Goal: Use online tool/utility: Use online tool/utility

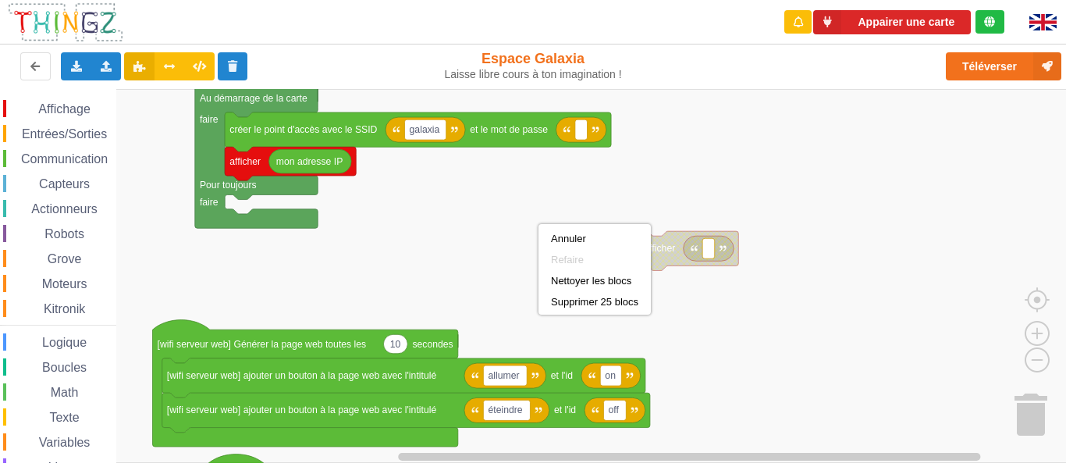
click at [506, 191] on rect "Espace de travail de Blocky" at bounding box center [538, 276] width 1077 height 374
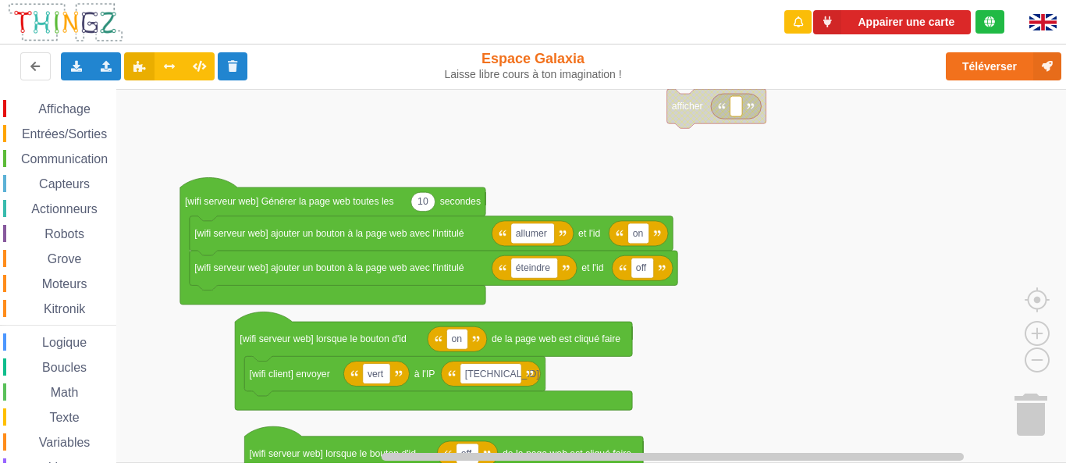
click at [474, 153] on div "Affichage Entrées/Sorties Communication Capteurs Actionneurs Robots Grove Moteu…" at bounding box center [538, 276] width 1077 height 374
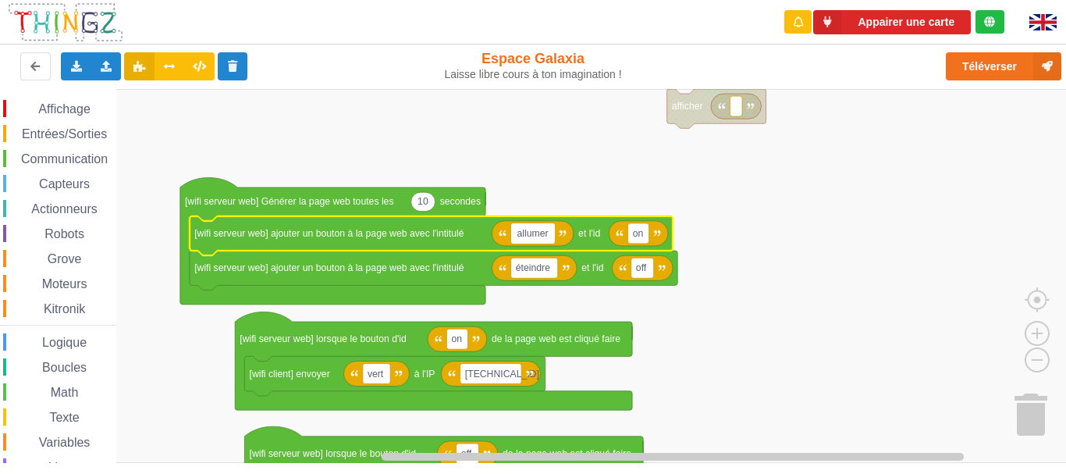
click at [705, 246] on rect "Espace de travail de Blocky" at bounding box center [538, 276] width 1077 height 374
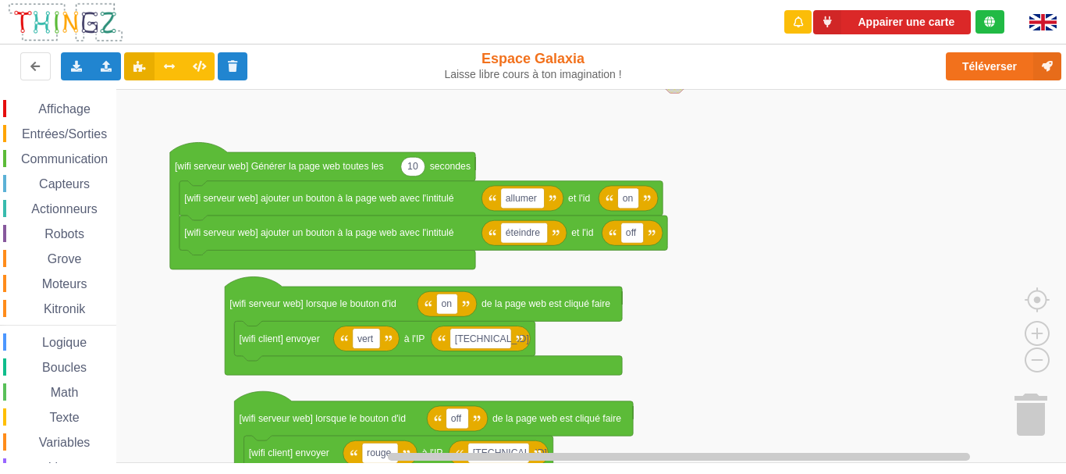
click at [704, 239] on div "Affichage Entrées/Sorties Communication Capteurs Actionneurs Robots Grove Moteu…" at bounding box center [538, 276] width 1077 height 374
click at [638, 272] on rect "Espace de travail de Blocky" at bounding box center [538, 276] width 1077 height 374
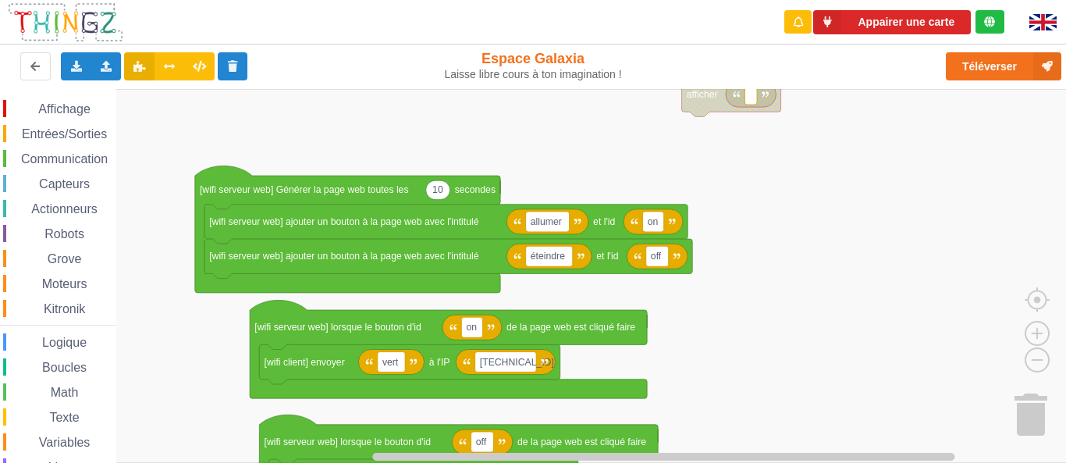
click at [680, 346] on rect "Espace de travail de Blocky" at bounding box center [538, 276] width 1077 height 374
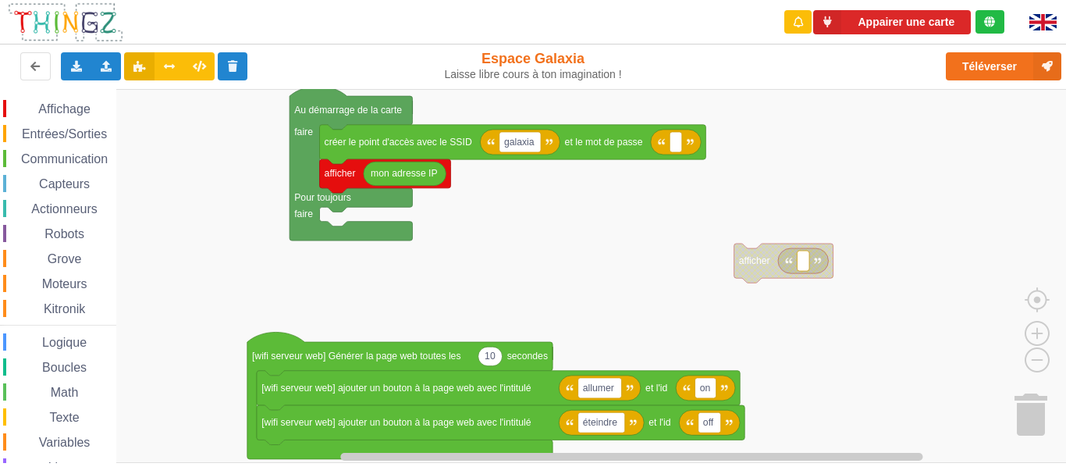
click at [767, 400] on div "Affichage Entrées/Sorties Communication Capteurs Actionneurs Robots Grove Moteu…" at bounding box center [538, 276] width 1077 height 374
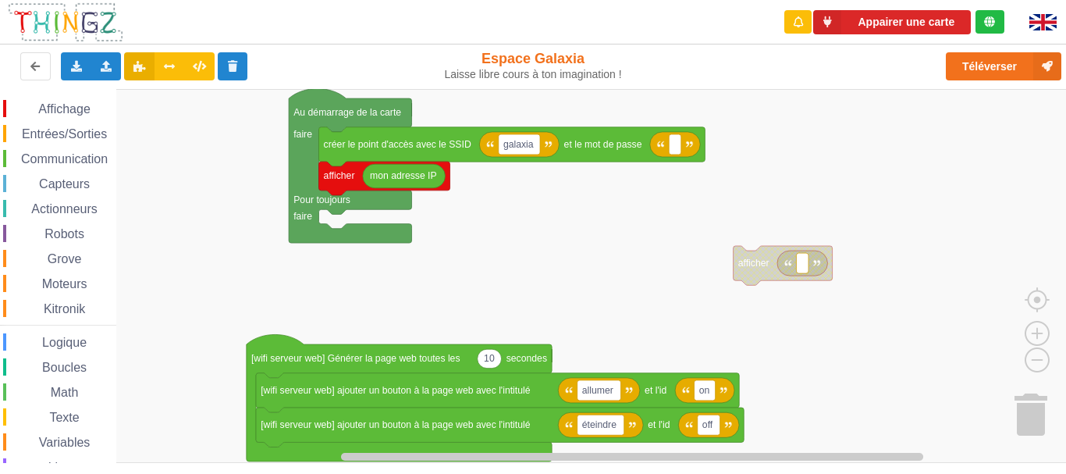
click at [742, 298] on div "Affichage Entrées/Sorties Communication Capteurs Actionneurs Robots Grove Moteu…" at bounding box center [538, 276] width 1077 height 374
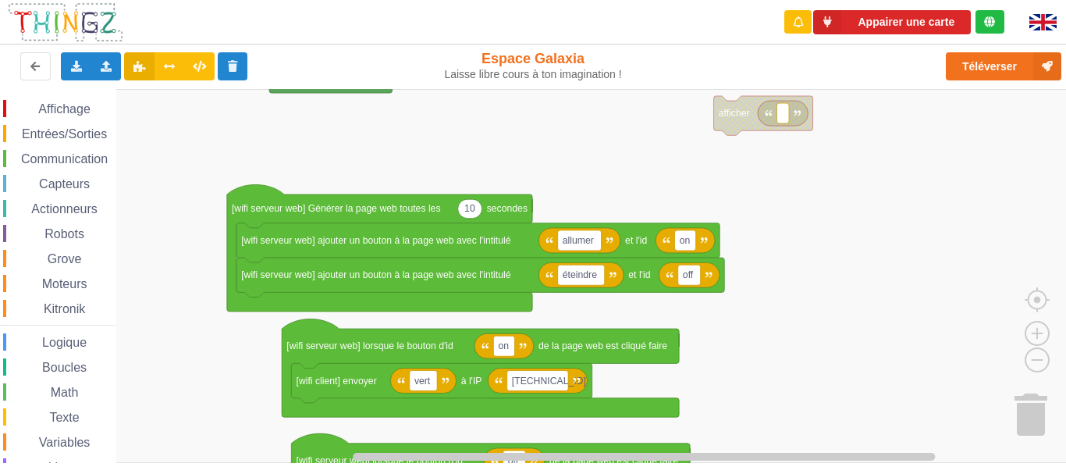
click at [754, 314] on rect "Espace de travail de Blocky" at bounding box center [538, 276] width 1077 height 374
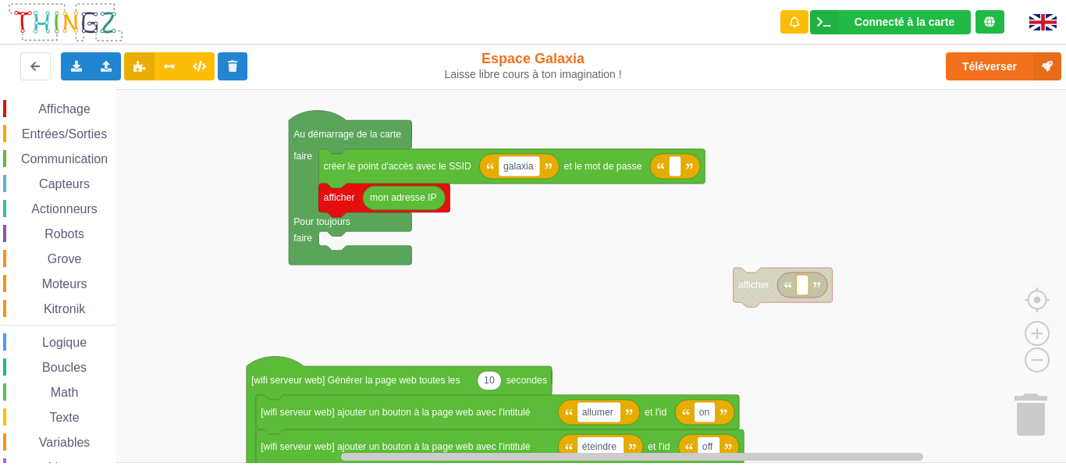
click at [819, 397] on div "Affichage Entrées/Sorties Communication Capteurs Actionneurs Robots Grove Moteu…" at bounding box center [538, 276] width 1077 height 374
click at [99, 161] on span "Communication" at bounding box center [64, 158] width 91 height 13
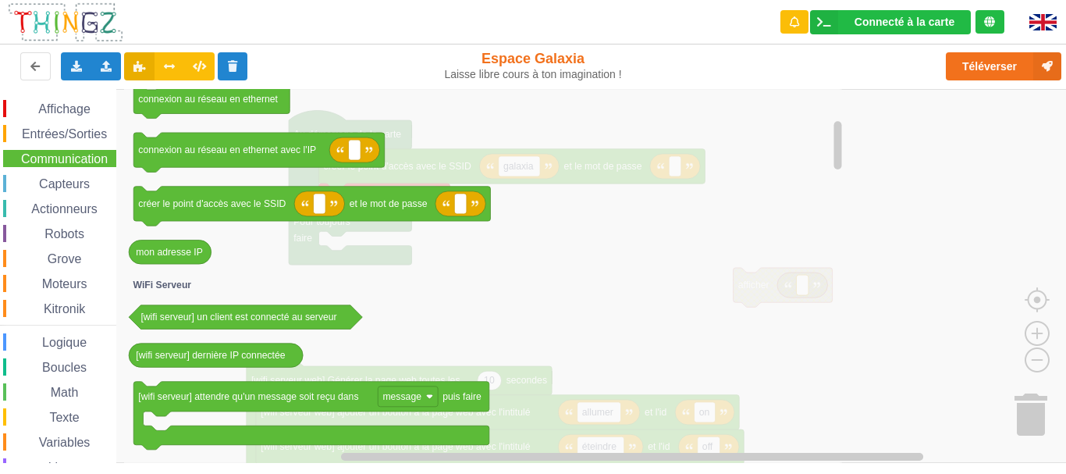
click at [556, 225] on icon "Espace de travail de Blocky" at bounding box center [485, 276] width 722 height 374
click at [94, 158] on span "Communication" at bounding box center [64, 158] width 91 height 13
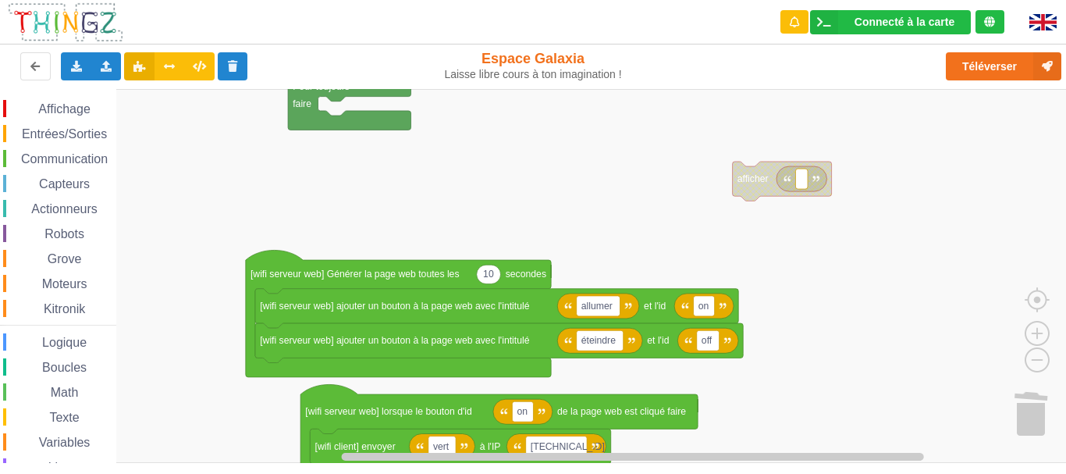
click at [265, 177] on div "Affichage Entrées/Sorties Communication Capteurs Actionneurs Robots Grove Moteu…" at bounding box center [538, 276] width 1077 height 374
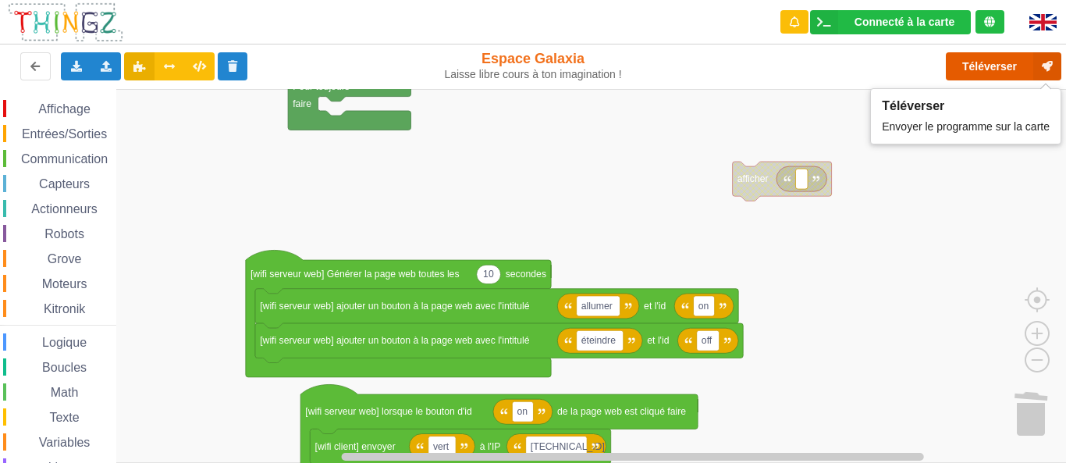
click at [976, 57] on button "Téléverser" at bounding box center [1003, 66] width 115 height 28
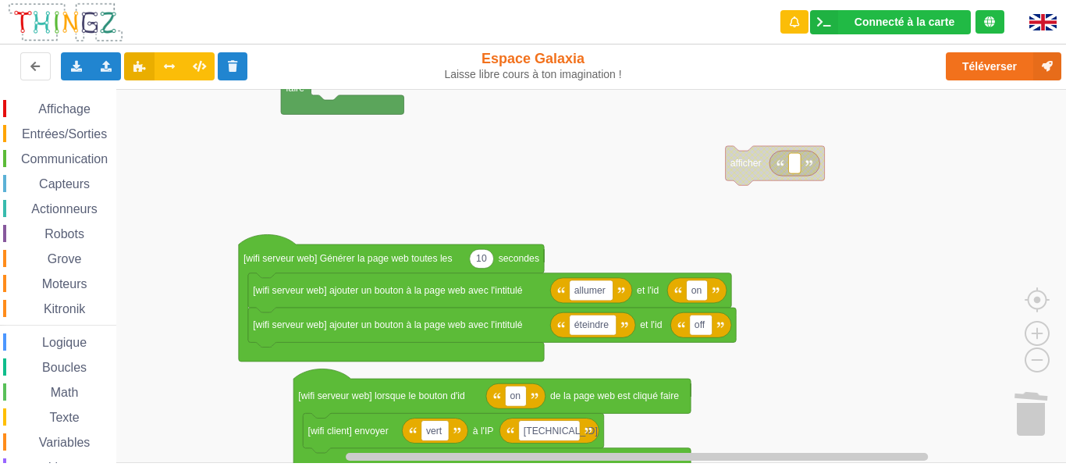
click at [816, 295] on div "Affichage Entrées/Sorties Communication Capteurs Actionneurs Robots Grove Moteu…" at bounding box center [538, 276] width 1077 height 374
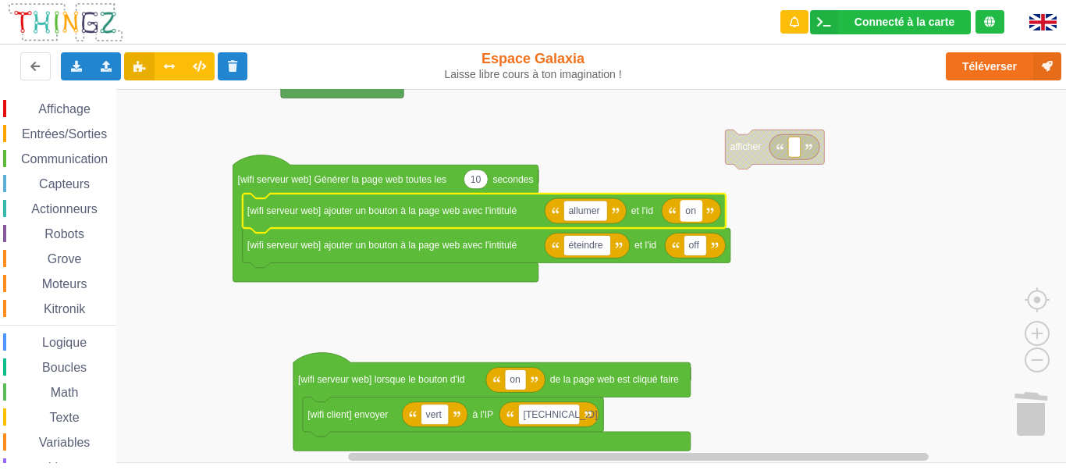
click at [693, 211] on text "on" at bounding box center [690, 210] width 11 height 11
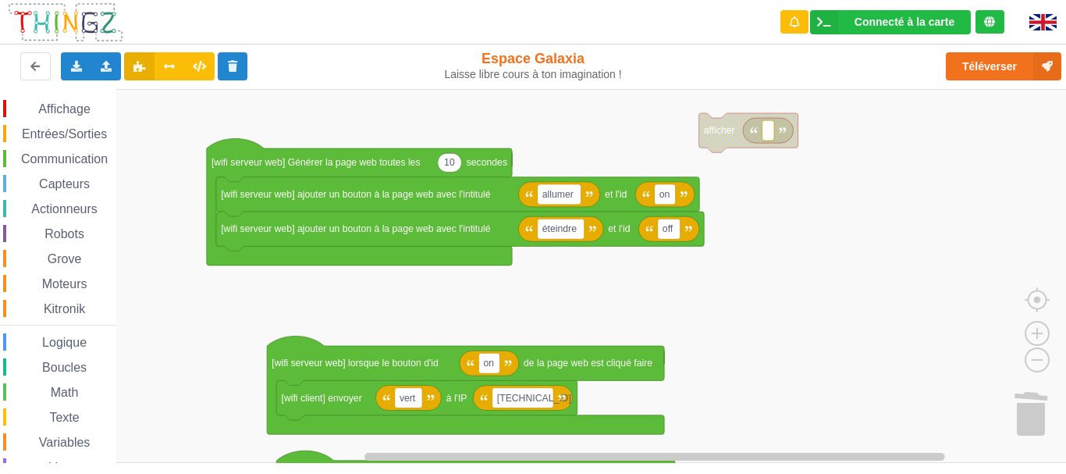
click at [733, 254] on div "Affichage Entrées/Sorties Communication Capteurs Actionneurs Robots Grove Moteu…" at bounding box center [538, 276] width 1077 height 374
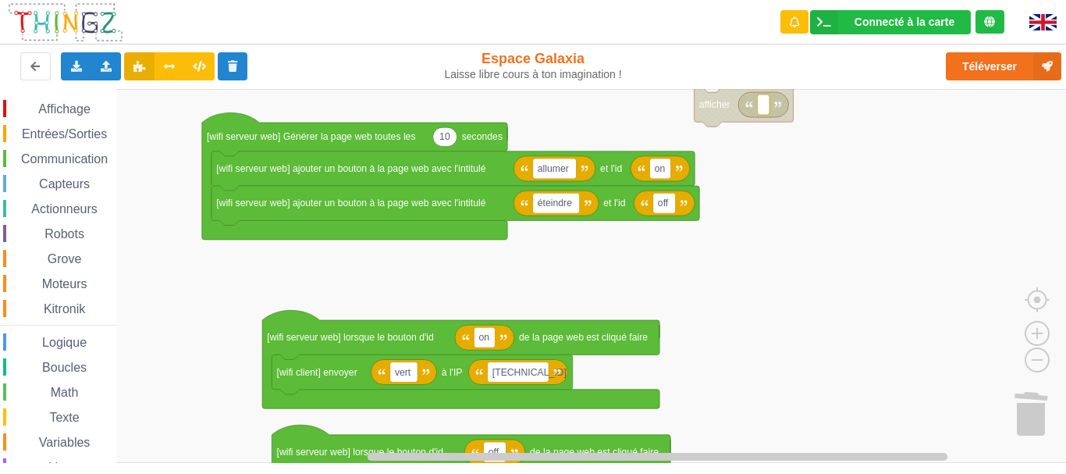
click at [720, 277] on div "Affichage Entrées/Sorties Communication Capteurs Actionneurs Robots Grove Moteu…" at bounding box center [538, 276] width 1077 height 374
click at [541, 249] on rect "Espace de travail de Blocky" at bounding box center [538, 276] width 1077 height 374
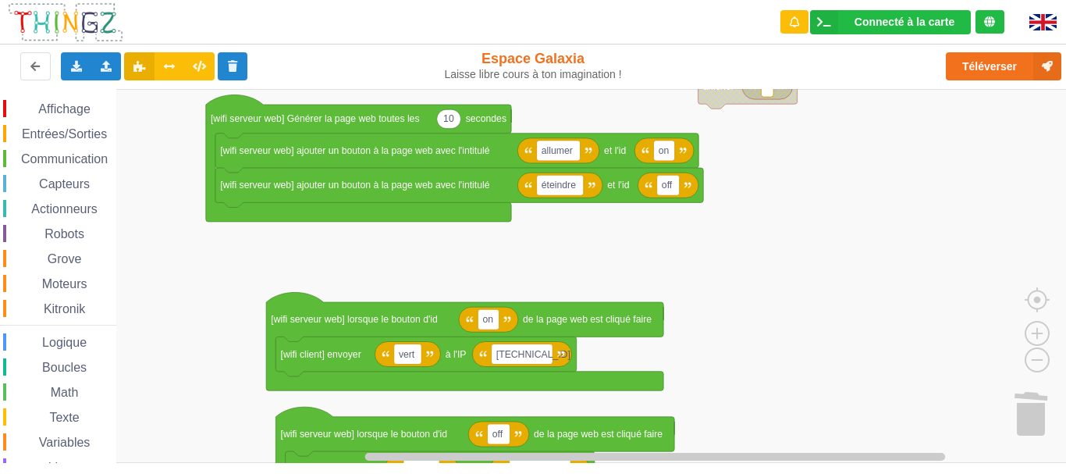
click at [545, 251] on div "Affichage Entrées/Sorties Communication Capteurs Actionneurs Robots Grove Moteu…" at bounding box center [538, 276] width 1077 height 374
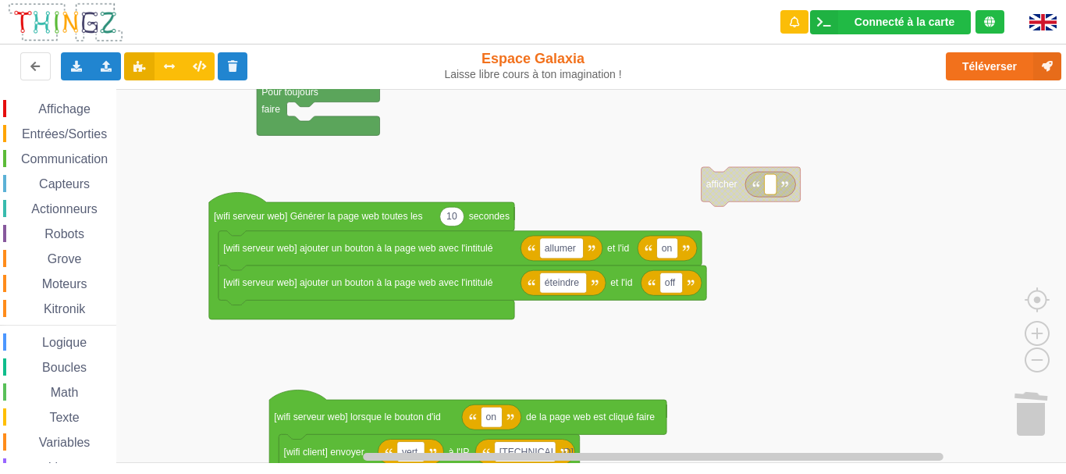
click at [542, 366] on div "Affichage Entrées/Sorties Communication Capteurs Actionneurs Robots Grove Moteu…" at bounding box center [538, 276] width 1077 height 374
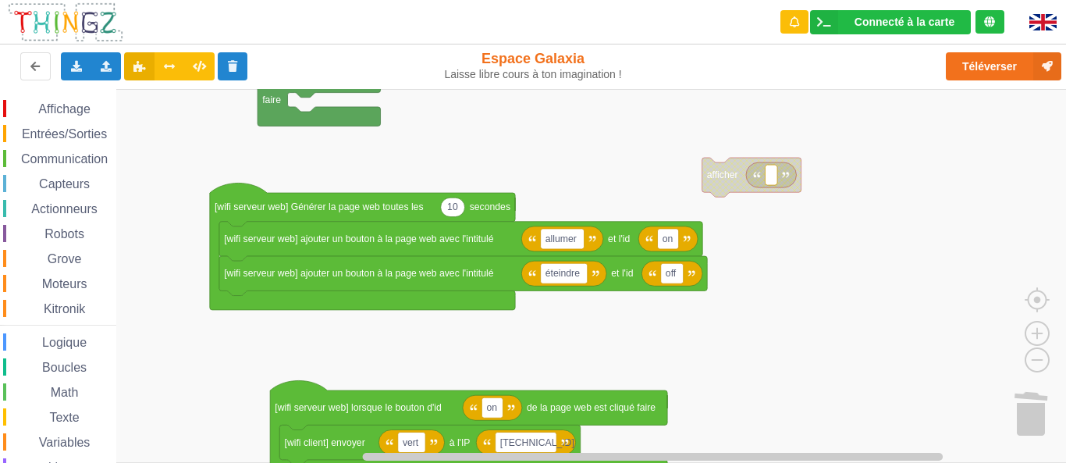
click at [556, 148] on div "Affichage Entrées/Sorties Communication Capteurs Actionneurs Robots Grove Moteu…" at bounding box center [538, 276] width 1077 height 374
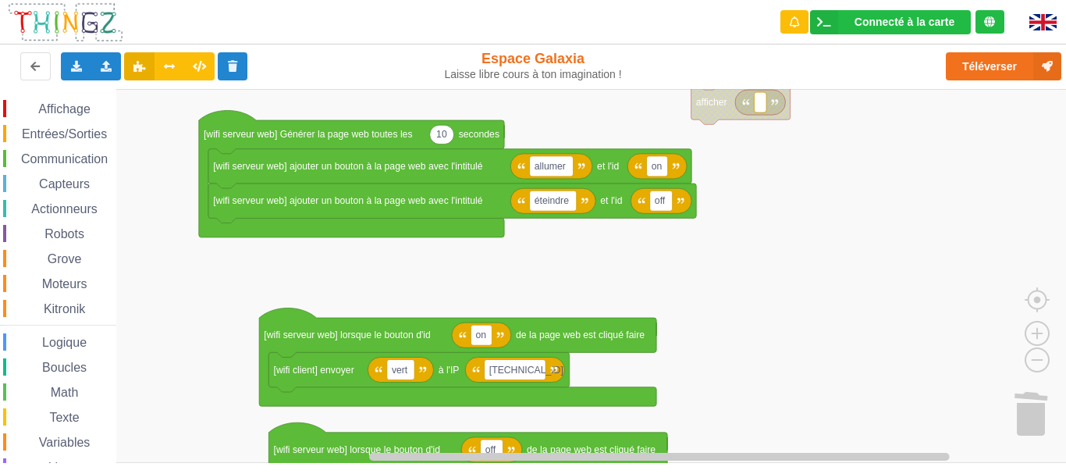
click at [627, 184] on div "Affichage Entrées/Sorties Communication Capteurs Actionneurs Robots Grove Moteu…" at bounding box center [538, 276] width 1077 height 374
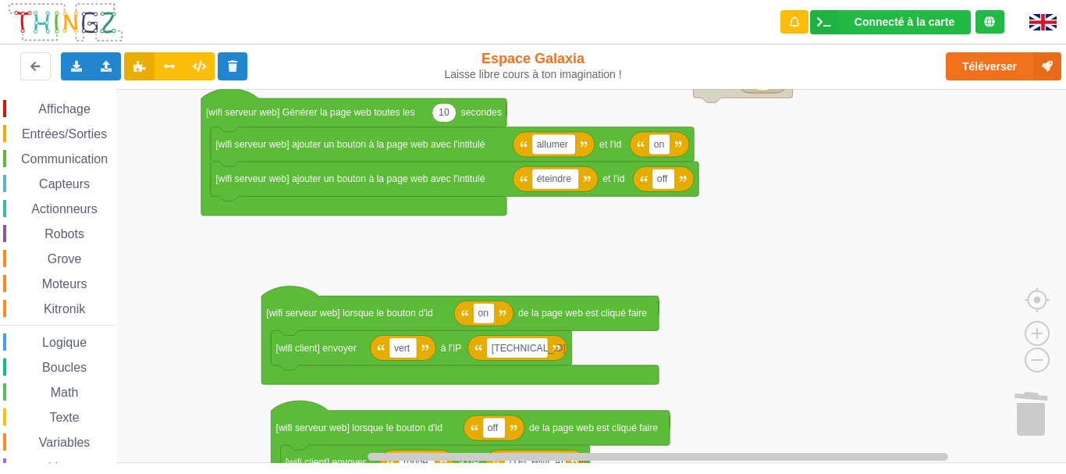
click at [701, 379] on rect "Espace de travail de Blocky" at bounding box center [538, 276] width 1077 height 374
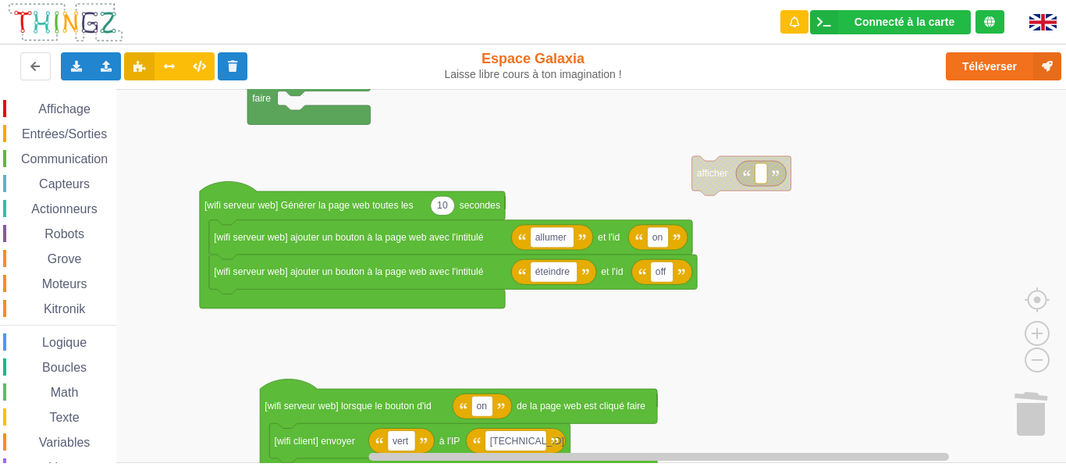
click at [697, 343] on div "Affichage Entrées/Sorties Communication Capteurs Actionneurs Robots Grove Moteu…" at bounding box center [538, 276] width 1077 height 374
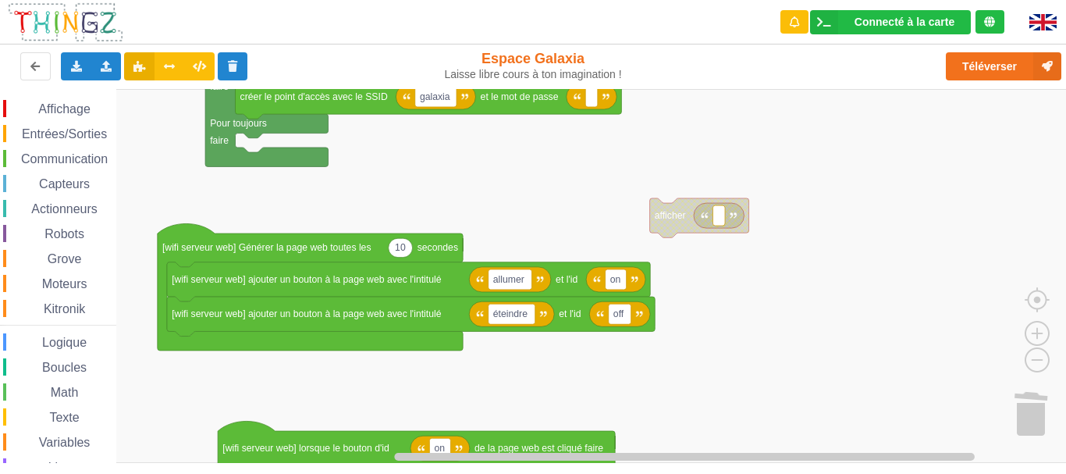
click at [355, 215] on div "Affichage Entrées/Sorties Communication Capteurs Actionneurs Robots Grove Moteu…" at bounding box center [538, 276] width 1077 height 374
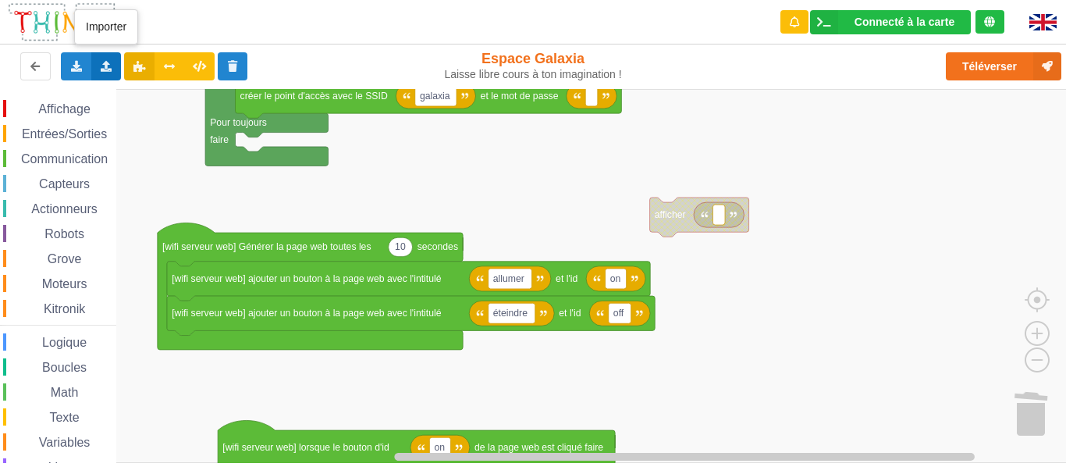
click at [105, 66] on icon at bounding box center [106, 65] width 13 height 9
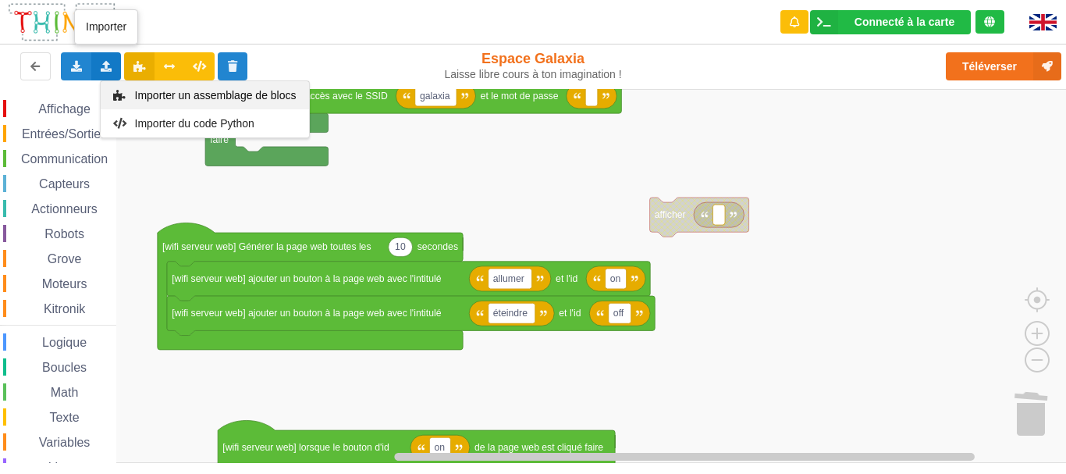
click at [208, 96] on span "Importer un assemblage de blocs" at bounding box center [215, 95] width 162 height 12
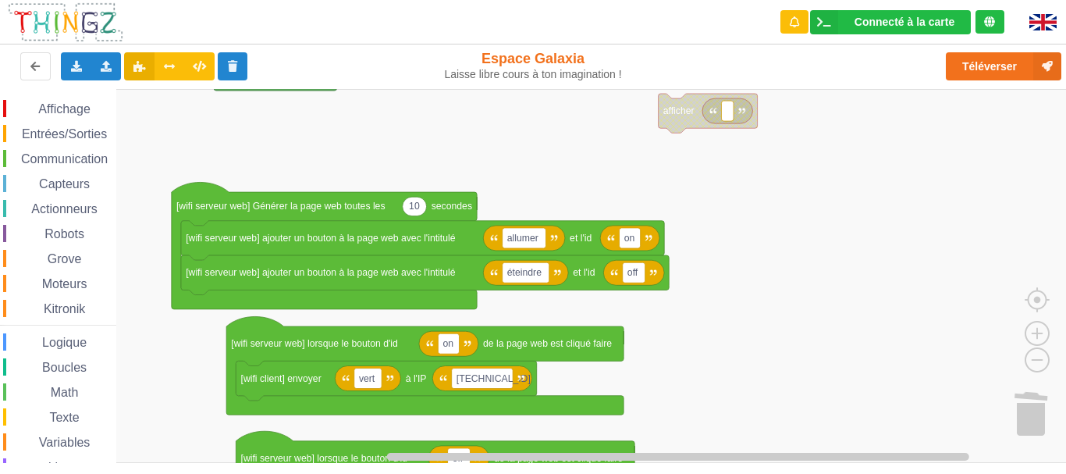
click at [768, 218] on div "Affichage Entrées/Sorties Communication Capteurs Actionneurs Robots Grove Moteu…" at bounding box center [538, 276] width 1077 height 374
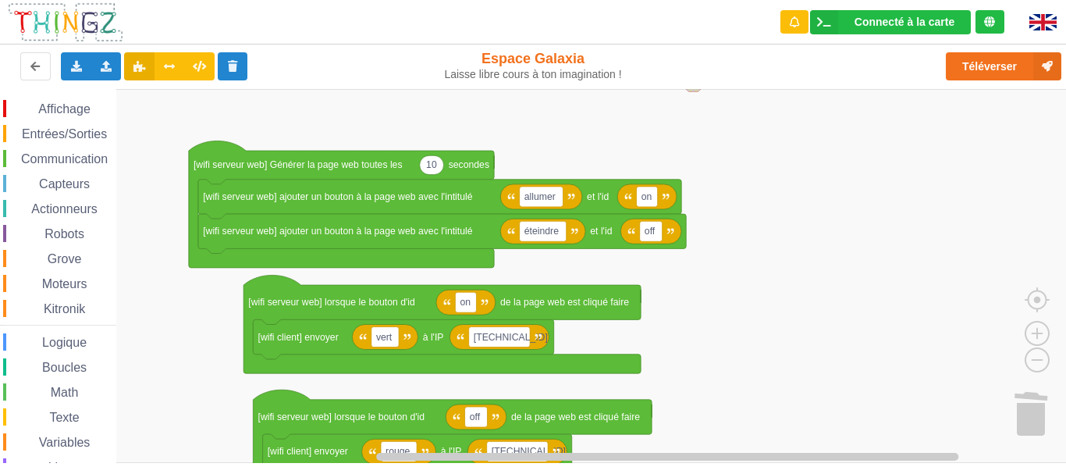
click at [804, 440] on rect "Espace de travail de Blocky" at bounding box center [538, 276] width 1077 height 374
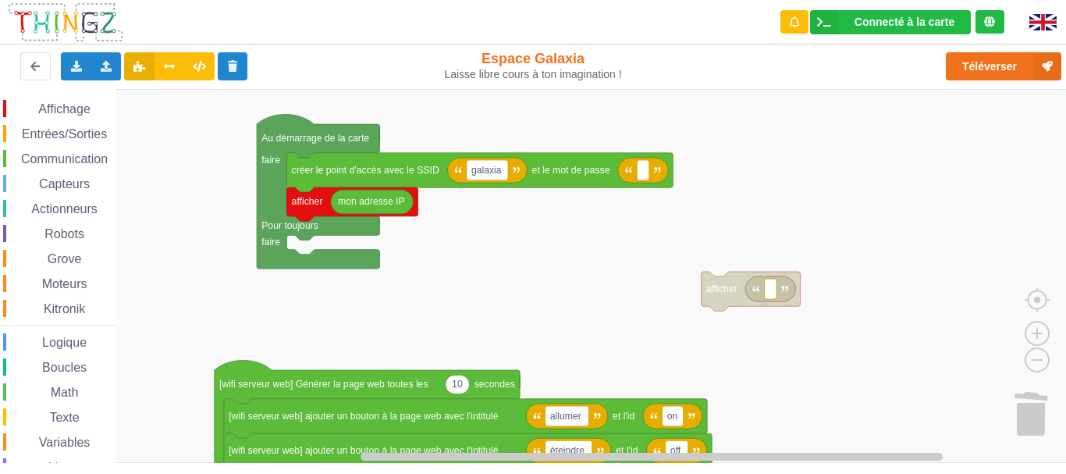
click at [804, 370] on div "Affichage Entrées/Sorties Communication Capteurs Actionneurs Robots Grove Moteu…" at bounding box center [538, 276] width 1077 height 374
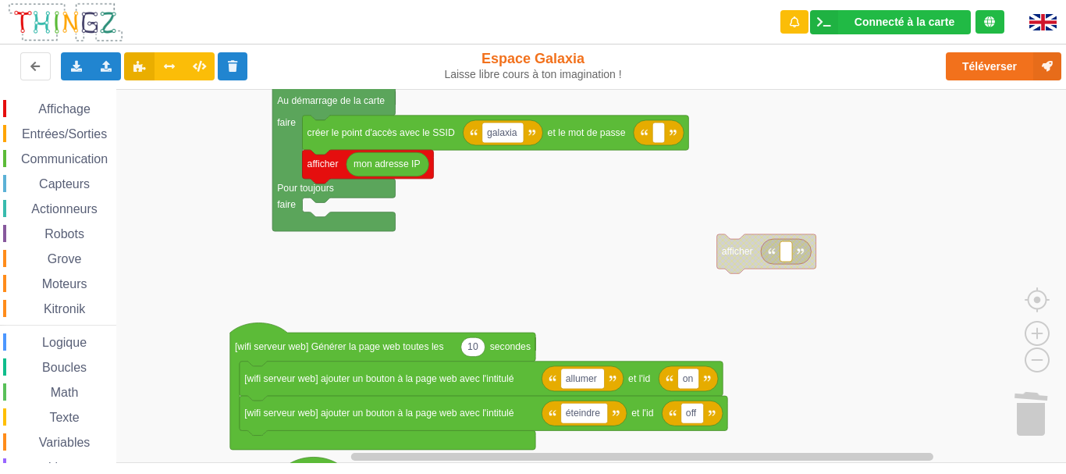
click at [626, 279] on div "Affichage Entrées/Sorties Communication Capteurs Actionneurs Robots Grove Moteu…" at bounding box center [538, 276] width 1077 height 374
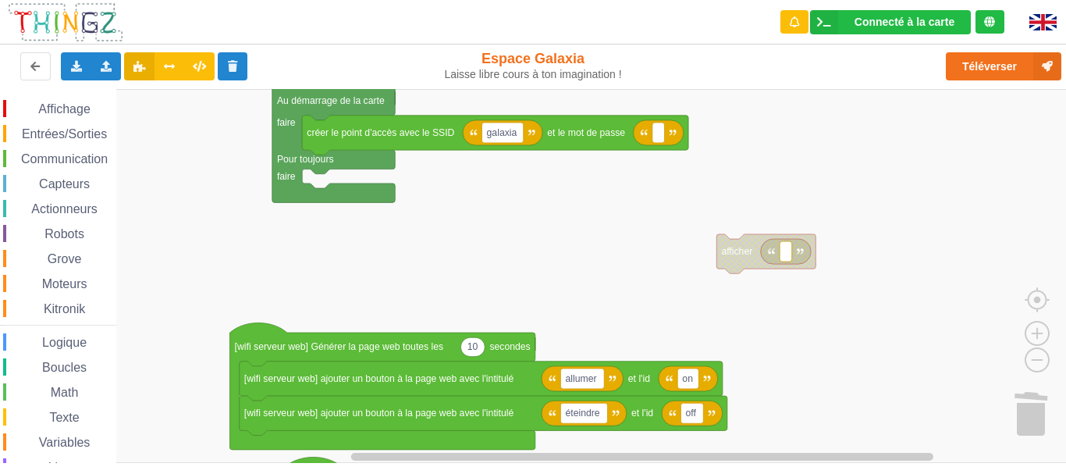
click at [353, 154] on div "Affichage Entrées/Sorties Communication Capteurs Actionneurs Robots Grove Moteu…" at bounding box center [538, 276] width 1077 height 374
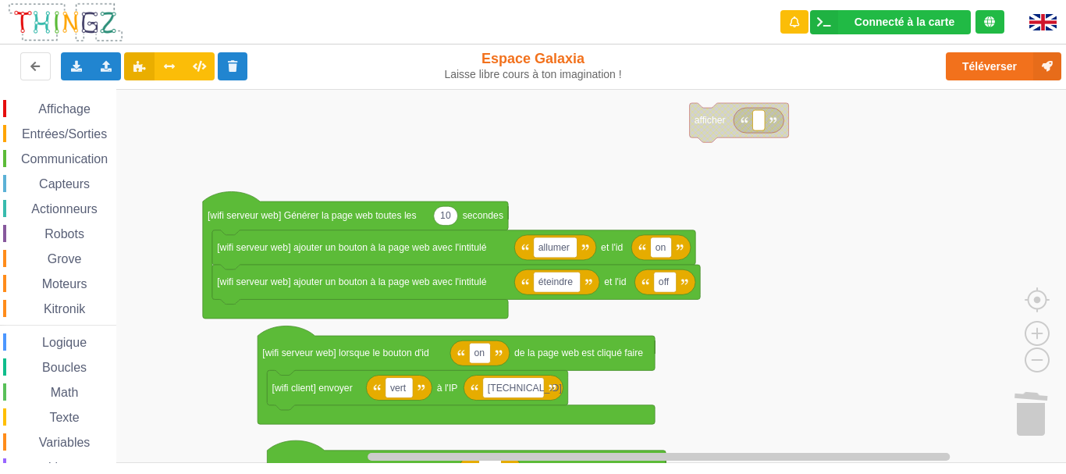
click at [438, 180] on div "Affichage Entrées/Sorties Communication Capteurs Actionneurs Robots Grove Moteu…" at bounding box center [538, 276] width 1077 height 374
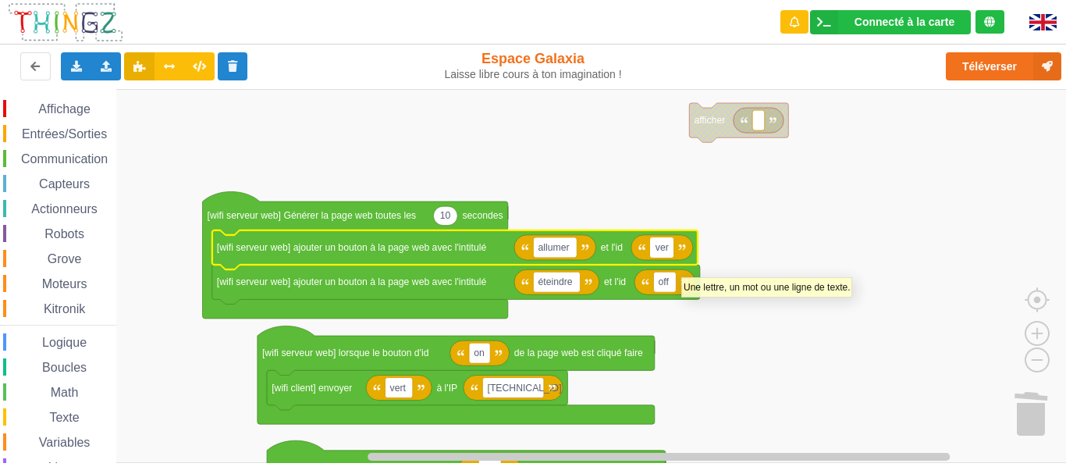
type input "vert"
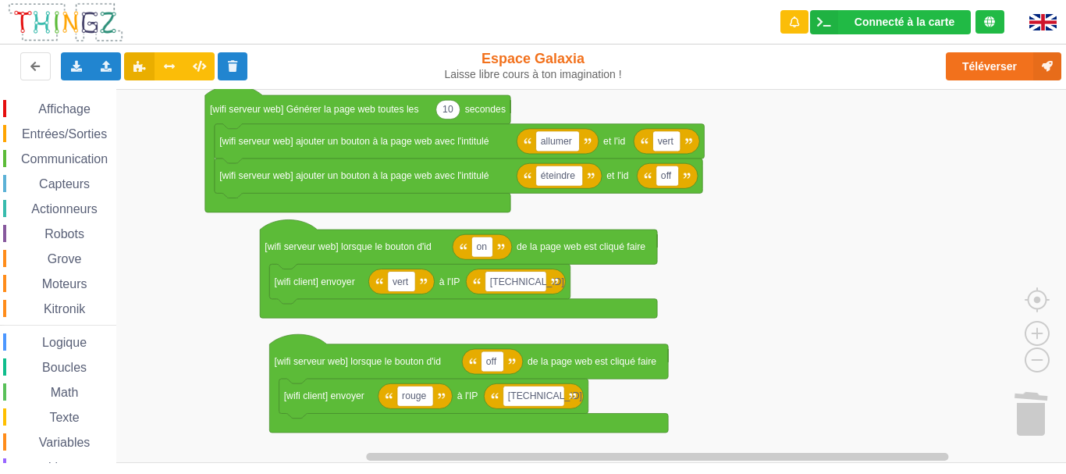
click at [683, 275] on rect "Espace de travail de Blocky" at bounding box center [538, 276] width 1077 height 374
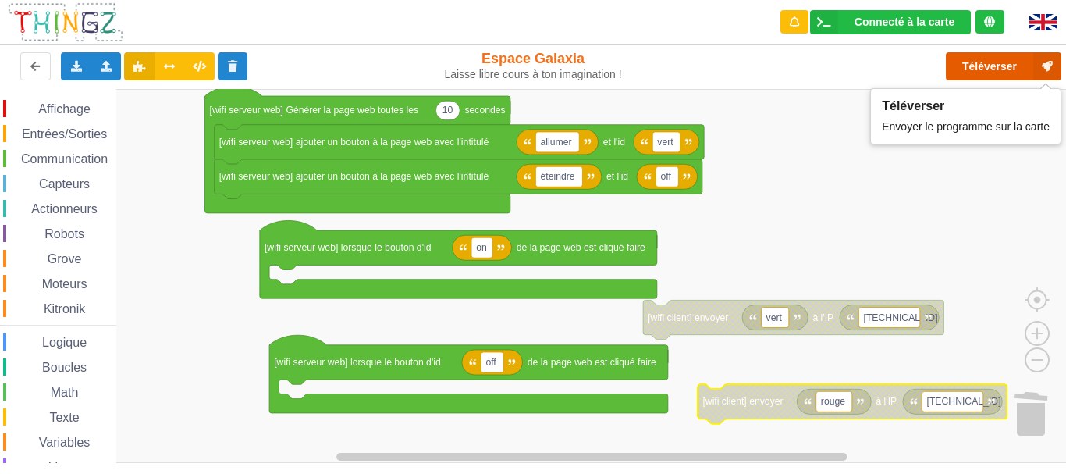
click at [975, 65] on button "Téléverser" at bounding box center [1003, 66] width 115 height 28
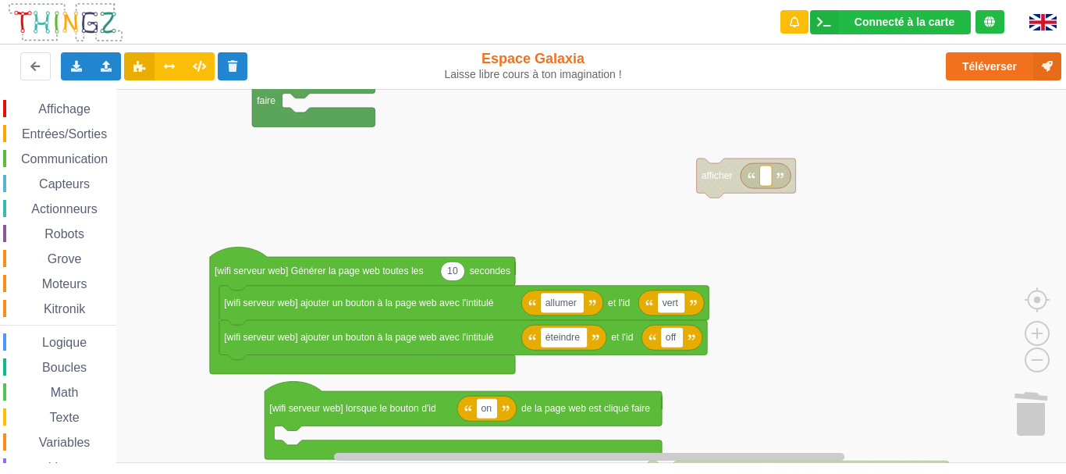
click at [854, 392] on rect "Espace de travail de Blocky" at bounding box center [538, 276] width 1077 height 374
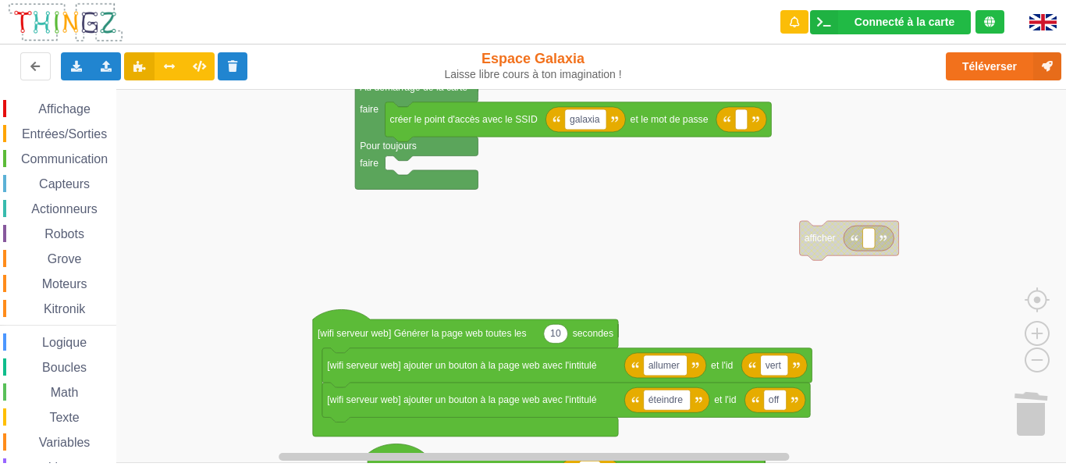
click at [732, 243] on div "Affichage Entrées/Sorties Communication Capteurs Actionneurs Robots Grove Moteu…" at bounding box center [538, 276] width 1077 height 374
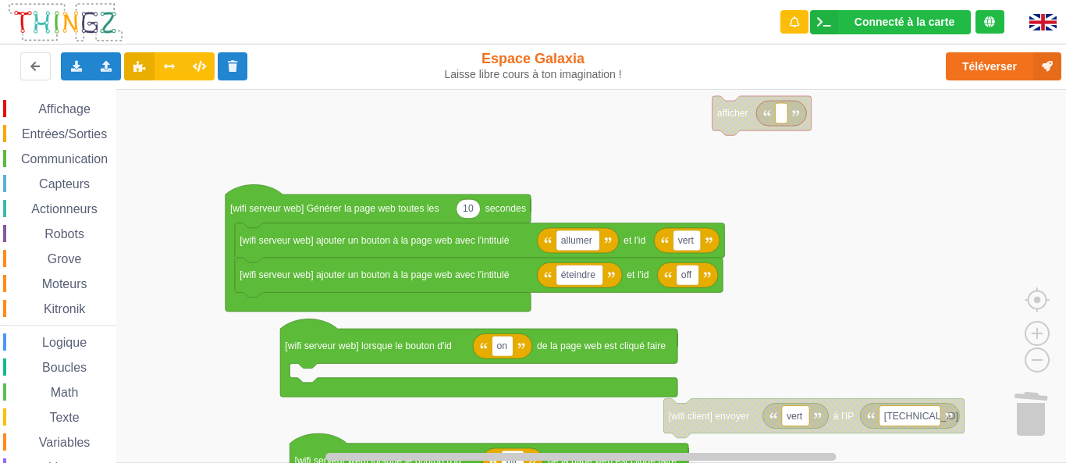
click at [854, 282] on div "Affichage Entrées/Sorties Communication Capteurs Actionneurs Robots Grove Moteu…" at bounding box center [538, 276] width 1077 height 374
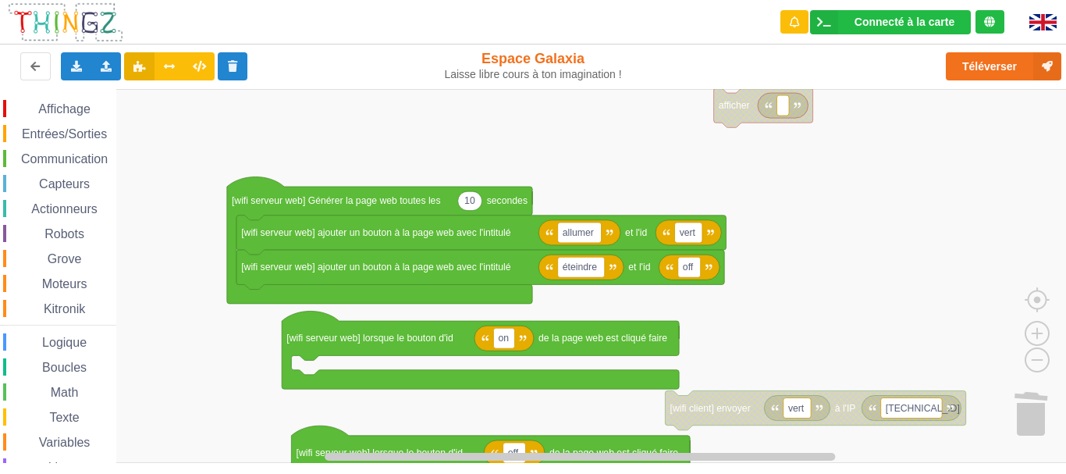
click at [858, 253] on rect "Espace de travail de Blocky" at bounding box center [538, 276] width 1077 height 374
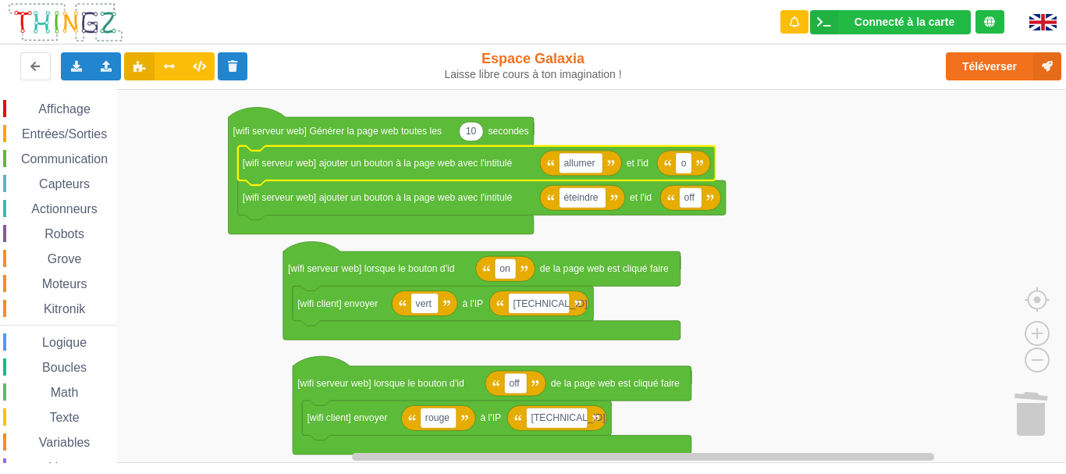
type input "on"
click at [697, 200] on rect "Espace de travail de Blocky" at bounding box center [690, 197] width 23 height 20
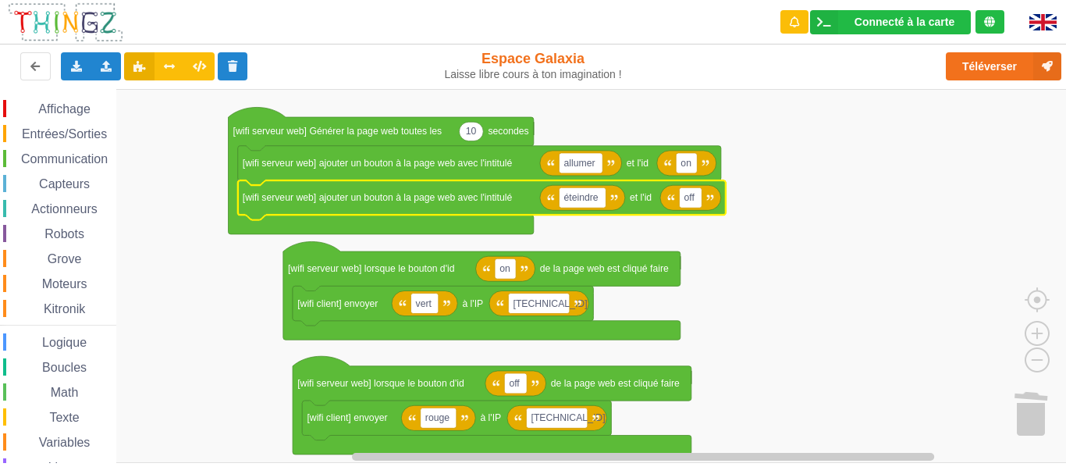
click at [734, 211] on rect "Espace de travail de Blocky" at bounding box center [538, 276] width 1077 height 374
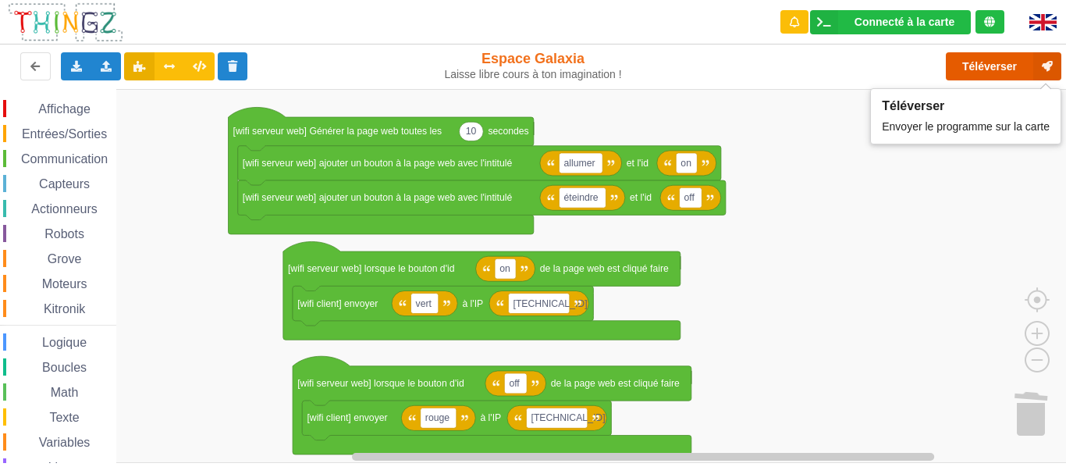
click at [983, 67] on button "Téléverser" at bounding box center [1003, 66] width 115 height 28
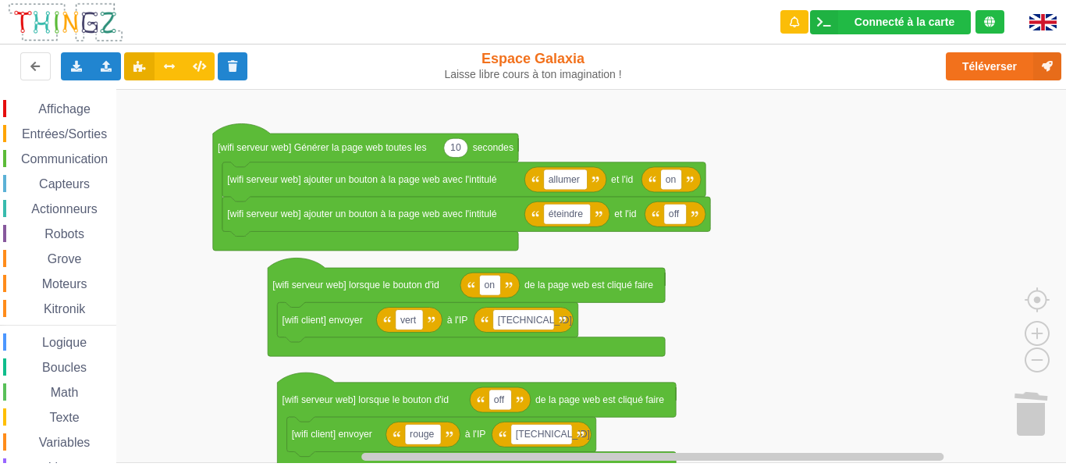
click at [865, 415] on rect "Espace de travail de Blocky" at bounding box center [538, 276] width 1077 height 374
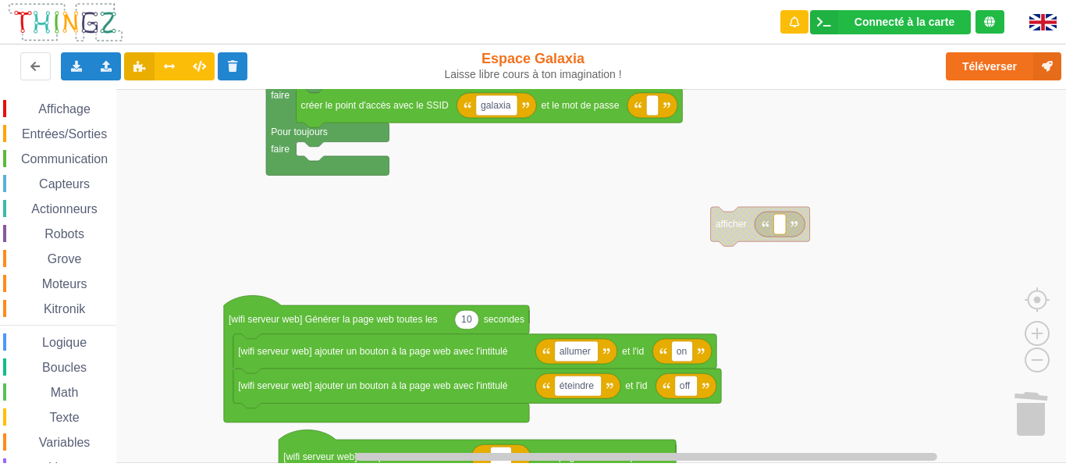
click at [837, 400] on div "Affichage Entrées/Sorties Communication Capteurs Actionneurs Robots Grove Moteu…" at bounding box center [538, 276] width 1077 height 374
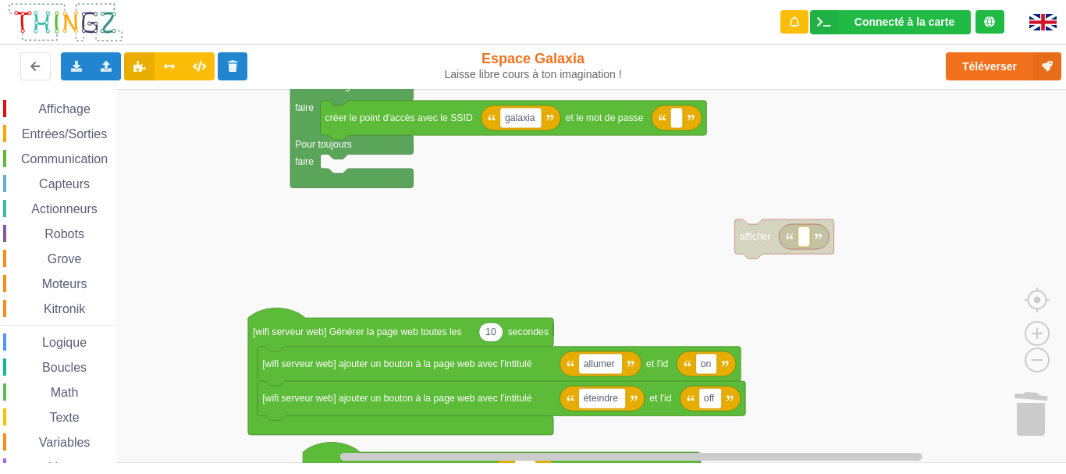
click at [692, 293] on div "Affichage Entrées/Sorties Communication Capteurs Actionneurs Robots Grove Moteu…" at bounding box center [538, 276] width 1077 height 374
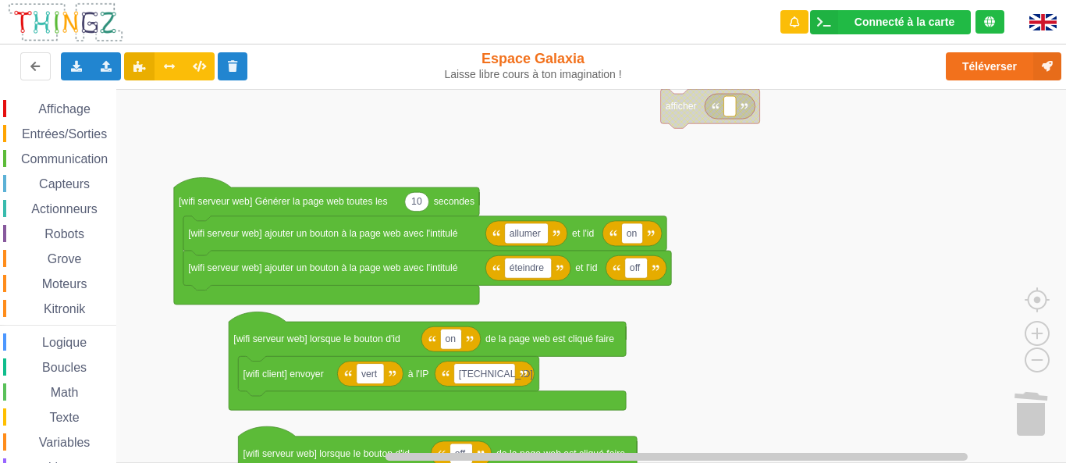
click at [661, 159] on div "Affichage Entrées/Sorties Communication Capteurs Actionneurs Robots Grove Moteu…" at bounding box center [538, 276] width 1077 height 374
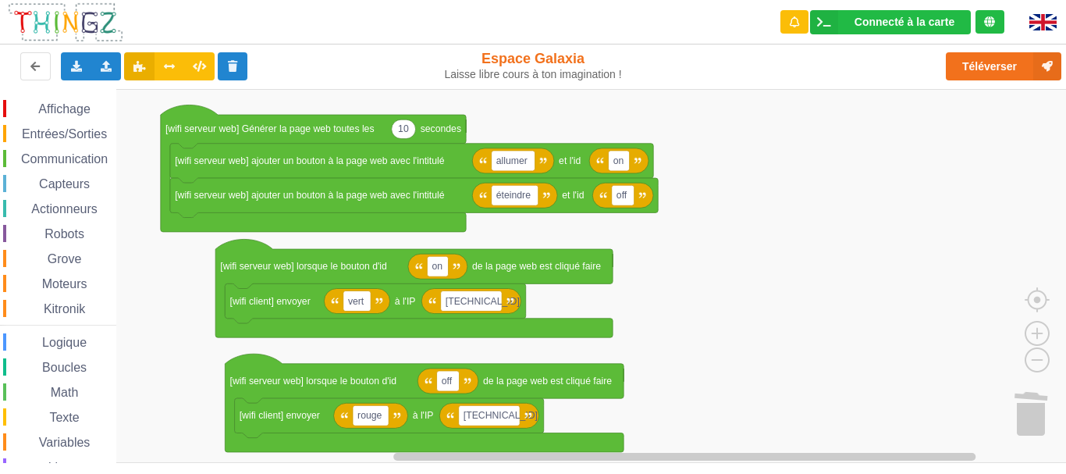
click at [705, 229] on rect "Espace de travail de Blocky" at bounding box center [538, 276] width 1077 height 374
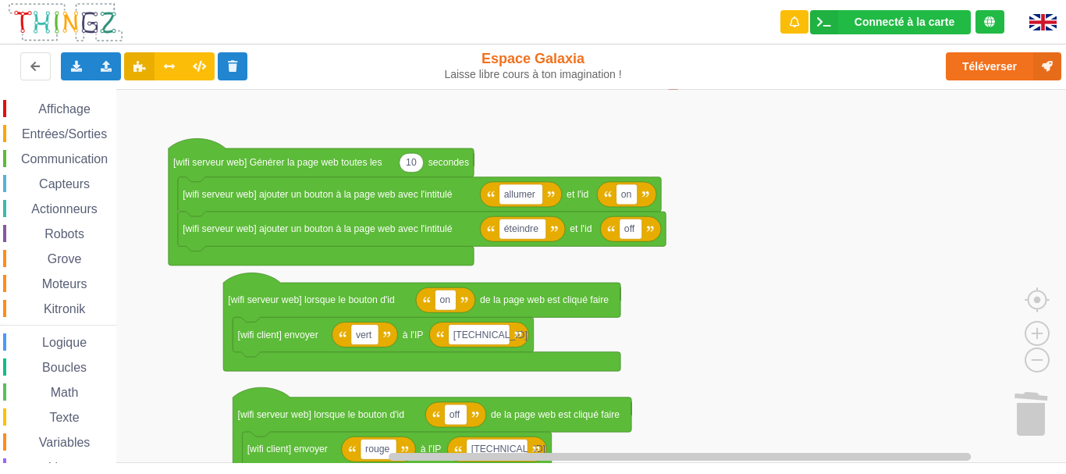
click at [713, 262] on rect "Espace de travail de Blocky" at bounding box center [538, 276] width 1077 height 374
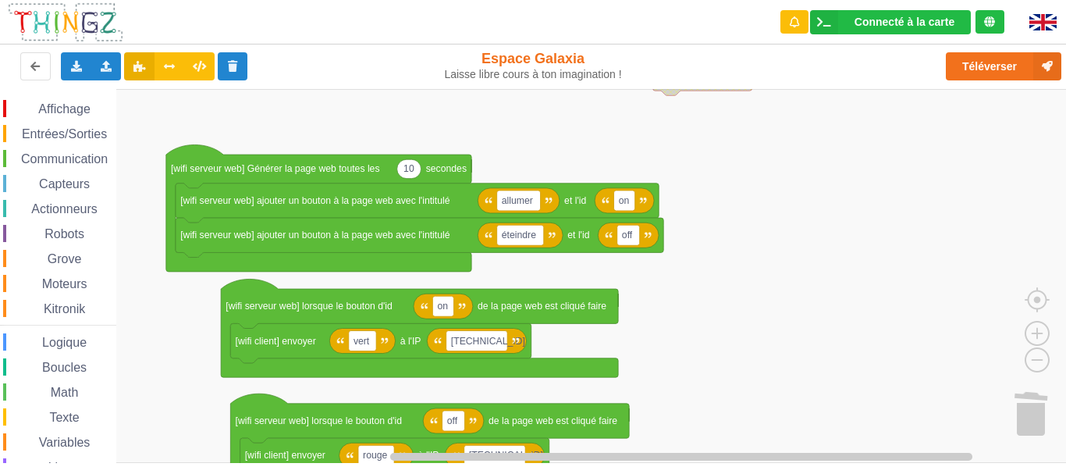
click at [726, 323] on rect "Espace de travail de Blocky" at bounding box center [538, 276] width 1077 height 374
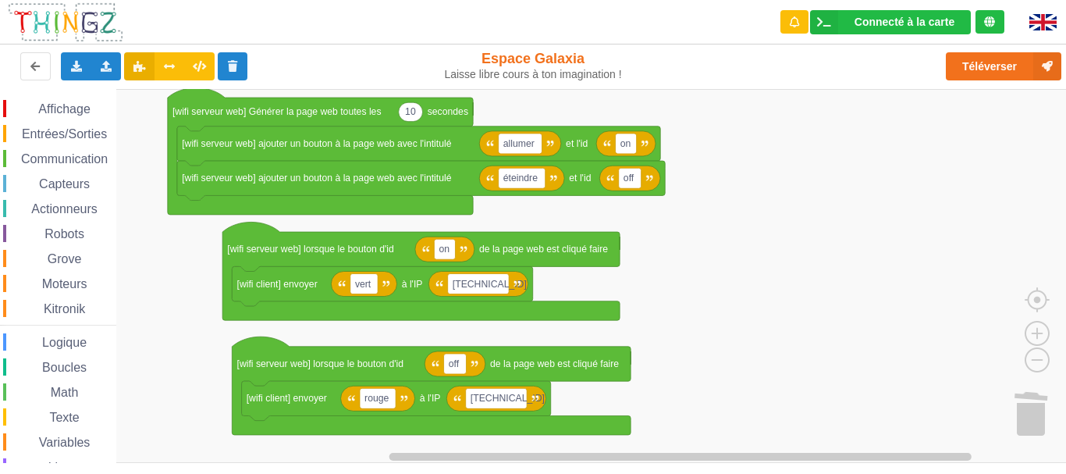
click at [710, 277] on rect "Espace de travail de Blocky" at bounding box center [538, 276] width 1077 height 374
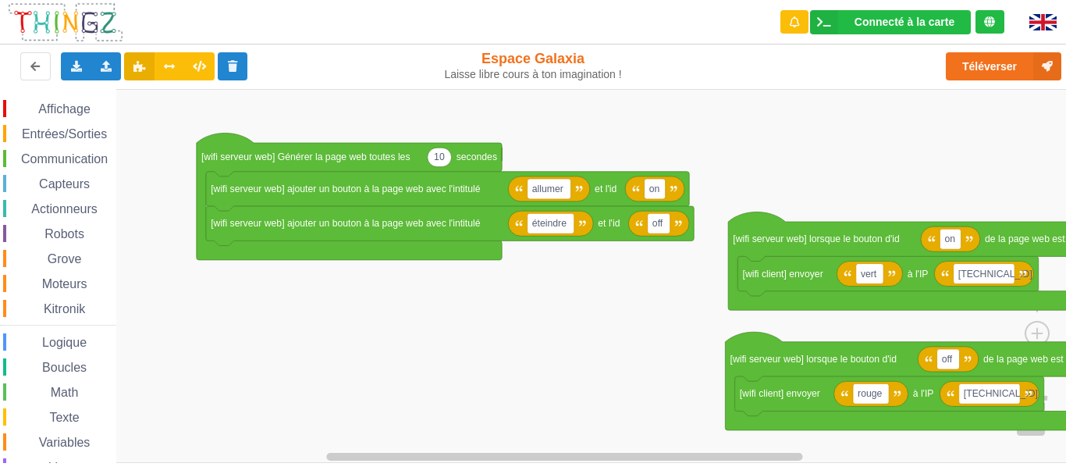
click at [599, 335] on rect "Espace de travail de Blocky" at bounding box center [538, 276] width 1077 height 374
click at [76, 158] on span "Communication" at bounding box center [64, 158] width 91 height 13
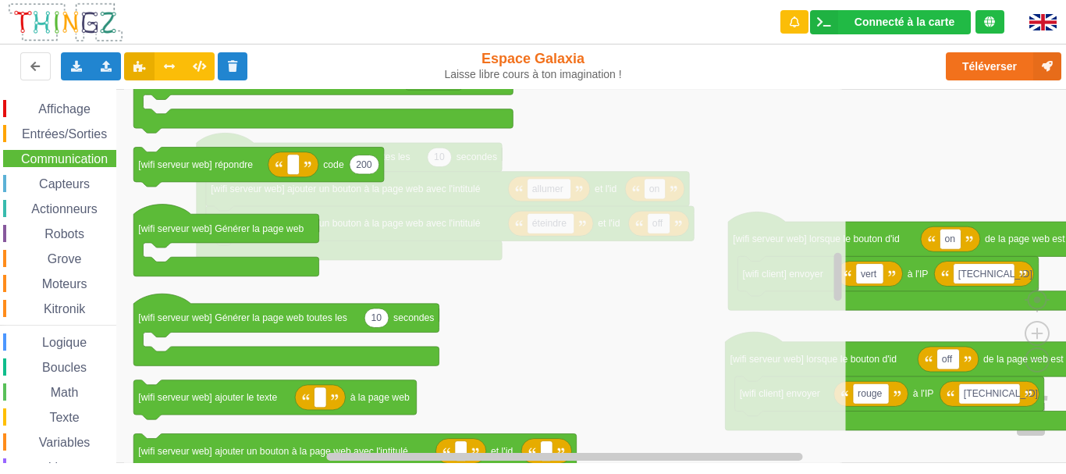
click at [911, 165] on rect "Espace de travail de Blocky" at bounding box center [538, 276] width 1077 height 374
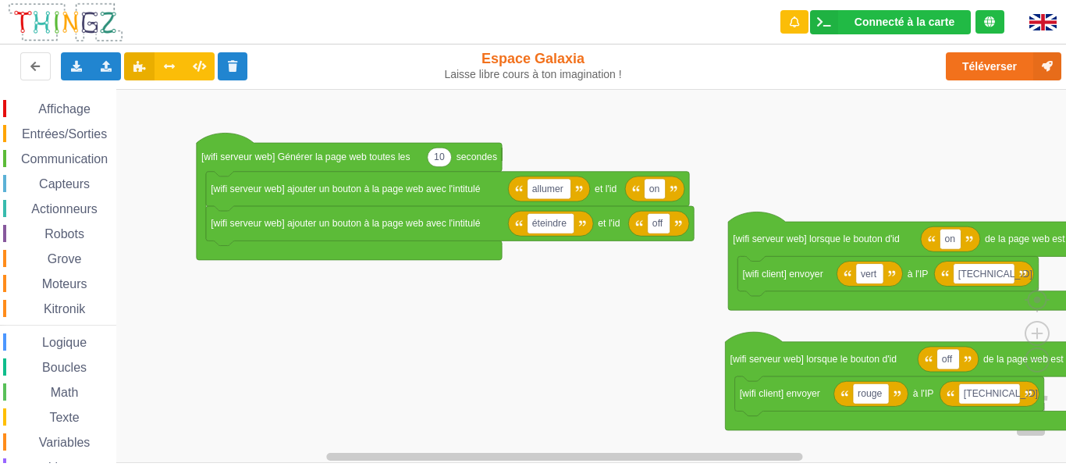
click at [88, 162] on span "Communication" at bounding box center [64, 158] width 91 height 13
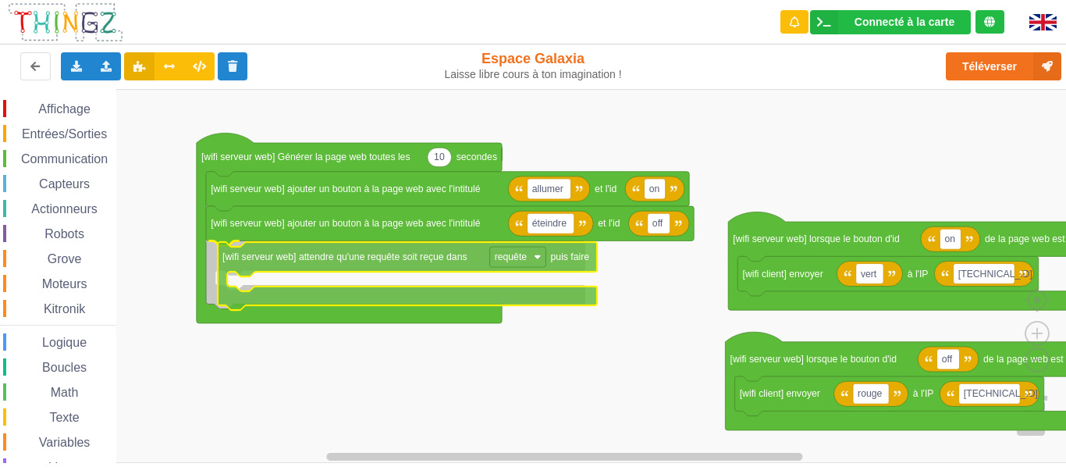
click at [310, 264] on div "Affichage Entrées/Sorties Communication Capteurs Actionneurs Robots Grove Moteu…" at bounding box center [538, 276] width 1077 height 374
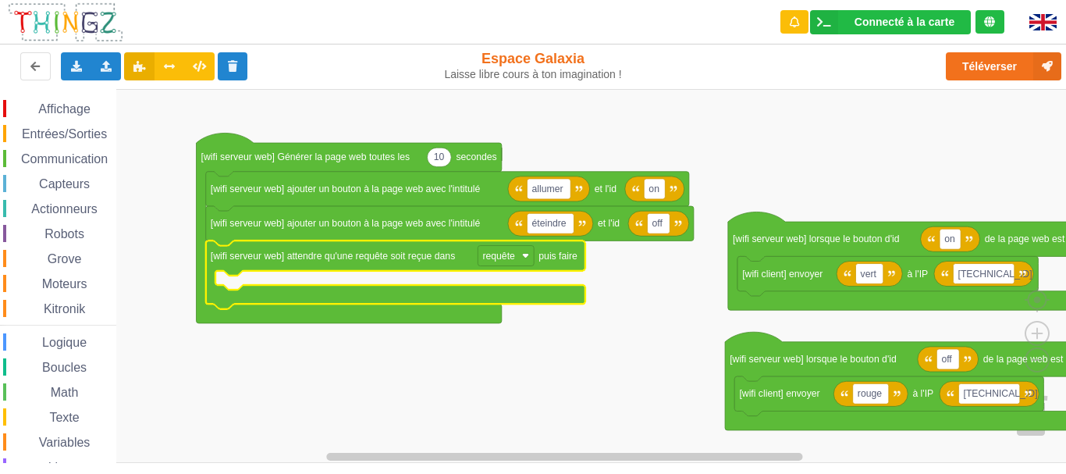
click at [79, 158] on span "Communication" at bounding box center [64, 158] width 91 height 13
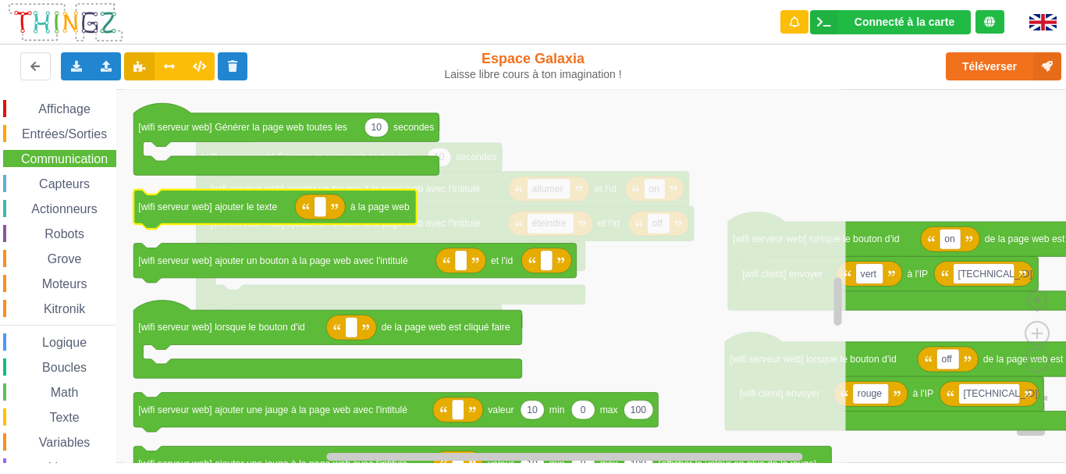
click at [346, 206] on g "[wifi serveur web] ajouter le texte à la page web" at bounding box center [274, 209] width 282 height 39
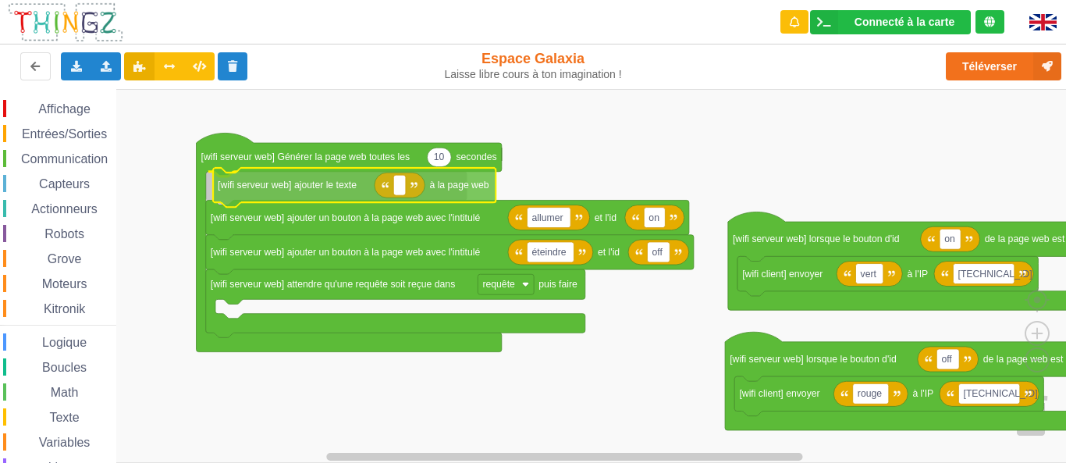
click at [299, 193] on div "Affichage Entrées/Sorties Communication Capteurs Actionneurs Robots Grove Moteu…" at bounding box center [538, 276] width 1077 height 374
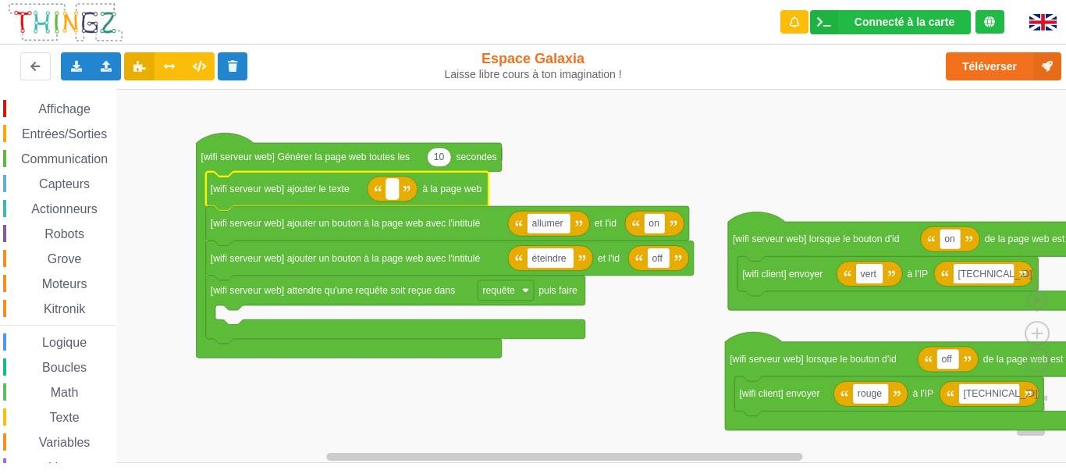
click at [389, 192] on rect "Espace de travail de Blocky" at bounding box center [392, 189] width 12 height 20
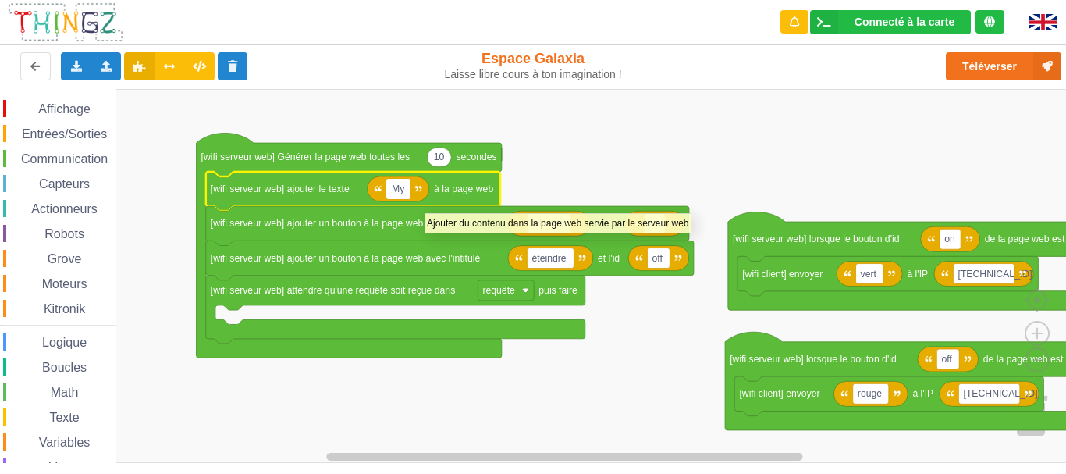
type input "M"
type input "My HOME"
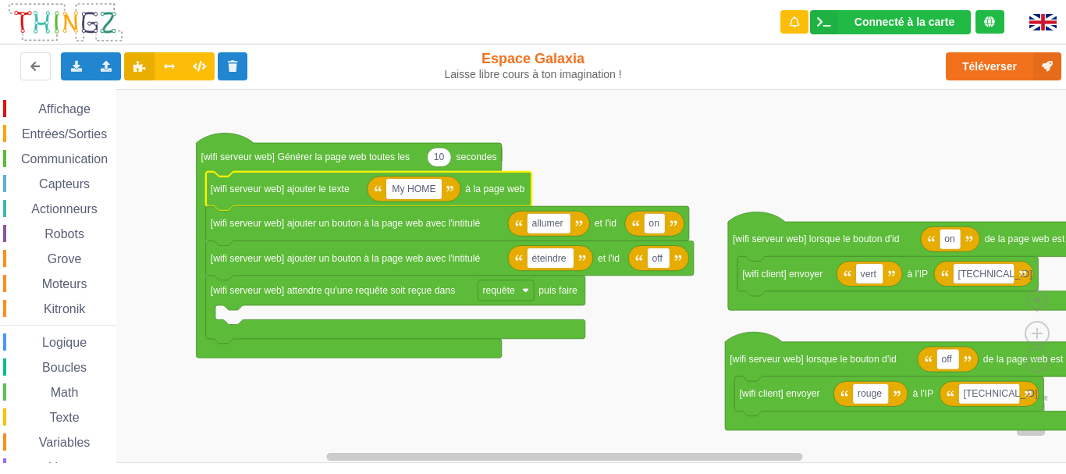
click at [556, 161] on rect "Espace de travail de Blocky" at bounding box center [538, 276] width 1077 height 374
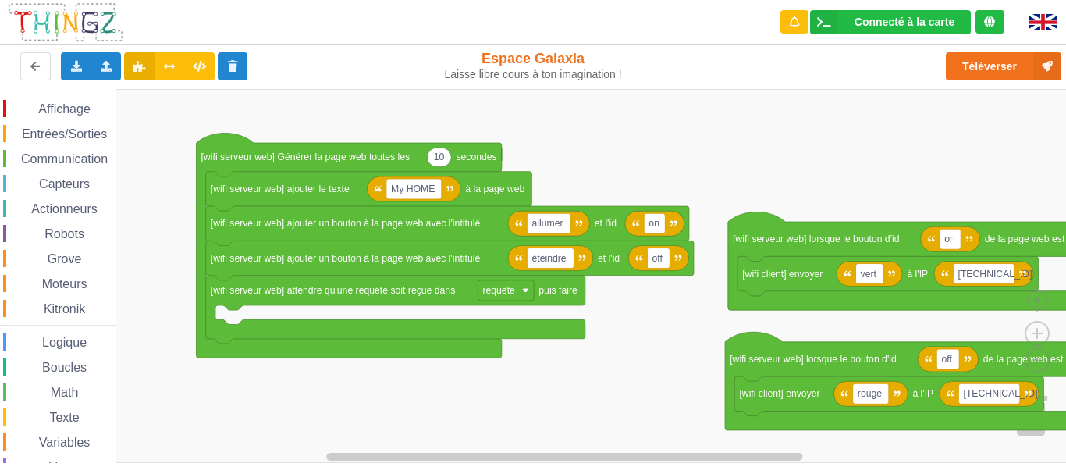
click at [72, 158] on span "Communication" at bounding box center [64, 158] width 91 height 13
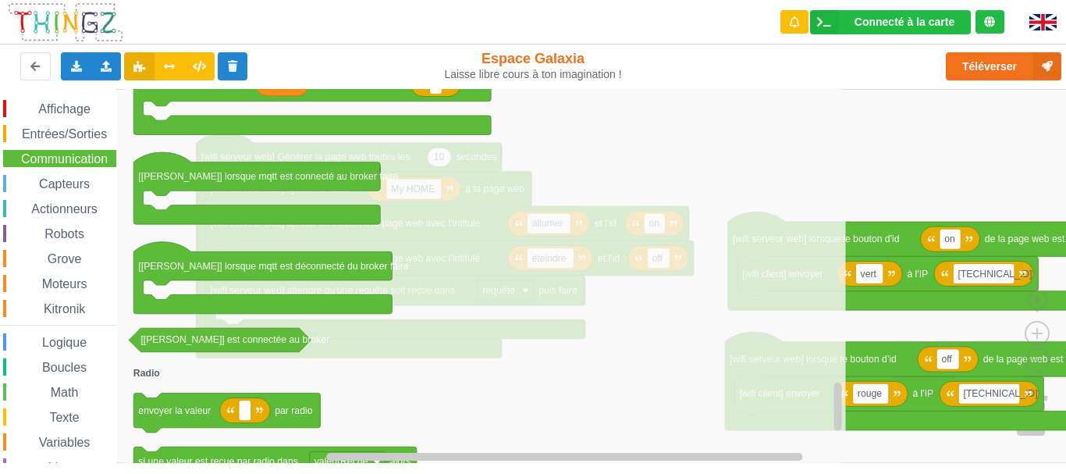
click at [868, 147] on rect "Espace de travail de Blocky" at bounding box center [538, 276] width 1077 height 374
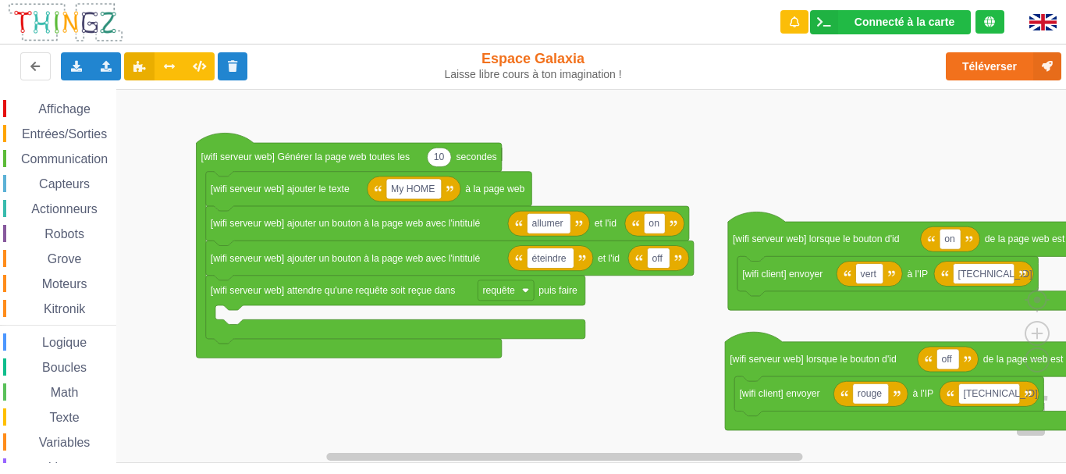
click at [91, 160] on span "Communication" at bounding box center [64, 158] width 91 height 13
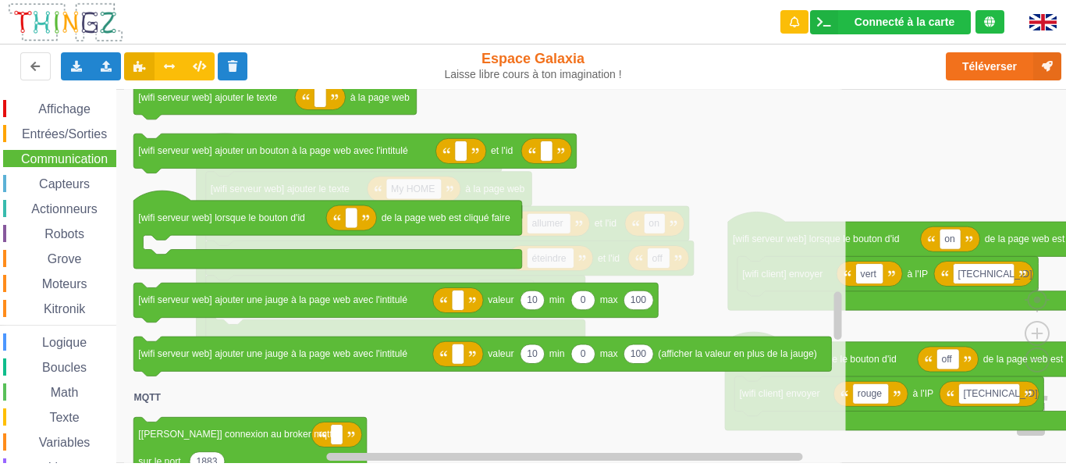
click at [860, 166] on rect "Espace de travail de Blocky" at bounding box center [538, 276] width 1077 height 374
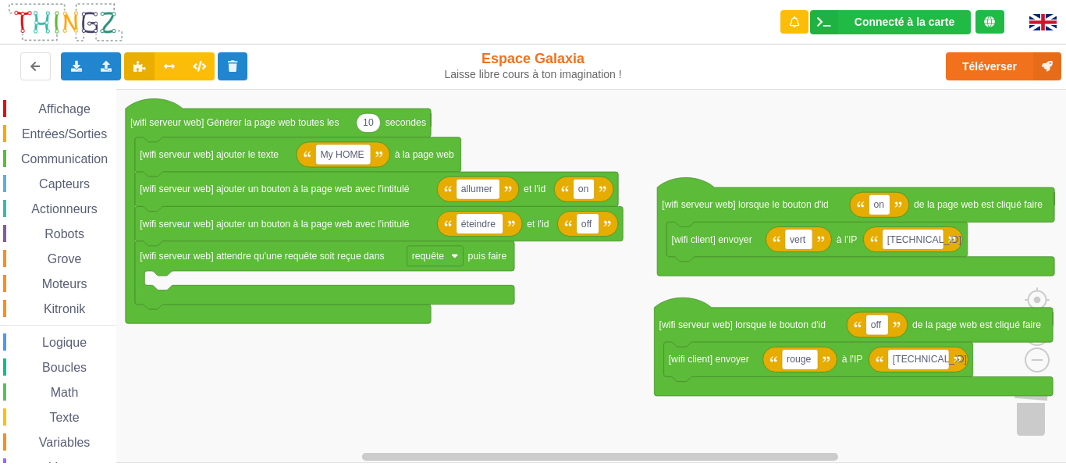
click at [583, 324] on rect "Espace de travail de Blocky" at bounding box center [538, 276] width 1077 height 374
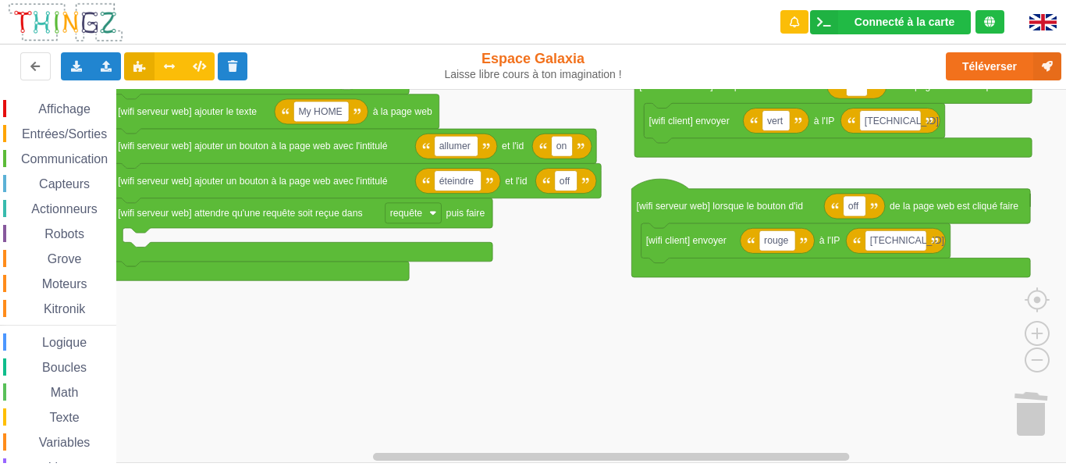
click at [719, 286] on rect "Espace de travail de Blocky" at bounding box center [538, 276] width 1077 height 374
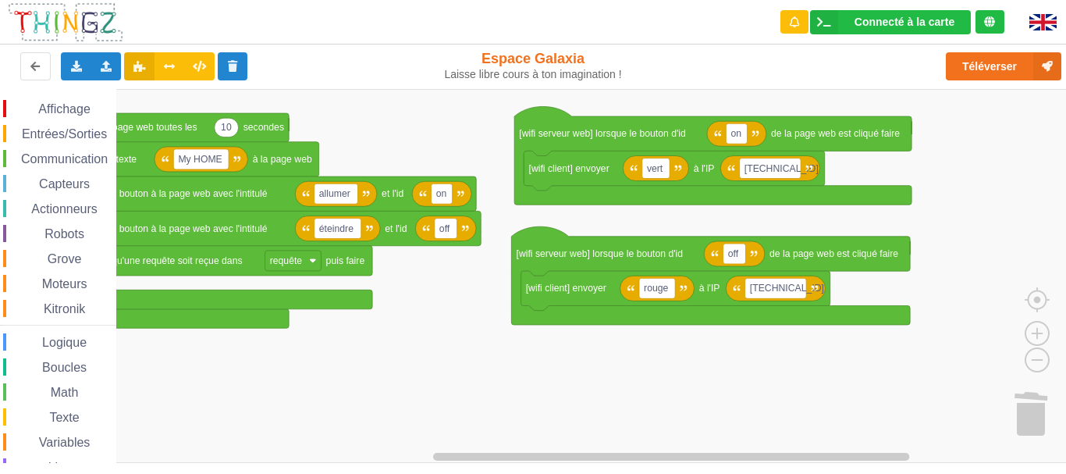
click at [566, 407] on rect "Espace de travail de Blocky" at bounding box center [538, 276] width 1077 height 374
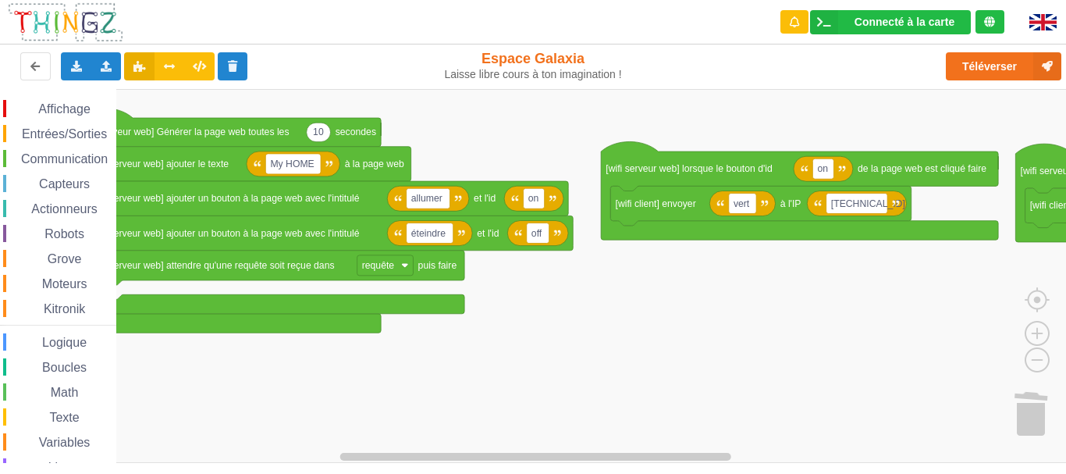
click at [685, 335] on rect "Espace de travail de Blocky" at bounding box center [538, 276] width 1077 height 374
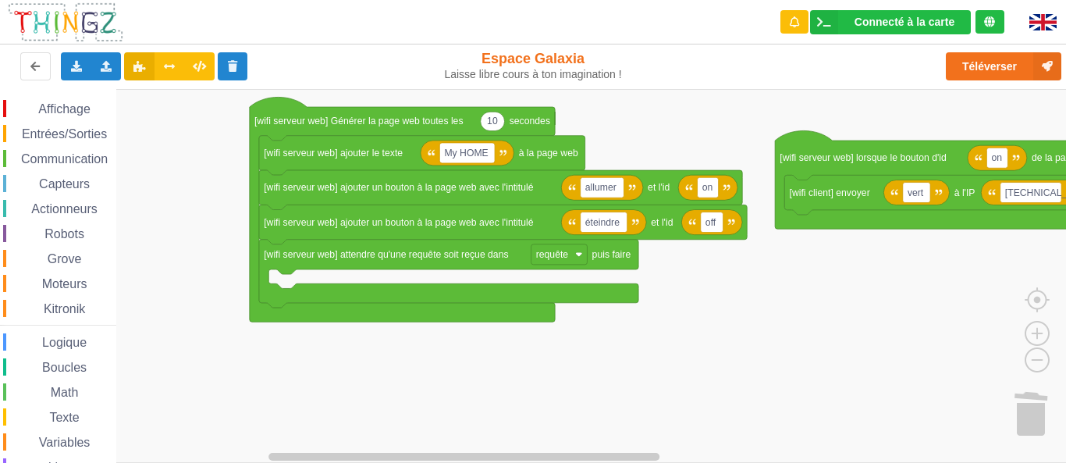
click at [608, 358] on rect "Espace de travail de Blocky" at bounding box center [538, 276] width 1077 height 374
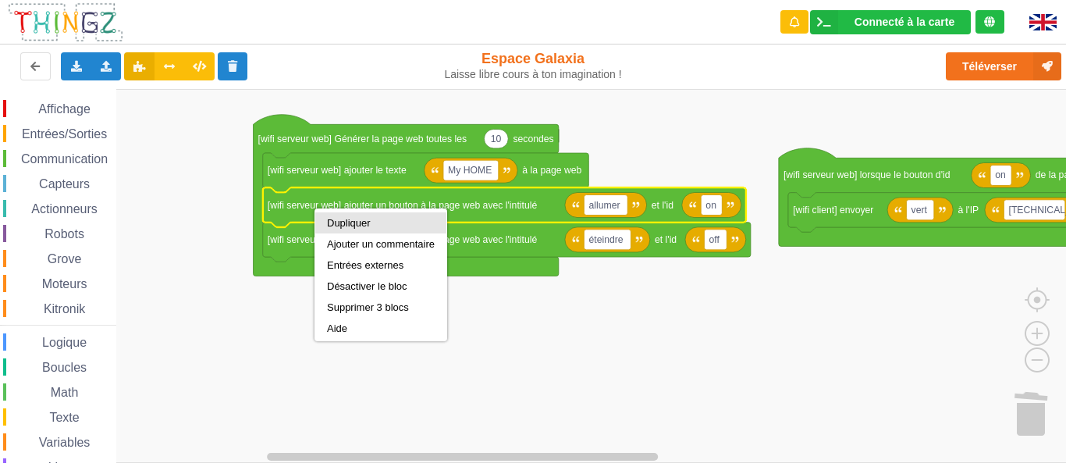
click at [348, 220] on div "Dupliquer" at bounding box center [381, 223] width 108 height 12
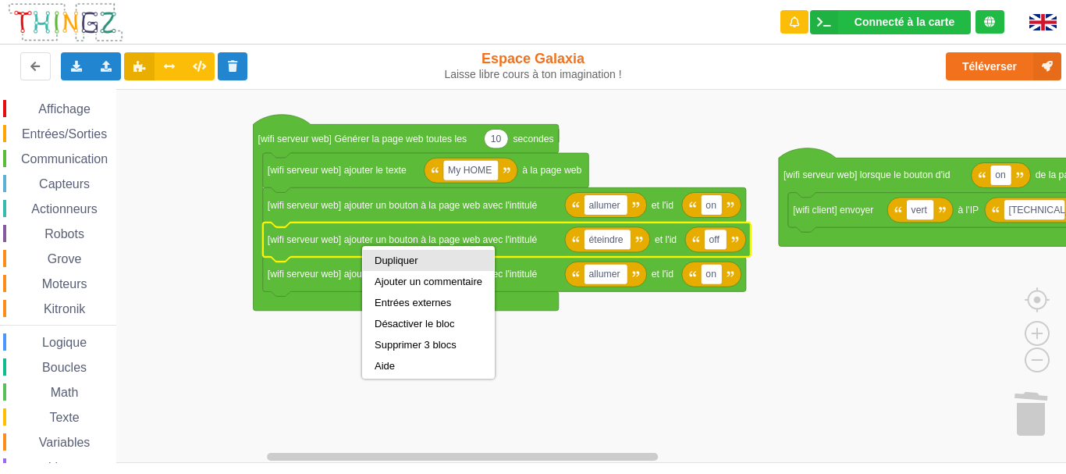
click at [392, 261] on div "Dupliquer" at bounding box center [429, 260] width 108 height 12
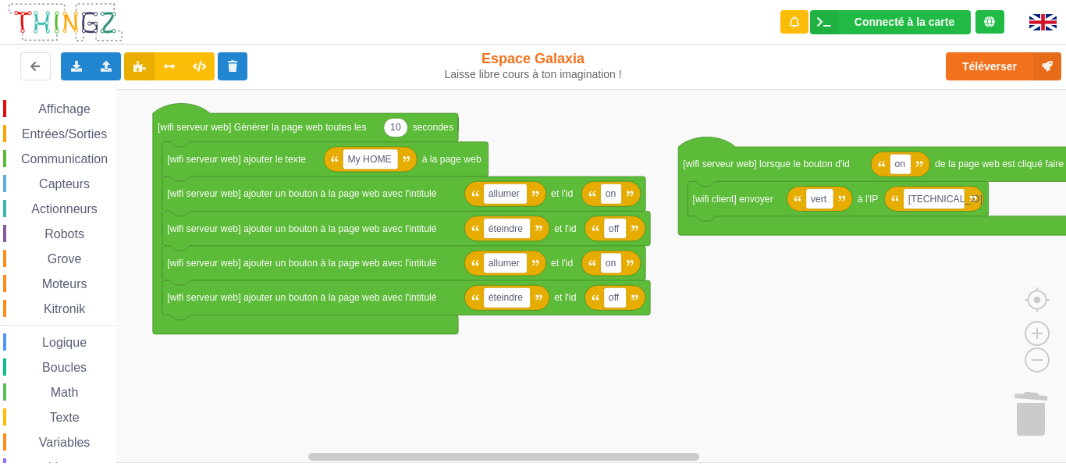
click at [793, 292] on rect "Espace de travail de Blocky" at bounding box center [538, 276] width 1077 height 374
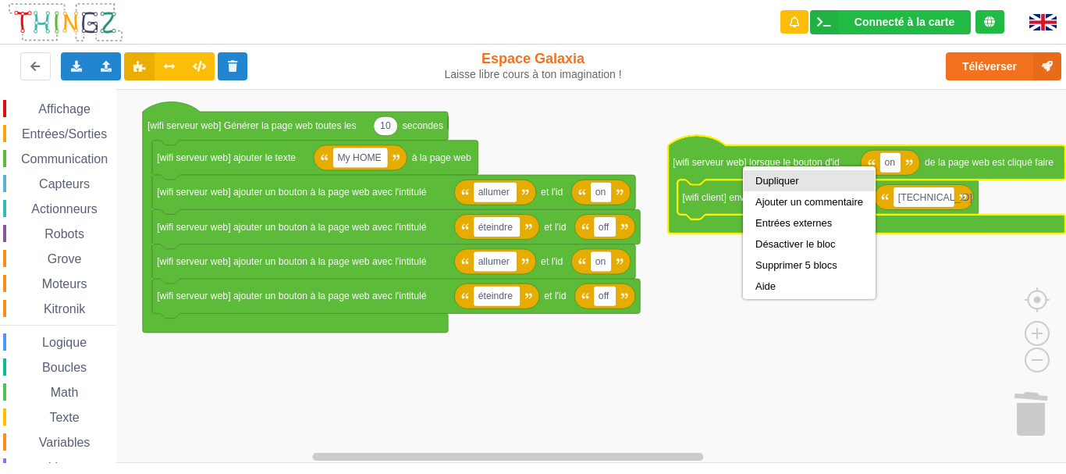
click at [762, 176] on div "Dupliquer" at bounding box center [809, 181] width 108 height 12
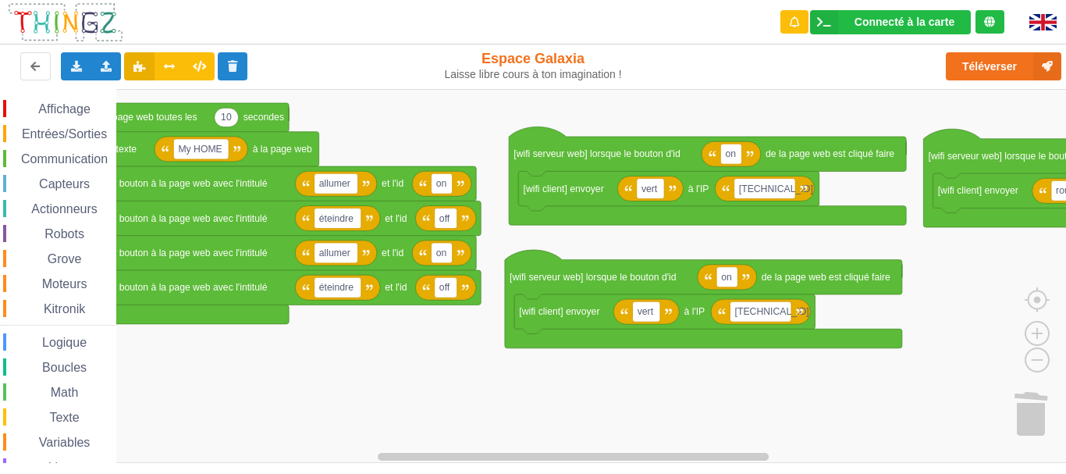
click at [658, 378] on rect "Espace de travail de Blocky" at bounding box center [538, 276] width 1077 height 374
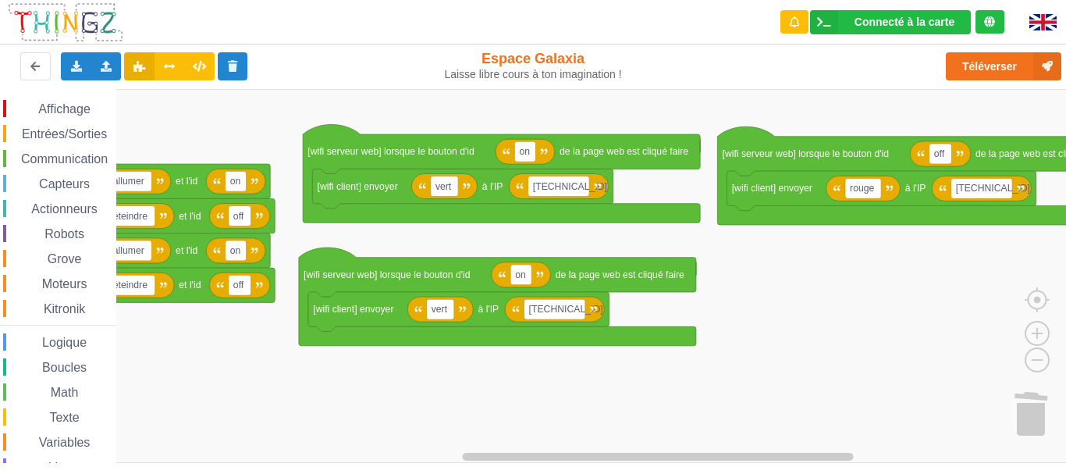
click at [680, 360] on rect "Espace de travail de Blocky" at bounding box center [538, 276] width 1077 height 374
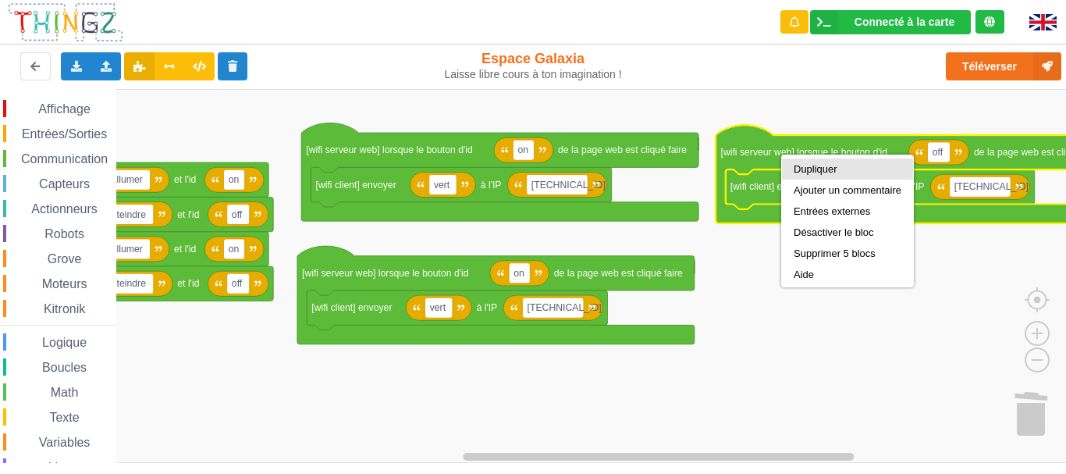
click at [800, 169] on div "Dupliquer" at bounding box center [847, 169] width 108 height 12
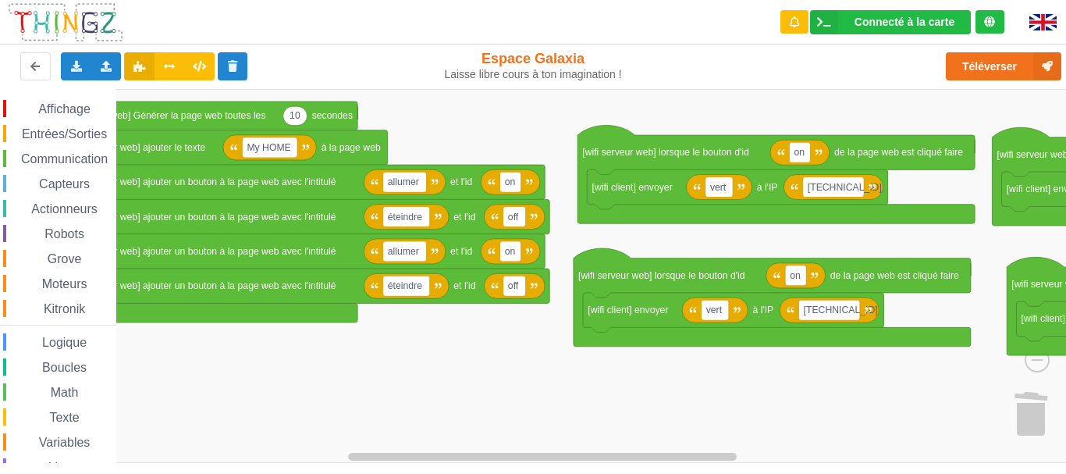
click at [800, 422] on rect "Espace de travail de Blocky" at bounding box center [538, 276] width 1077 height 374
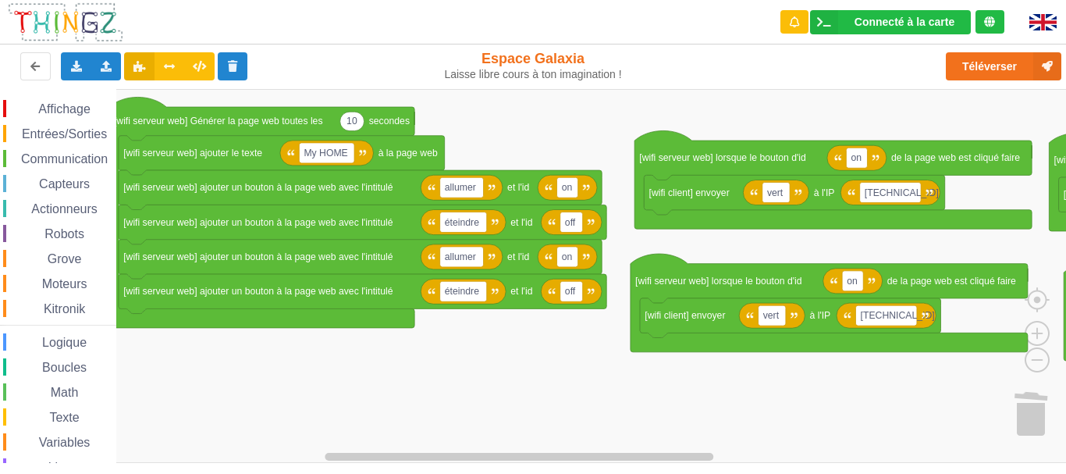
click at [588, 399] on rect "Espace de travail de Blocky" at bounding box center [538, 276] width 1077 height 374
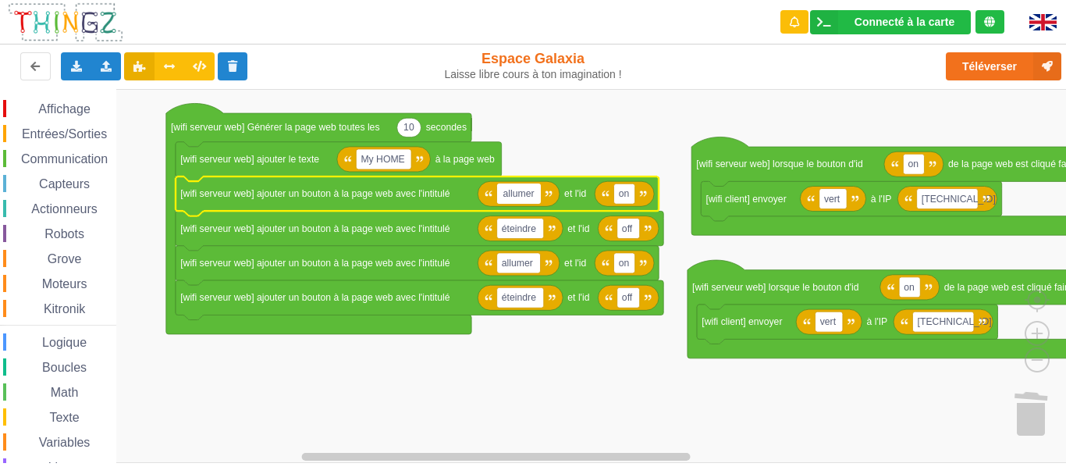
click at [534, 193] on input "allumer" at bounding box center [519, 193] width 44 height 20
click at [590, 158] on rect "Espace de travail de Blocky" at bounding box center [538, 276] width 1077 height 374
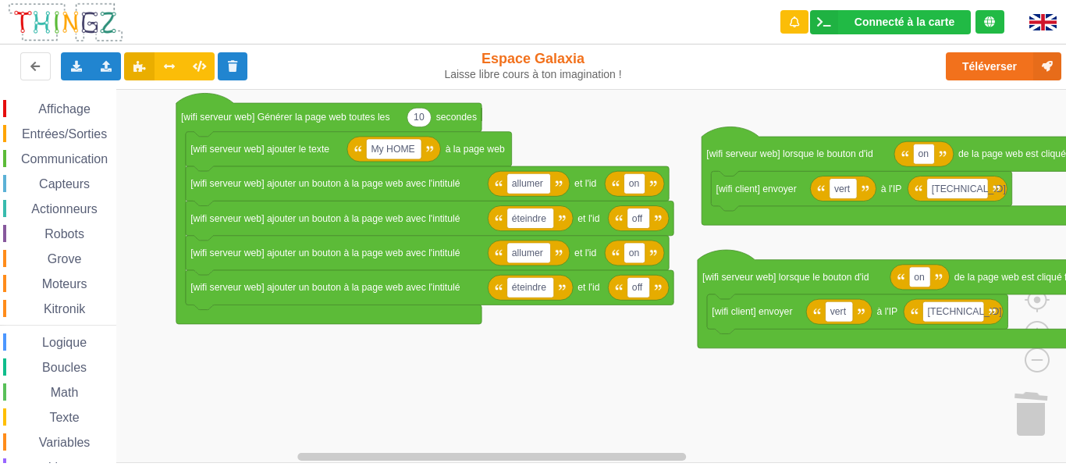
click at [629, 329] on rect "Espace de travail de Blocky" at bounding box center [538, 276] width 1077 height 374
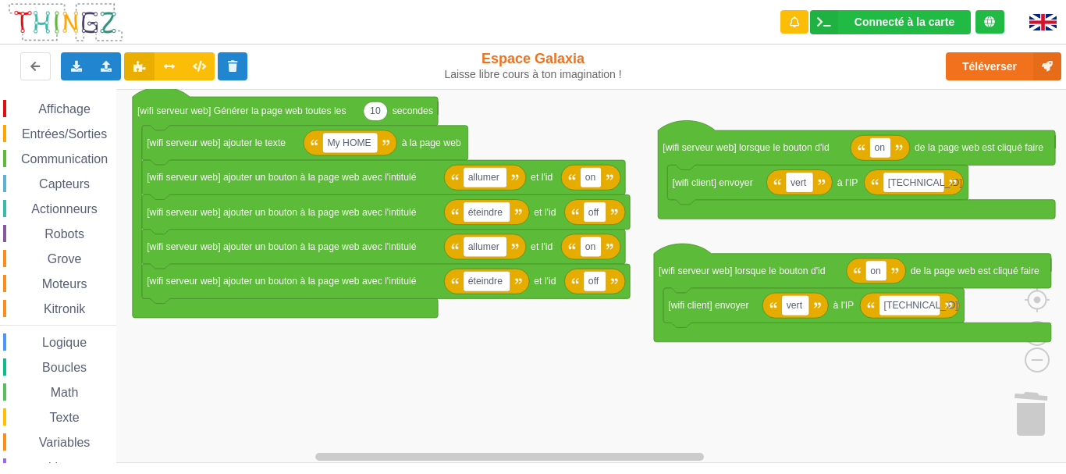
click at [585, 323] on rect "Espace de travail de Blocky" at bounding box center [538, 276] width 1077 height 374
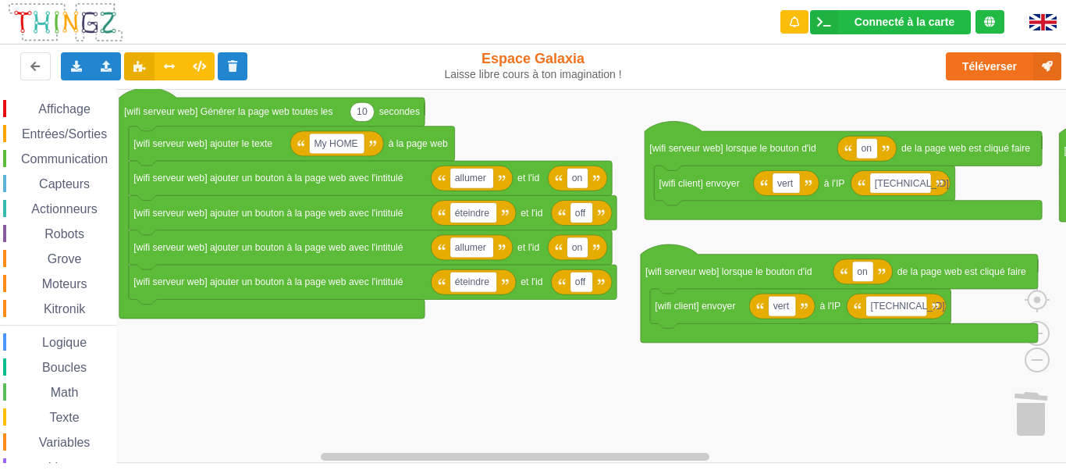
click at [577, 338] on rect "Espace de travail de Blocky" at bounding box center [538, 276] width 1077 height 374
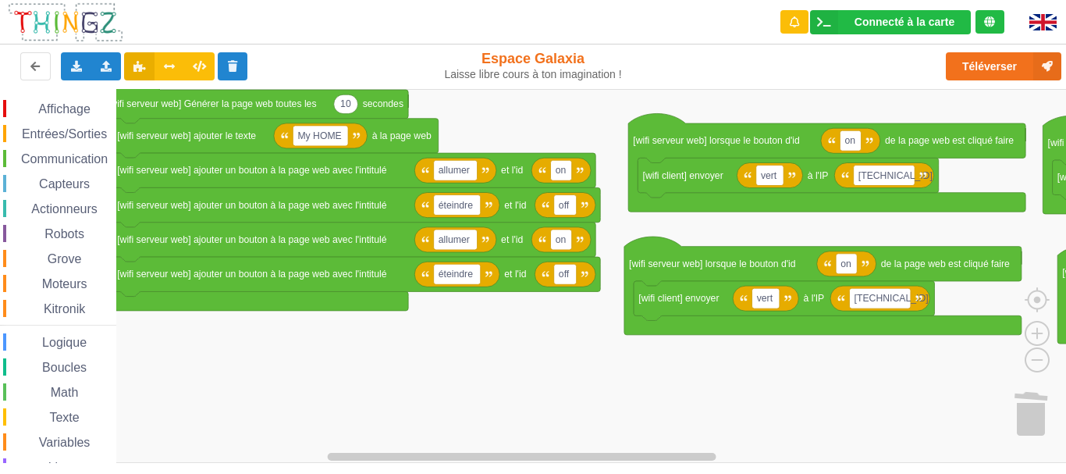
click at [729, 353] on rect "Espace de travail de Blocky" at bounding box center [538, 276] width 1077 height 374
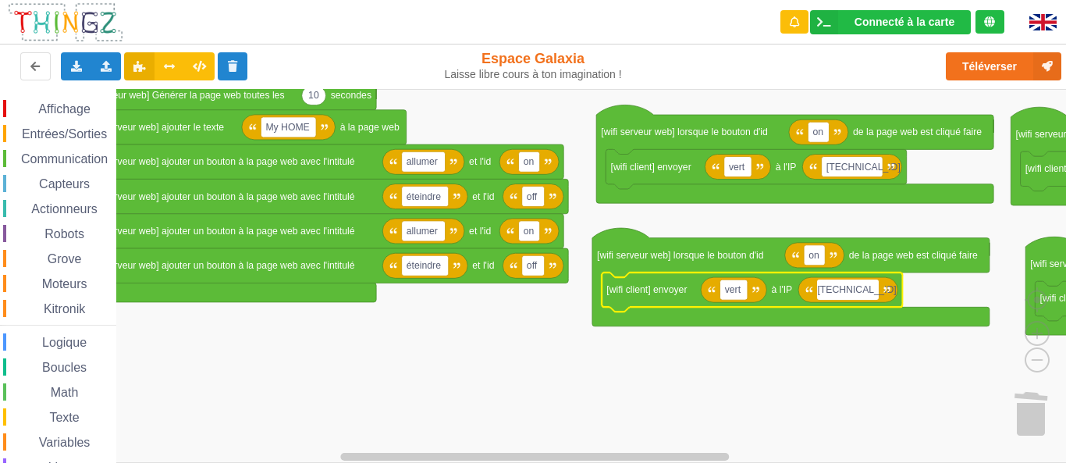
click at [870, 287] on input "[TECHNICAL_ID]" at bounding box center [847, 289] width 61 height 20
type input "[TECHNICAL_ID]"
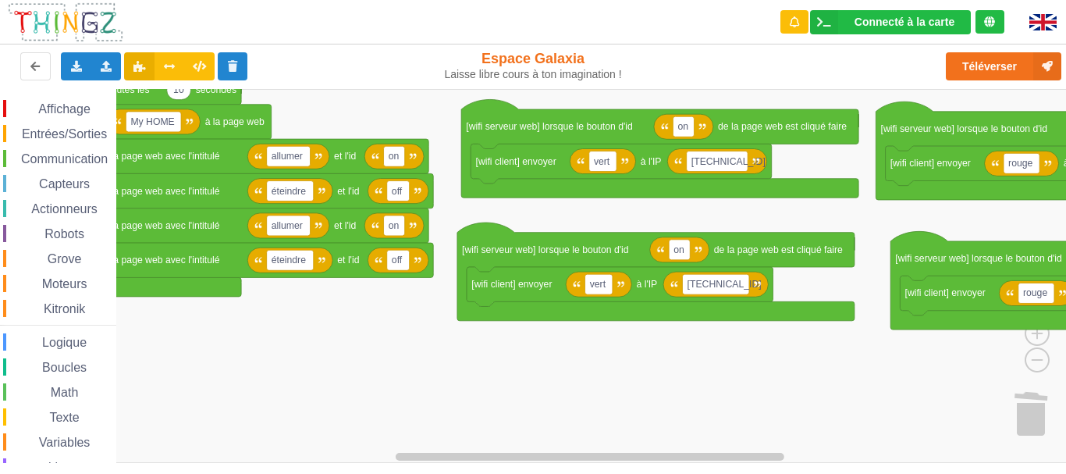
click at [657, 357] on rect "Espace de travail de Blocky" at bounding box center [538, 276] width 1077 height 374
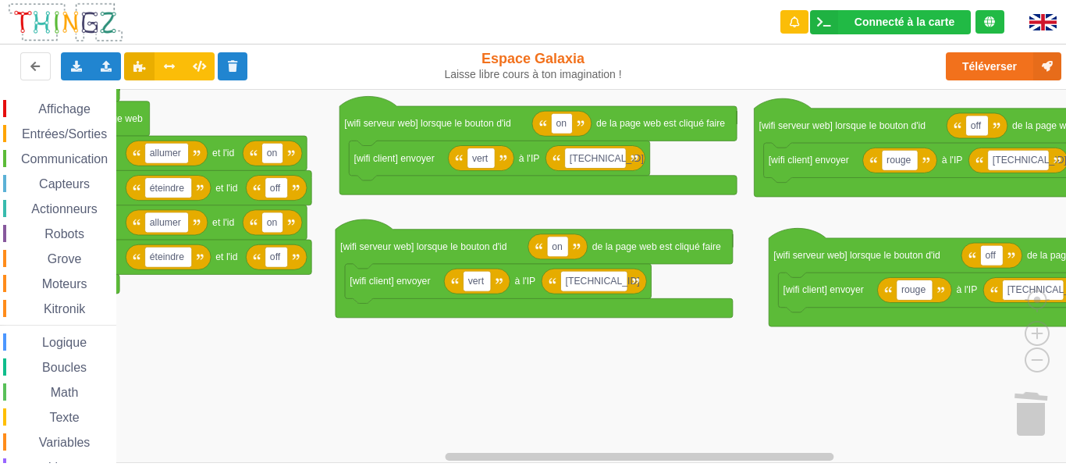
click at [787, 365] on rect "Espace de travail de Blocky" at bounding box center [538, 276] width 1077 height 374
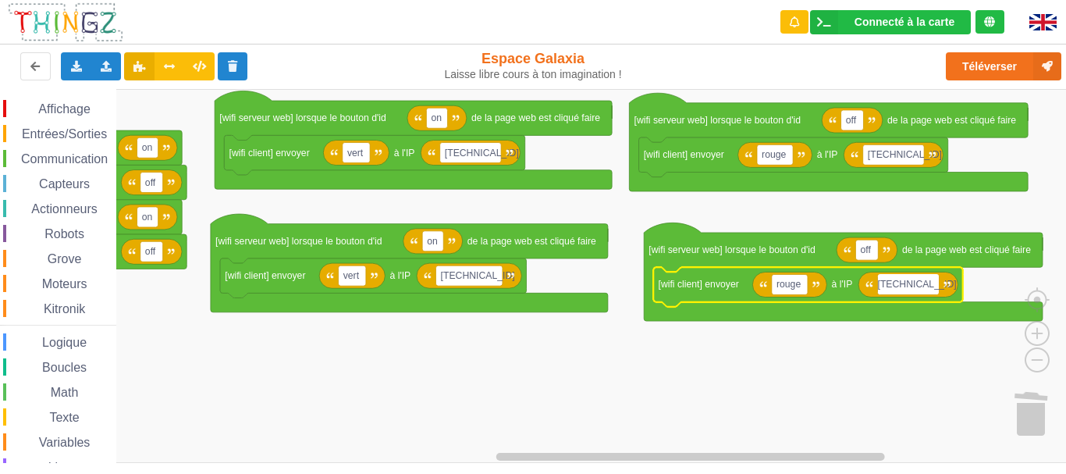
click at [922, 281] on input "[TECHNICAL_ID]" at bounding box center [908, 284] width 61 height 20
click at [928, 282] on input "[TECHNICAL_ID]" at bounding box center [908, 284] width 61 height 20
click at [932, 284] on input "[TECHNICAL_ID]" at bounding box center [908, 284] width 61 height 20
type input "[TECHNICAL_ID]"
click at [808, 351] on rect "Espace de travail de Blocky" at bounding box center [538, 276] width 1077 height 374
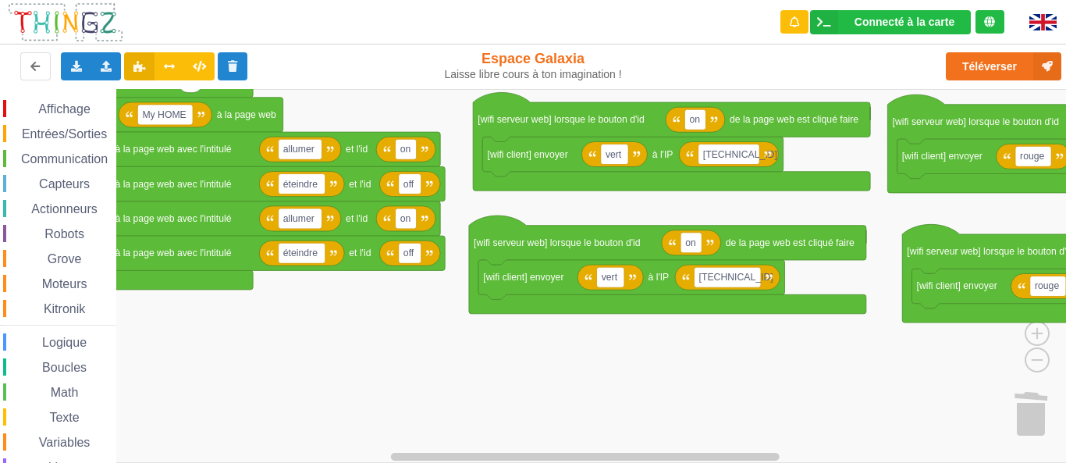
click at [626, 383] on rect "Espace de travail de Blocky" at bounding box center [538, 276] width 1077 height 374
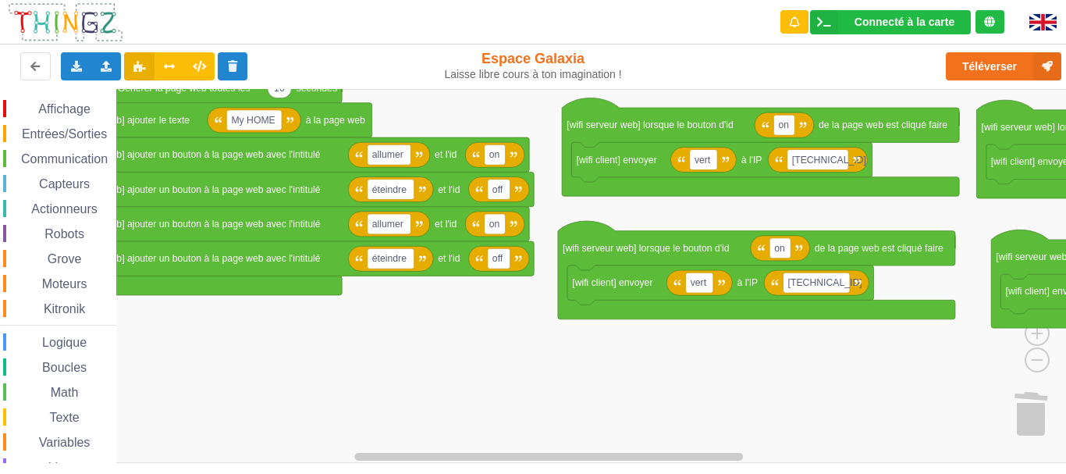
click at [516, 348] on rect "Espace de travail de Blocky" at bounding box center [538, 276] width 1077 height 374
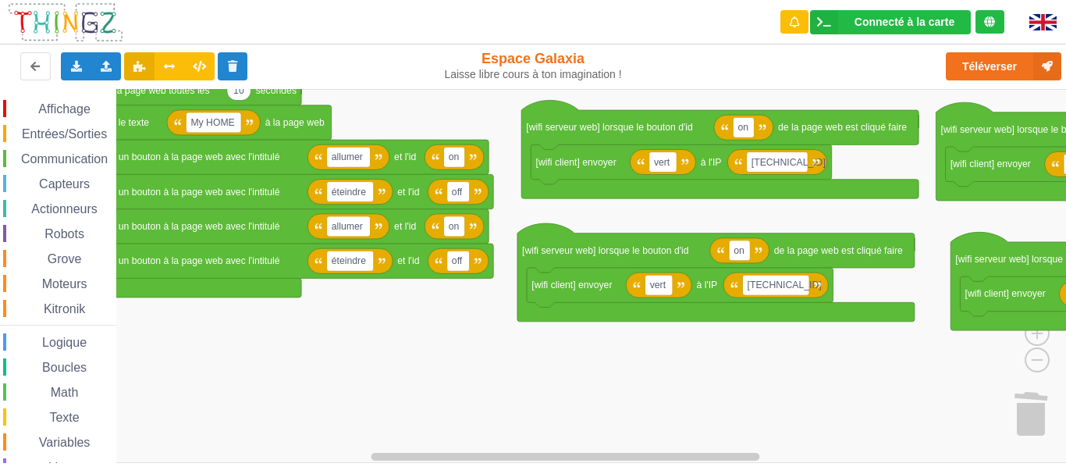
click at [701, 215] on rect "Espace de travail de Blocky" at bounding box center [538, 276] width 1077 height 374
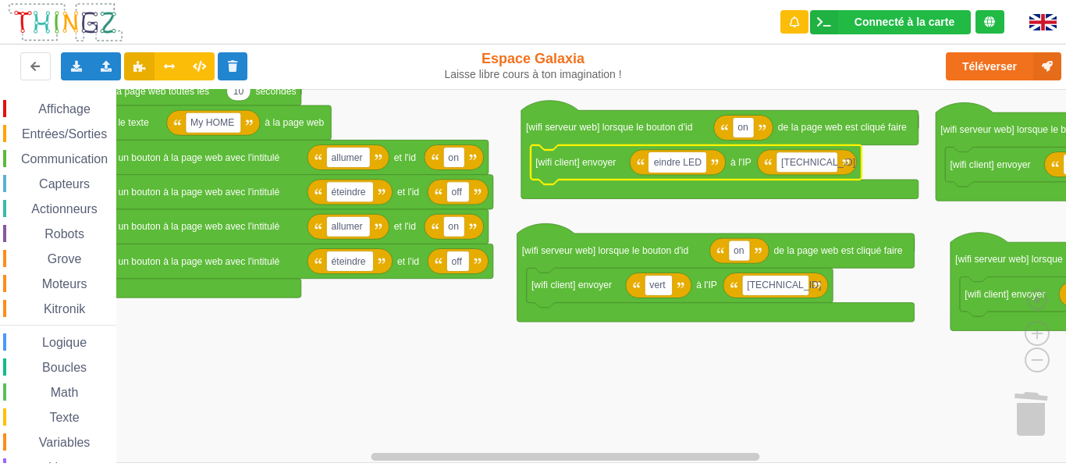
click at [659, 164] on input "eindre LED" at bounding box center [677, 162] width 58 height 20
type input "eteindre LED"
click at [682, 208] on rect "Espace de travail de Blocky" at bounding box center [538, 276] width 1077 height 374
click at [691, 165] on text "eteindre LED" at bounding box center [681, 162] width 55 height 11
click at [692, 160] on input "eteindre LED" at bounding box center [681, 162] width 66 height 20
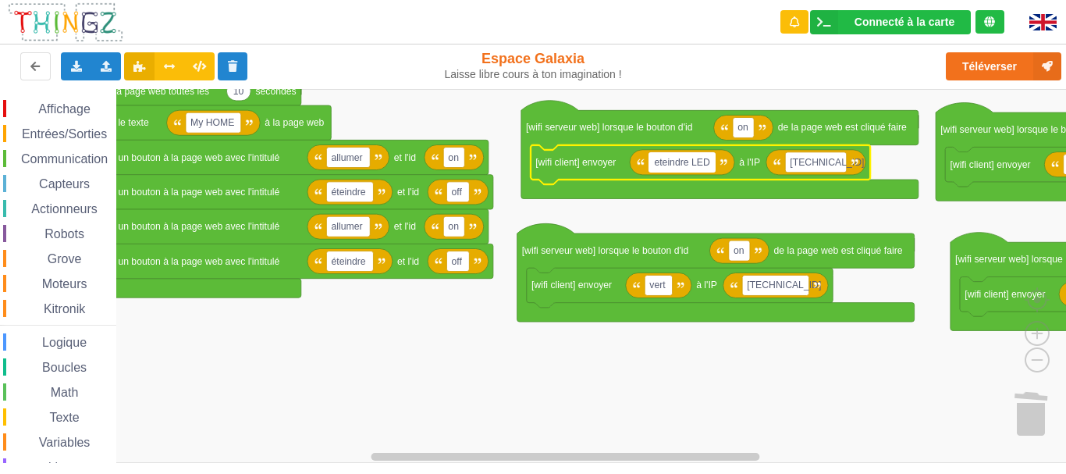
type input "eteindreLED"
click at [717, 203] on rect "Espace de travail de Blocky" at bounding box center [538, 276] width 1077 height 374
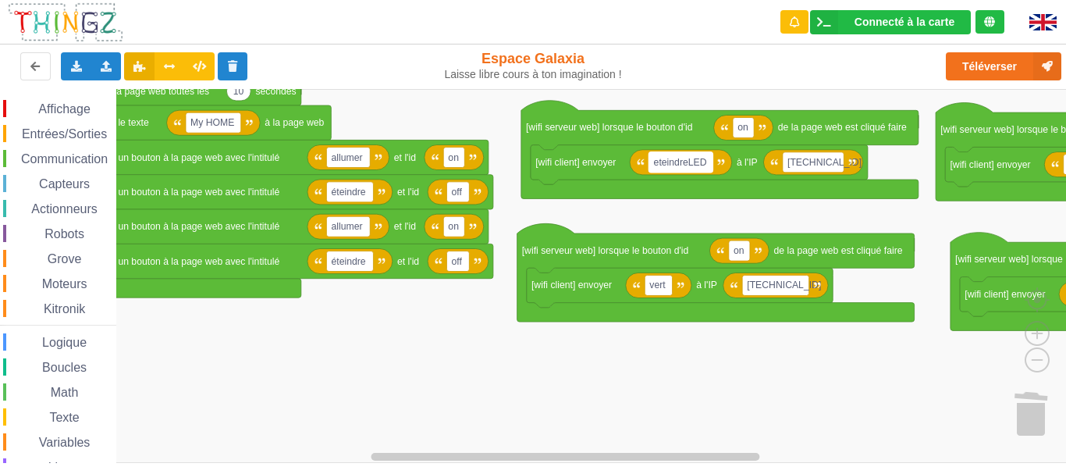
click at [699, 160] on text "eteindreLED" at bounding box center [680, 162] width 53 height 11
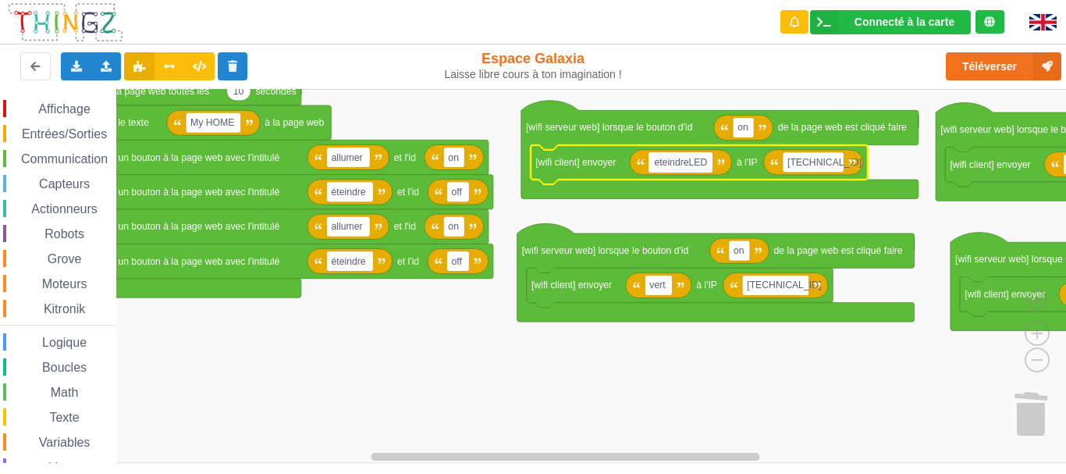
click at [733, 210] on rect "Espace de travail de Blocky" at bounding box center [538, 276] width 1077 height 374
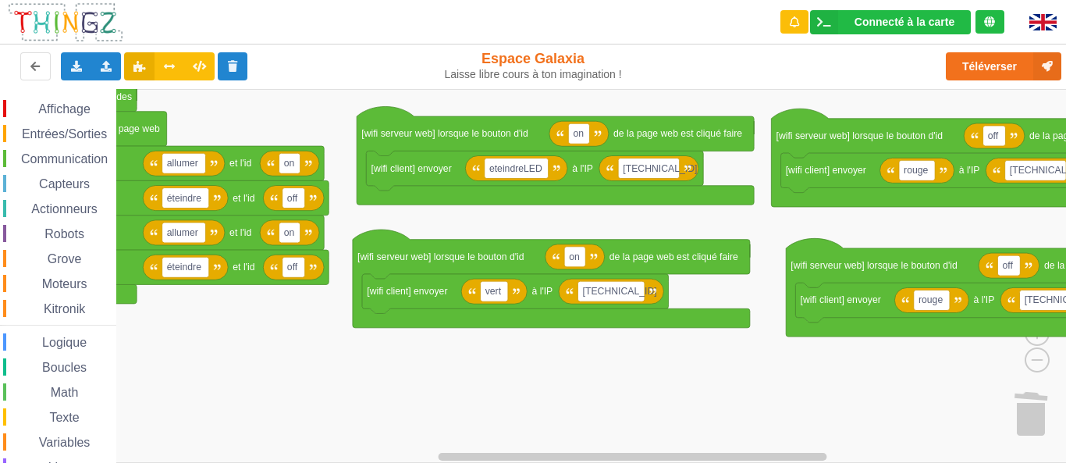
click at [499, 211] on rect "Espace de travail de Blocky" at bounding box center [538, 276] width 1077 height 374
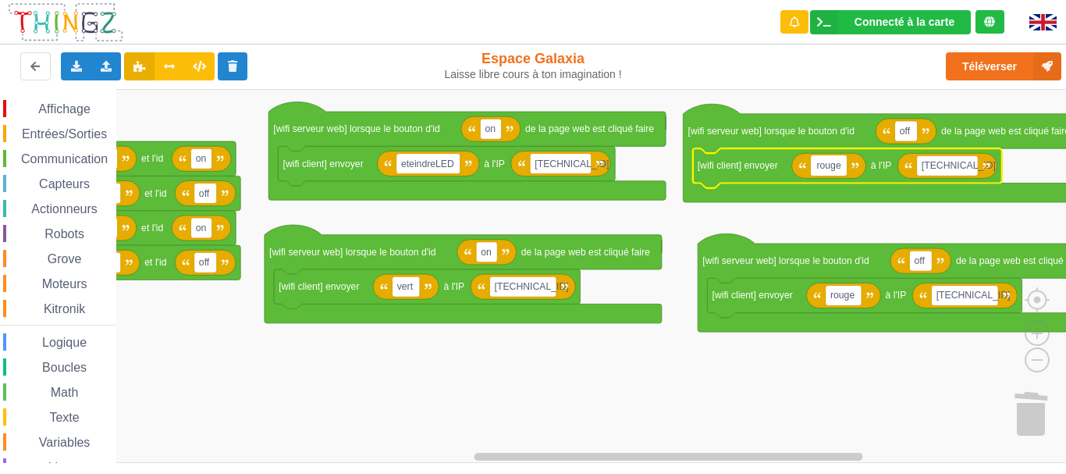
type input "eteindreLED"
click at [834, 221] on rect "Espace de travail de Blocky" at bounding box center [538, 276] width 1077 height 374
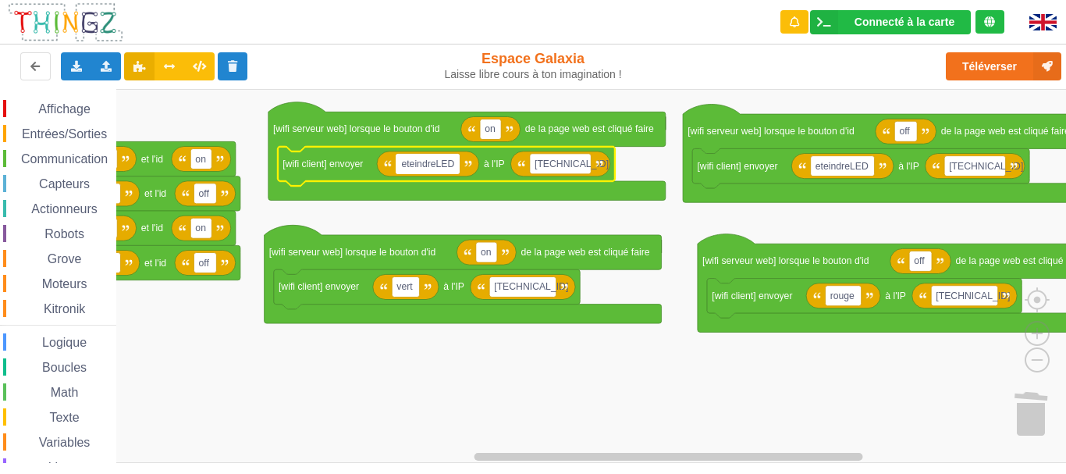
click at [434, 162] on input "eteindreLED" at bounding box center [428, 164] width 64 height 20
drag, startPoint x: 436, startPoint y: 162, endPoint x: 384, endPoint y: 163, distance: 52.3
click at [384, 163] on body "Connecté à la carte Réglages Ouvrir le moniteur automatiquement Connexion autom…" at bounding box center [533, 237] width 1066 height 474
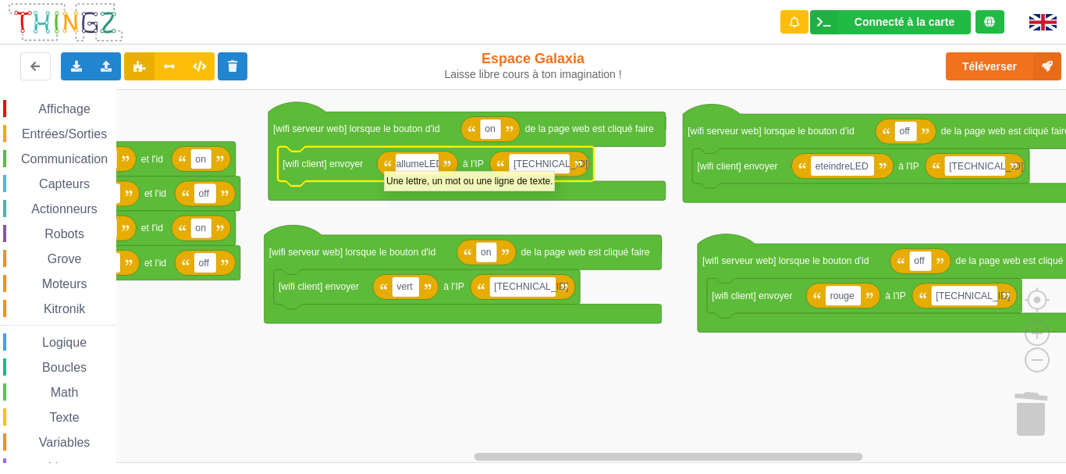
type input "allumerLED"
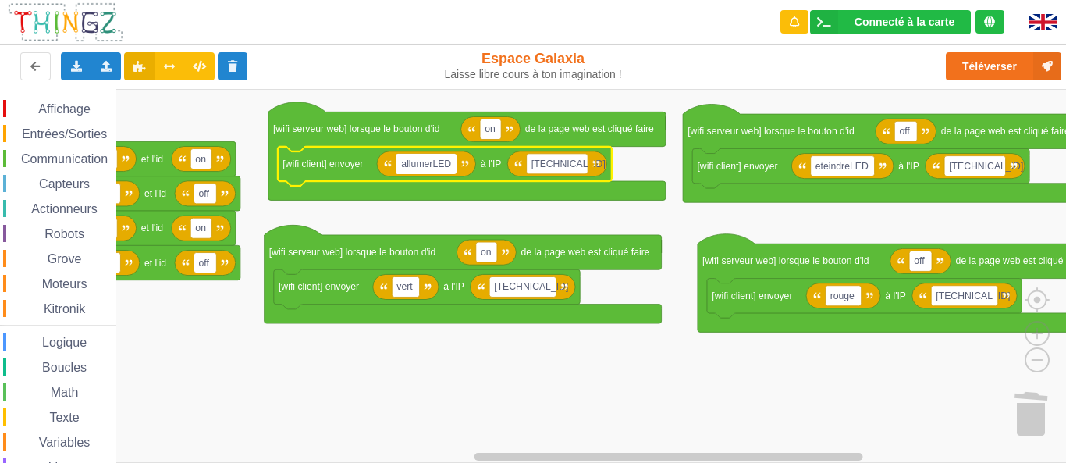
click at [453, 222] on rect "Espace de travail de Blocky" at bounding box center [538, 276] width 1077 height 374
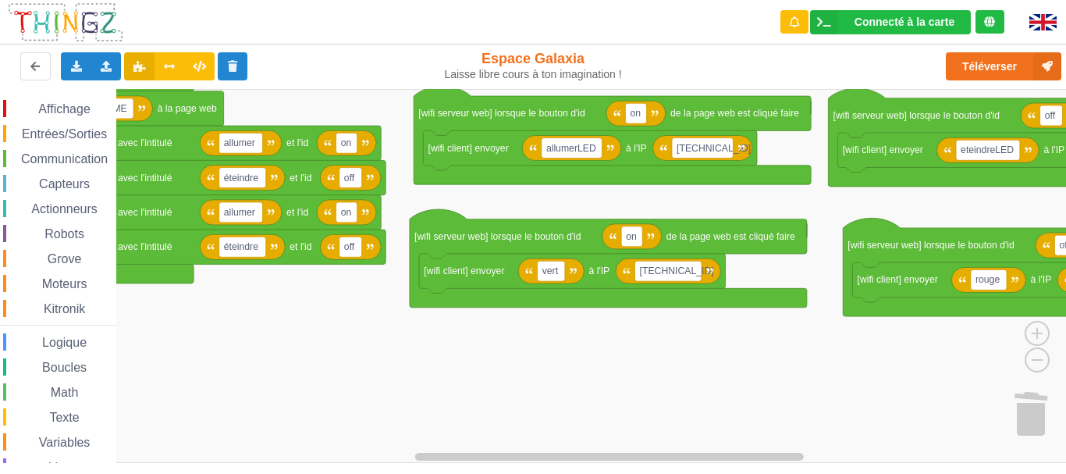
click at [685, 200] on rect "Espace de travail de Blocky" at bounding box center [538, 276] width 1077 height 374
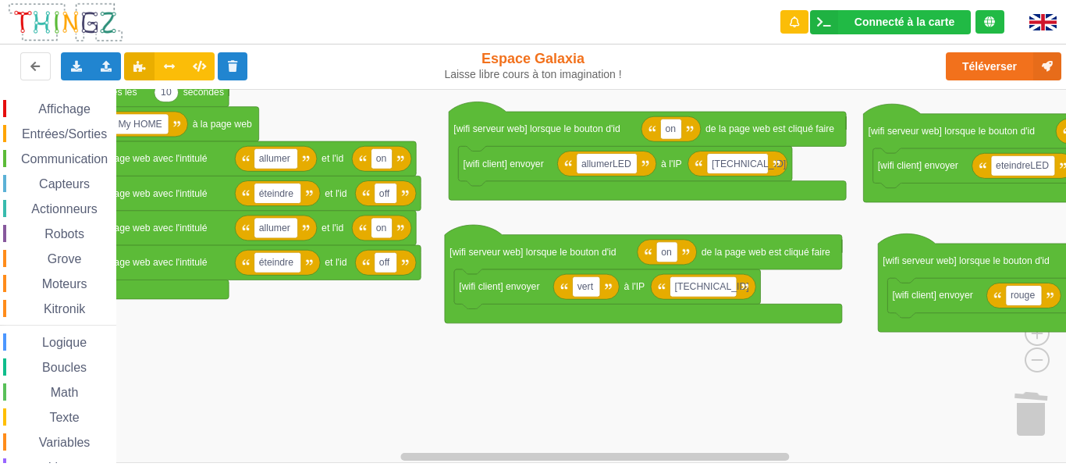
click at [378, 324] on rect "Espace de travail de Blocky" at bounding box center [538, 276] width 1077 height 374
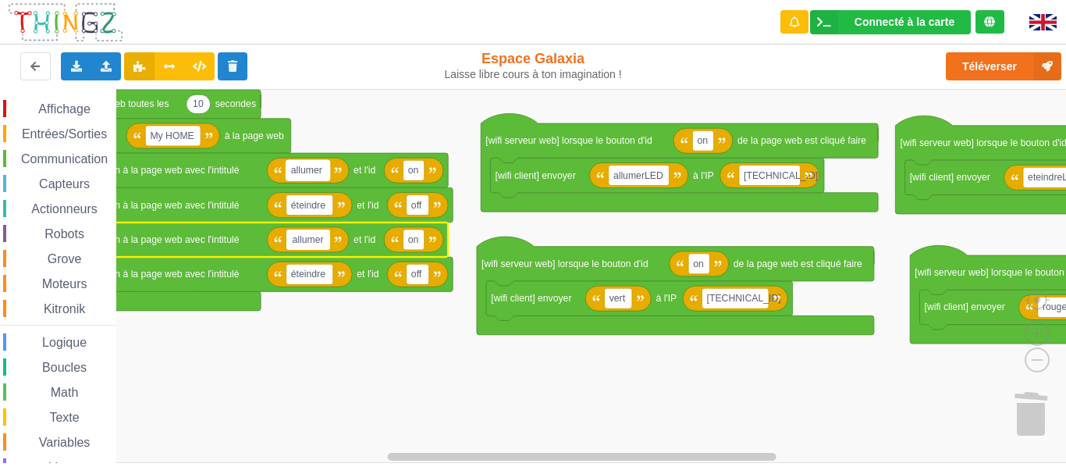
click at [325, 172] on rect "Espace de travail de Blocky" at bounding box center [308, 170] width 44 height 20
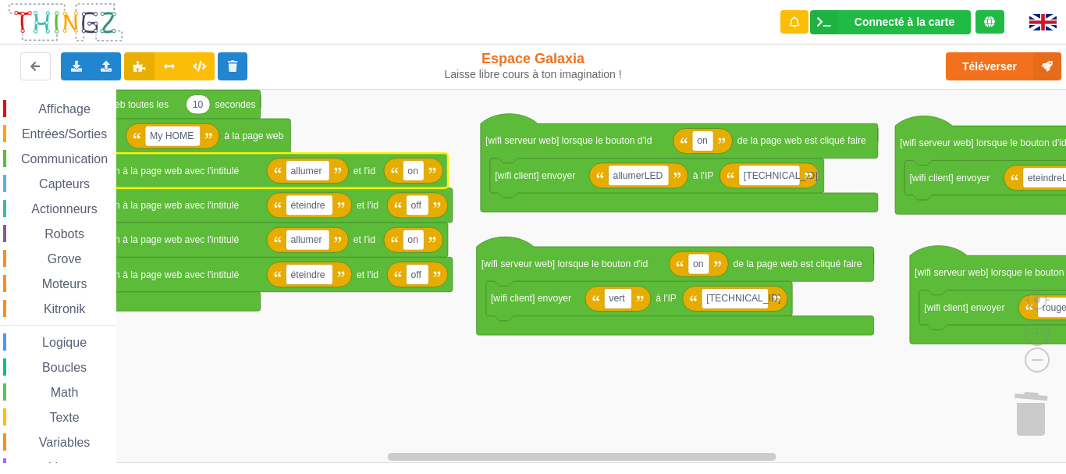
click at [332, 173] on icon "Espace de travail de Blocky" at bounding box center [308, 170] width 82 height 25
click at [321, 172] on text "allumer" at bounding box center [305, 170] width 31 height 11
click at [319, 169] on input "allumer" at bounding box center [308, 170] width 44 height 20
click at [323, 169] on input "allumer" at bounding box center [308, 170] width 44 height 20
type input "allumer cuisine"
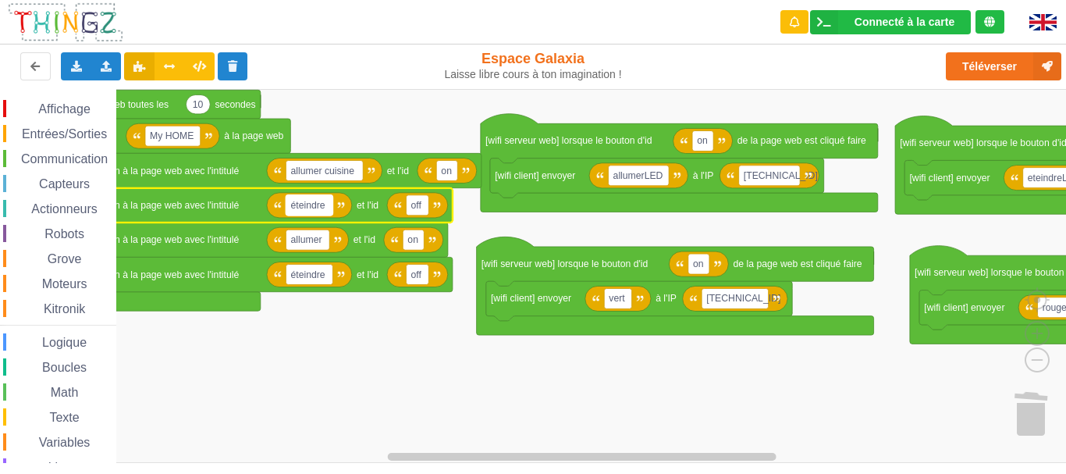
click at [325, 203] on text "éteindre" at bounding box center [307, 205] width 34 height 11
click at [328, 206] on input "éteindre" at bounding box center [309, 205] width 47 height 20
click at [329, 205] on input "éteindre" at bounding box center [309, 205] width 47 height 20
type input "éteindre cuisine"
click at [418, 350] on rect "Espace de travail de Blocky" at bounding box center [538, 276] width 1077 height 374
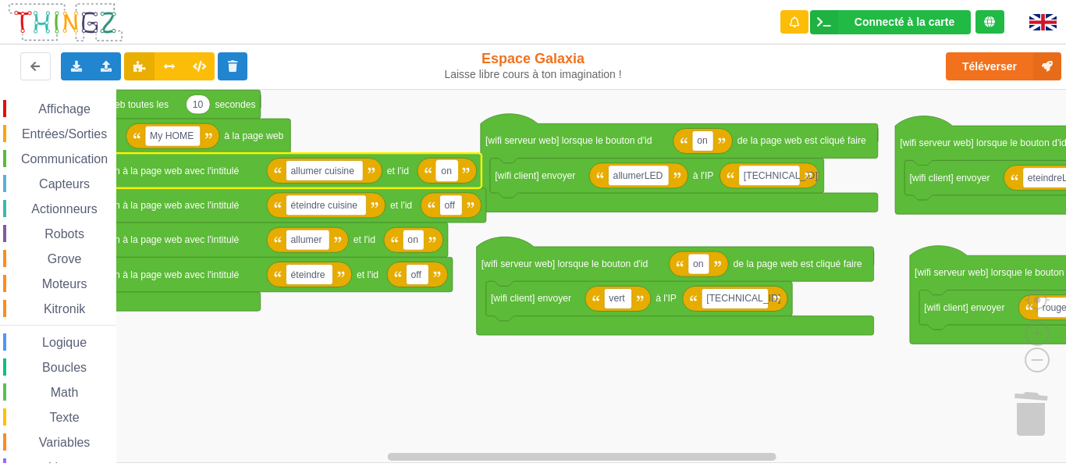
click at [451, 172] on text "on" at bounding box center [446, 170] width 11 height 11
click at [453, 169] on input "on" at bounding box center [446, 170] width 21 height 20
type input "o"
type input "ON CUISINE"
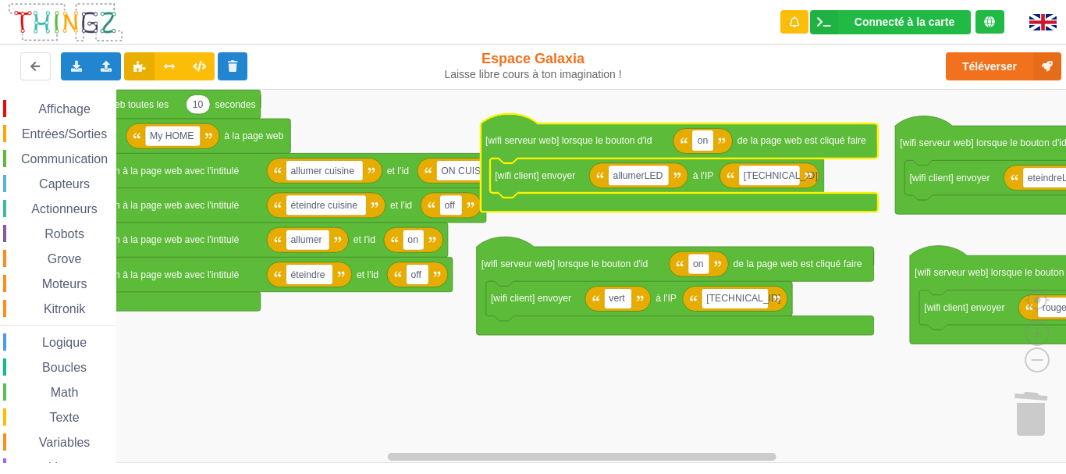
type input "ON CUISINE"
click at [719, 220] on rect "Espace de travail de Blocky" at bounding box center [538, 276] width 1077 height 374
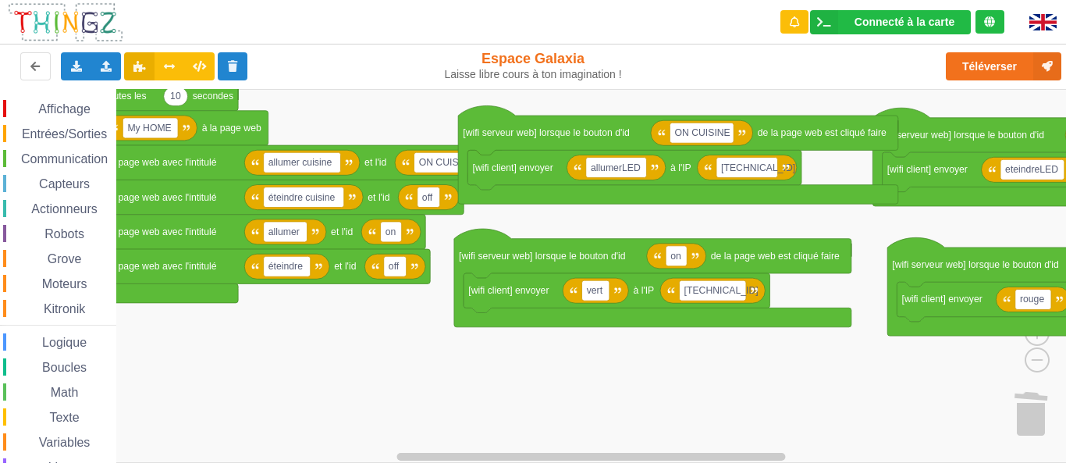
click at [662, 201] on rect "Espace de travail de Blocky" at bounding box center [538, 276] width 1077 height 374
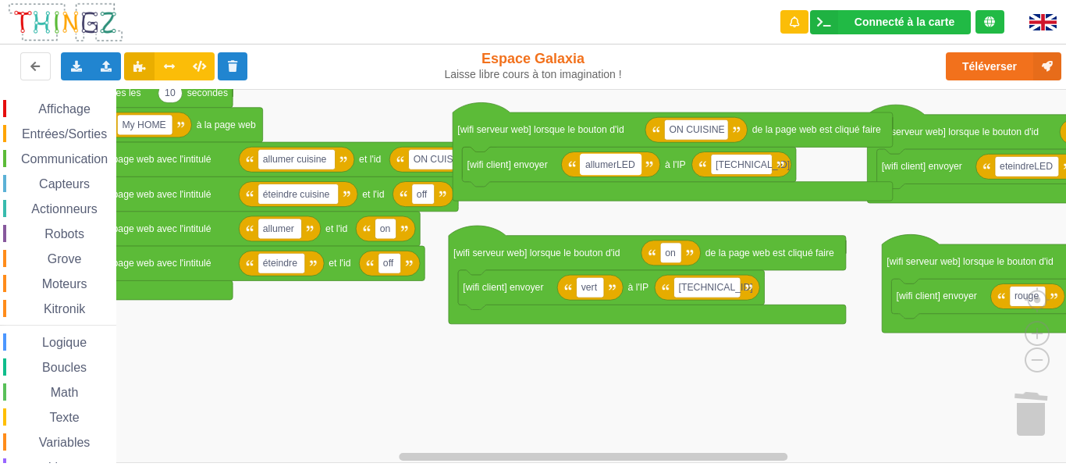
click at [630, 162] on text "allumerLED" at bounding box center [610, 163] width 50 height 11
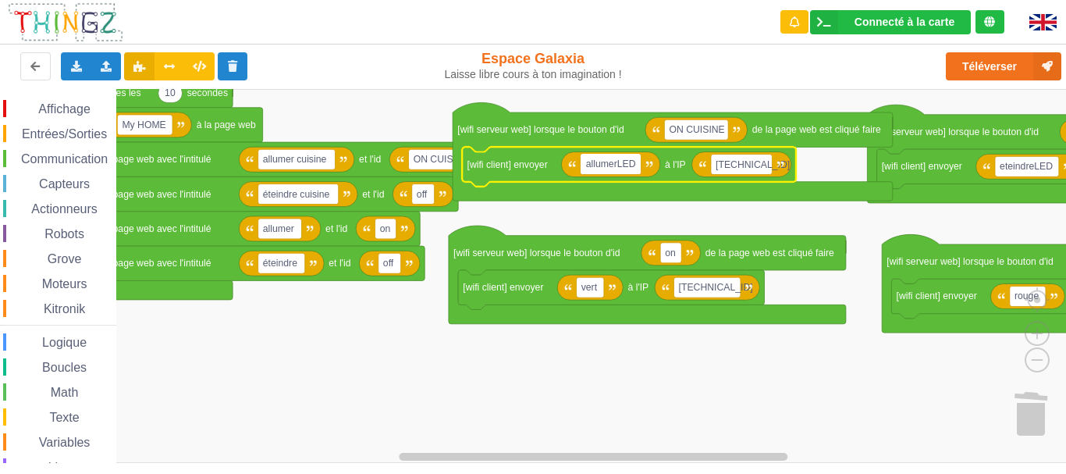
click at [637, 163] on input "allumerLED" at bounding box center [610, 164] width 61 height 20
click at [639, 164] on input "allumerLED" at bounding box center [610, 164] width 61 height 20
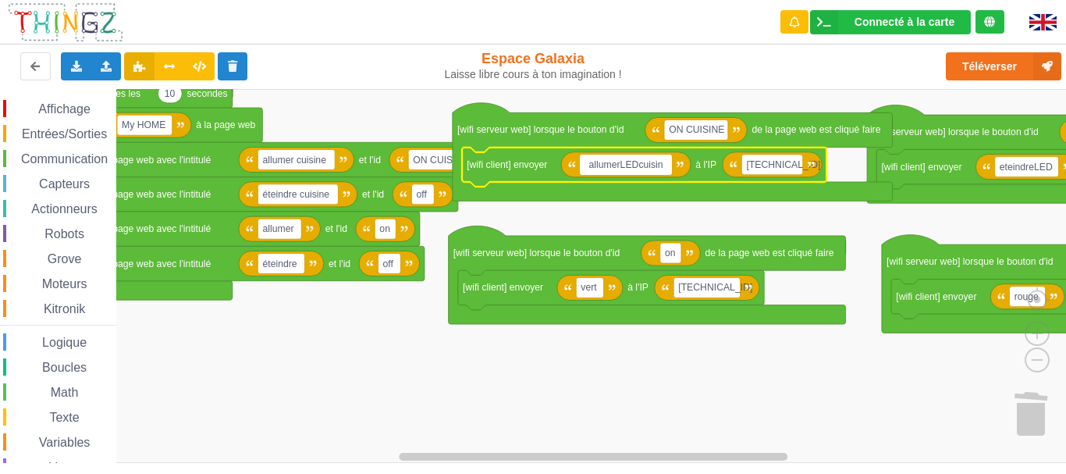
type input "allumerLEDcuisine"
click at [648, 169] on input "allumerLEDcuisine" at bounding box center [625, 164] width 91 height 20
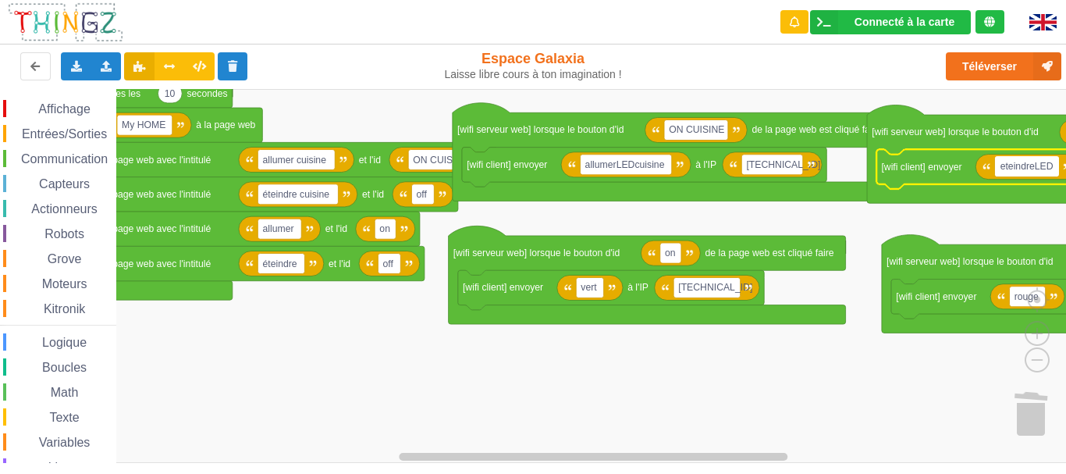
type input "allumerLEDcuisine"
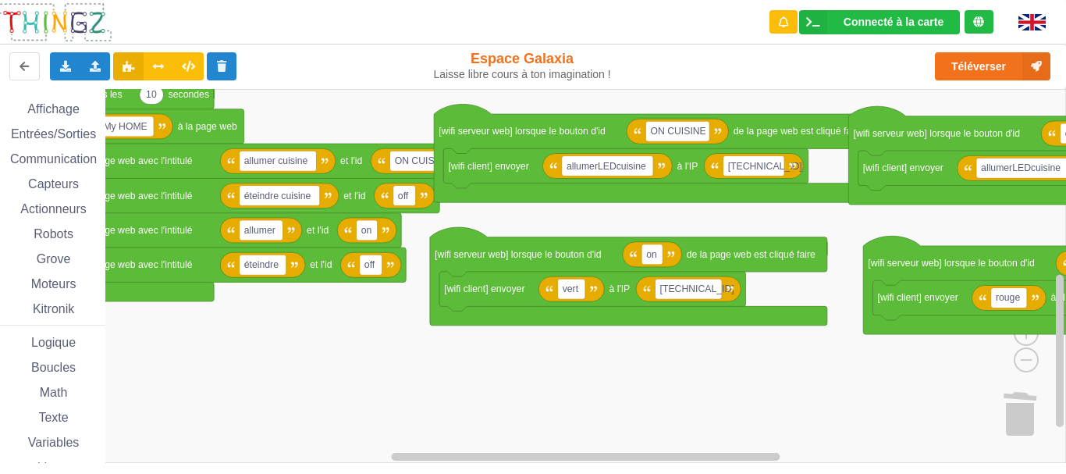
scroll to position [0, 11]
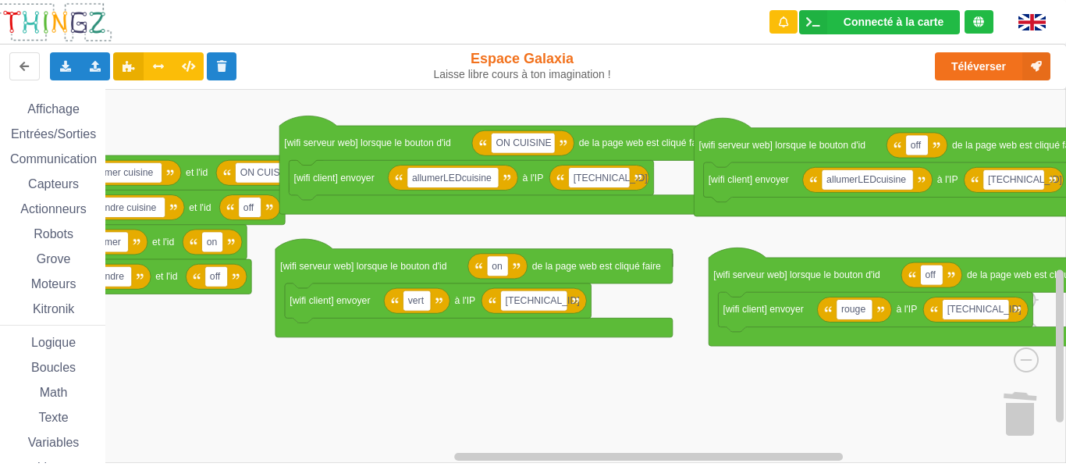
click at [851, 236] on rect "Espace de travail de Blocky" at bounding box center [527, 276] width 1077 height 374
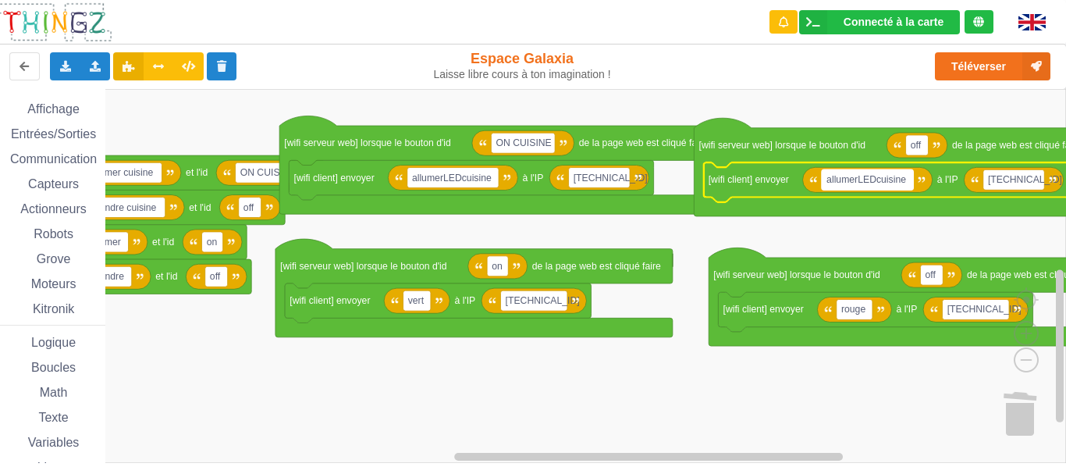
click at [856, 183] on text "allumerLEDcuisine" at bounding box center [866, 179] width 80 height 11
click at [858, 180] on input "allumerLEDcuisine" at bounding box center [867, 179] width 91 height 20
drag, startPoint x: 860, startPoint y: 180, endPoint x: 808, endPoint y: 181, distance: 52.3
click at [808, 181] on body "Connecté à la carte Réglages Ouvrir le moniteur automatiquement Connexion autom…" at bounding box center [522, 237] width 1066 height 474
click at [835, 179] on input "etindreLEDcuisine" at bounding box center [867, 179] width 90 height 20
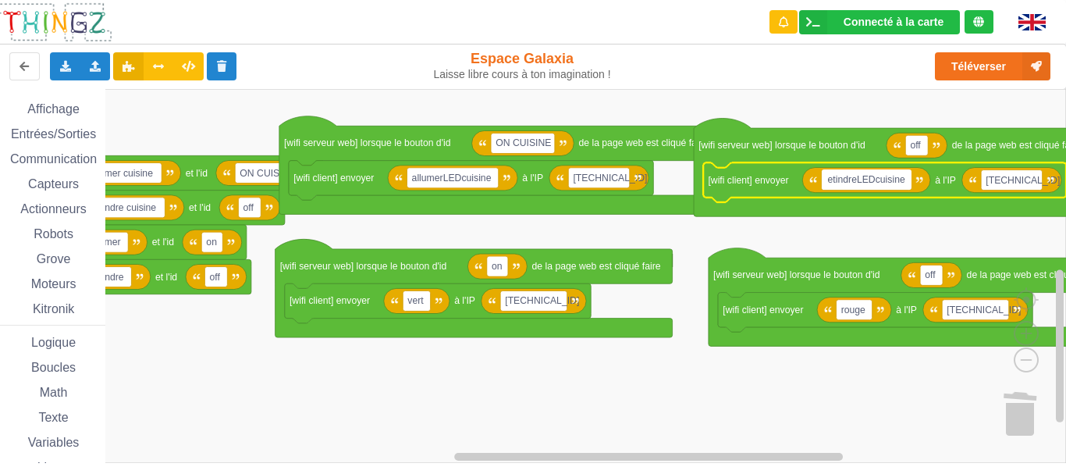
type input "eteindreLEDcuisine"
click at [848, 222] on rect "Espace de travail de Blocky" at bounding box center [527, 276] width 1077 height 374
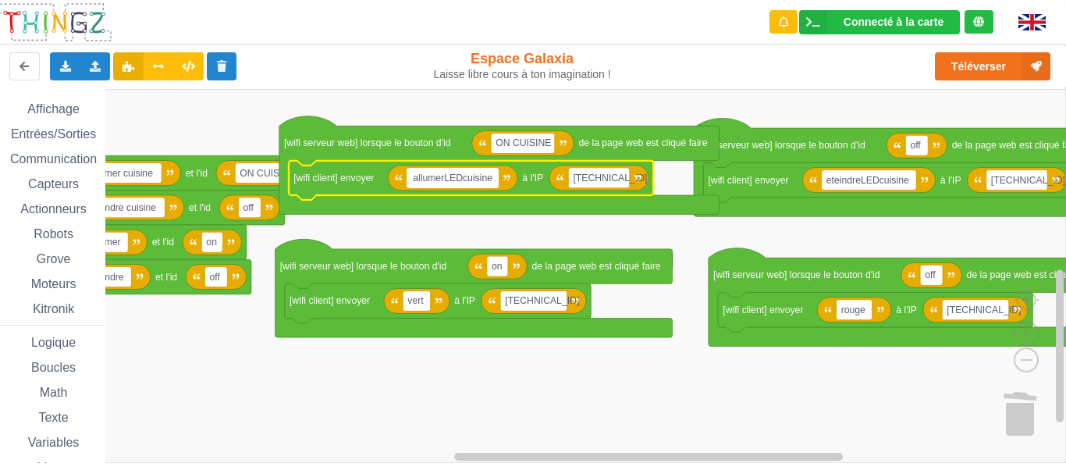
click at [461, 176] on input "allumerLEDcuisine" at bounding box center [452, 178] width 91 height 20
click at [414, 180] on input "allumerCuisine" at bounding box center [445, 178] width 76 height 20
type input "AllumerCuisine"
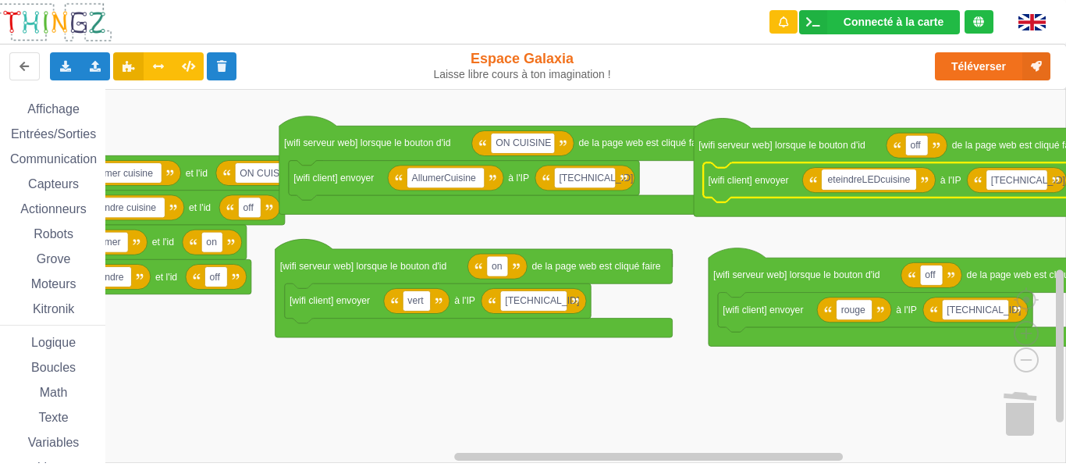
click at [828, 180] on input "eteindreLEDcuisine" at bounding box center [869, 179] width 94 height 20
click at [829, 179] on input "eteindreLEDcuisine" at bounding box center [869, 179] width 94 height 20
click at [883, 178] on input "EteindreLEDcuisine" at bounding box center [869, 179] width 94 height 20
drag, startPoint x: 884, startPoint y: 179, endPoint x: 865, endPoint y: 177, distance: 19.6
click at [865, 177] on input "EteindreLEDcuisine" at bounding box center [869, 179] width 94 height 20
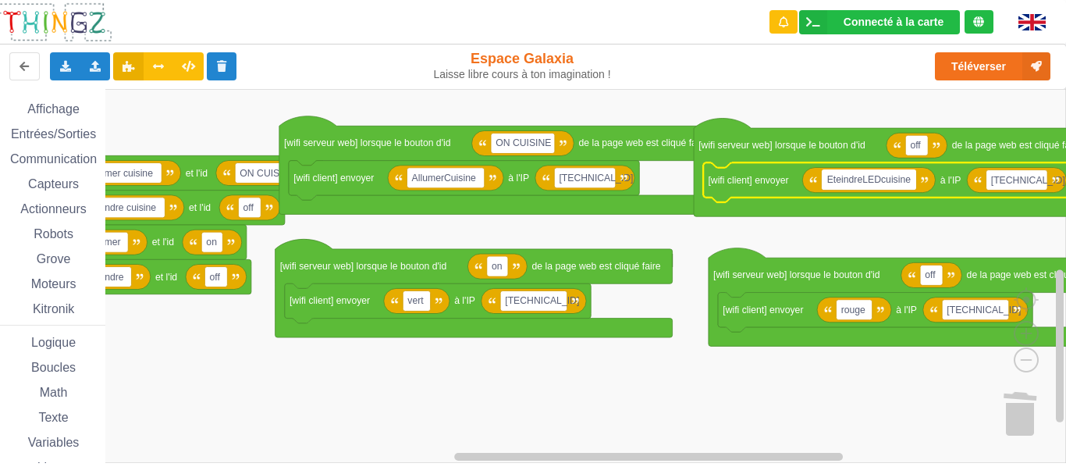
type input "EteindreCuisine"
click at [879, 223] on rect "Espace de travail de Blocky" at bounding box center [527, 276] width 1077 height 374
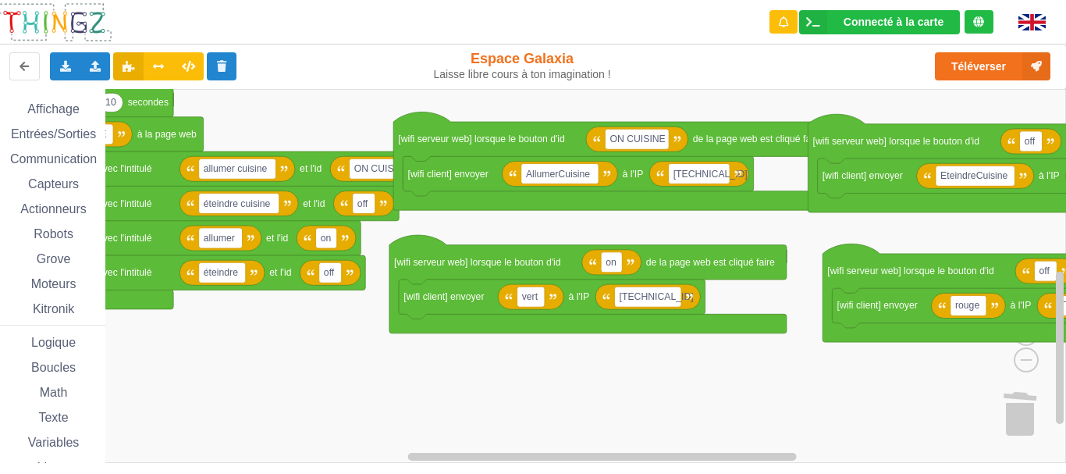
click at [448, 229] on rect "Espace de travail de Blocky" at bounding box center [527, 276] width 1077 height 374
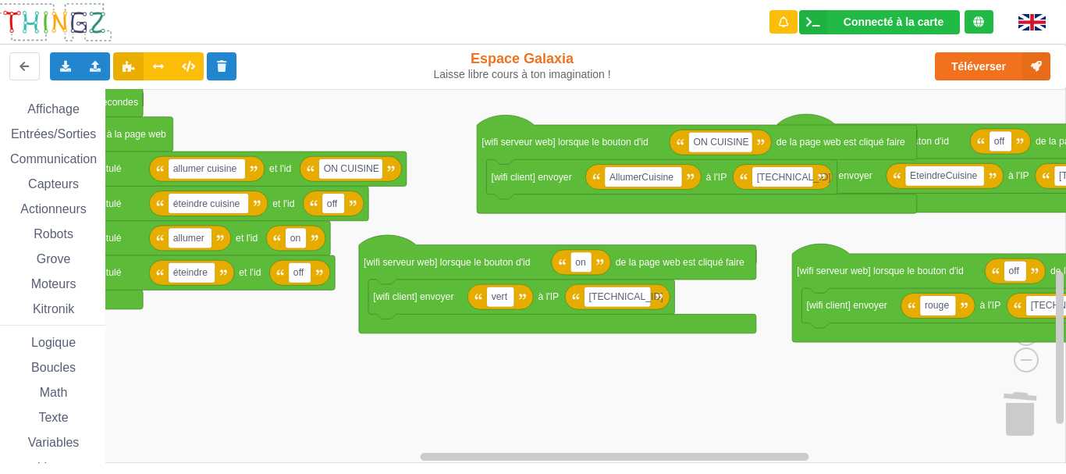
click at [499, 228] on rect "Espace de travail de Blocky" at bounding box center [527, 276] width 1077 height 374
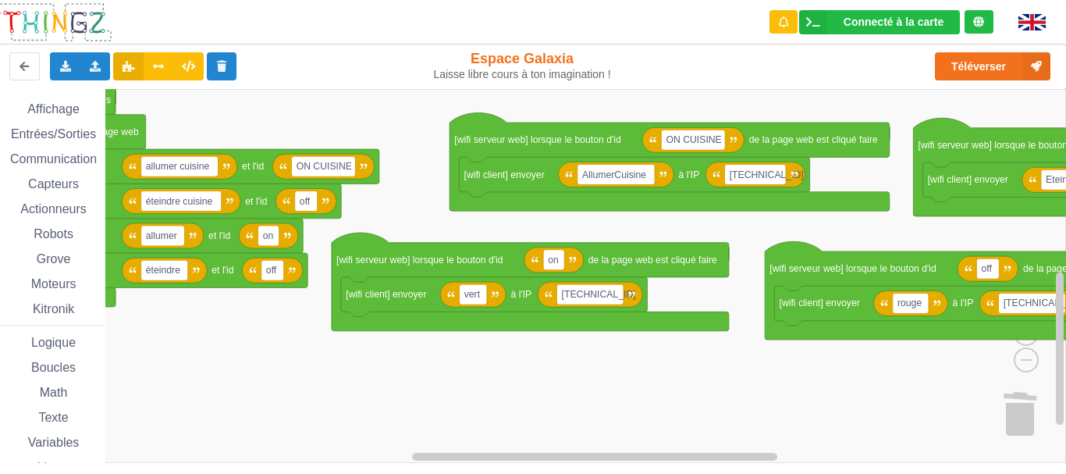
click at [600, 218] on rect "Espace de travail de Blocky" at bounding box center [527, 276] width 1077 height 374
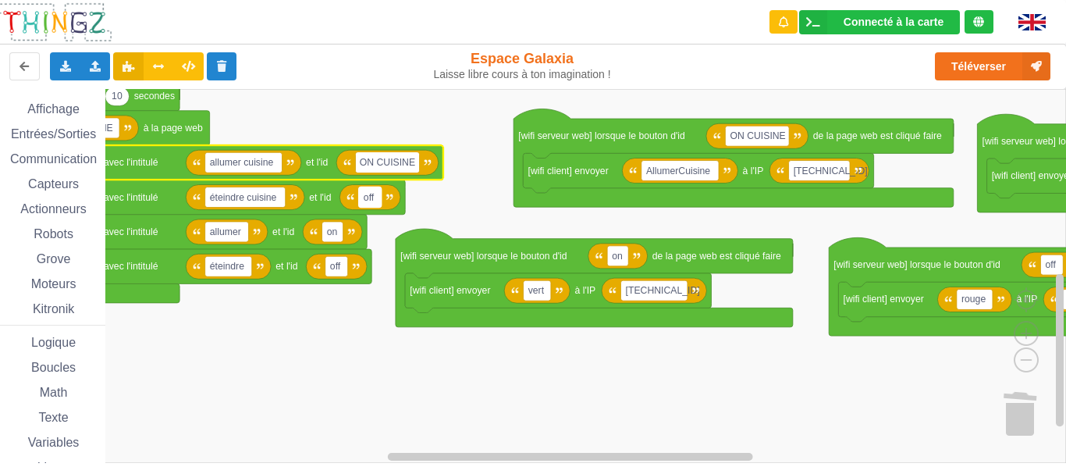
click at [370, 198] on text "off" at bounding box center [369, 196] width 11 height 11
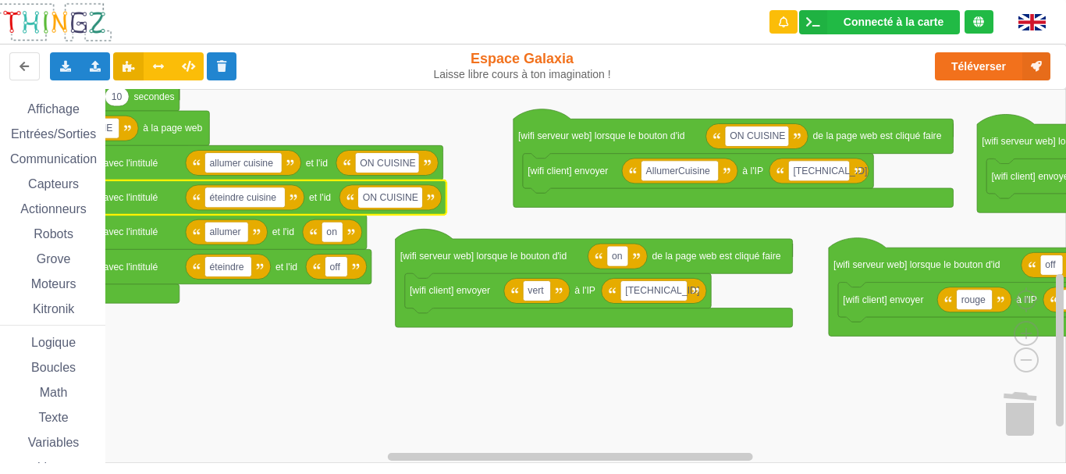
click at [373, 199] on input "ON CUISINE" at bounding box center [390, 197] width 64 height 20
type input "OFF CUISINE"
click at [470, 206] on rect "Espace de travail de Blocky" at bounding box center [527, 276] width 1077 height 374
click at [392, 200] on text "OFF CUISINE" at bounding box center [394, 197] width 60 height 11
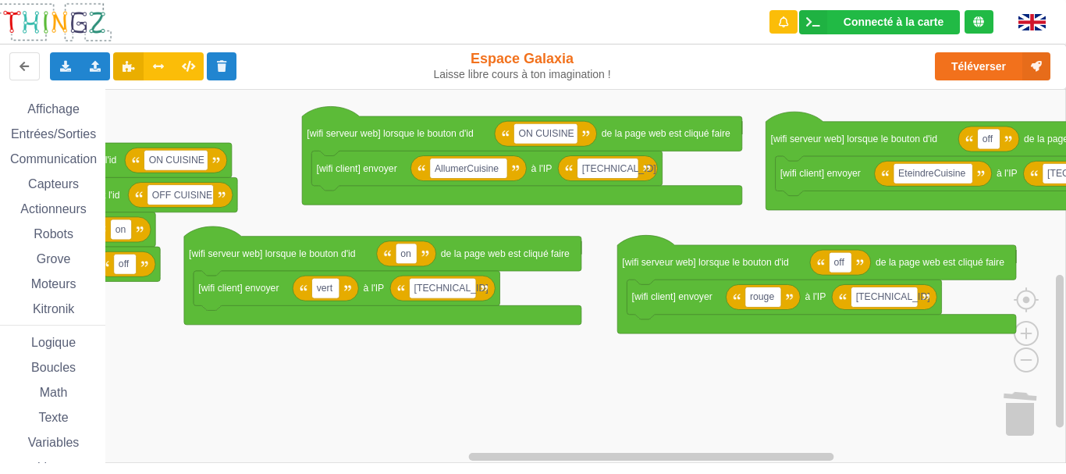
click at [478, 211] on rect "Espace de travail de Blocky" at bounding box center [527, 276] width 1077 height 374
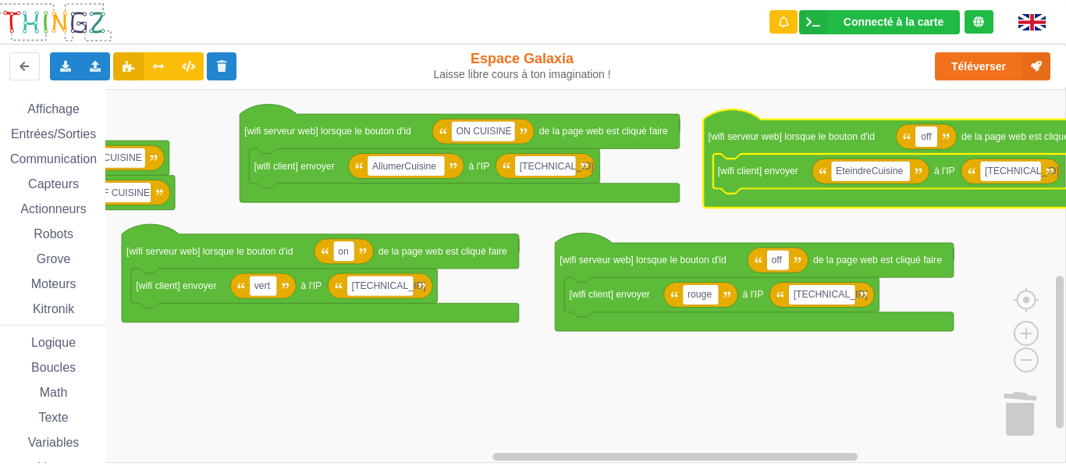
type input "OFF CUISINE"
click at [720, 213] on rect "Espace de travail de Blocky" at bounding box center [527, 276] width 1077 height 374
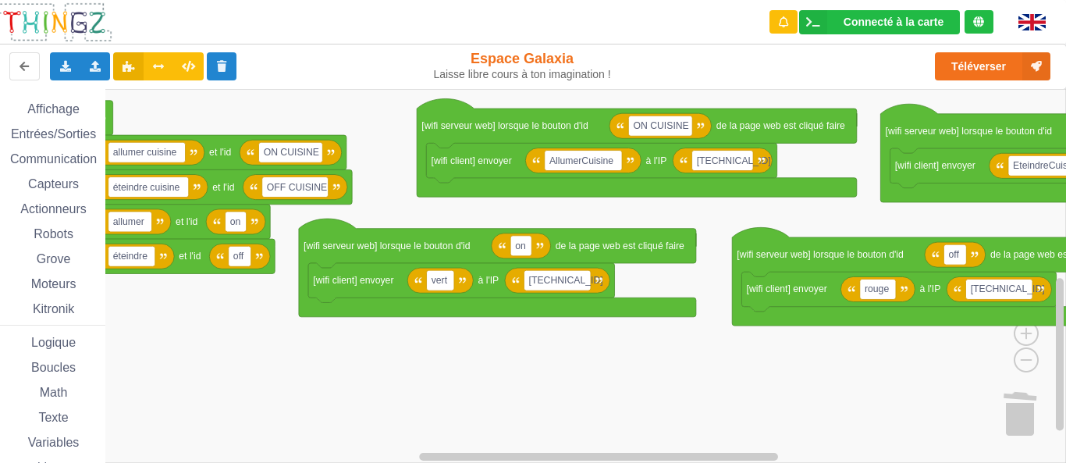
click at [769, 211] on rect "Espace de travail de Blocky" at bounding box center [527, 276] width 1077 height 374
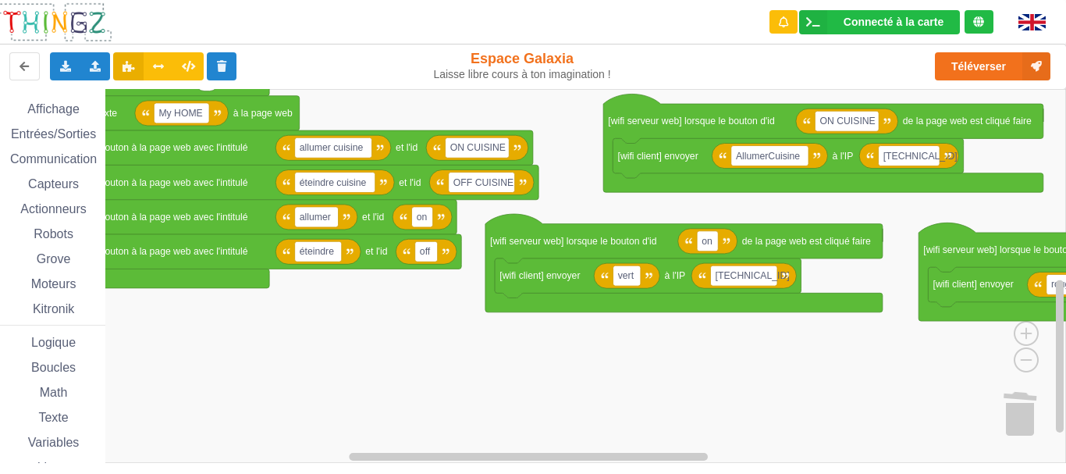
click at [716, 206] on rect "Espace de travail de Blocky" at bounding box center [527, 276] width 1077 height 374
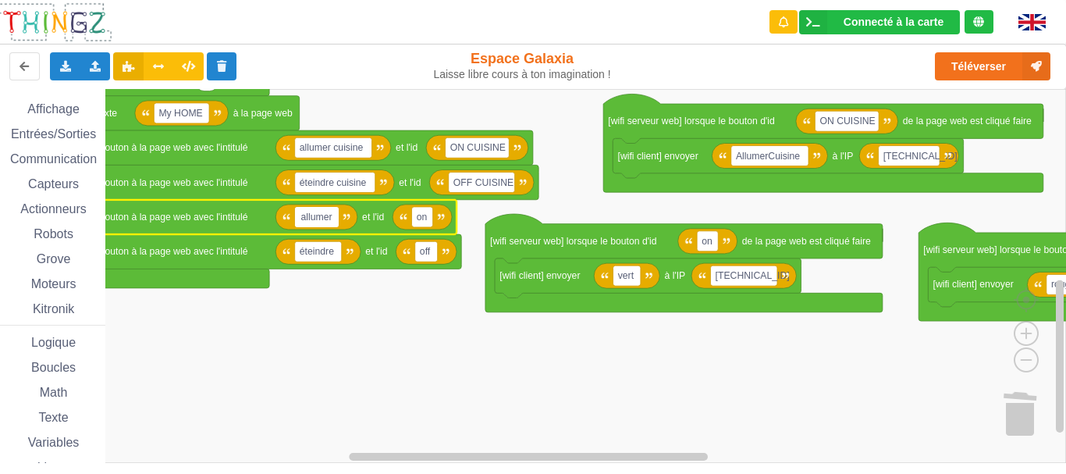
click at [330, 220] on input "allumer" at bounding box center [317, 217] width 44 height 20
click at [336, 216] on input "allumer" at bounding box center [317, 217] width 44 height 20
type input "allumer salon"
click at [564, 198] on rect "Espace de travail de Blocky" at bounding box center [527, 276] width 1077 height 374
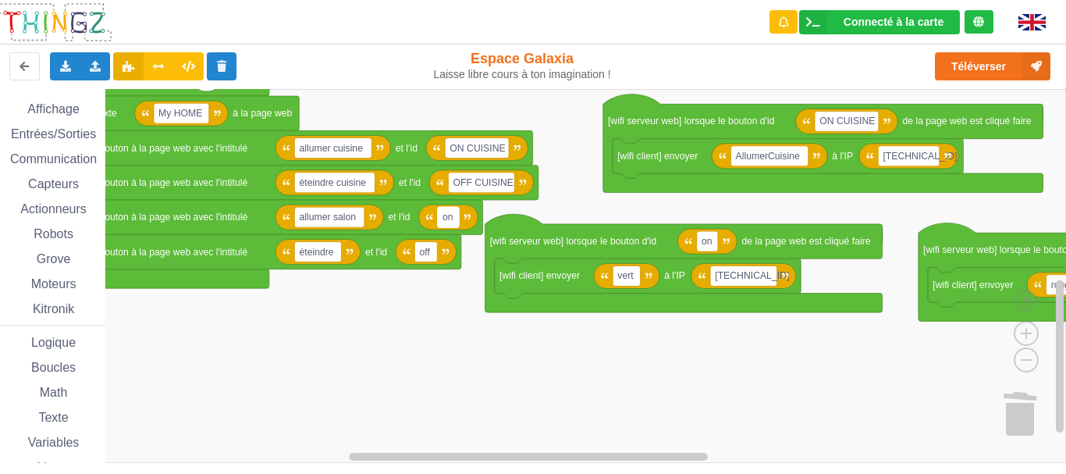
click at [453, 216] on text "on" at bounding box center [447, 216] width 11 height 11
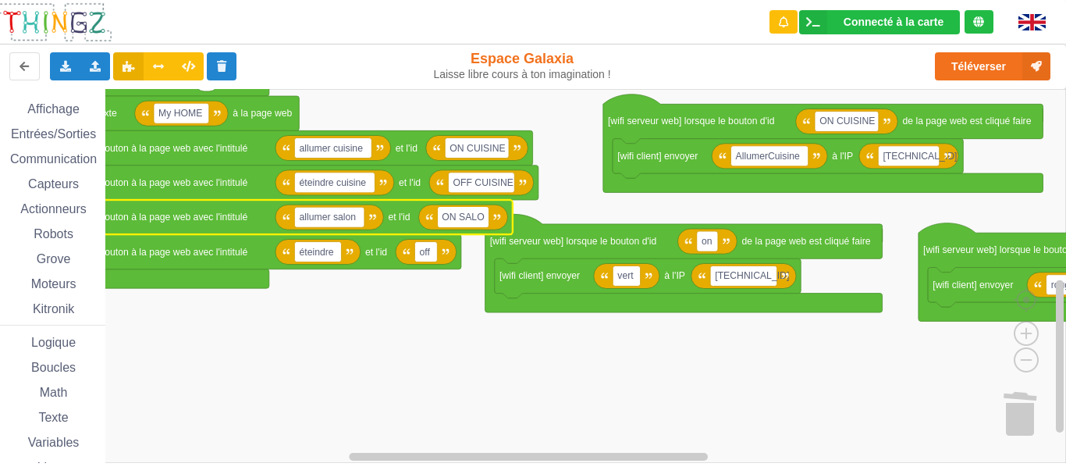
type input "ON SALON"
click at [726, 211] on rect "Espace de travail de Blocky" at bounding box center [527, 276] width 1077 height 374
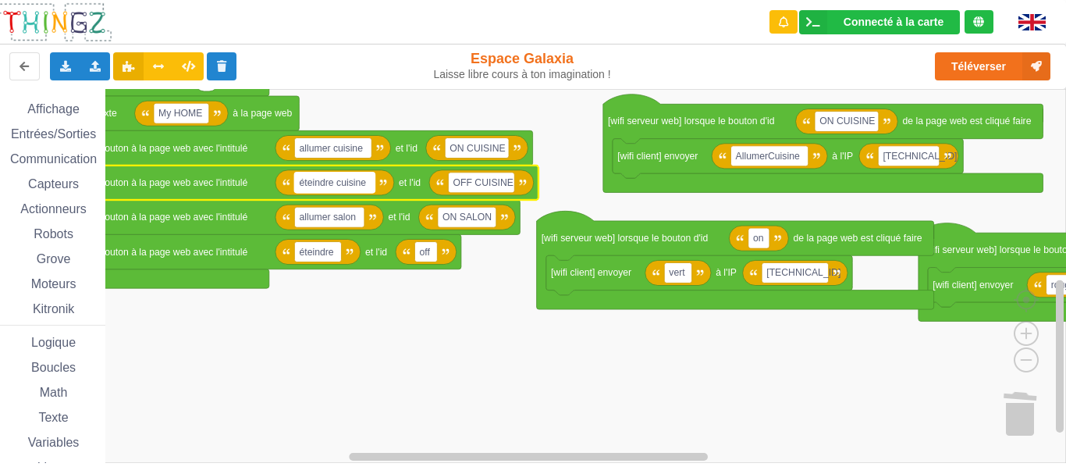
click at [346, 186] on text "éteindre cuisine" at bounding box center [332, 182] width 67 height 11
click at [312, 252] on text "éteindre" at bounding box center [316, 251] width 34 height 11
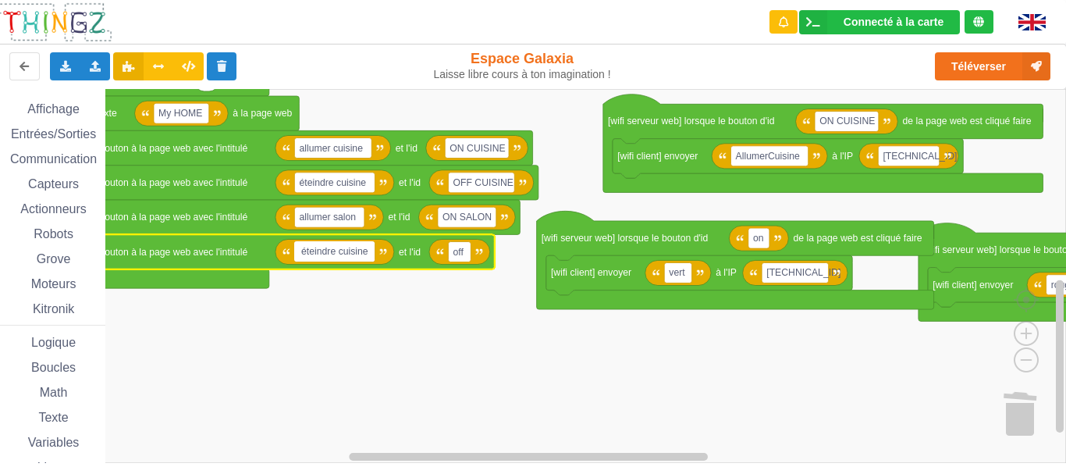
drag, startPoint x: 339, startPoint y: 255, endPoint x: 368, endPoint y: 253, distance: 29.0
click at [368, 253] on input "éteindre cuisine" at bounding box center [334, 251] width 80 height 20
type input "éteindre salon"
click at [453, 324] on rect "Espace de travail de Blocky" at bounding box center [527, 276] width 1077 height 374
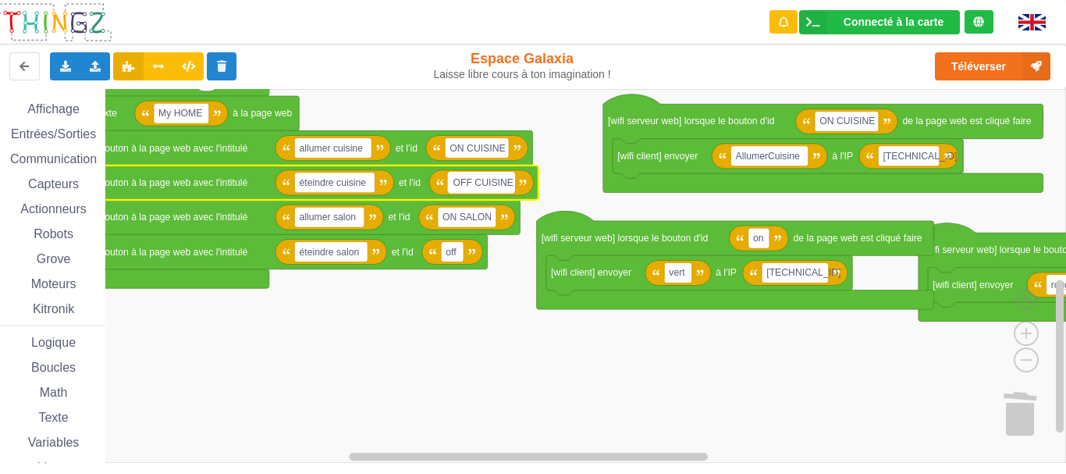
click at [483, 186] on text "OFF CUISINE" at bounding box center [483, 182] width 60 height 11
click at [452, 255] on text "off" at bounding box center [451, 251] width 11 height 11
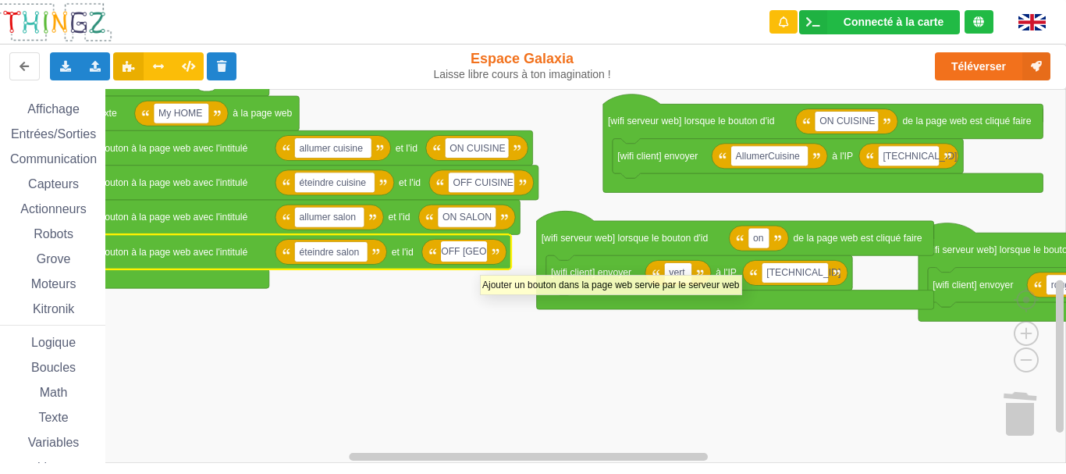
type input "OFF SALON"
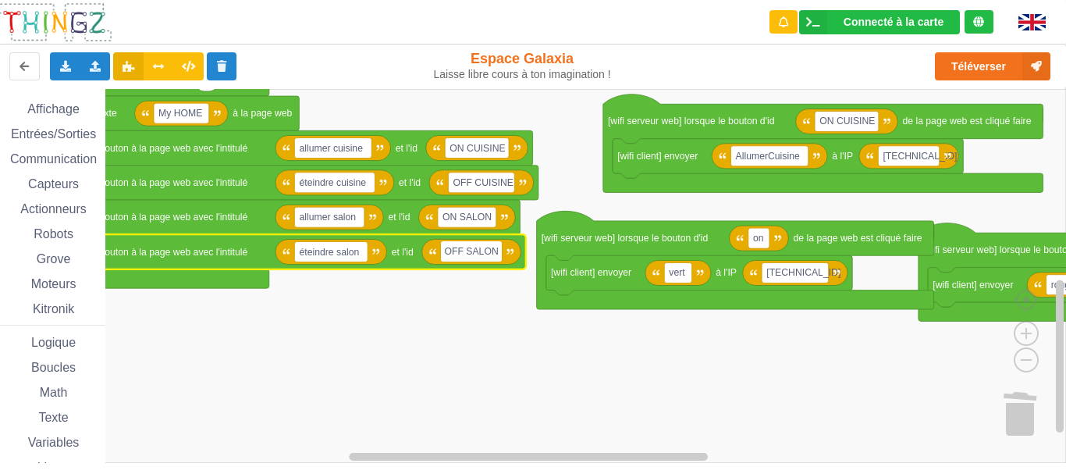
click at [516, 344] on rect "Espace de travail de Blocky" at bounding box center [527, 276] width 1077 height 374
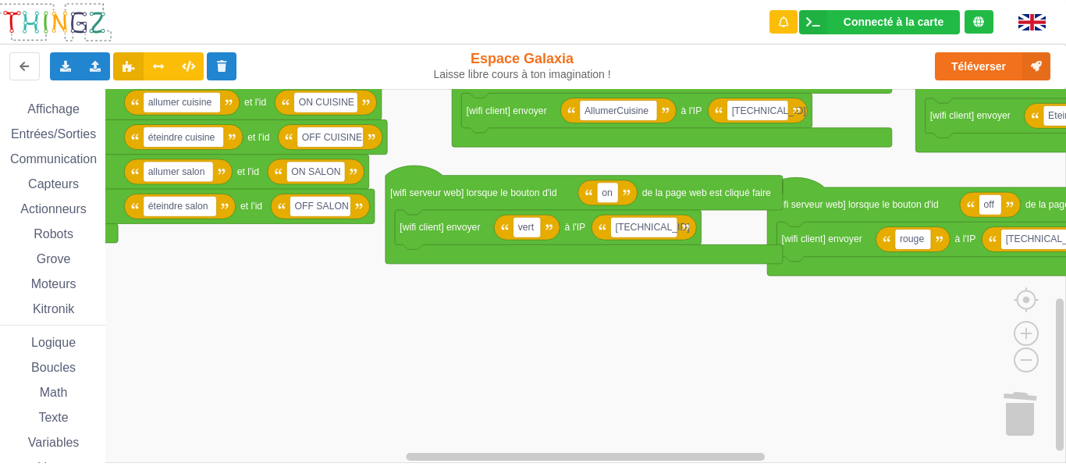
click at [480, 288] on rect "Espace de travail de Blocky" at bounding box center [527, 276] width 1077 height 374
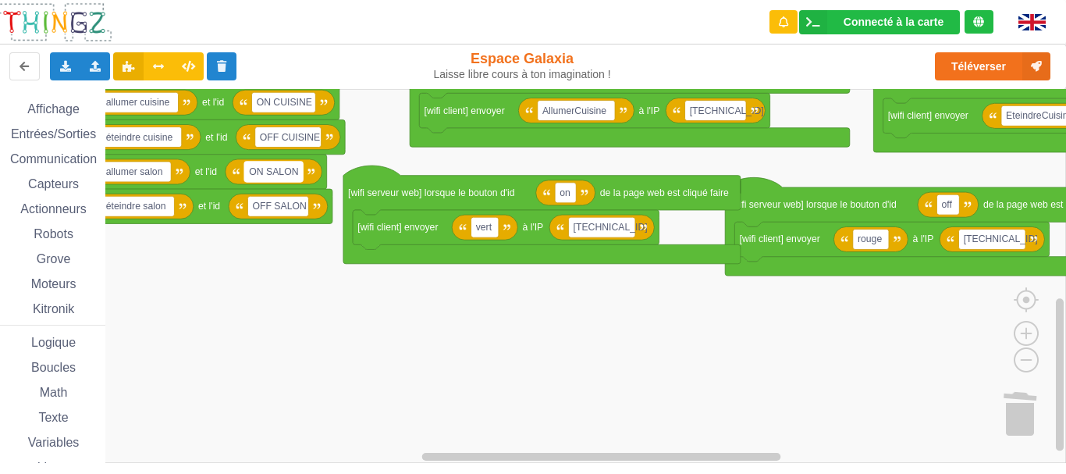
click at [281, 168] on text "ON SALON" at bounding box center [273, 171] width 49 height 11
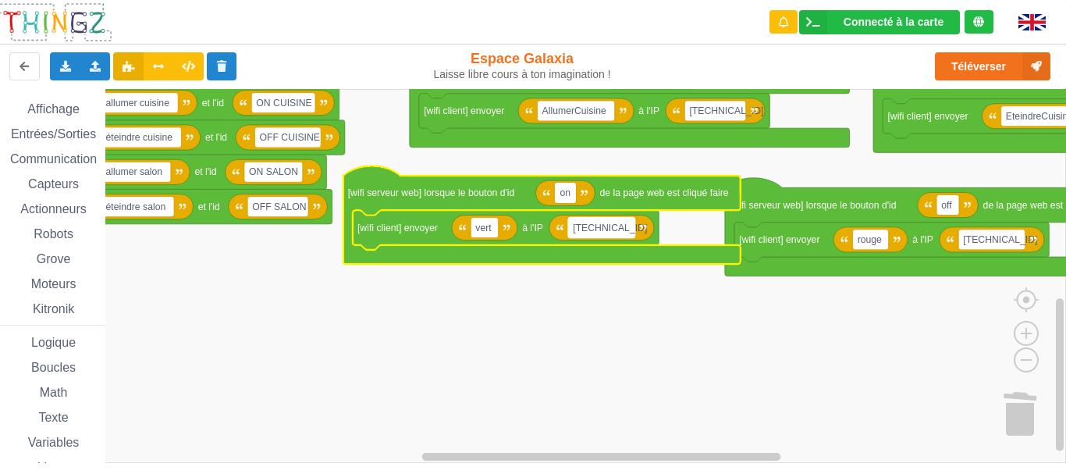
type input "ON SALON"
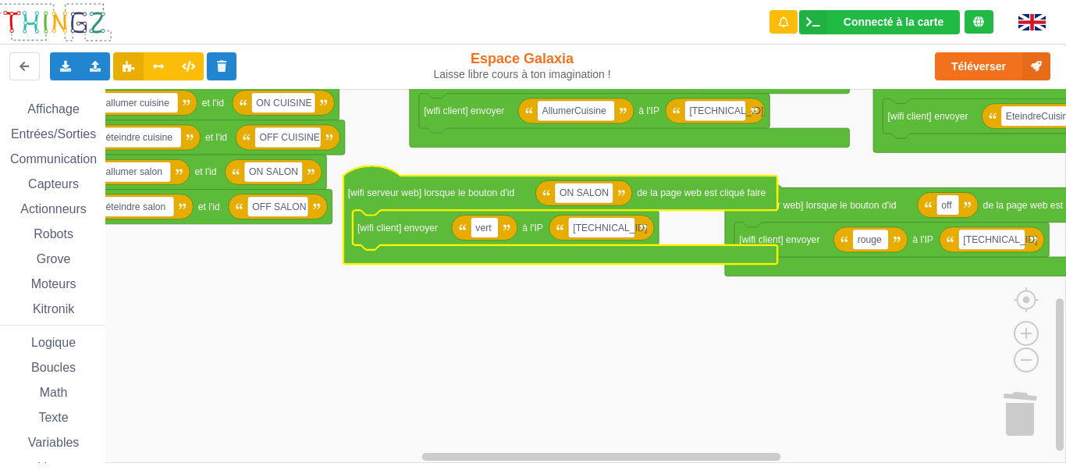
click at [498, 330] on rect "Espace de travail de Blocky" at bounding box center [527, 276] width 1077 height 374
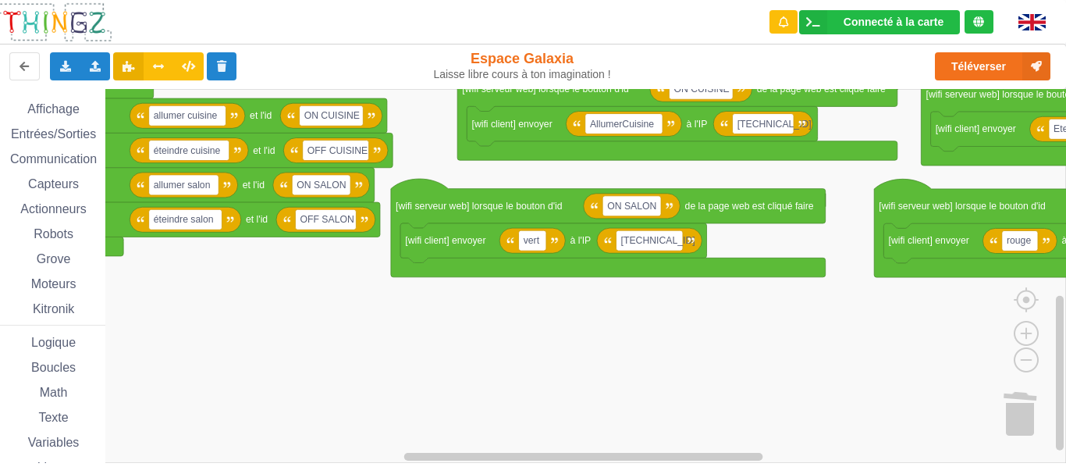
click at [698, 317] on rect "Espace de travail de Blocky" at bounding box center [527, 276] width 1077 height 374
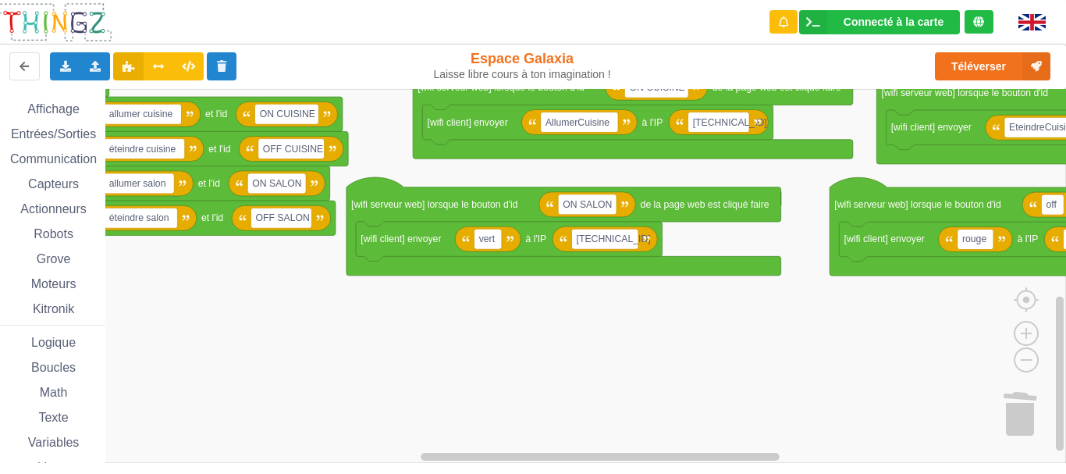
click at [548, 293] on rect "Espace de travail de Blocky" at bounding box center [527, 276] width 1077 height 374
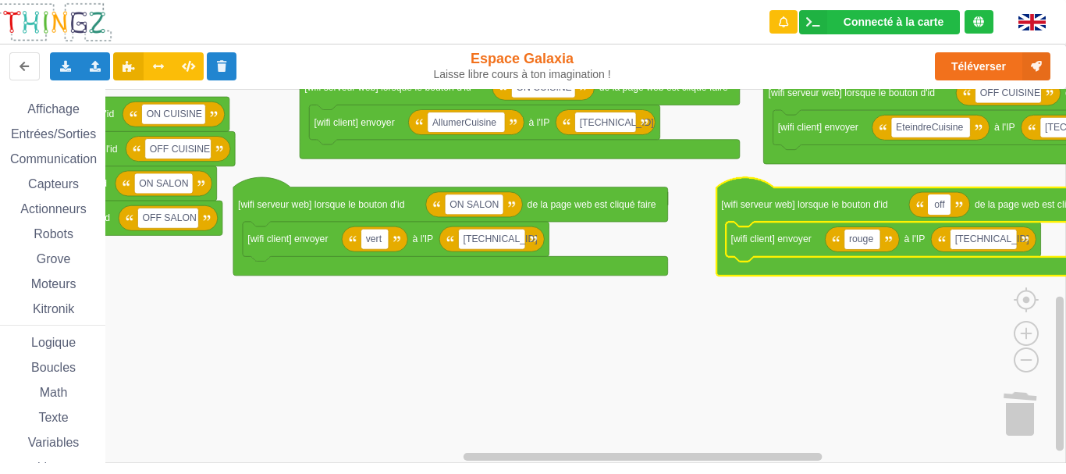
type input "OFF SALON"
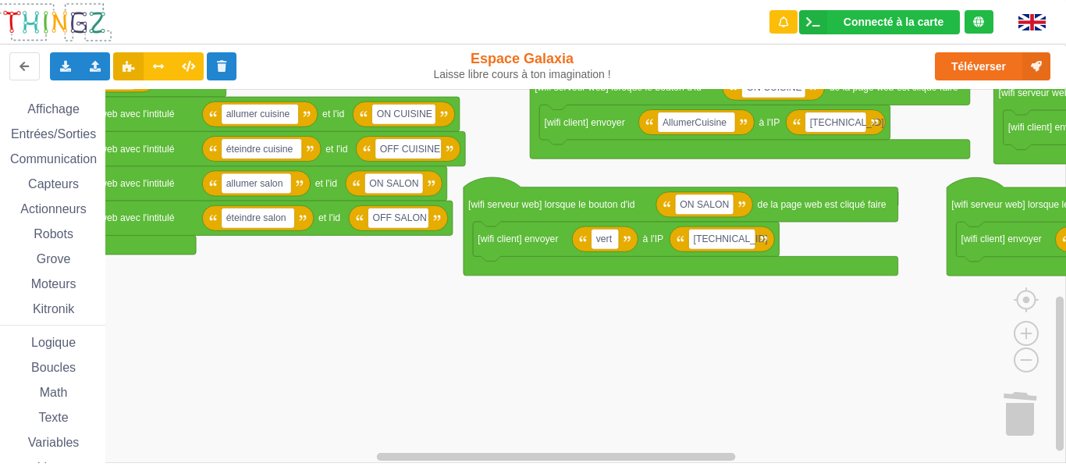
click at [767, 315] on rect "Espace de travail de Blocky" at bounding box center [527, 276] width 1077 height 374
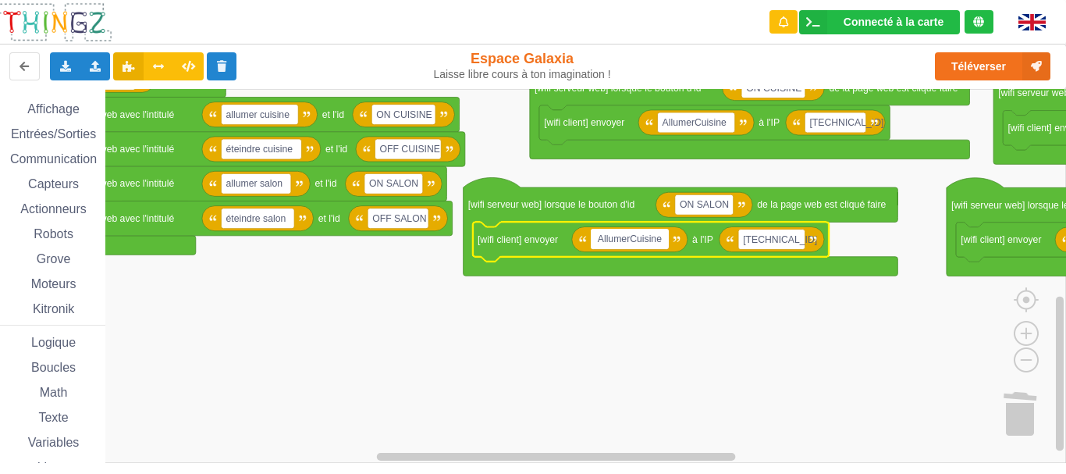
drag, startPoint x: 630, startPoint y: 240, endPoint x: 662, endPoint y: 237, distance: 31.4
click at [662, 237] on input "AllumerCuisine" at bounding box center [629, 239] width 77 height 20
type input "AllumerSalon"
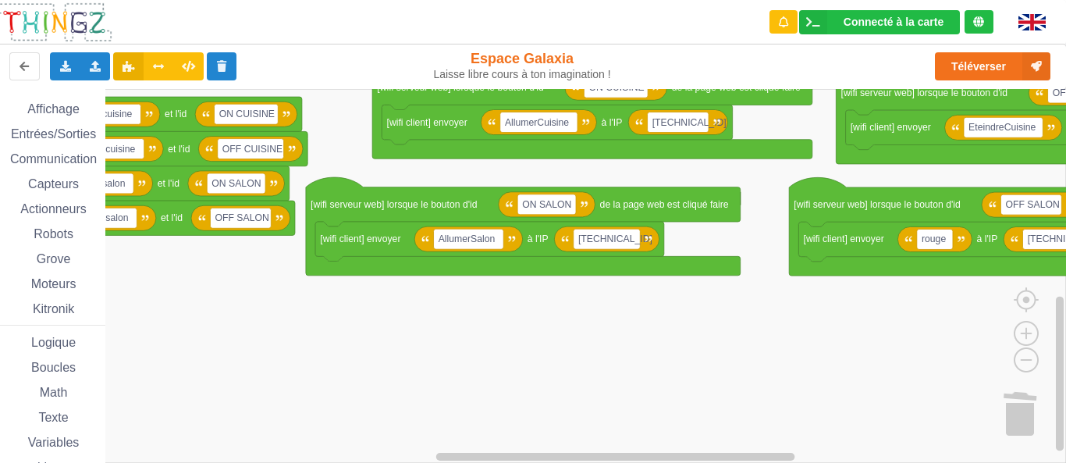
click at [597, 303] on rect "Espace de travail de Blocky" at bounding box center [527, 276] width 1077 height 374
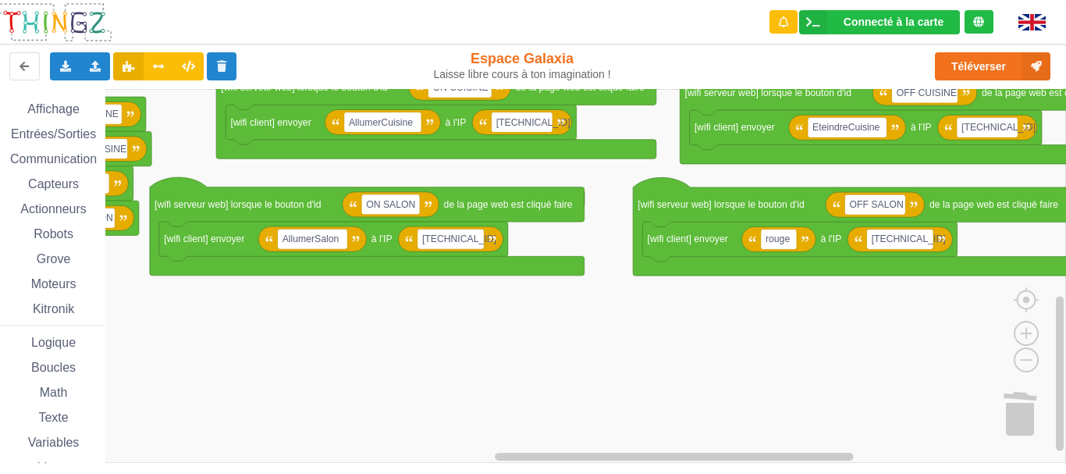
click at [577, 313] on rect "Espace de travail de Blocky" at bounding box center [527, 276] width 1077 height 374
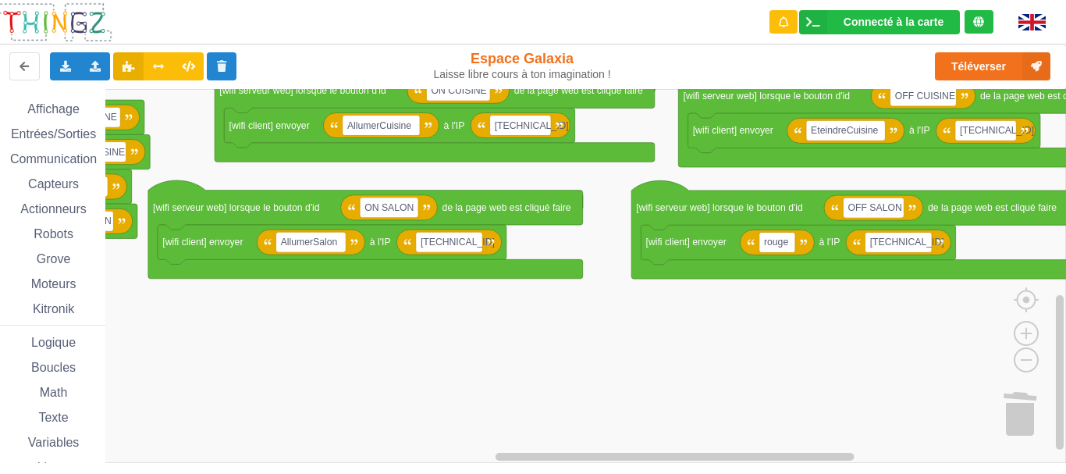
click at [543, 311] on rect "Espace de travail de Blocky" at bounding box center [527, 276] width 1077 height 374
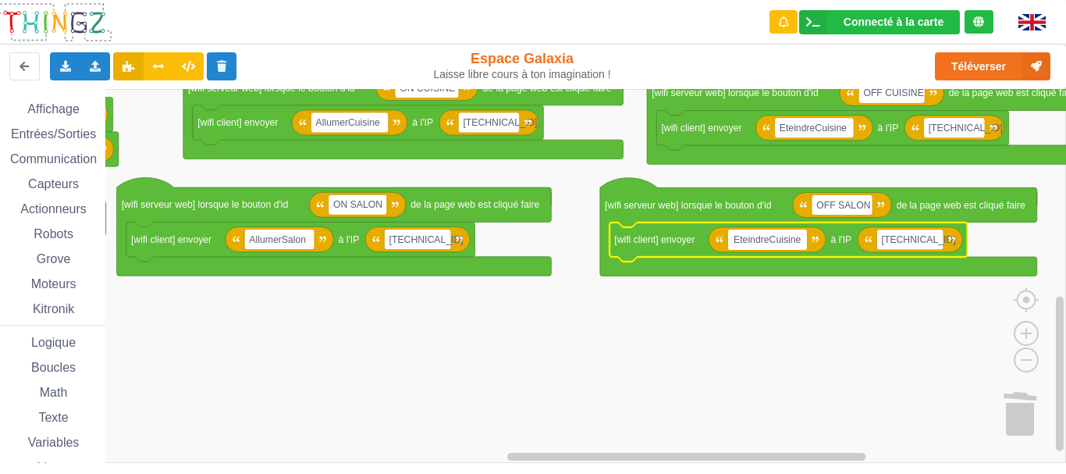
drag, startPoint x: 772, startPoint y: 241, endPoint x: 800, endPoint y: 240, distance: 28.1
click at [800, 240] on input "EteindreCuisine" at bounding box center [767, 239] width 79 height 20
type input "EteindreSalon"
click at [740, 305] on rect "Espace de travail de Blocky" at bounding box center [527, 276] width 1077 height 374
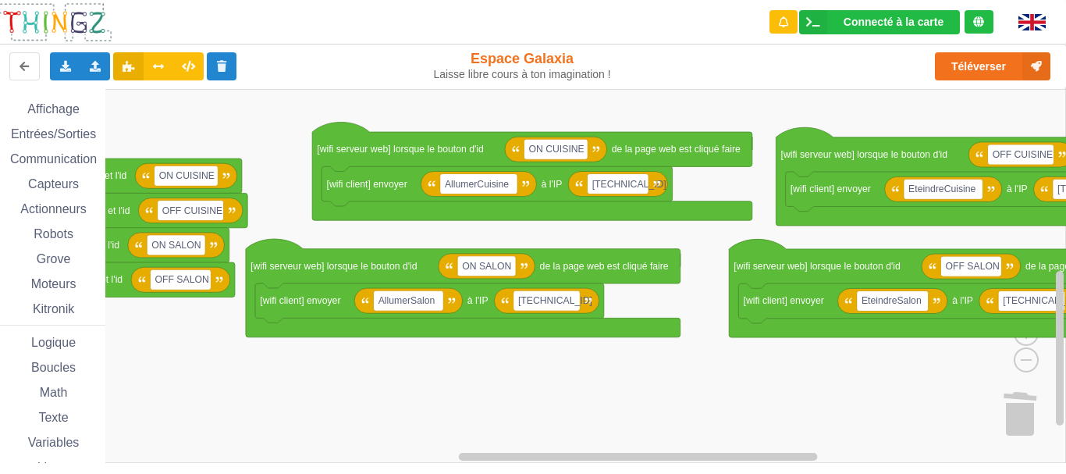
click at [779, 373] on rect "Espace de travail de Blocky" at bounding box center [527, 276] width 1077 height 374
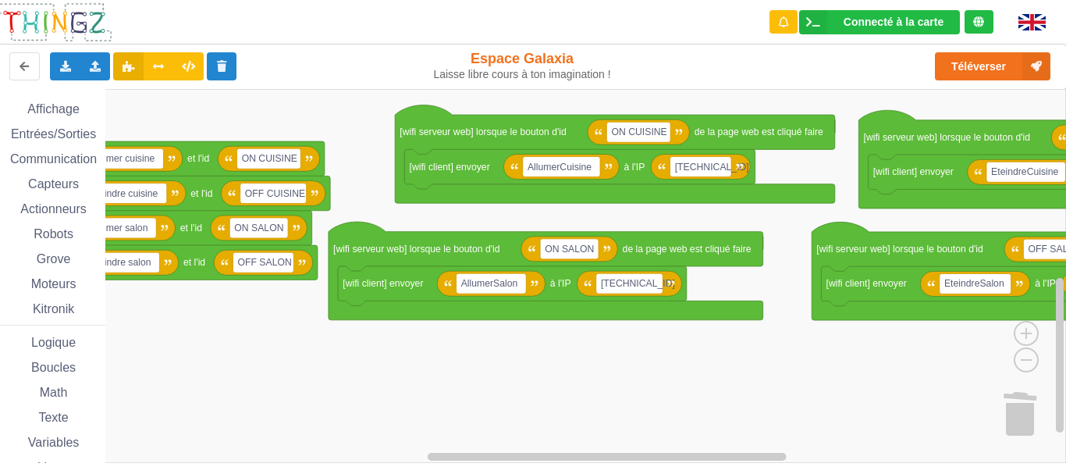
click at [715, 378] on rect "Espace de travail de Blocky" at bounding box center [527, 276] width 1077 height 374
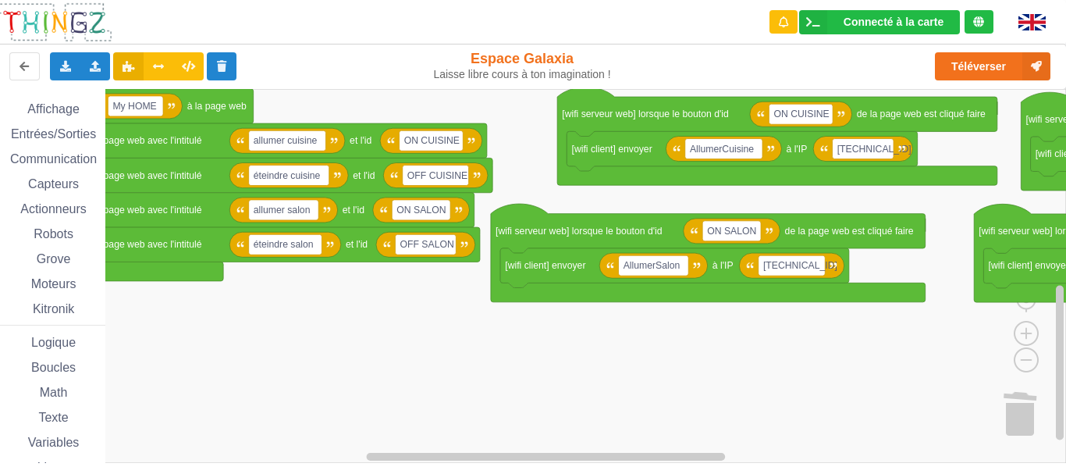
click at [794, 354] on rect "Espace de travail de Blocky" at bounding box center [527, 276] width 1077 height 374
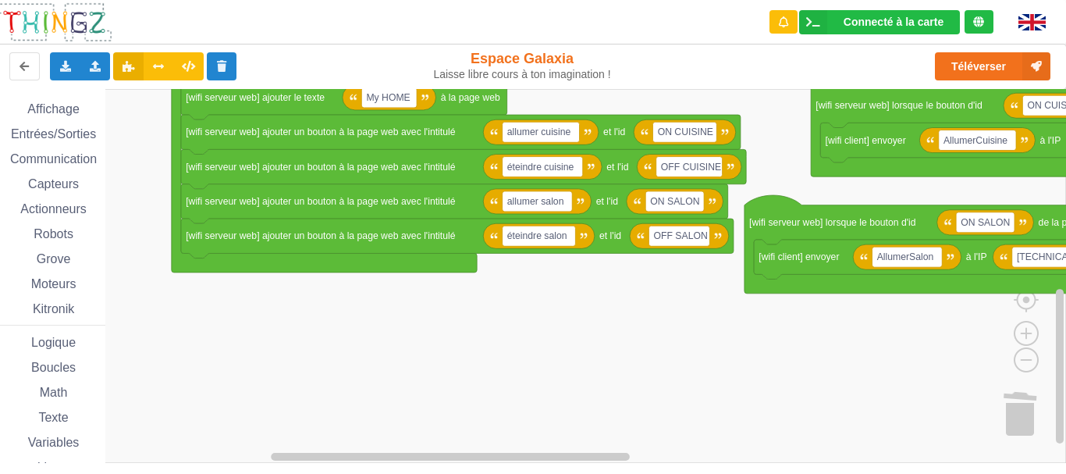
click at [591, 339] on rect "Espace de travail de Blocky" at bounding box center [527, 276] width 1077 height 374
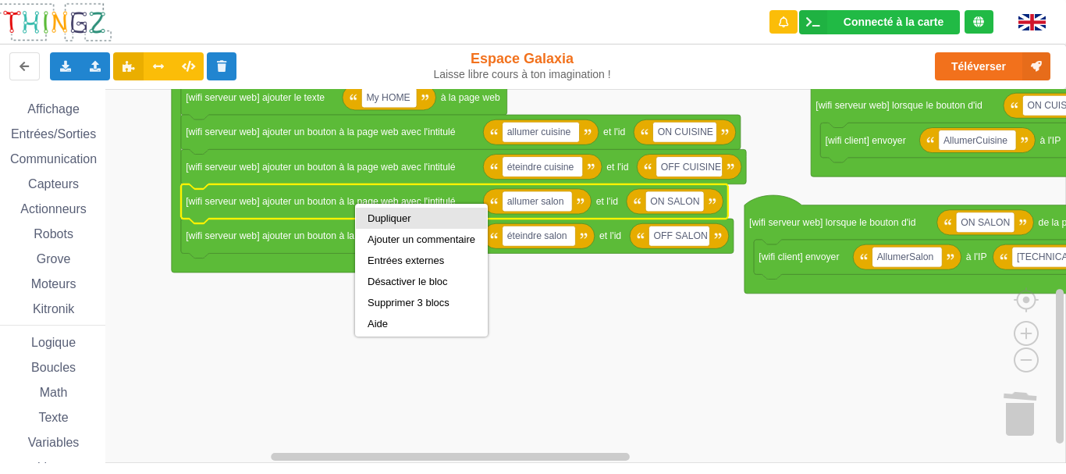
click at [378, 215] on div "Dupliquer" at bounding box center [421, 218] width 108 height 12
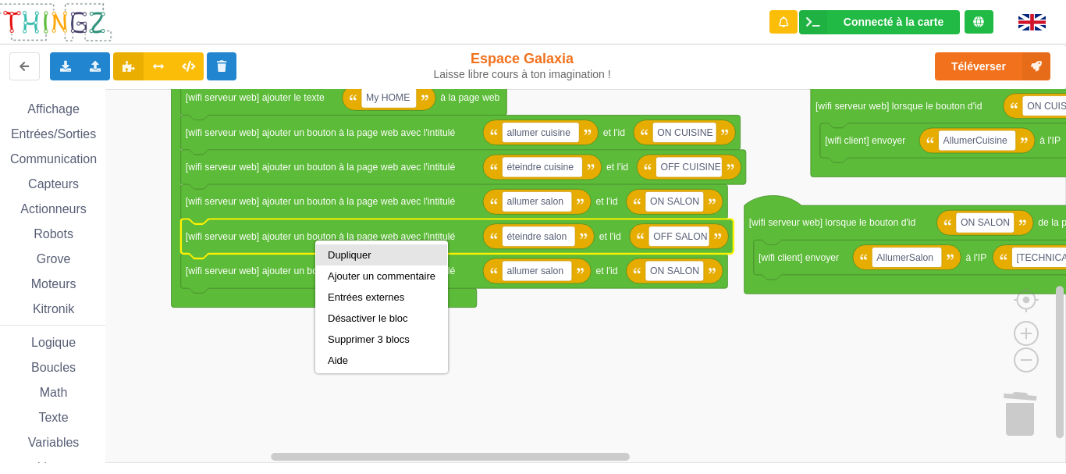
click at [343, 249] on div "Dupliquer" at bounding box center [382, 255] width 108 height 12
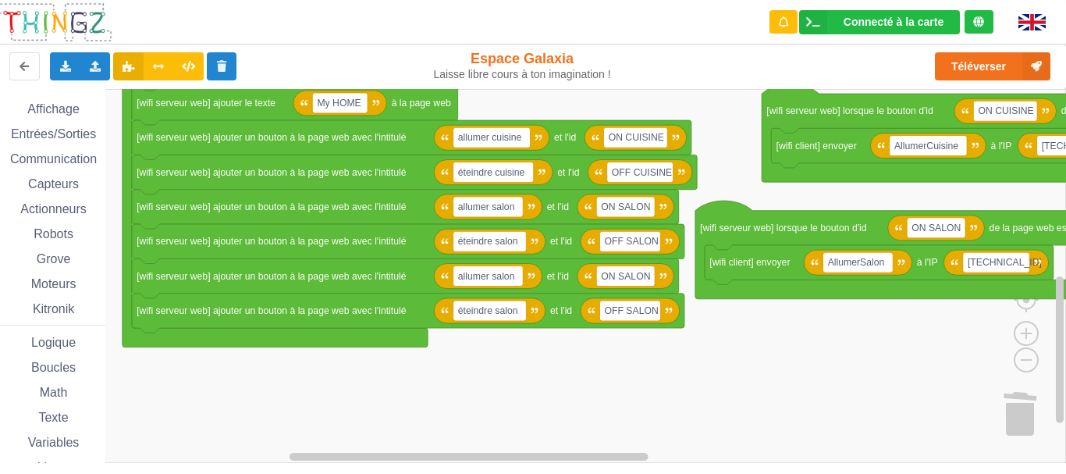
click at [495, 353] on rect "Espace de travail de Blocky" at bounding box center [527, 276] width 1077 height 374
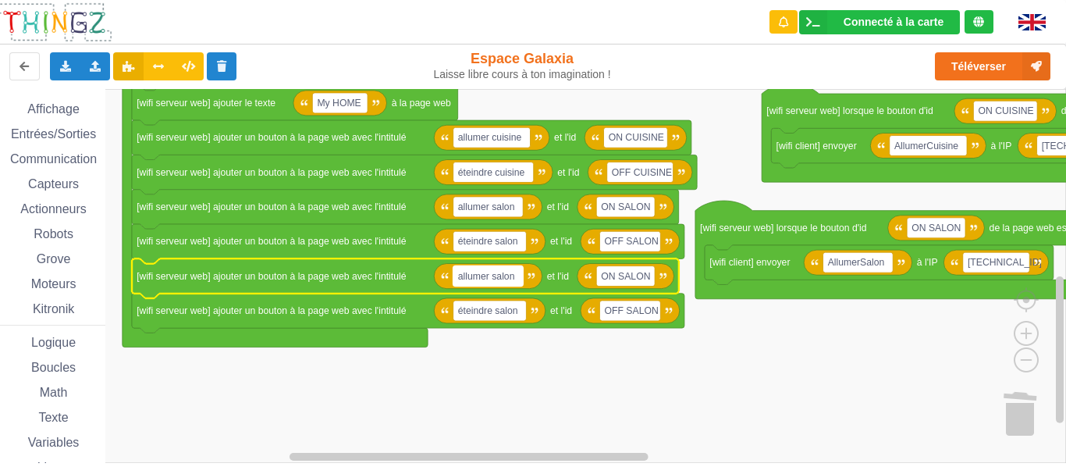
click at [493, 281] on text "allumer salon" at bounding box center [486, 275] width 57 height 11
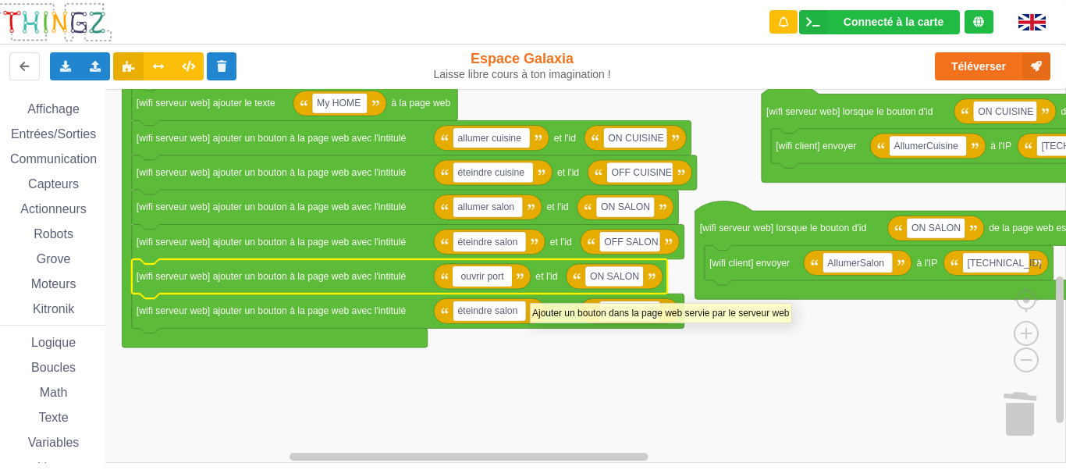
type input "ouvrir porte"
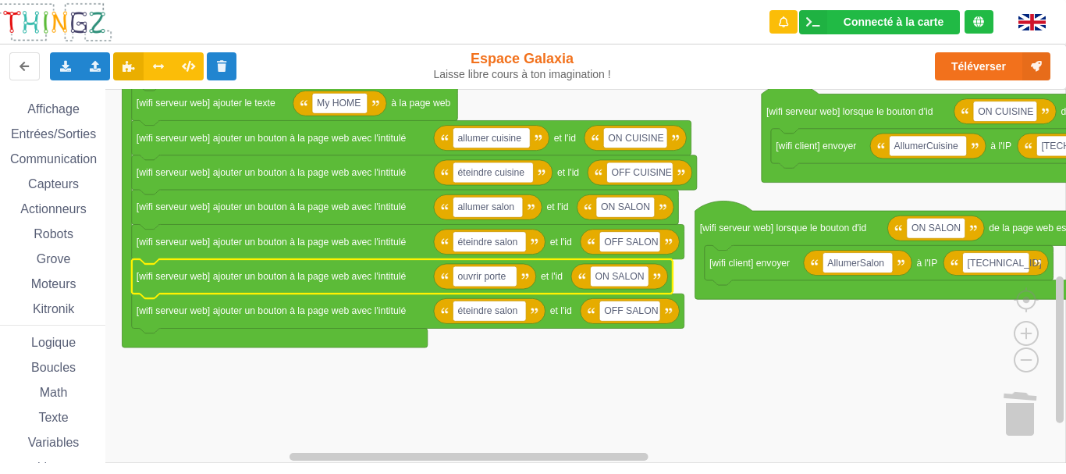
click at [611, 356] on rect "Espace de travail de Blocky" at bounding box center [527, 276] width 1077 height 374
click at [623, 278] on text "ON SALON" at bounding box center [619, 276] width 49 height 11
drag, startPoint x: 625, startPoint y: 275, endPoint x: 645, endPoint y: 275, distance: 20.3
click at [645, 275] on input "OPEN porte" at bounding box center [621, 276] width 62 height 20
type input "OPEN PORTE"
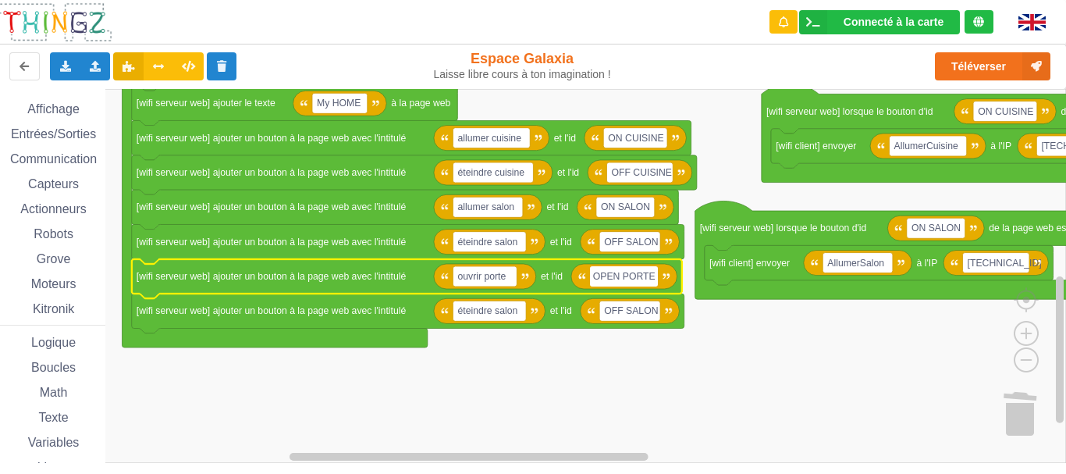
click at [582, 380] on rect "Espace de travail de Blocky" at bounding box center [527, 276] width 1077 height 374
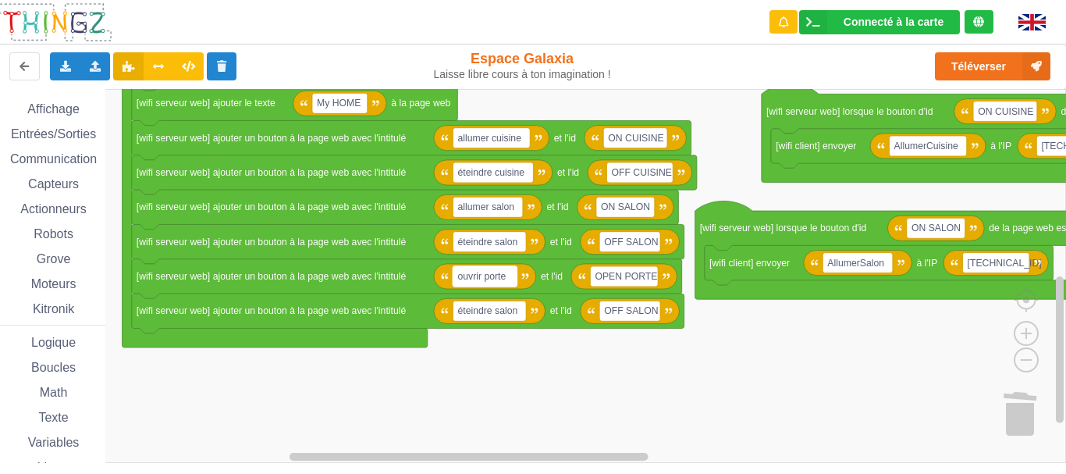
click at [479, 281] on text "ouvrir porte" at bounding box center [481, 276] width 48 height 11
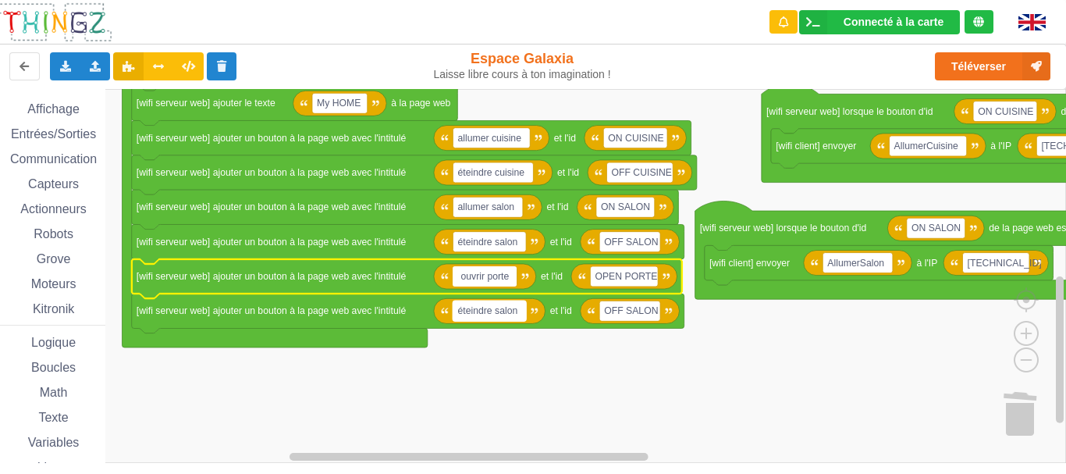
click at [510, 313] on text "éteindre salon" at bounding box center [487, 310] width 60 height 11
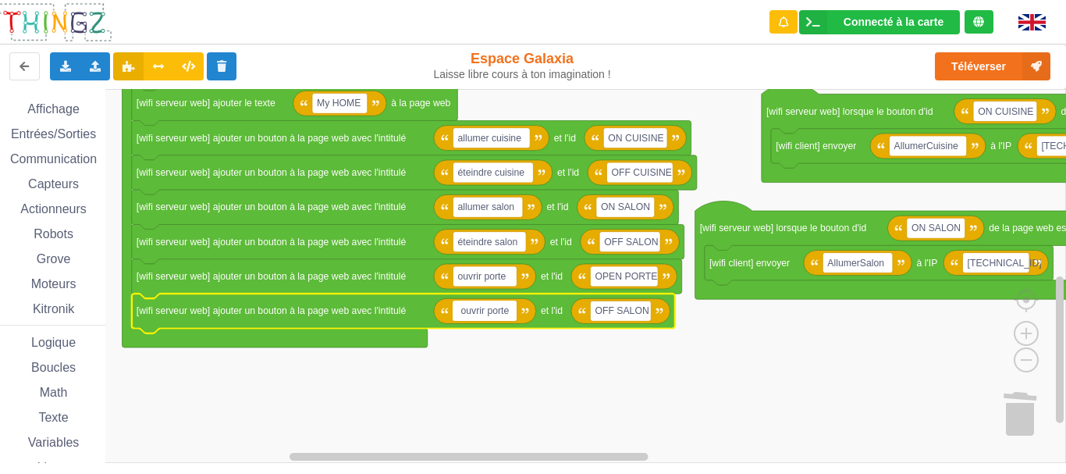
drag, startPoint x: 485, startPoint y: 312, endPoint x: 459, endPoint y: 312, distance: 25.7
click at [459, 312] on input "ouvrir porte" at bounding box center [485, 310] width 64 height 20
type input "fermer porte"
click at [618, 318] on rect "Espace de travail de Blocky" at bounding box center [623, 310] width 61 height 20
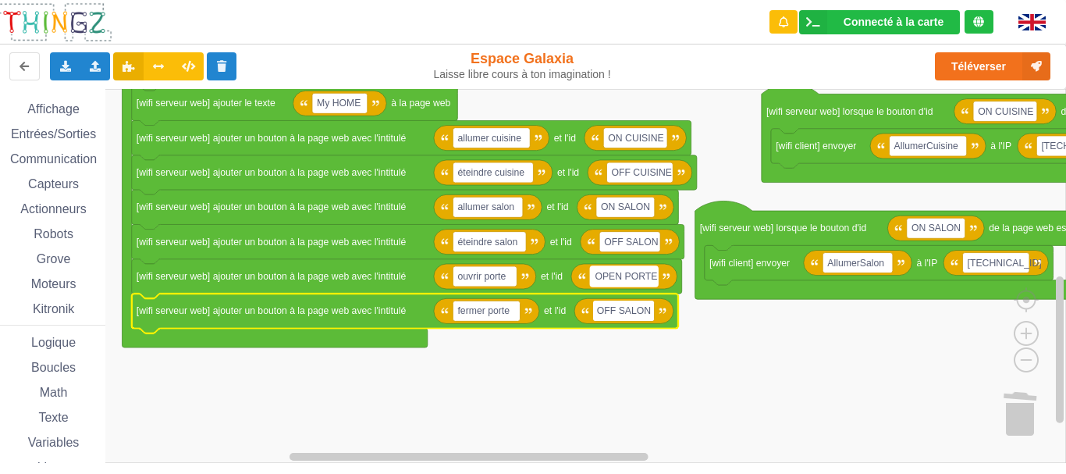
click at [631, 279] on text "OPEN PORTE" at bounding box center [626, 276] width 62 height 11
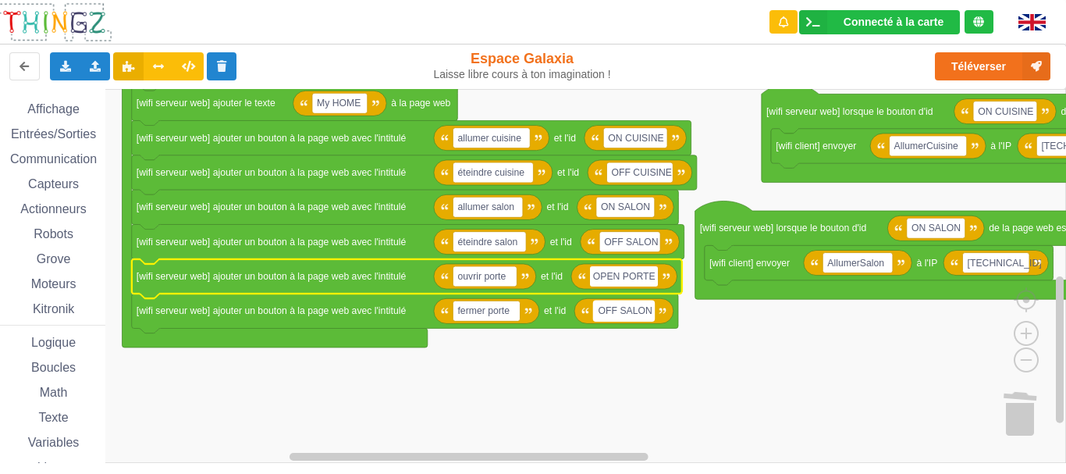
click at [635, 306] on text "OFF SALON" at bounding box center [625, 310] width 54 height 11
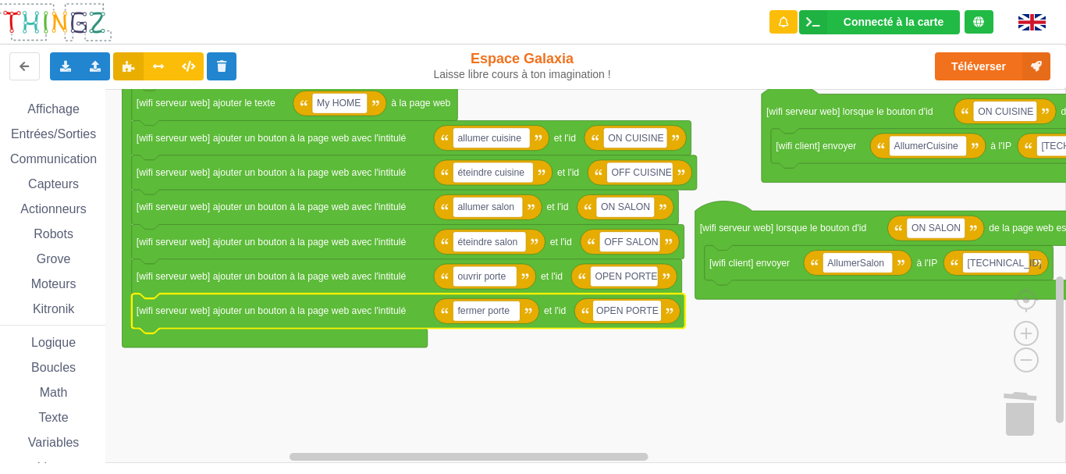
drag, startPoint x: 622, startPoint y: 313, endPoint x: 601, endPoint y: 313, distance: 21.1
click at [601, 313] on input "OPEN PORTE" at bounding box center [627, 310] width 68 height 20
type input "CLOSE PORTE"
click at [676, 370] on rect "Espace de travail de Blocky" at bounding box center [527, 276] width 1077 height 374
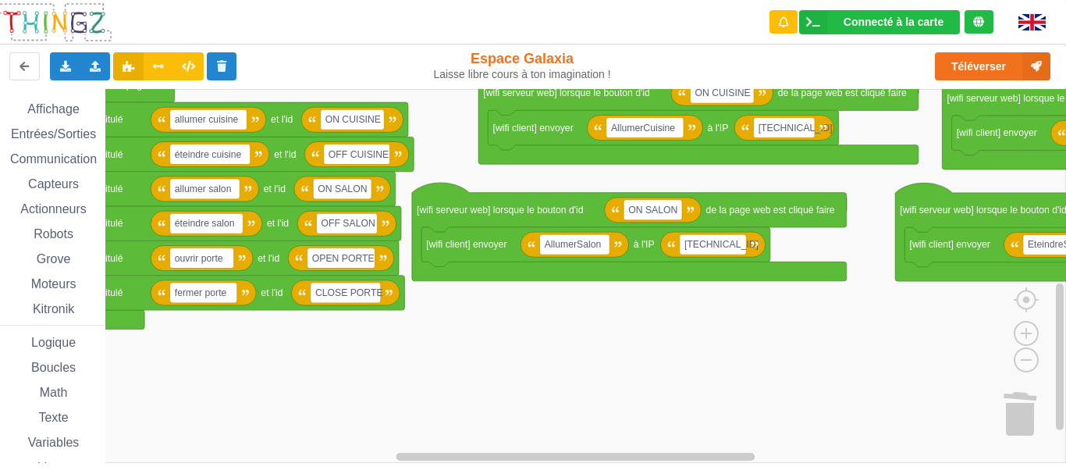
click at [417, 348] on rect "Espace de travail de Blocky" at bounding box center [527, 276] width 1077 height 374
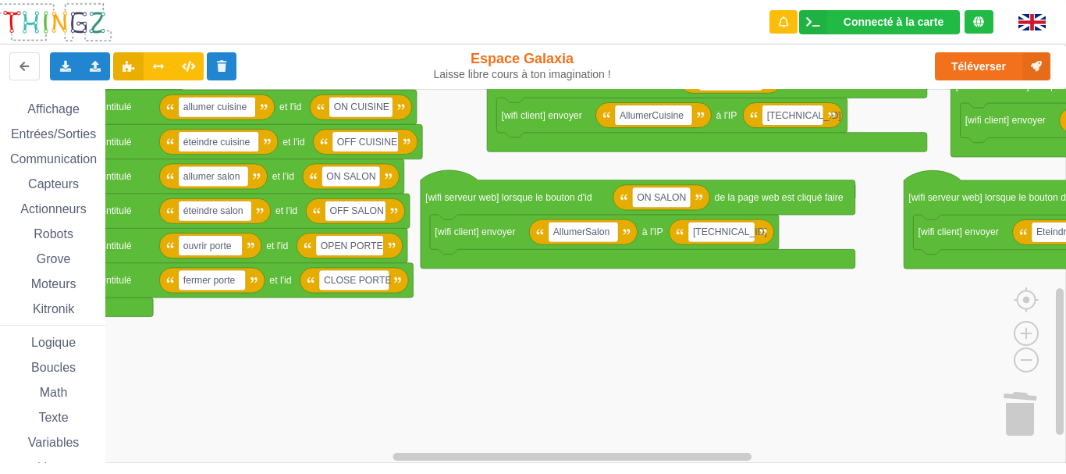
click at [639, 343] on rect "Espace de travail de Blocky" at bounding box center [527, 276] width 1077 height 374
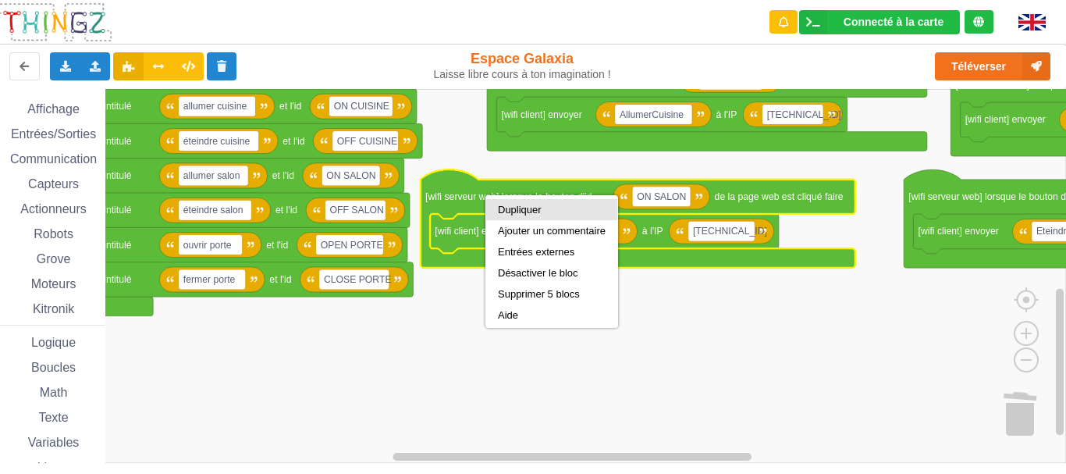
click at [515, 205] on div "Dupliquer" at bounding box center [552, 210] width 108 height 12
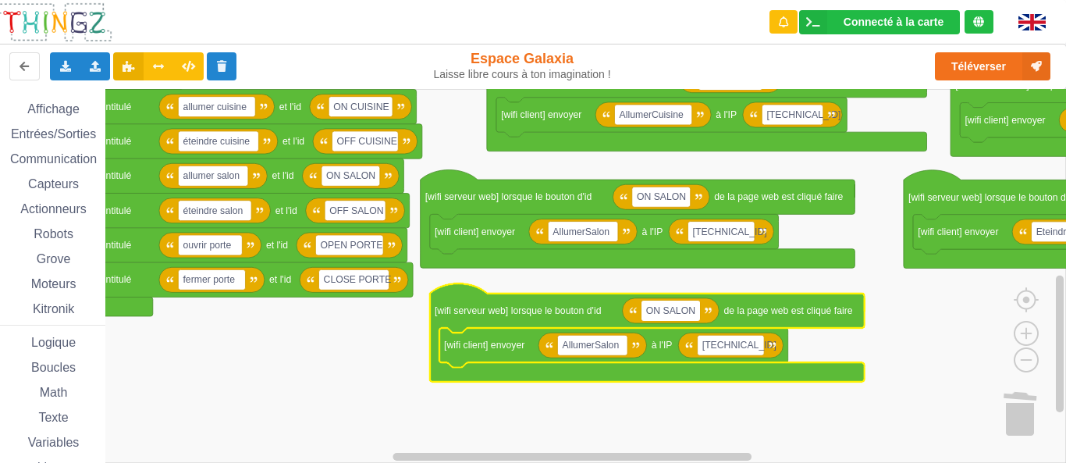
type input "OPEN PORTE"
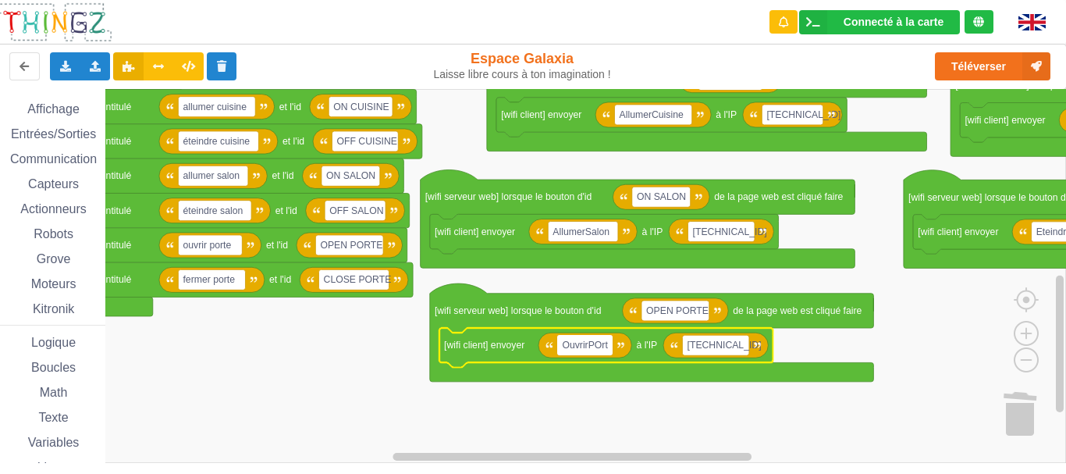
type input "OuvrirPOrte"
click at [861, 410] on rect "Espace de travail de Blocky" at bounding box center [527, 276] width 1077 height 374
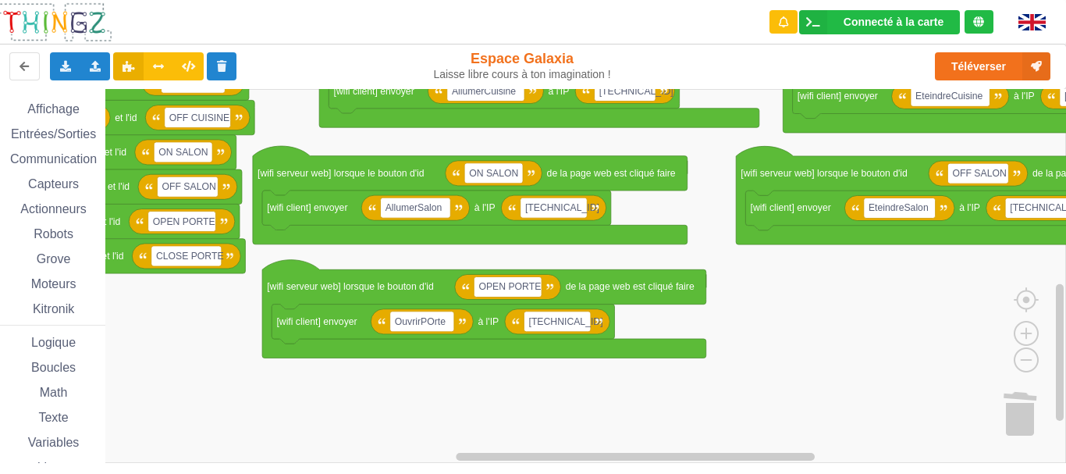
click at [687, 354] on rect "Espace de travail de Blocky" at bounding box center [527, 276] width 1077 height 374
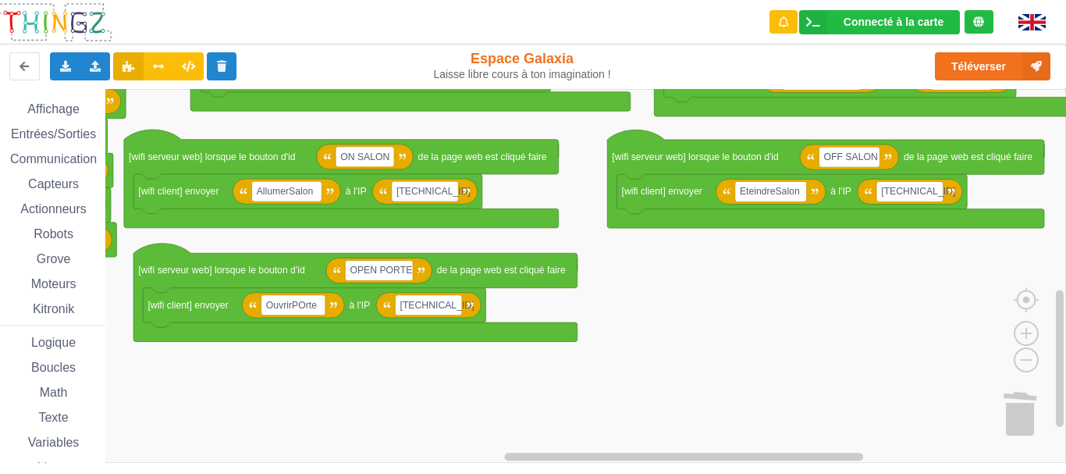
click at [680, 320] on rect "Espace de travail de Blocky" at bounding box center [527, 276] width 1077 height 374
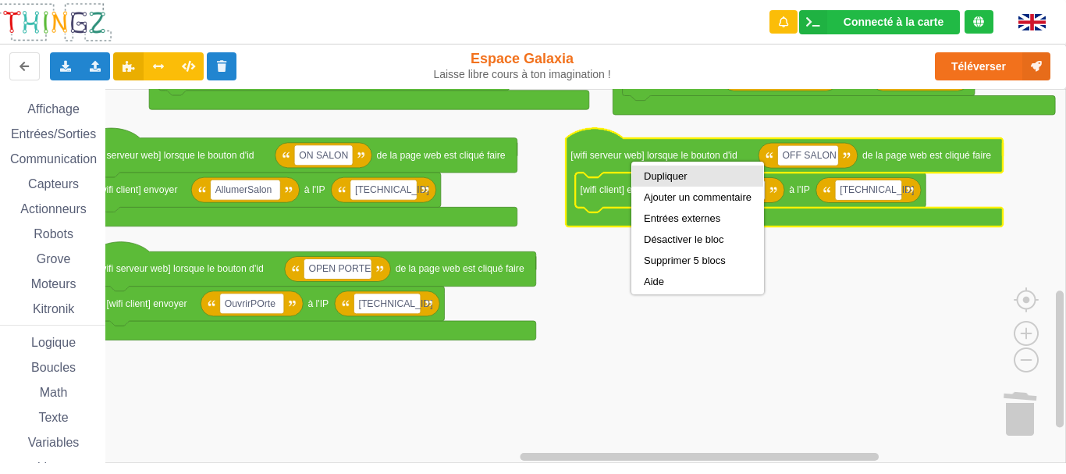
click at [650, 171] on div "Dupliquer" at bounding box center [698, 176] width 108 height 12
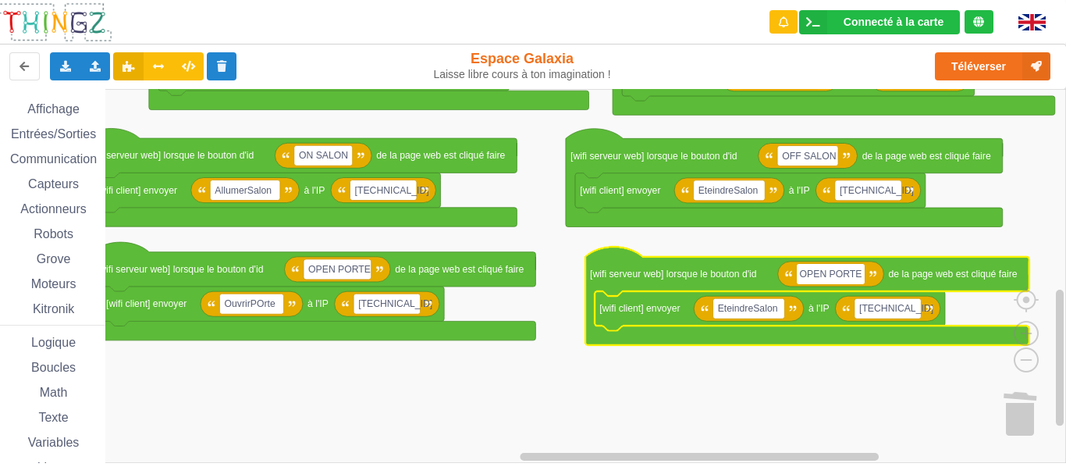
drag, startPoint x: 825, startPoint y: 274, endPoint x: 803, endPoint y: 274, distance: 21.8
click at [803, 274] on input "OPEN PORTE" at bounding box center [831, 274] width 68 height 20
type input "CLOSE PORTE"
click at [779, 355] on rect "Espace de travail de Blocky" at bounding box center [527, 276] width 1077 height 374
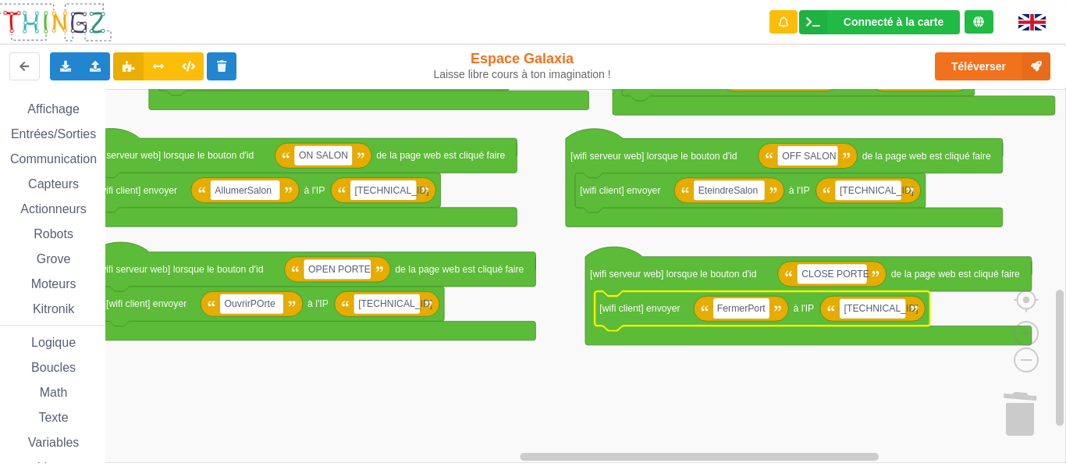
type input "FermerPorte"
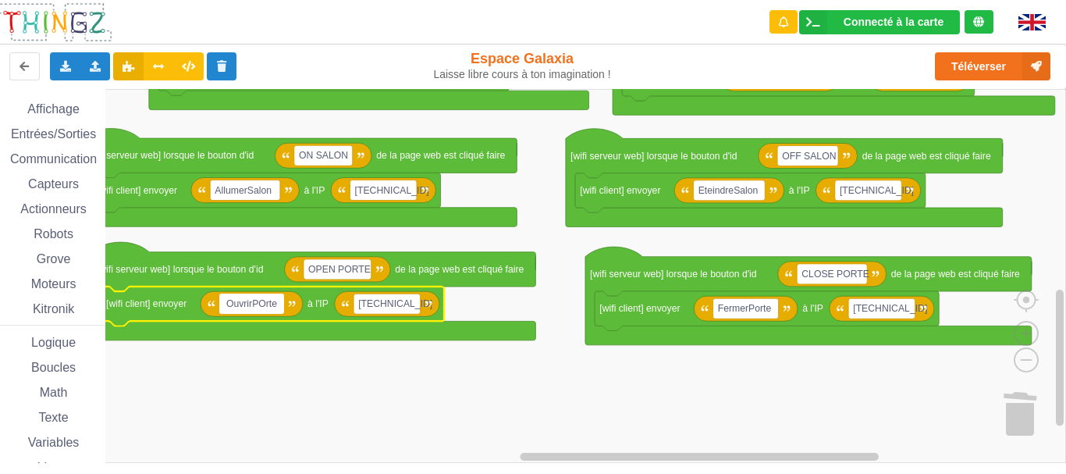
click at [260, 303] on input "OuvrirPOrte" at bounding box center [251, 303] width 64 height 20
type input "OuvrirPorte"
click at [702, 366] on rect "Espace de travail de Blocky" at bounding box center [527, 276] width 1077 height 374
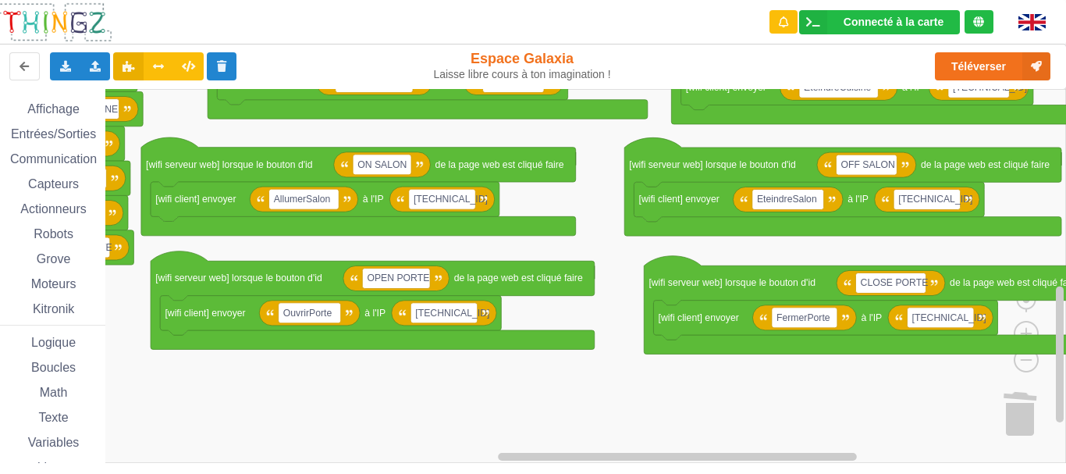
click at [689, 438] on rect "Espace de travail de Blocky" at bounding box center [527, 276] width 1077 height 374
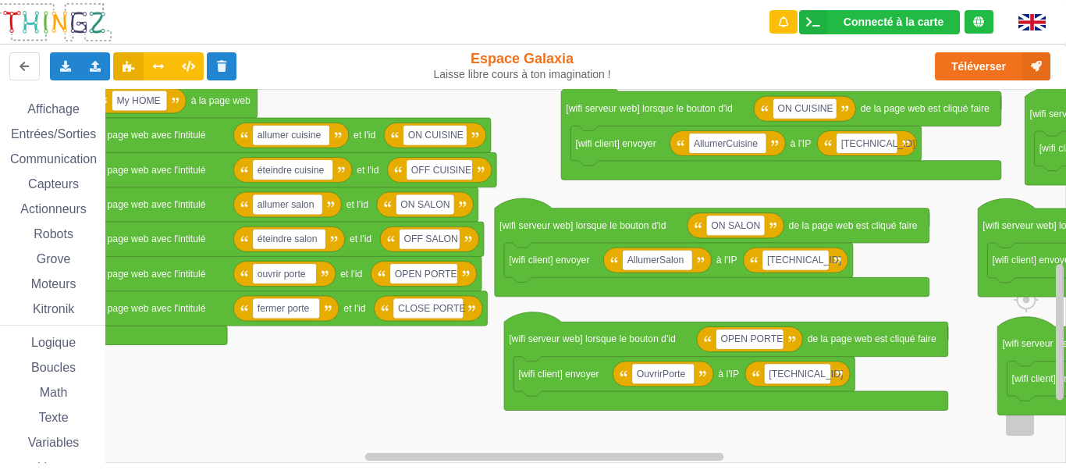
click at [467, 374] on rect "Espace de travail de Blocky" at bounding box center [527, 276] width 1077 height 374
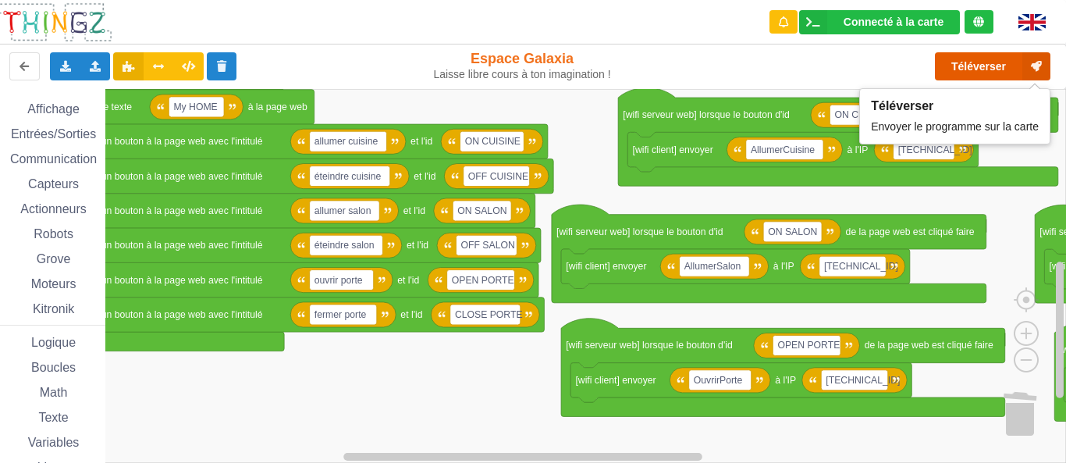
click at [982, 69] on button "Téléverser" at bounding box center [992, 66] width 115 height 28
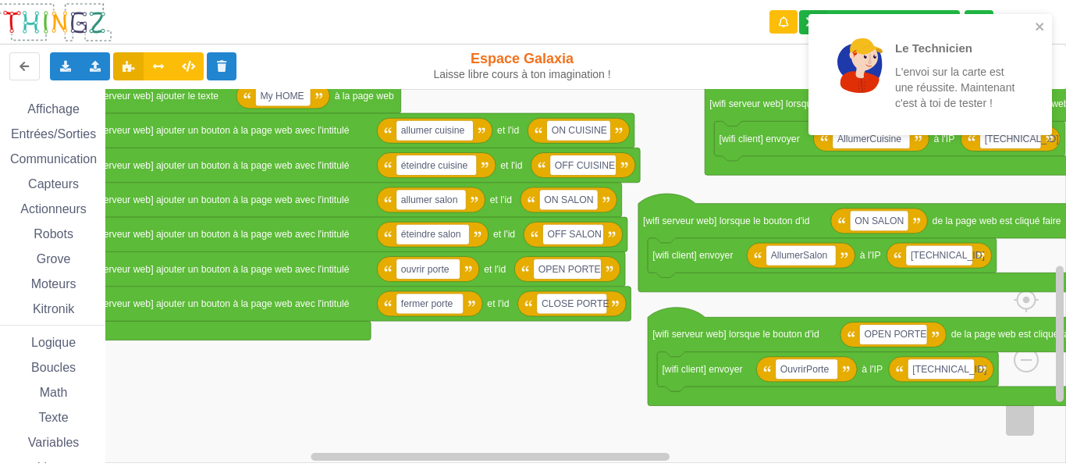
click at [514, 417] on rect "Espace de travail de Blocky" at bounding box center [527, 276] width 1077 height 374
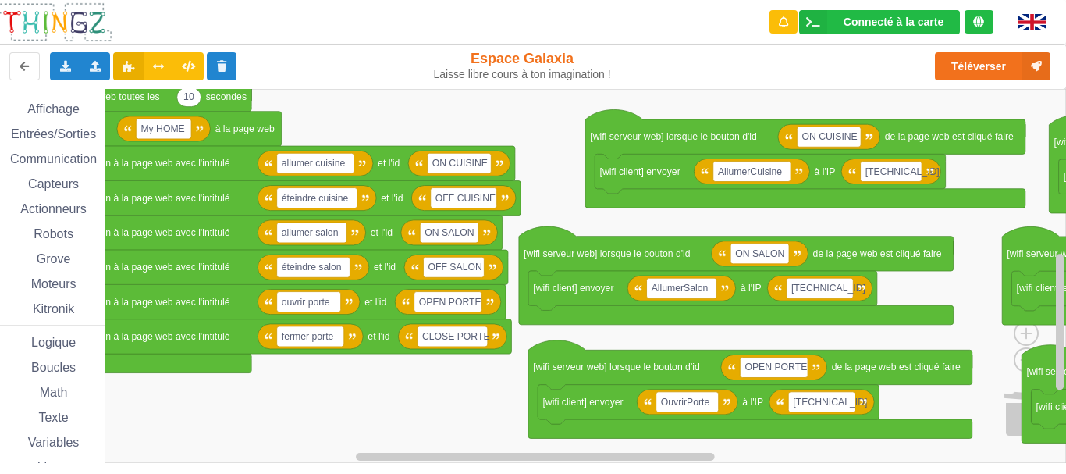
click at [434, 438] on rect "Espace de travail de Blocky" at bounding box center [527, 276] width 1077 height 374
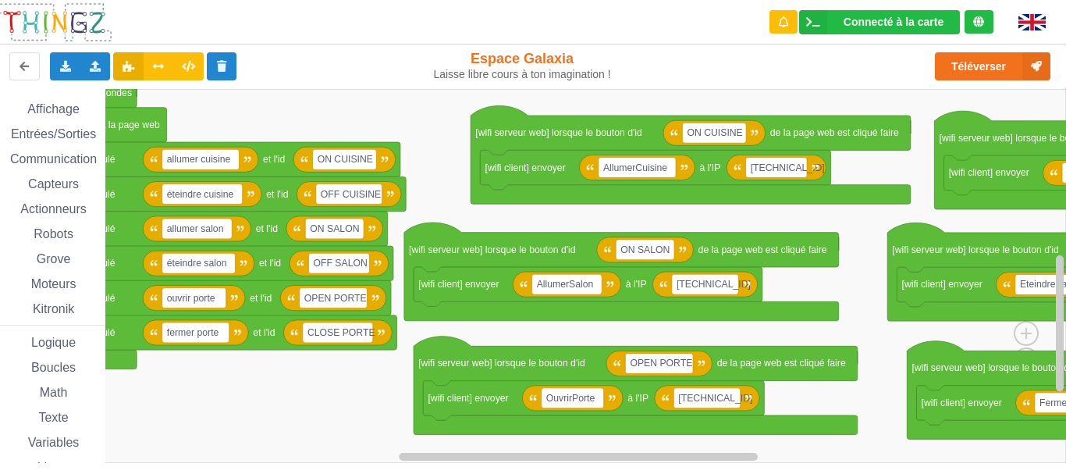
click at [369, 413] on rect "Espace de travail de Blocky" at bounding box center [527, 276] width 1077 height 374
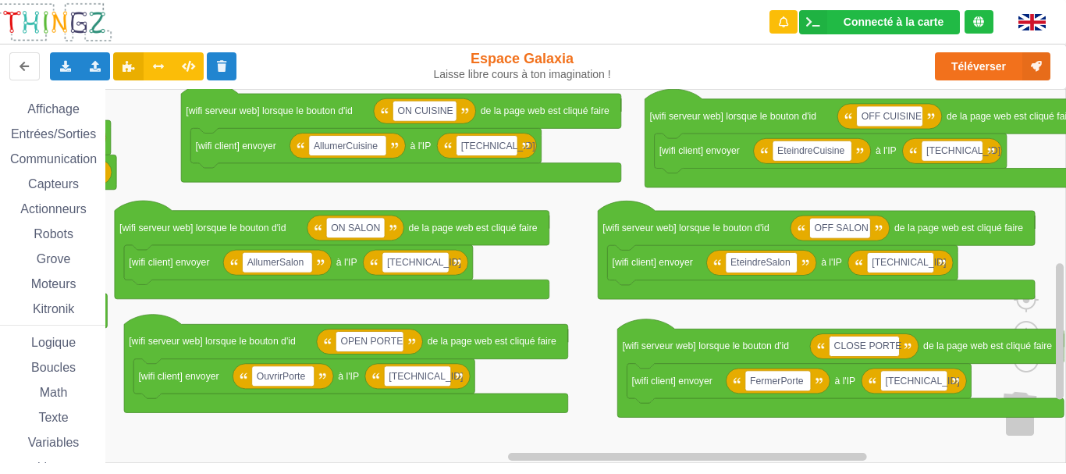
click at [565, 205] on rect "Espace de travail de Blocky" at bounding box center [527, 276] width 1077 height 374
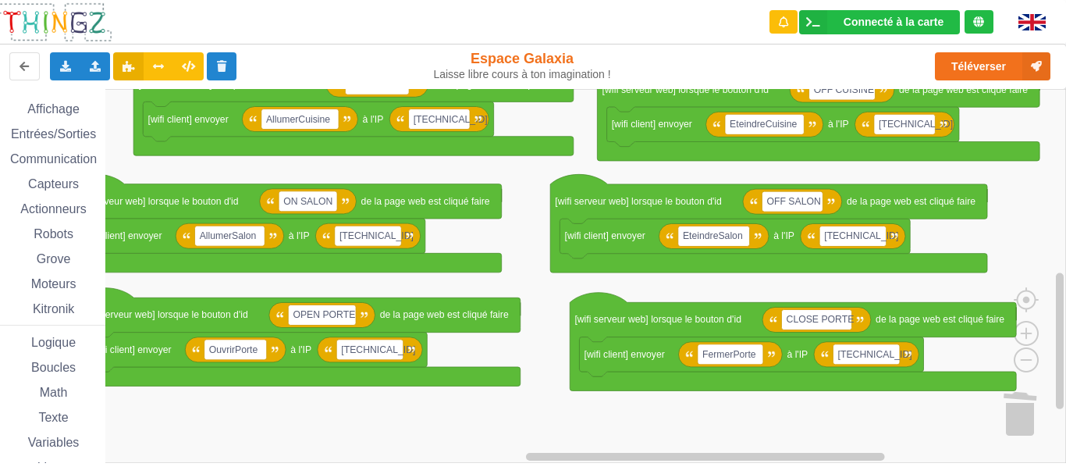
click at [896, 289] on rect "Espace de travail de Blocky" at bounding box center [527, 276] width 1077 height 374
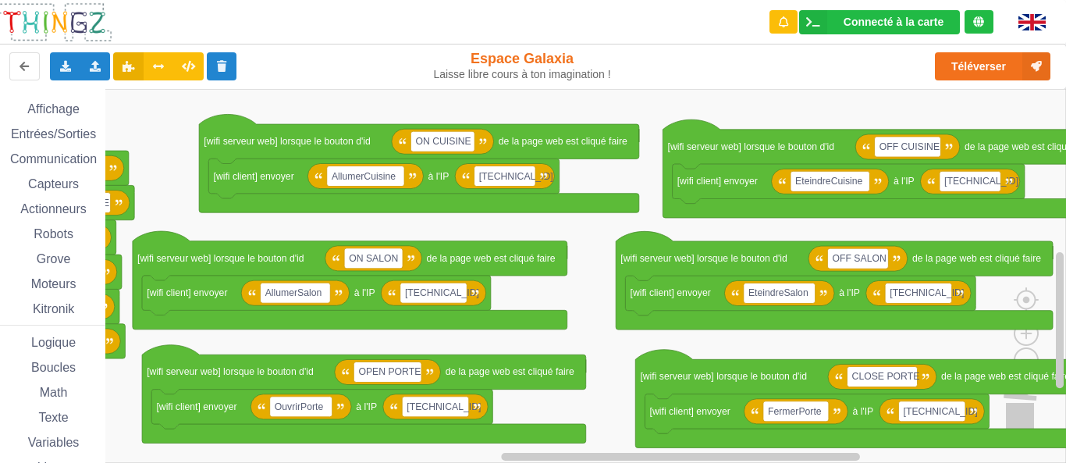
click at [611, 371] on rect "Espace de travail de Blocky" at bounding box center [527, 276] width 1077 height 374
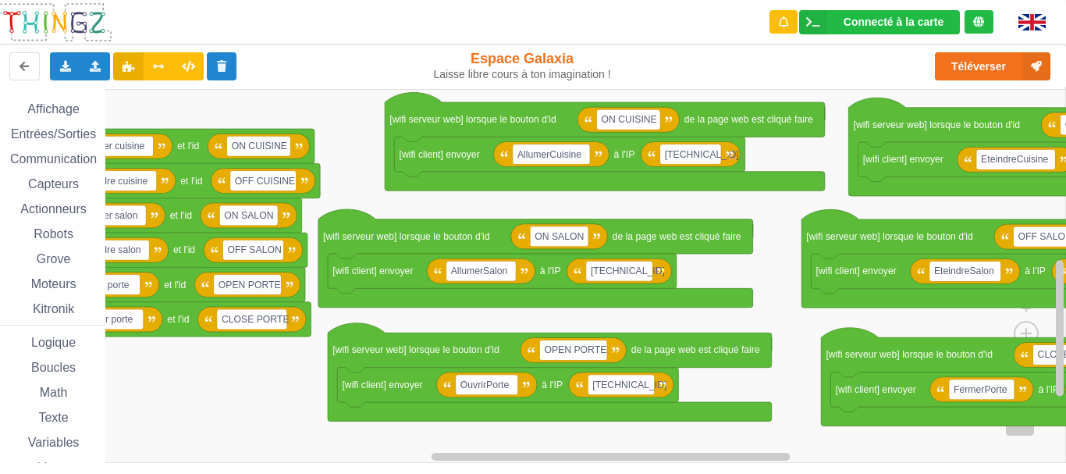
click at [722, 317] on rect "Espace de travail de Blocky" at bounding box center [527, 276] width 1077 height 374
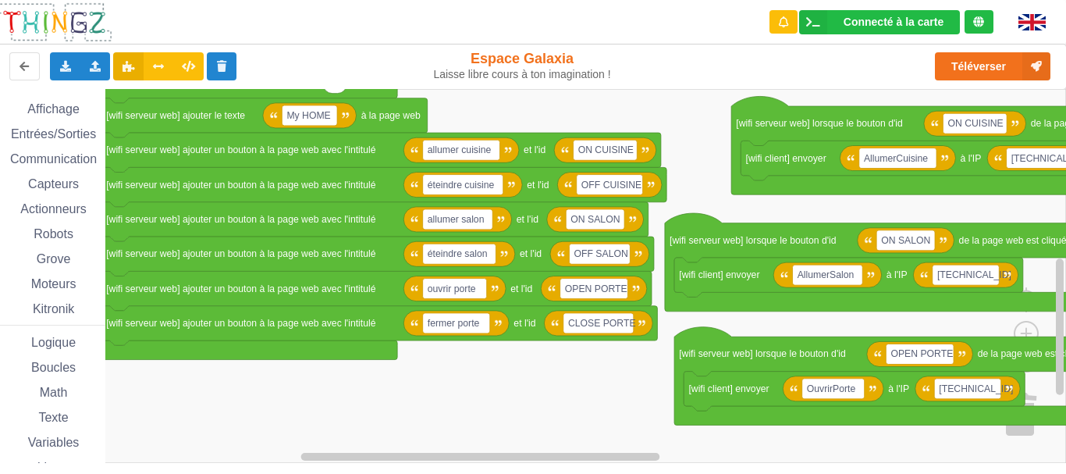
click at [631, 401] on rect "Espace de travail de Blocky" at bounding box center [527, 276] width 1077 height 374
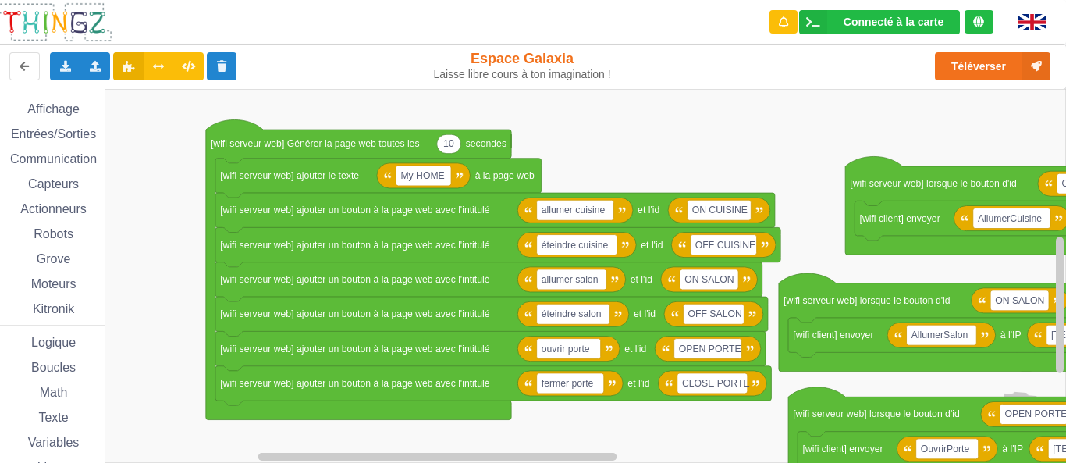
click at [548, 459] on div "Affichage Entrées/Sorties Communication Capteurs Actionneurs Robots Grove Moteu…" at bounding box center [527, 276] width 1077 height 374
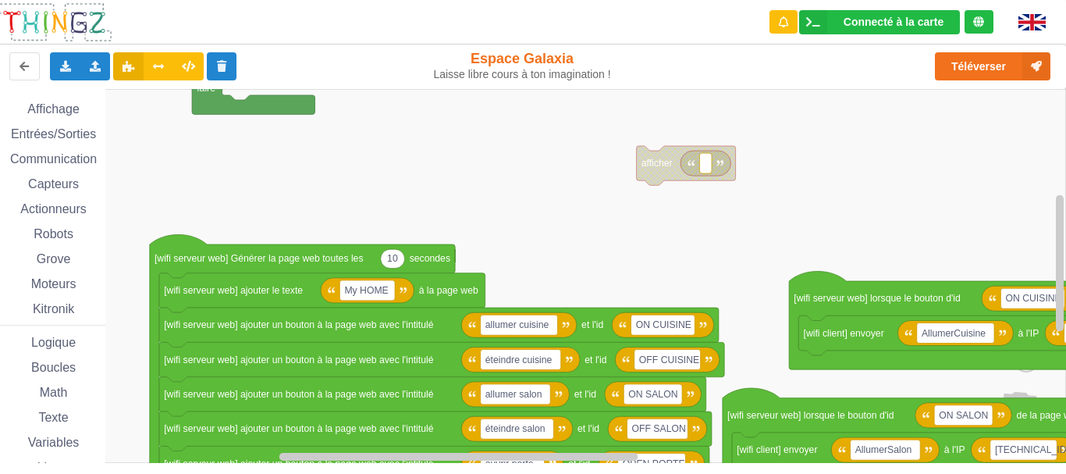
click at [520, 198] on div "Affichage Entrées/Sorties Communication Capteurs Actionneurs Robots Grove Moteu…" at bounding box center [527, 276] width 1077 height 374
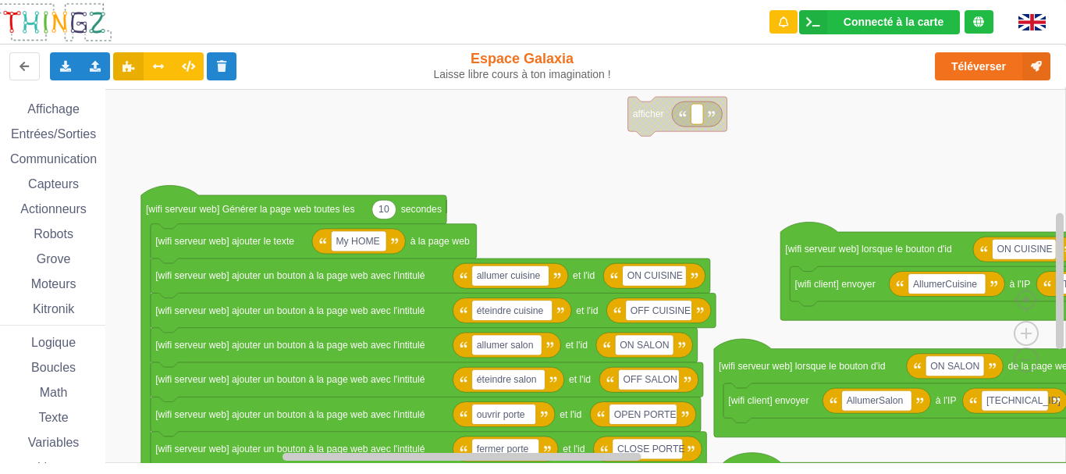
click at [547, 137] on div "Affichage Entrées/Sorties Communication Capteurs Actionneurs Robots Grove Moteu…" at bounding box center [527, 276] width 1077 height 374
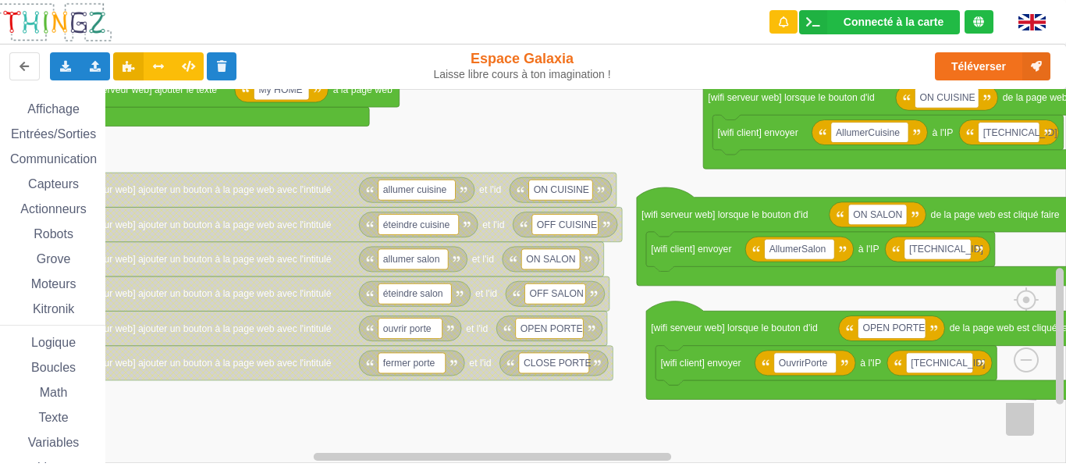
click at [487, 113] on div "Affichage Entrées/Sorties Communication Capteurs Actionneurs Robots Grove Moteu…" at bounding box center [527, 276] width 1077 height 374
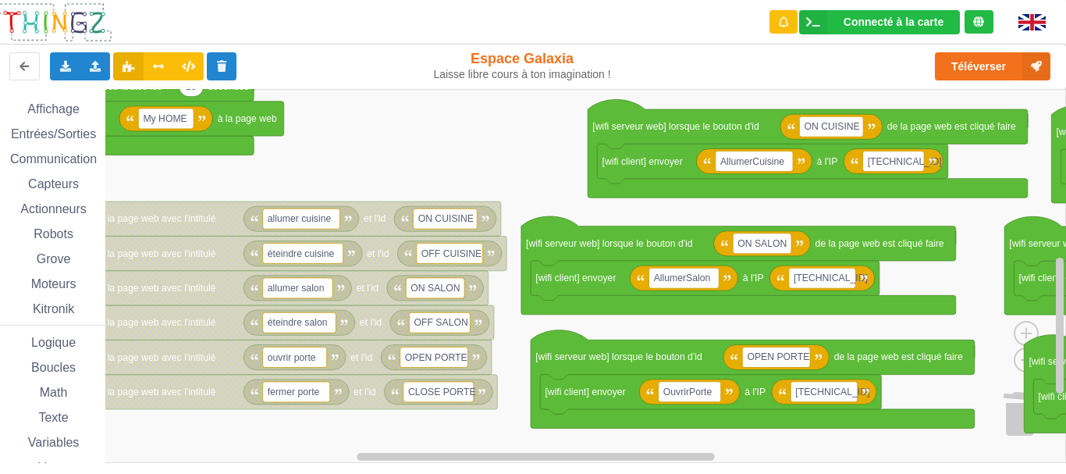
click at [467, 193] on div "Affichage Entrées/Sorties Communication Capteurs Actionneurs Robots Grove Moteu…" at bounding box center [527, 276] width 1077 height 374
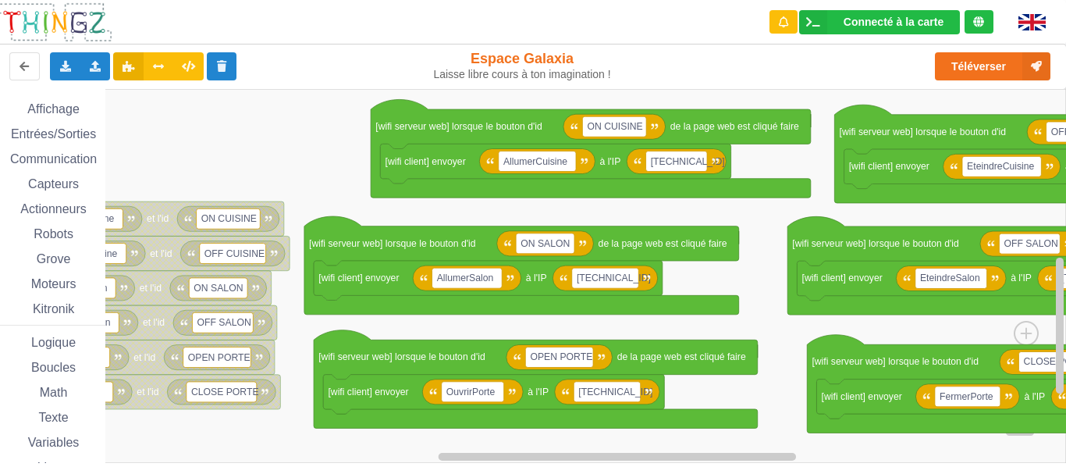
click at [416, 208] on rect "Espace de travail de Blocky" at bounding box center [527, 276] width 1077 height 374
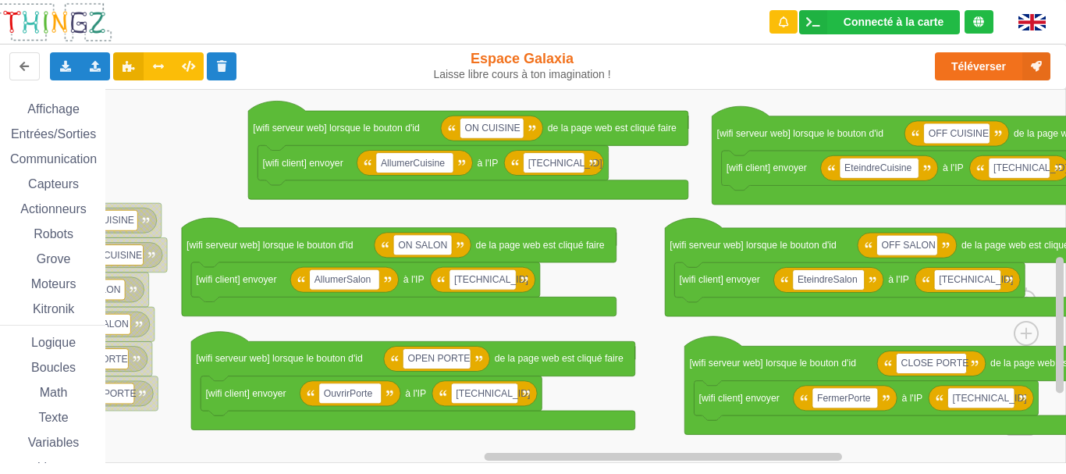
click at [519, 209] on rect "Espace de travail de Blocky" at bounding box center [527, 276] width 1077 height 374
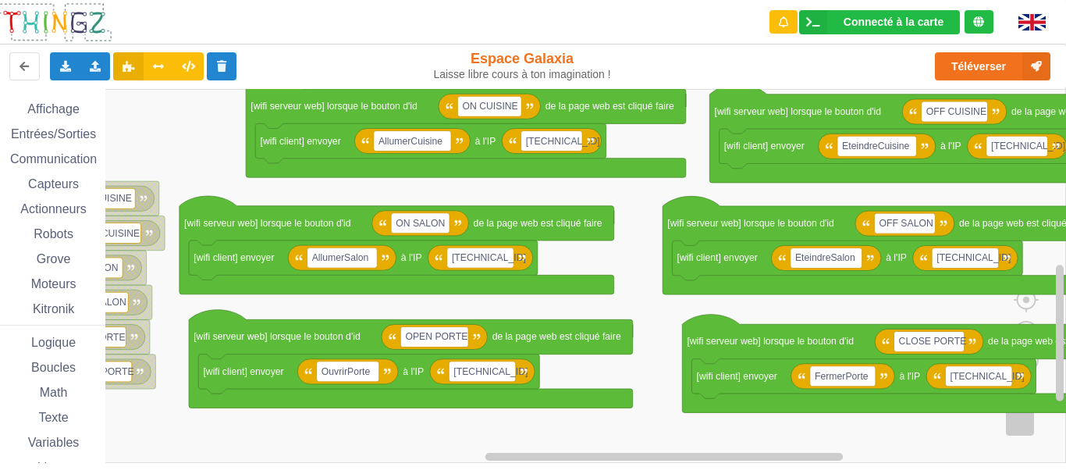
click at [491, 142] on rect "Espace de travail de Blocky" at bounding box center [527, 276] width 1077 height 374
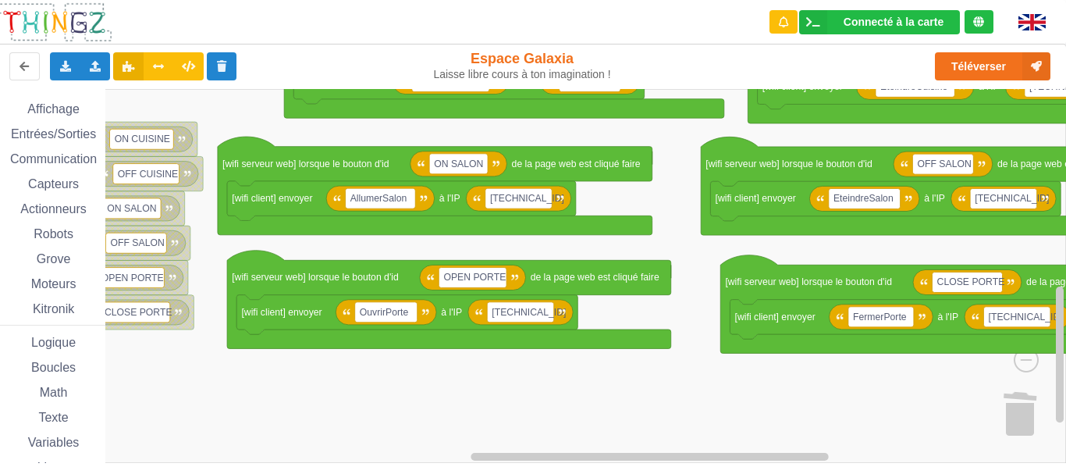
click at [603, 223] on rect "Espace de travail de Blocky" at bounding box center [527, 276] width 1077 height 374
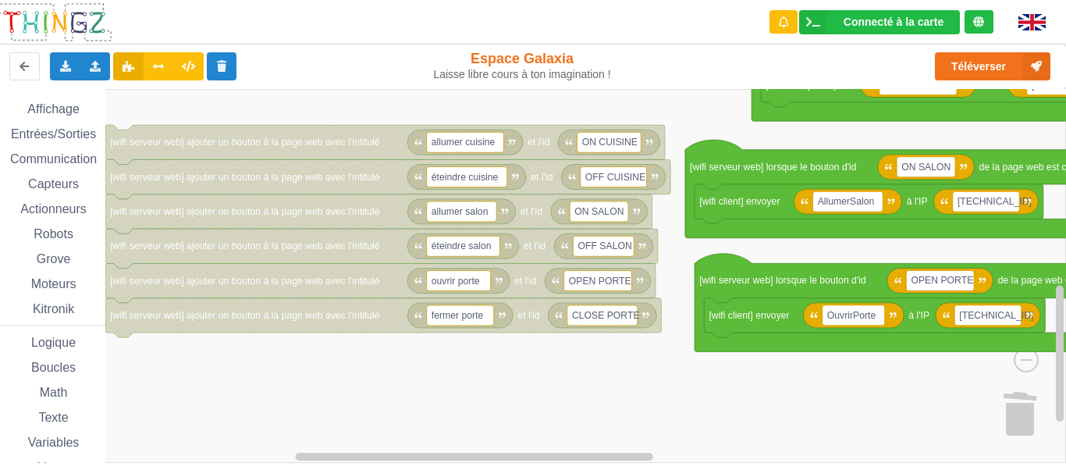
click at [447, 381] on rect "Espace de travail de Blocky" at bounding box center [527, 276] width 1077 height 374
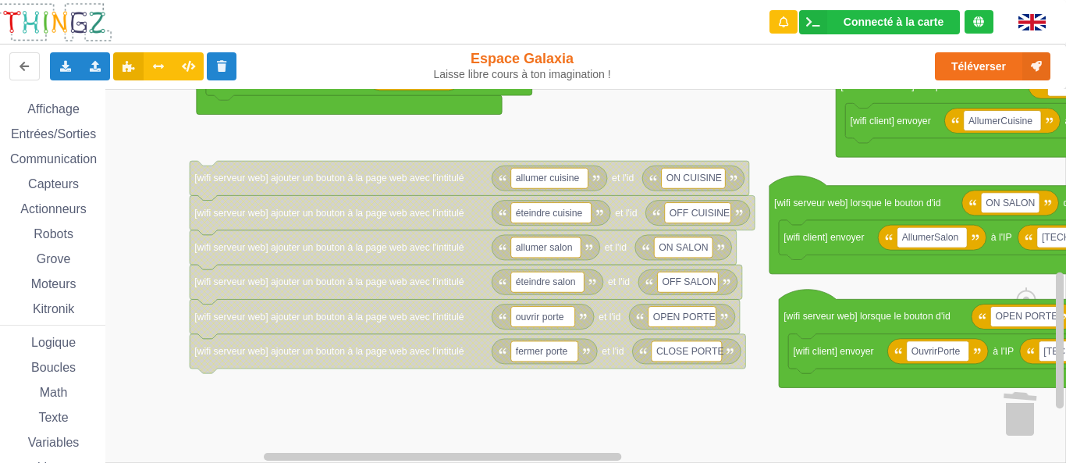
click at [403, 434] on rect "Espace de travail de Blocky" at bounding box center [527, 276] width 1077 height 374
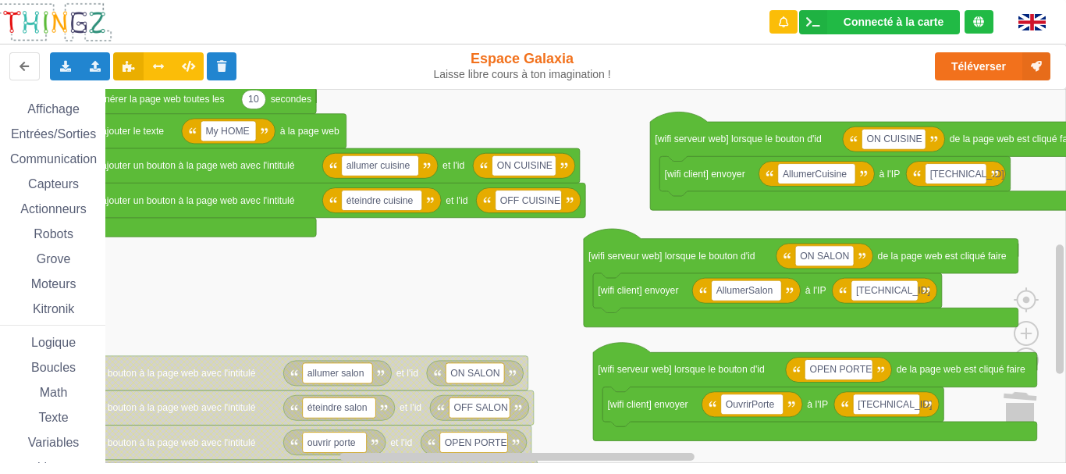
click at [151, 286] on rect "Espace de travail de Blocky" at bounding box center [527, 276] width 1077 height 374
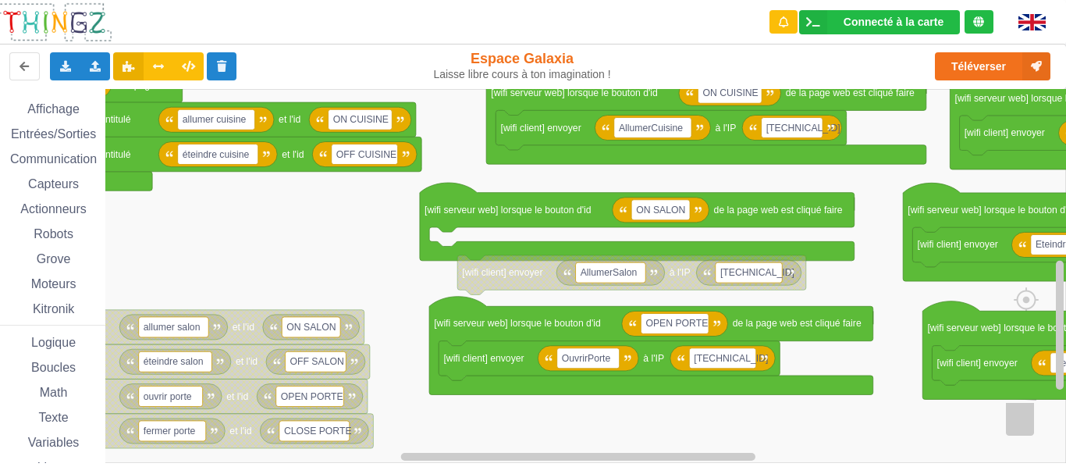
click at [333, 233] on rect "Espace de travail de Blocky" at bounding box center [527, 276] width 1077 height 374
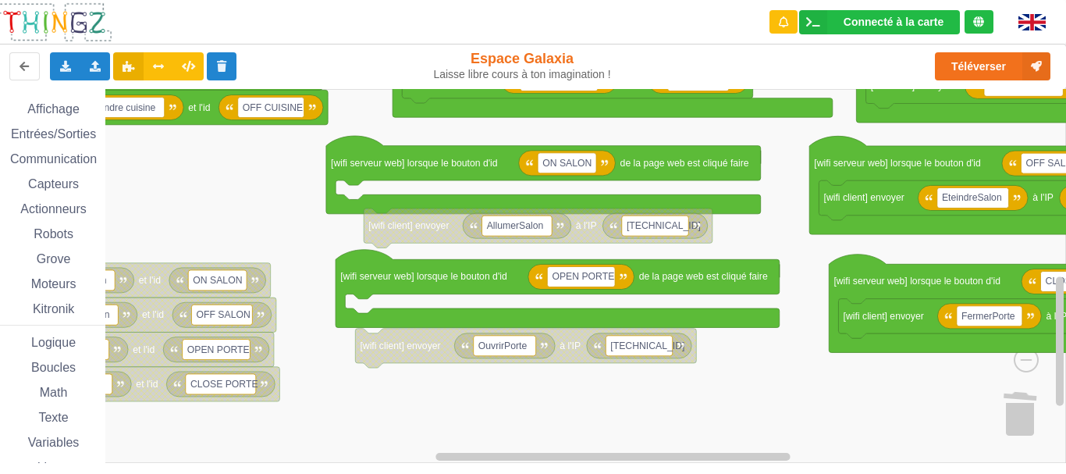
click at [466, 379] on rect "Espace de travail de Blocky" at bounding box center [527, 276] width 1077 height 374
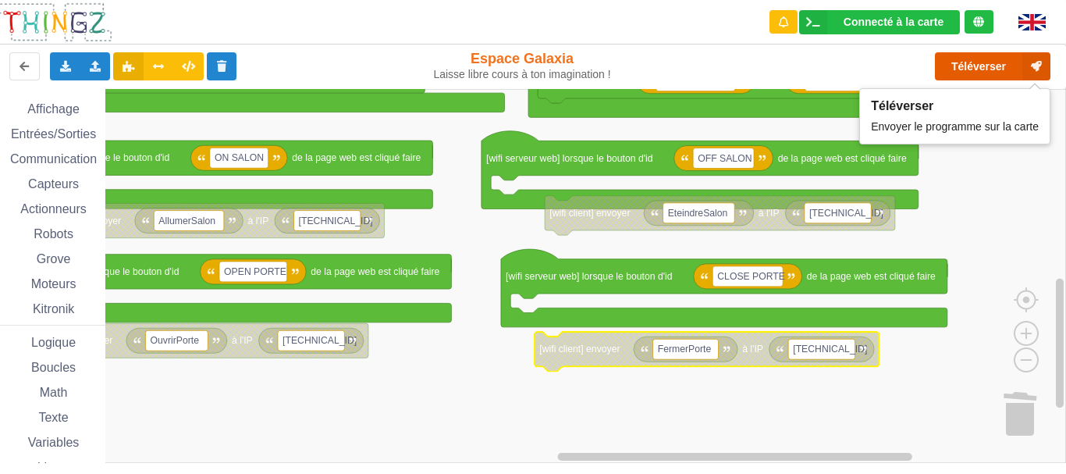
click at [953, 59] on button "Téléverser" at bounding box center [992, 66] width 115 height 28
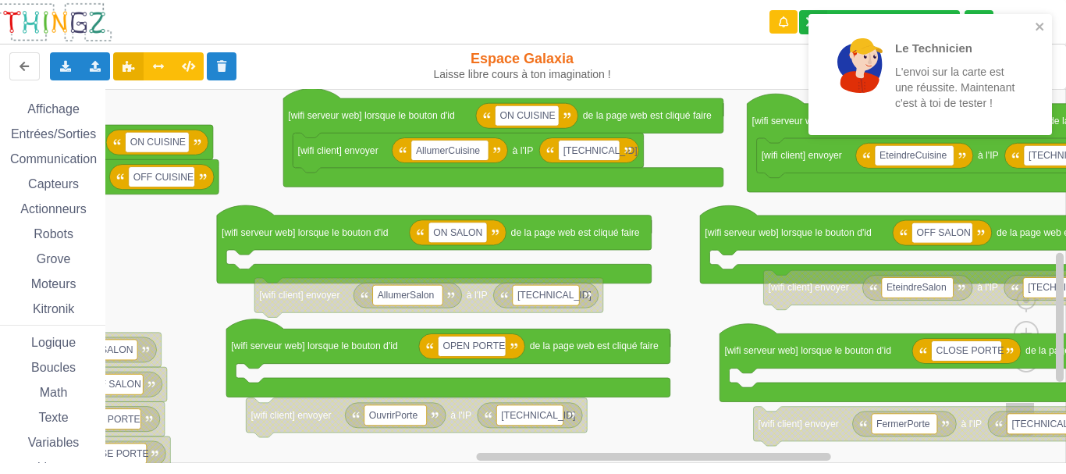
click at [715, 471] on div "Le Technicien L'envoi sur la carte est une réussite. Maintenant c'est à toi de …" at bounding box center [522, 237] width 1066 height 474
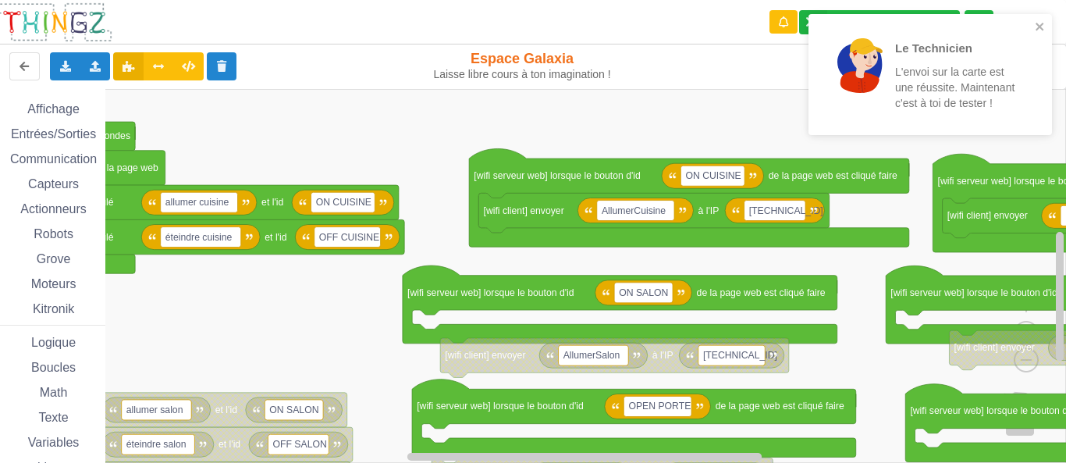
click at [369, 300] on rect "Espace de travail de Blocky" at bounding box center [527, 276] width 1077 height 374
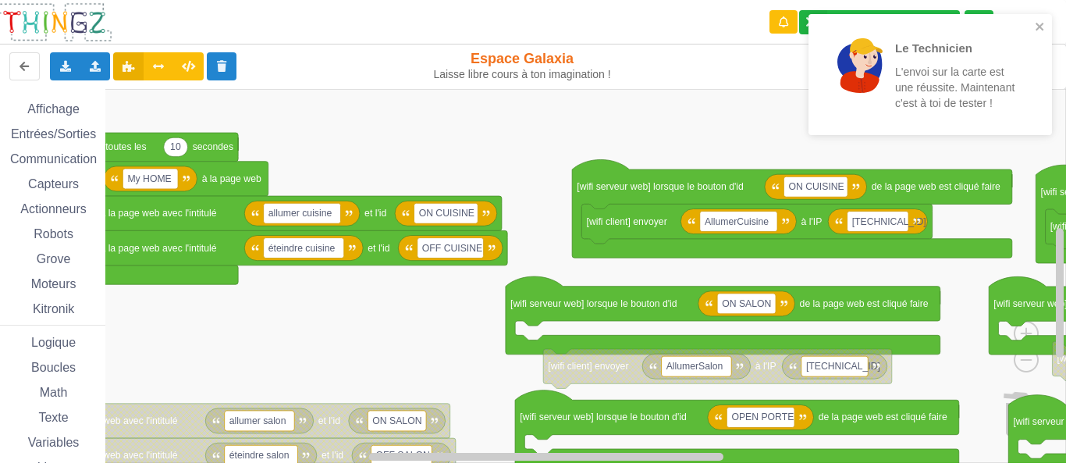
click at [385, 314] on rect "Espace de travail de Blocky" at bounding box center [527, 276] width 1077 height 374
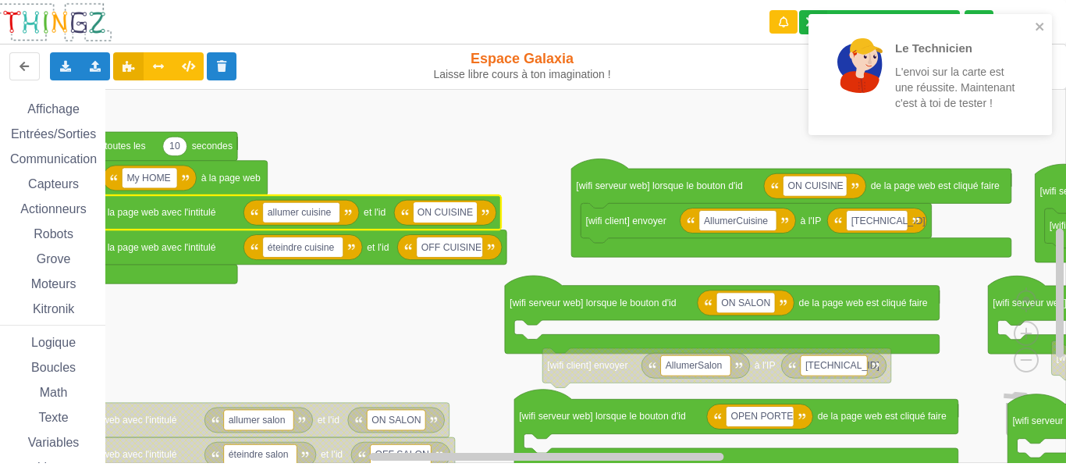
click at [435, 210] on input "ON CUISINE" at bounding box center [446, 212] width 64 height 20
type input "ONCUISINE"
click at [443, 247] on text "OFF CUISINE" at bounding box center [451, 247] width 60 height 11
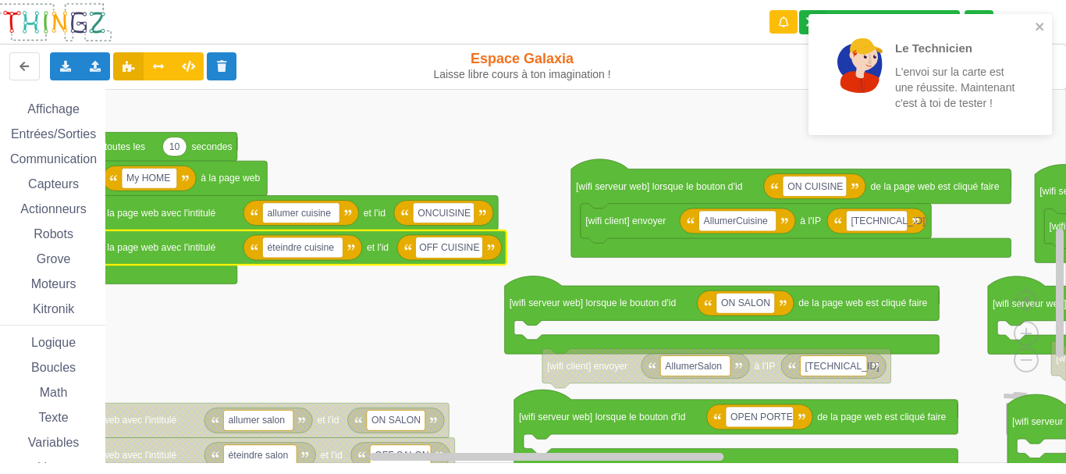
click at [442, 247] on input "OFF CUISINE" at bounding box center [449, 247] width 66 height 20
type input "OFFCUISINE"
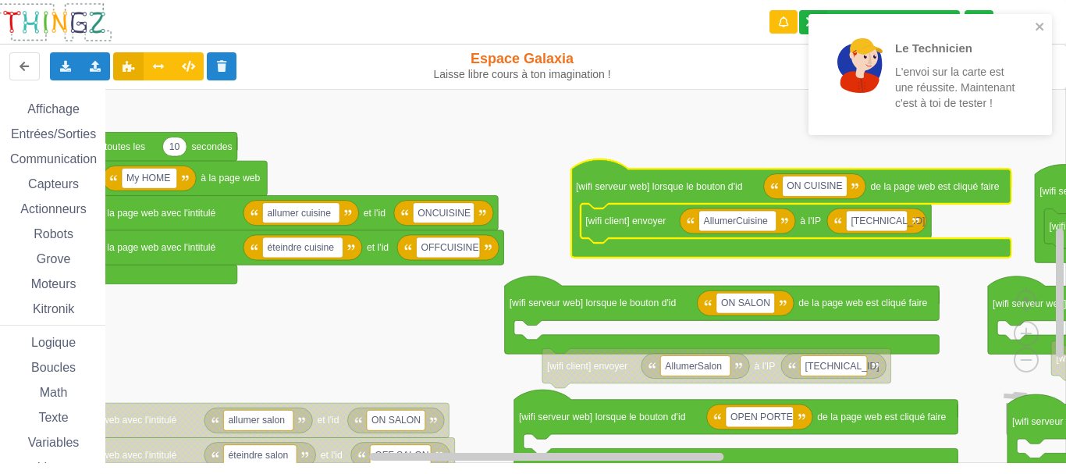
click at [804, 186] on input "ON CUISINE" at bounding box center [815, 186] width 64 height 20
type input "ONCUISINE"
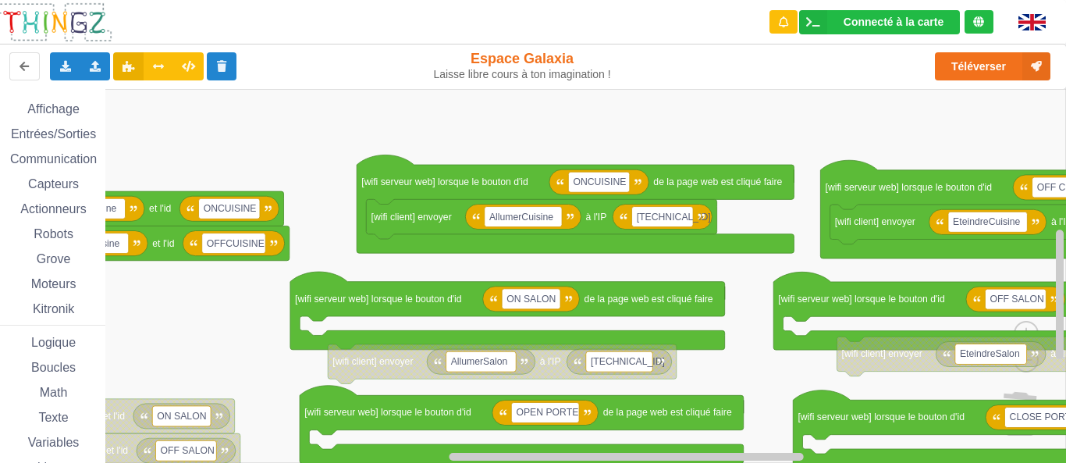
click at [641, 269] on rect "Espace de travail de Blocky" at bounding box center [527, 276] width 1077 height 374
click at [847, 143] on rect "Espace de travail de Blocky" at bounding box center [527, 276] width 1077 height 374
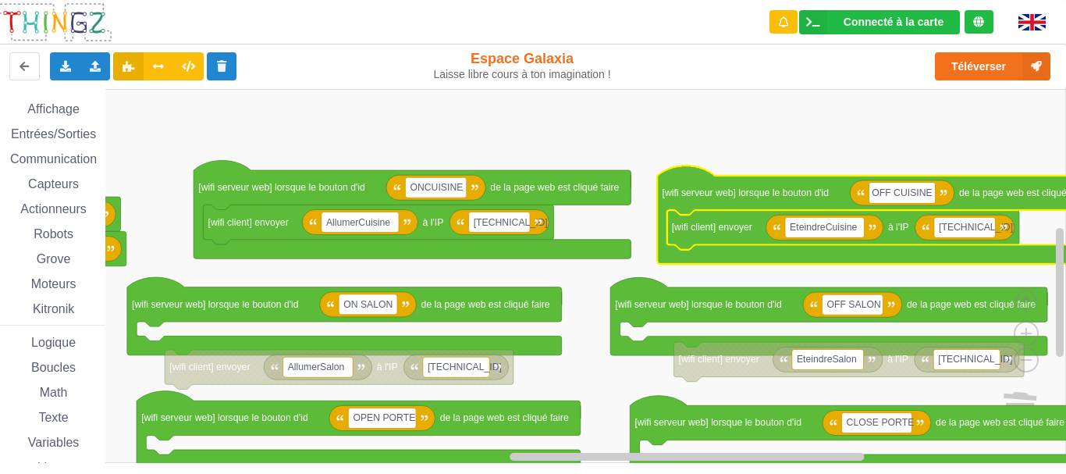
click at [893, 194] on input "OFF CUISINE" at bounding box center [902, 193] width 66 height 20
type input "OFFCUISINE"
click at [908, 155] on rect "Espace de travail de Blocky" at bounding box center [527, 276] width 1077 height 374
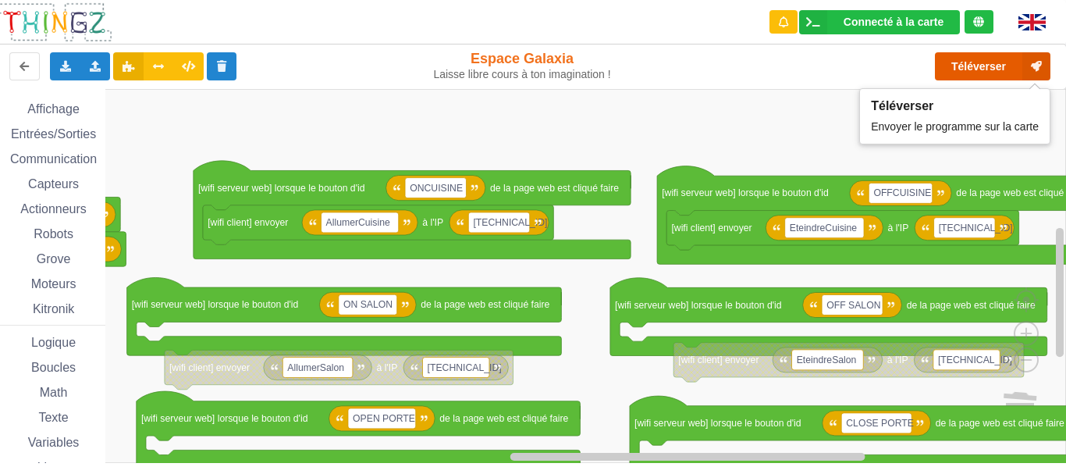
click at [981, 66] on button "Téléverser" at bounding box center [992, 66] width 115 height 28
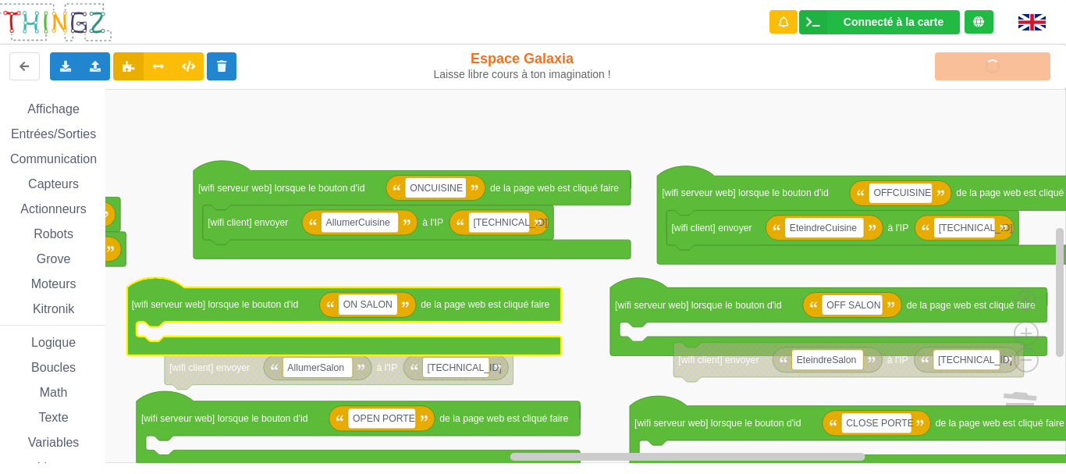
click at [363, 305] on input "ON SALON" at bounding box center [368, 304] width 59 height 20
type input "ONSALON"
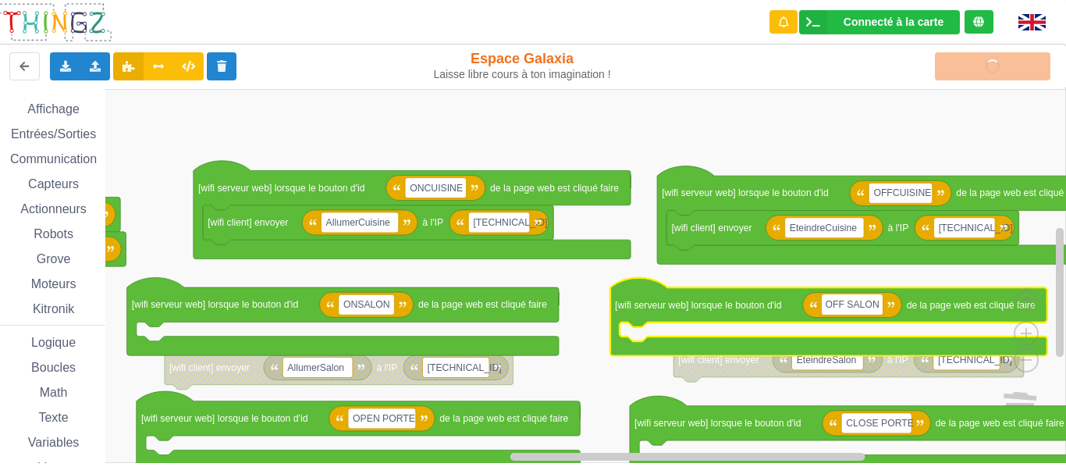
click at [845, 304] on input "OFF SALON" at bounding box center [852, 304] width 61 height 20
type input "OFF SALON"
click at [992, 154] on rect "Espace de travail de Blocky" at bounding box center [527, 276] width 1077 height 374
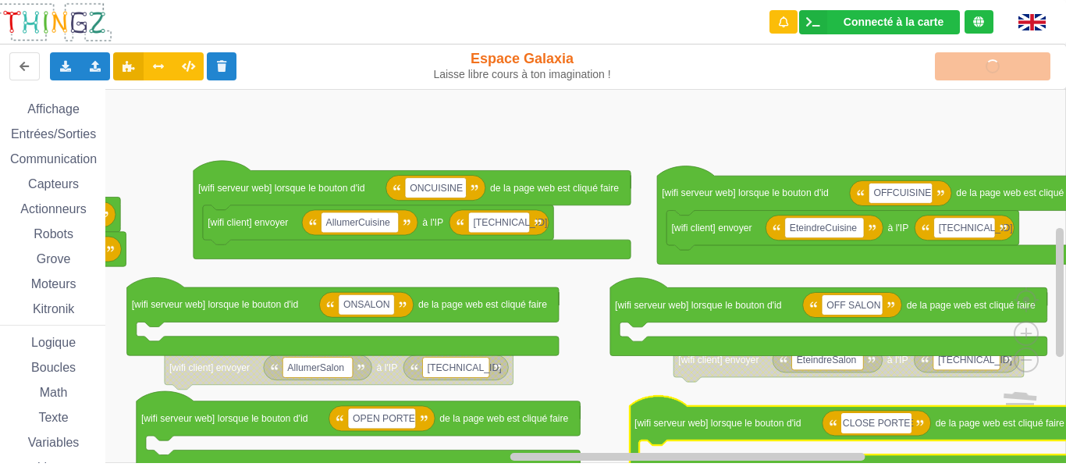
click at [876, 422] on input "CLOSE PORTE" at bounding box center [876, 423] width 70 height 20
type input "CLOSEPORTE"
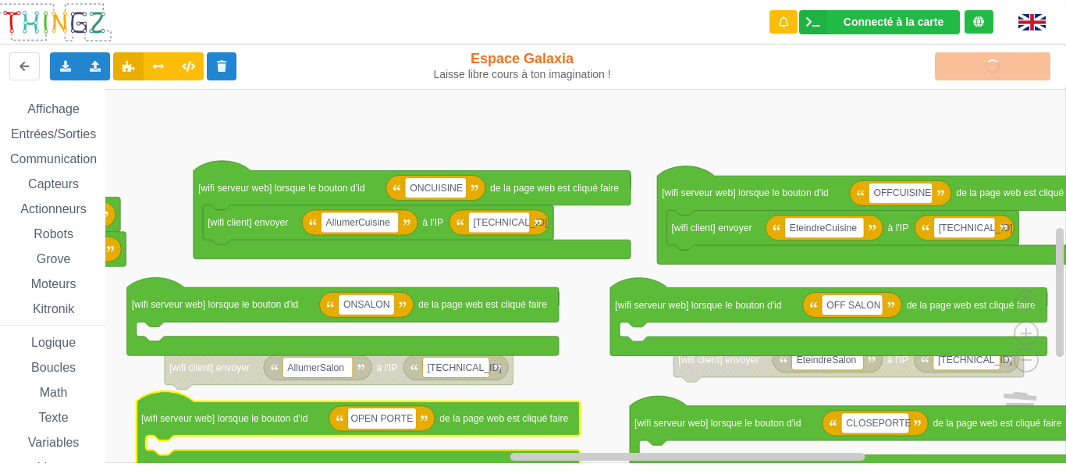
click at [379, 418] on input "OPEN PORTE" at bounding box center [382, 418] width 68 height 20
click at [383, 415] on input "OPEN PORTE" at bounding box center [382, 418] width 68 height 20
type input "OPENPORTE"
click at [499, 122] on rect "Espace de travail de Blocky" at bounding box center [527, 276] width 1077 height 374
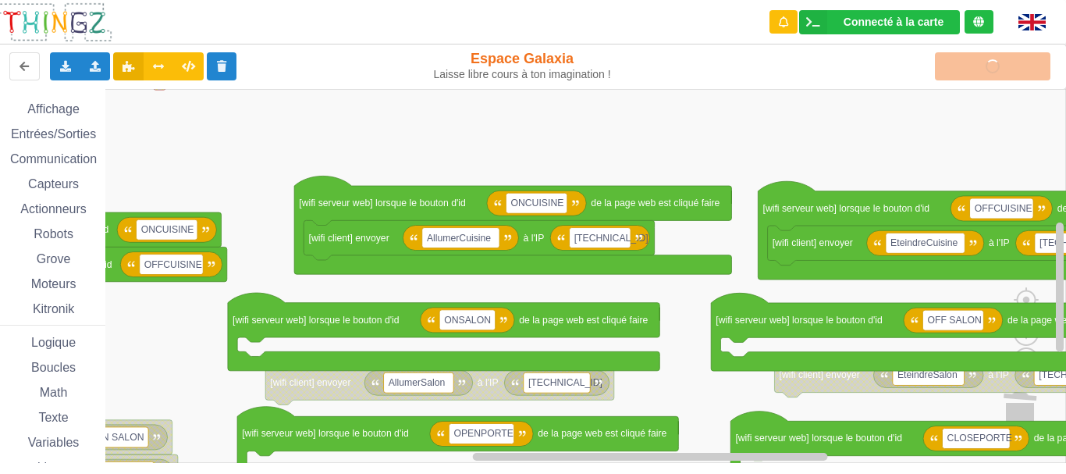
click at [676, 180] on div "Affichage Entrées/Sorties Communication Capteurs Actionneurs Robots Grove Moteu…" at bounding box center [527, 276] width 1077 height 374
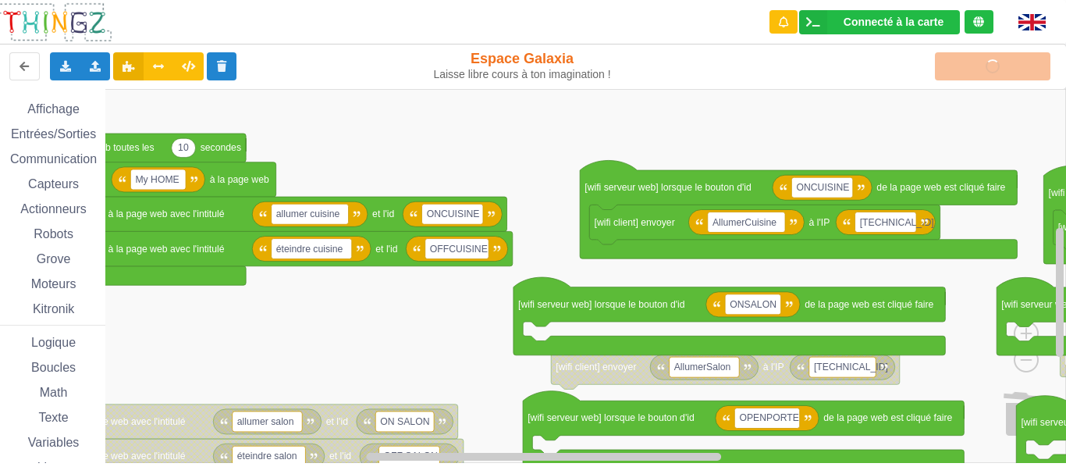
click at [475, 141] on div "Affichage Entrées/Sorties Communication Capteurs Actionneurs Robots Grove Moteu…" at bounding box center [527, 276] width 1077 height 374
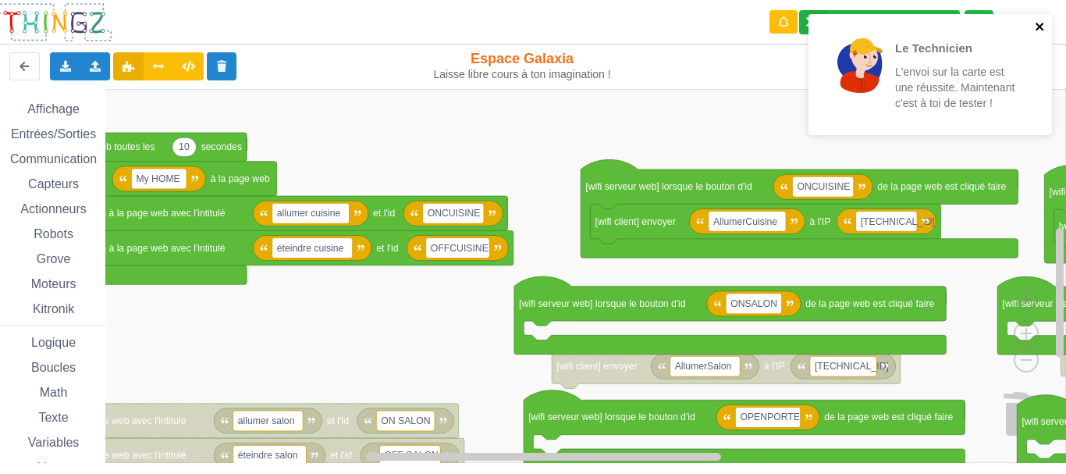
click at [1040, 28] on icon "close" at bounding box center [1039, 27] width 8 height 8
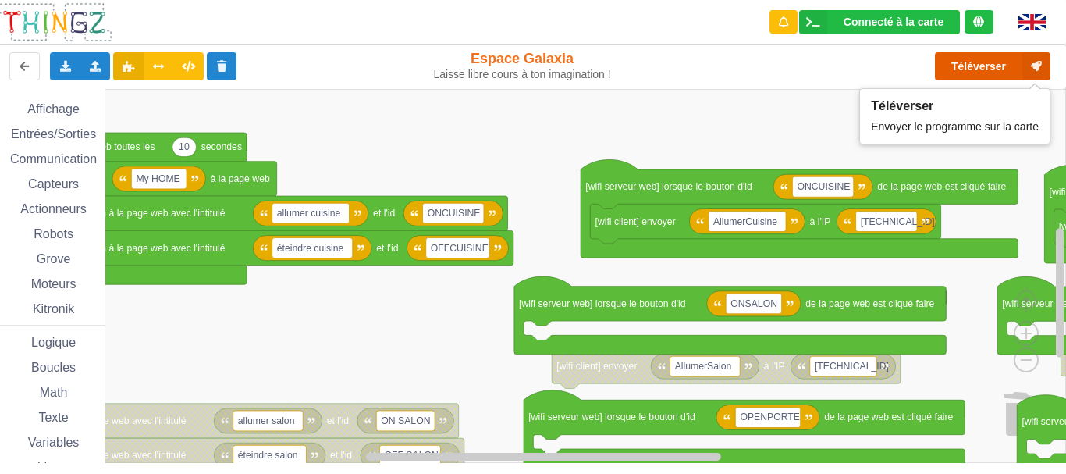
click at [968, 67] on button "Téléverser" at bounding box center [992, 66] width 115 height 28
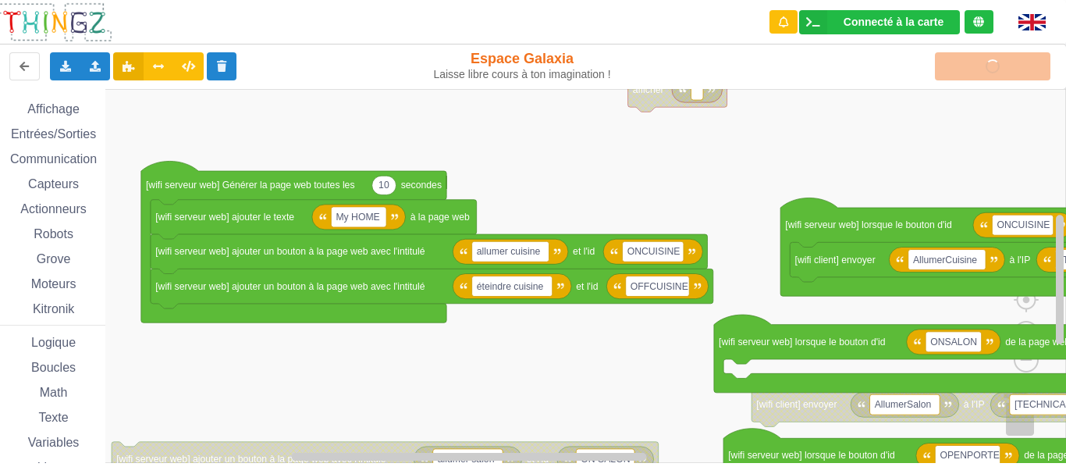
click at [582, 175] on div "Affichage Entrées/Sorties Communication Capteurs Actionneurs Robots Grove Moteu…" at bounding box center [527, 276] width 1077 height 374
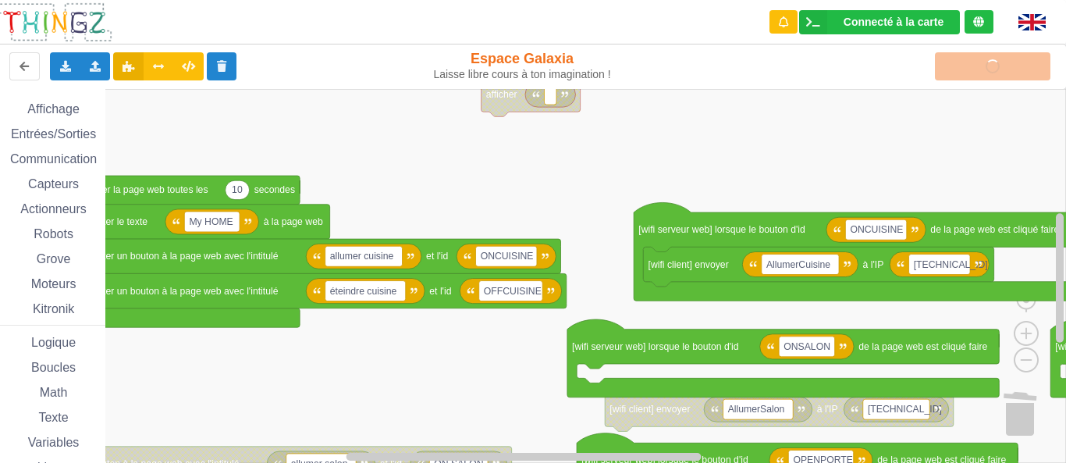
click at [464, 194] on div "Affichage Entrées/Sorties Communication Capteurs Actionneurs Robots Grove Moteu…" at bounding box center [527, 276] width 1077 height 374
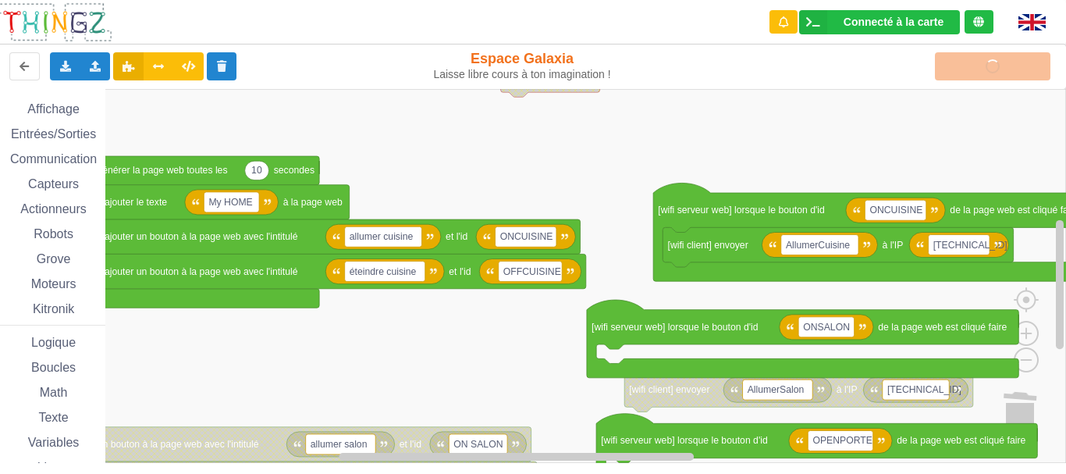
click at [616, 162] on div "Affichage Entrées/Sorties Communication Capteurs Actionneurs Robots Grove Moteu…" at bounding box center [527, 276] width 1077 height 374
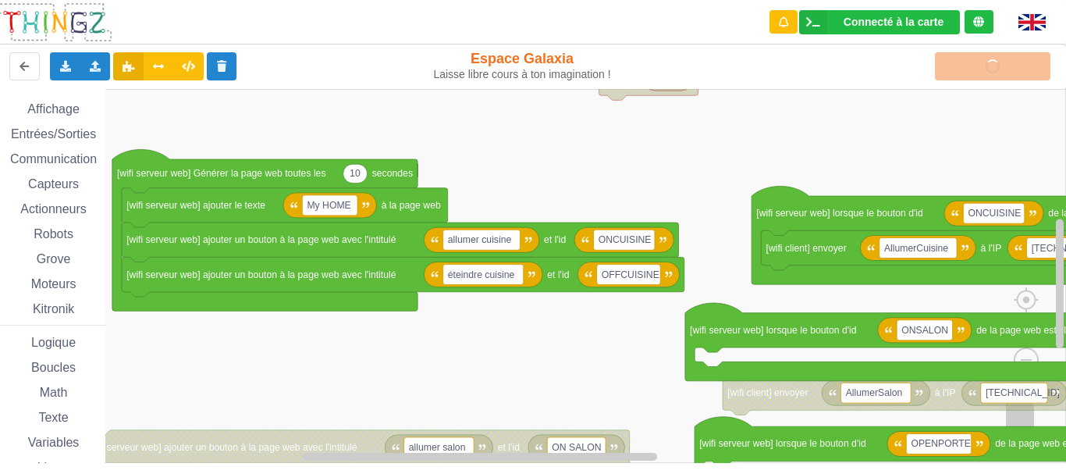
click at [589, 164] on div "Affichage Entrées/Sorties Communication Capteurs Actionneurs Robots Grove Moteu…" at bounding box center [527, 276] width 1077 height 374
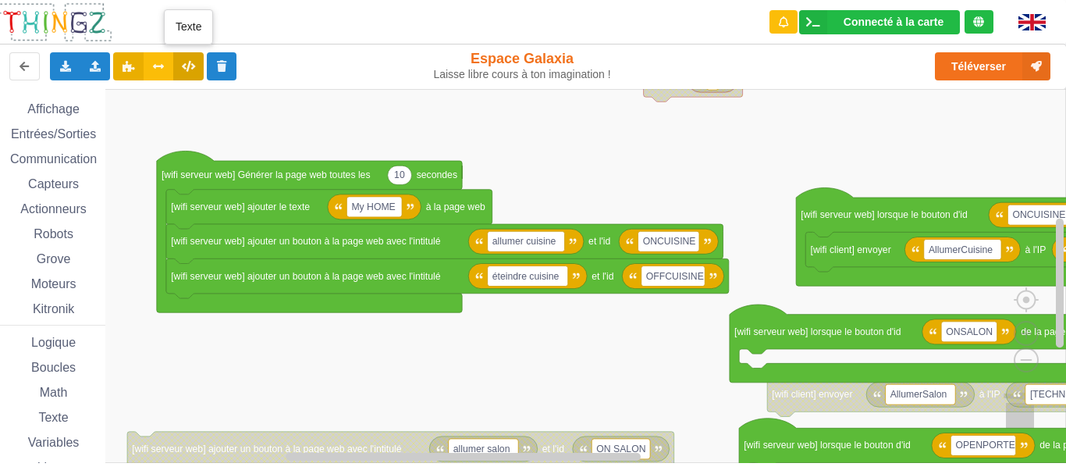
click at [186, 66] on icon at bounding box center [188, 65] width 13 height 9
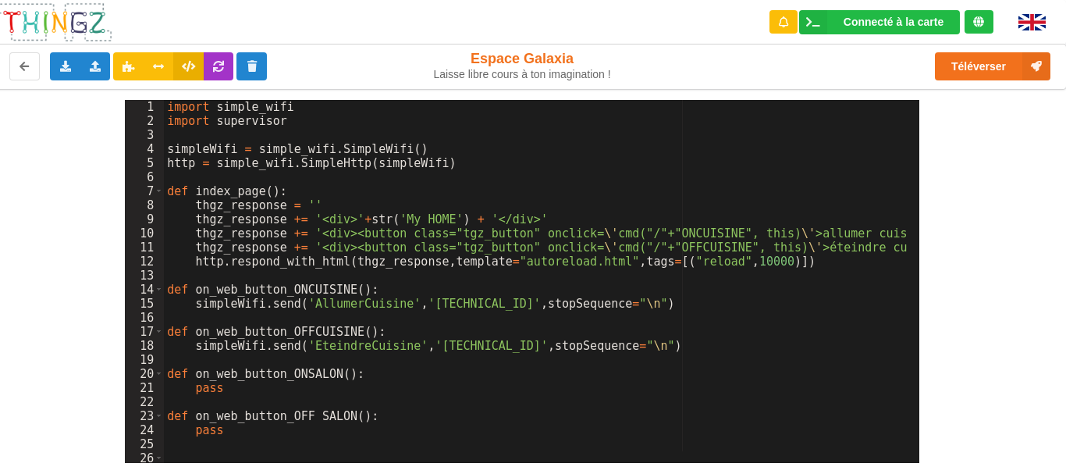
click at [340, 418] on div "import simple_wifi import supervisor simpleWifi = simple_wifi . SimpleWifi ( ) …" at bounding box center [572, 289] width 817 height 379
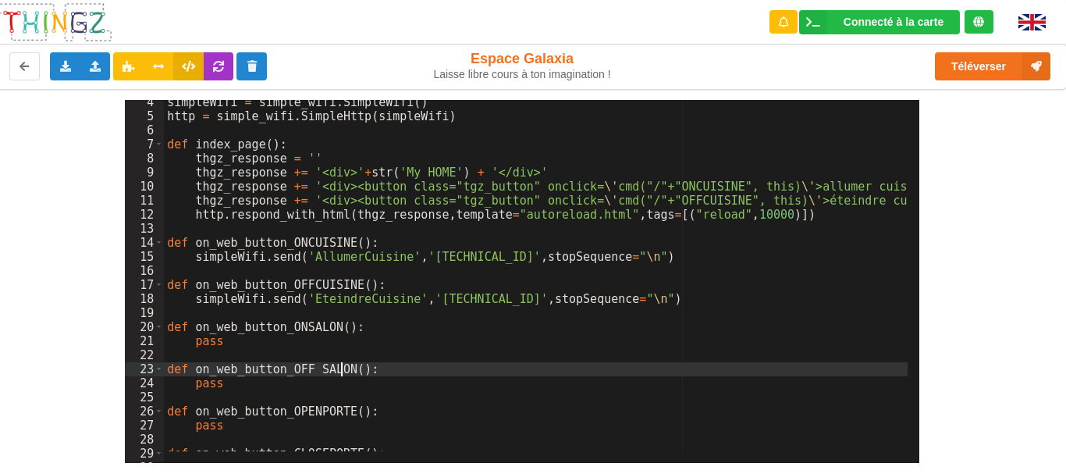
scroll to position [94, 0]
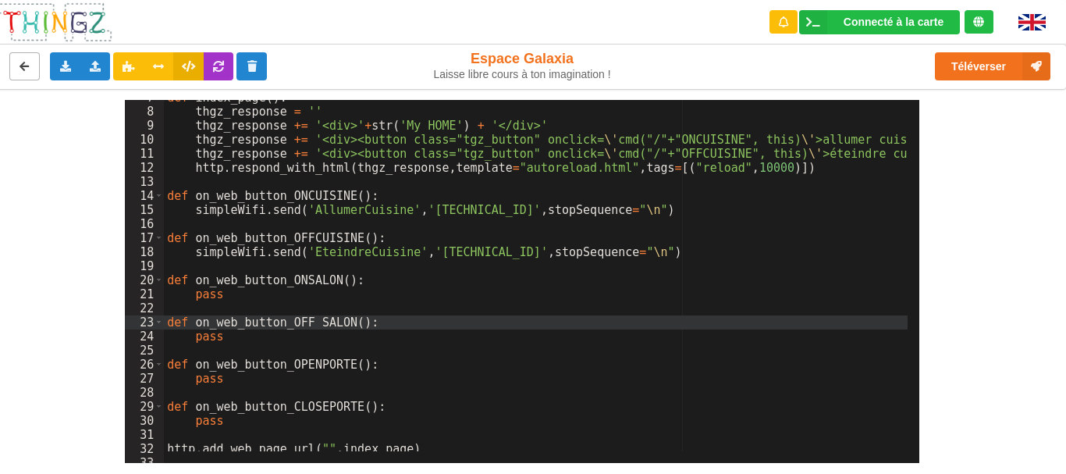
click at [23, 61] on icon at bounding box center [24, 65] width 13 height 9
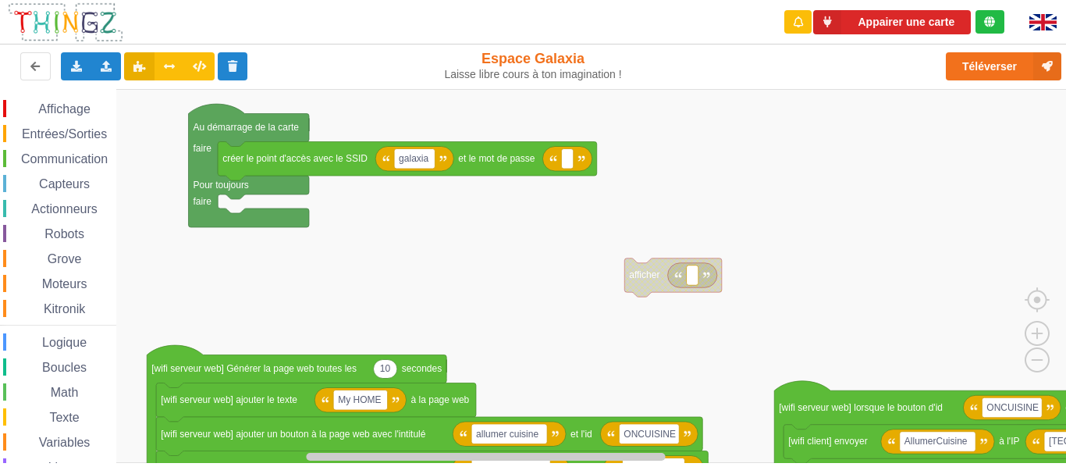
scroll to position [0, 11]
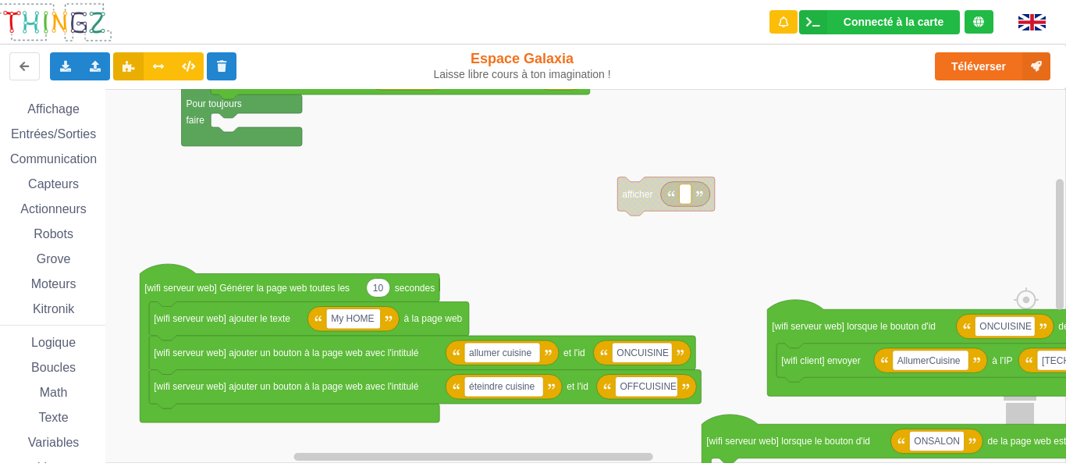
click at [382, 130] on div "Affichage Entrées/Sorties Communication Capteurs Actionneurs Robots Grove Moteu…" at bounding box center [527, 276] width 1077 height 374
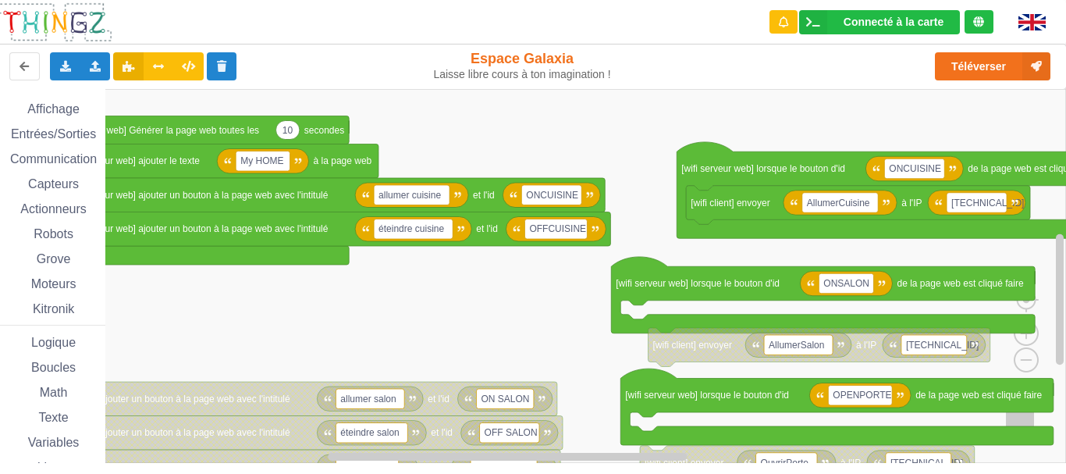
click at [513, 140] on div "Affichage Entrées/Sorties Communication Capteurs Actionneurs Robots Grove Moteu…" at bounding box center [527, 276] width 1077 height 374
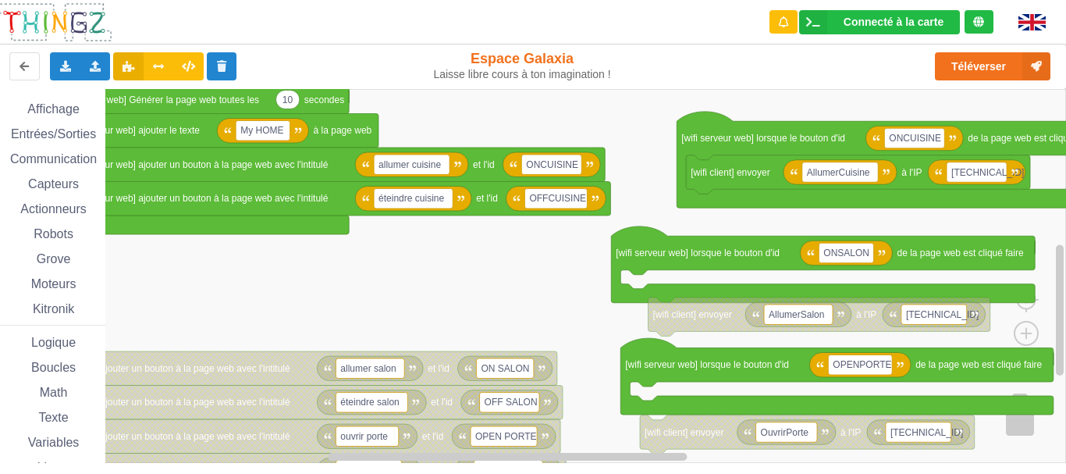
click at [512, 310] on rect "Espace de travail de Blocky" at bounding box center [527, 276] width 1077 height 374
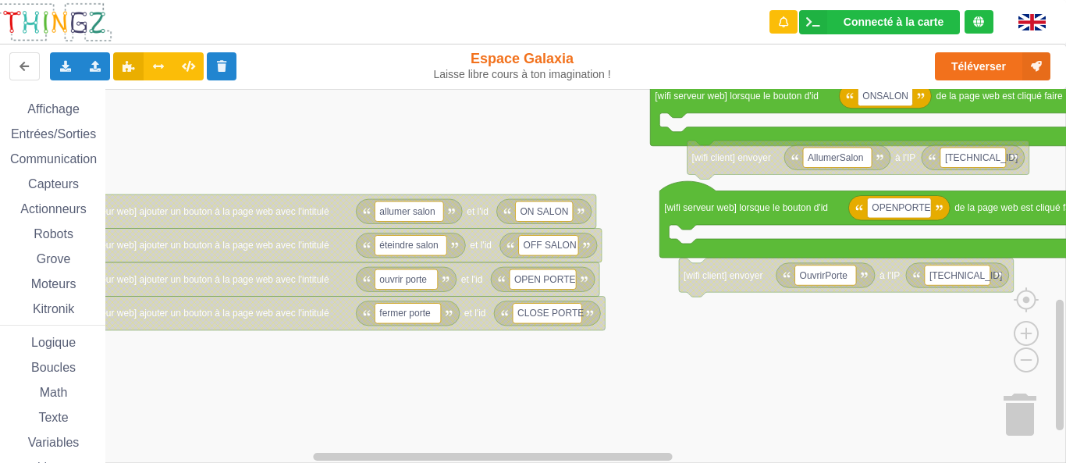
click at [546, 172] on rect "Espace de travail de Blocky" at bounding box center [527, 276] width 1077 height 374
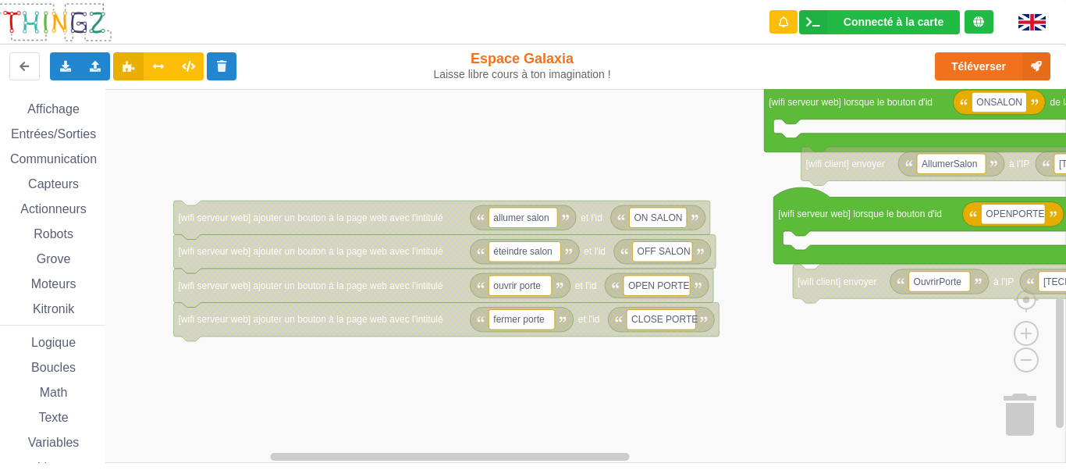
click at [549, 385] on rect "Espace de travail de Blocky" at bounding box center [527, 276] width 1077 height 374
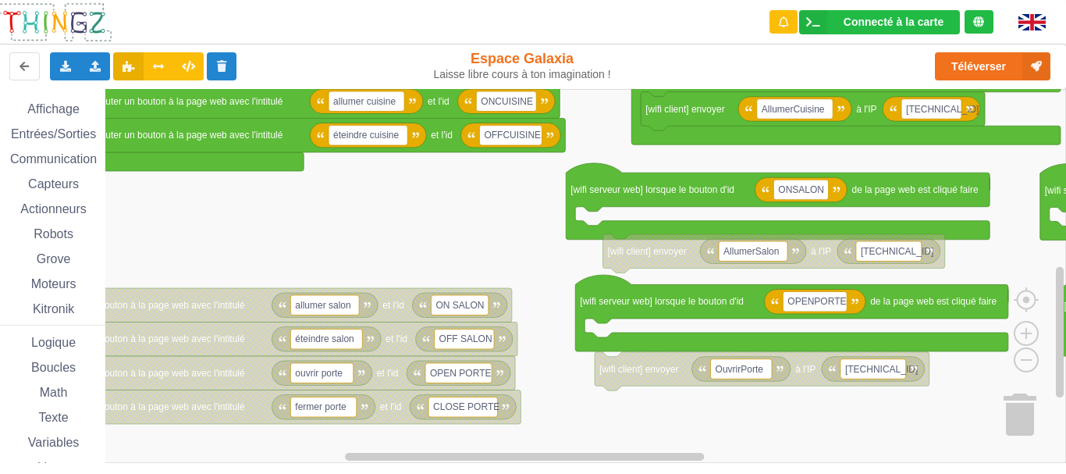
click at [591, 464] on div "Connecté à la carte Réglages Ouvrir le moniteur automatiquement Connexion autom…" at bounding box center [522, 237] width 1066 height 474
click at [540, 330] on rect "Espace de travail de Blocky" at bounding box center [527, 276] width 1077 height 374
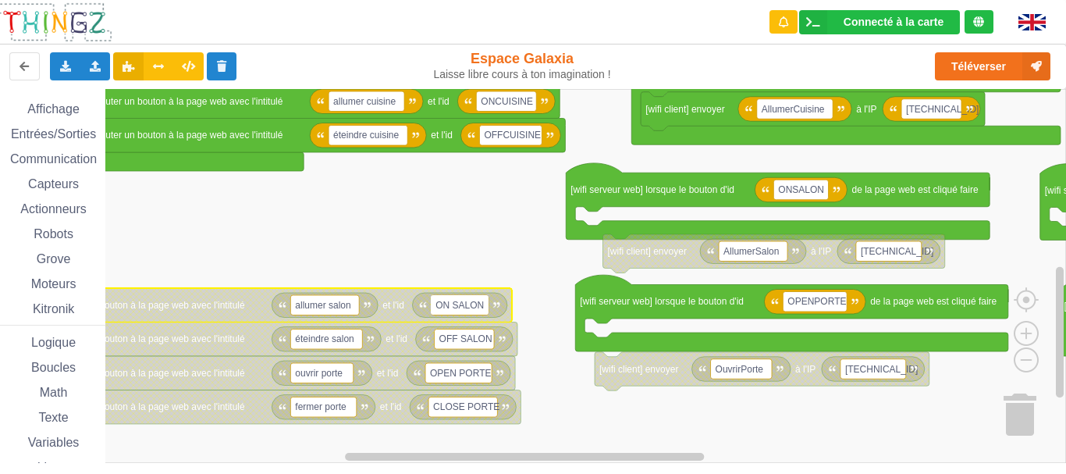
click at [455, 304] on input "ON SALON" at bounding box center [459, 305] width 57 height 20
type input "ONSALON"
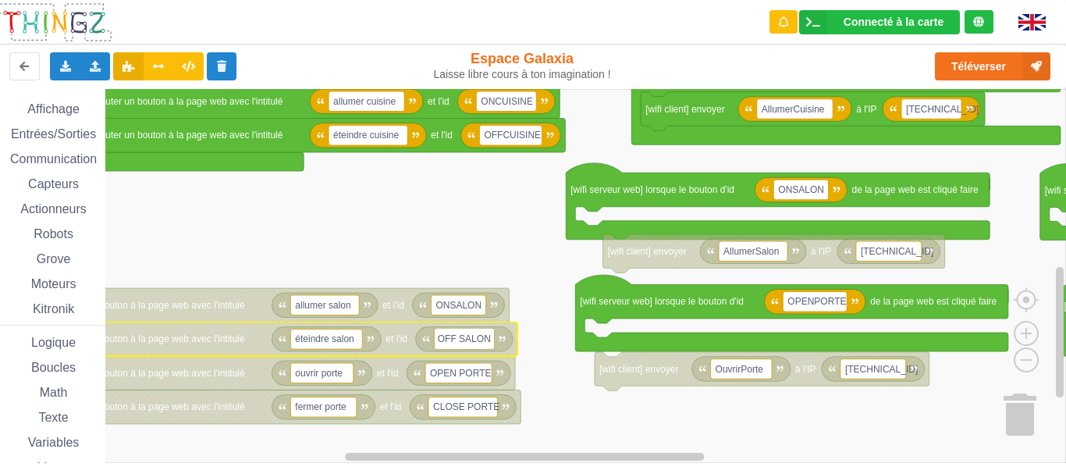
click at [460, 339] on input "OFF SALON" at bounding box center [464, 338] width 59 height 20
type input "OFFSALON"
click at [458, 373] on input "OPEN PORTE" at bounding box center [458, 373] width 66 height 20
type input "OPENPORTE"
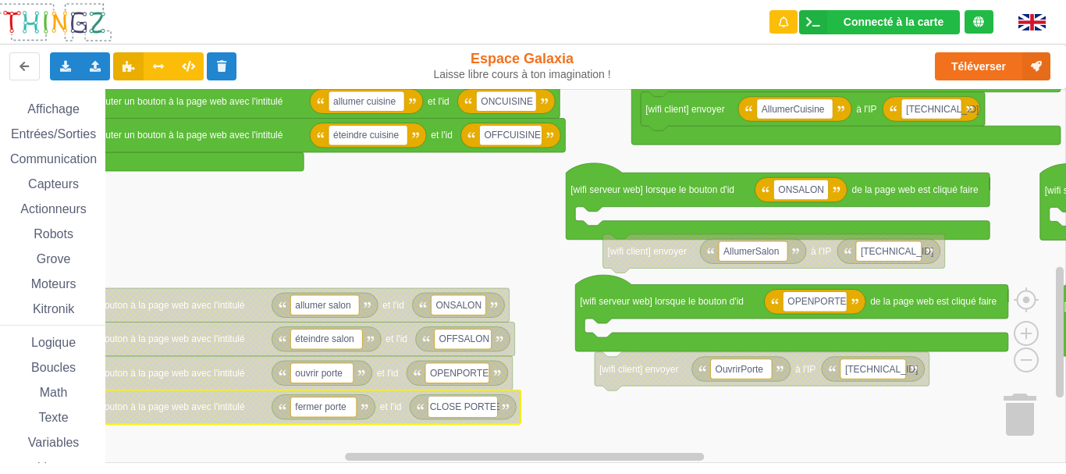
click at [463, 405] on input "CLOSE PORTE" at bounding box center [462, 406] width 69 height 20
type input "CLOSEPORTE"
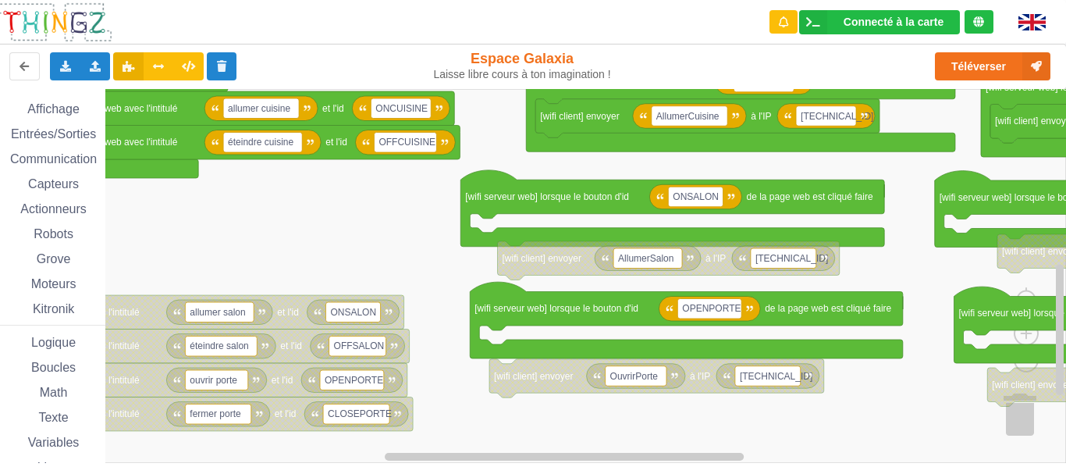
click at [432, 421] on rect "Espace de travail de Blocky" at bounding box center [527, 276] width 1077 height 374
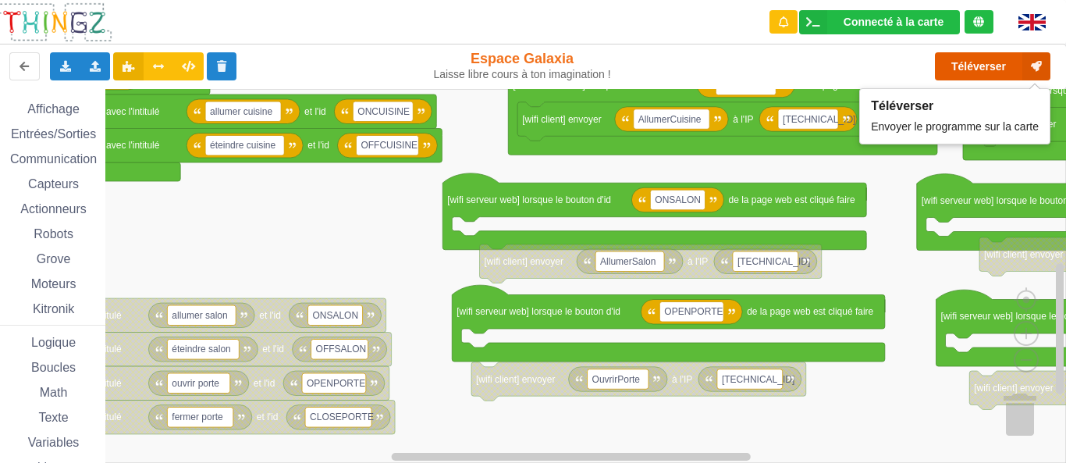
click at [955, 72] on button "Téléverser" at bounding box center [992, 66] width 115 height 28
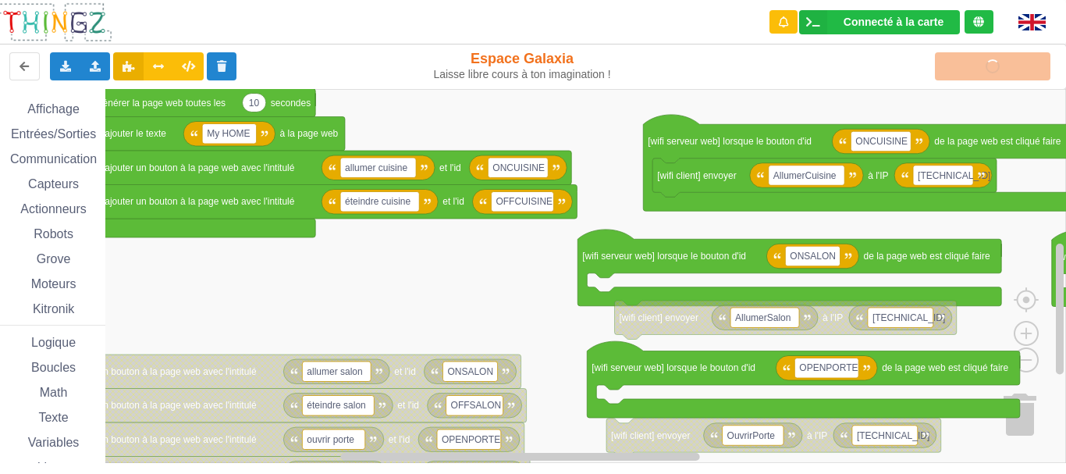
click at [526, 301] on rect "Espace de travail de Blocky" at bounding box center [527, 276] width 1077 height 374
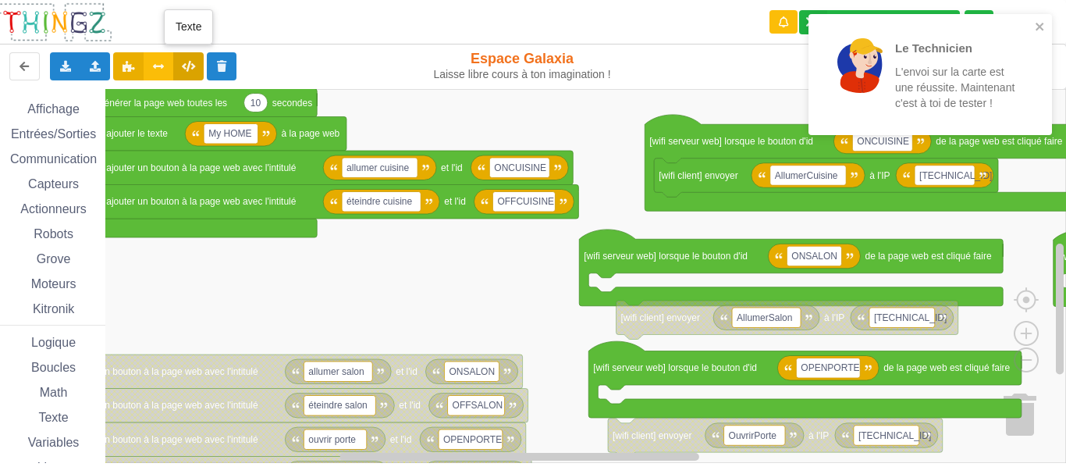
click at [191, 61] on icon at bounding box center [188, 65] width 13 height 9
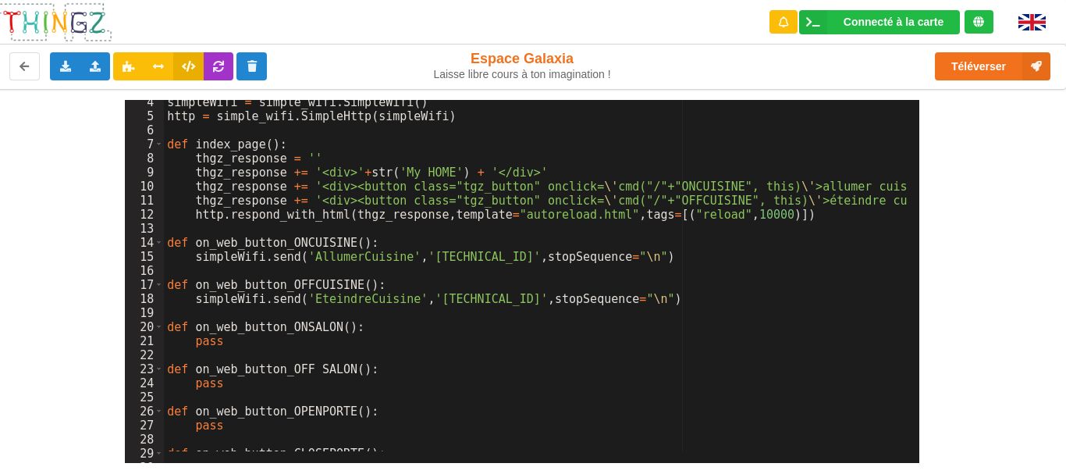
scroll to position [94, 0]
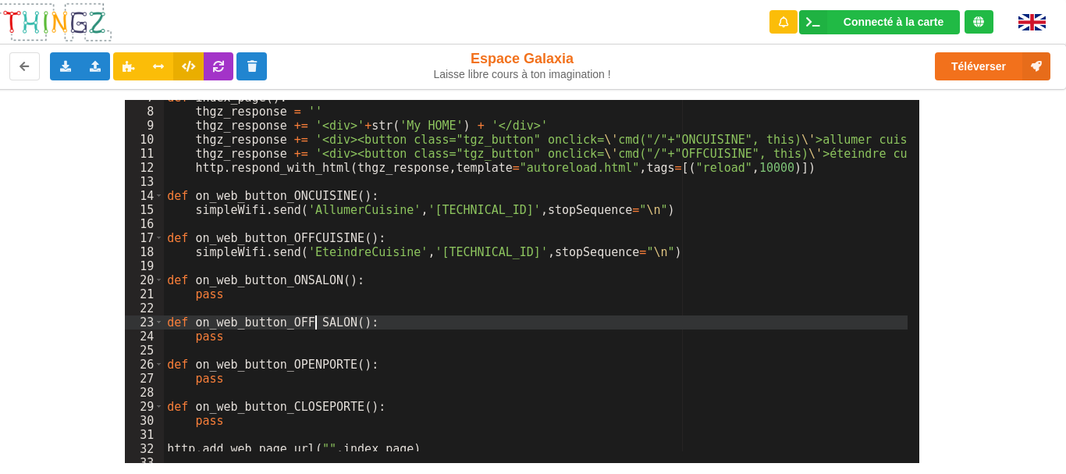
click at [313, 321] on div "def index_page ( ) : thgz_response = '' thgz_response += '<div>' + str ( 'My HO…" at bounding box center [572, 280] width 817 height 379
click at [316, 323] on div "def index_page ( ) : thgz_response = '' thgz_response += '<div>' + str ( 'My HO…" at bounding box center [572, 280] width 817 height 379
click at [132, 69] on icon at bounding box center [128, 65] width 13 height 9
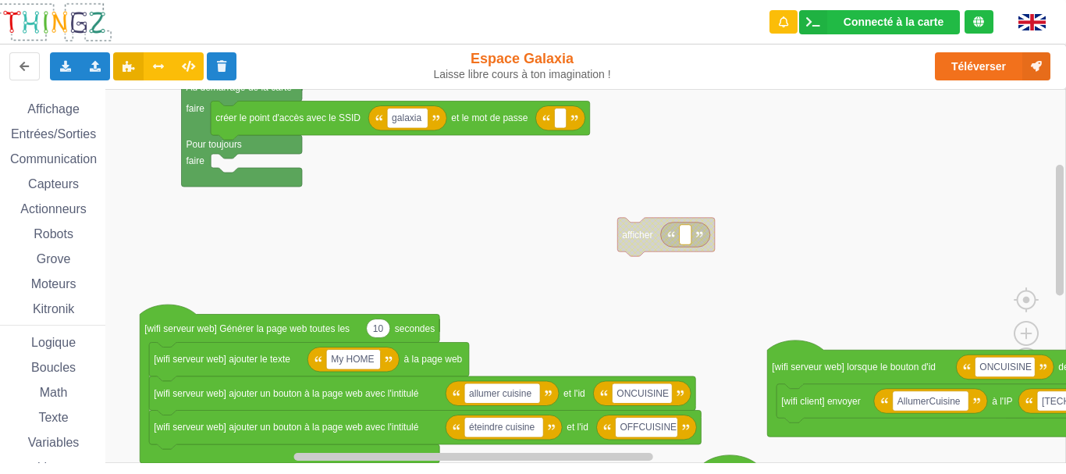
click at [520, 166] on div "Affichage Entrées/Sorties Communication Capteurs Actionneurs Robots Grove Moteu…" at bounding box center [527, 276] width 1077 height 374
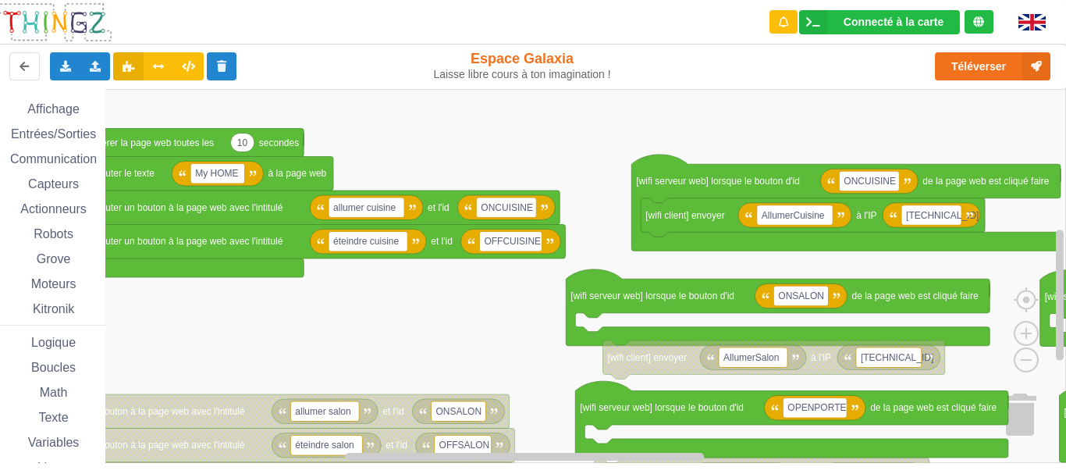
click at [485, 333] on rect "Espace de travail de Blocky" at bounding box center [527, 276] width 1077 height 374
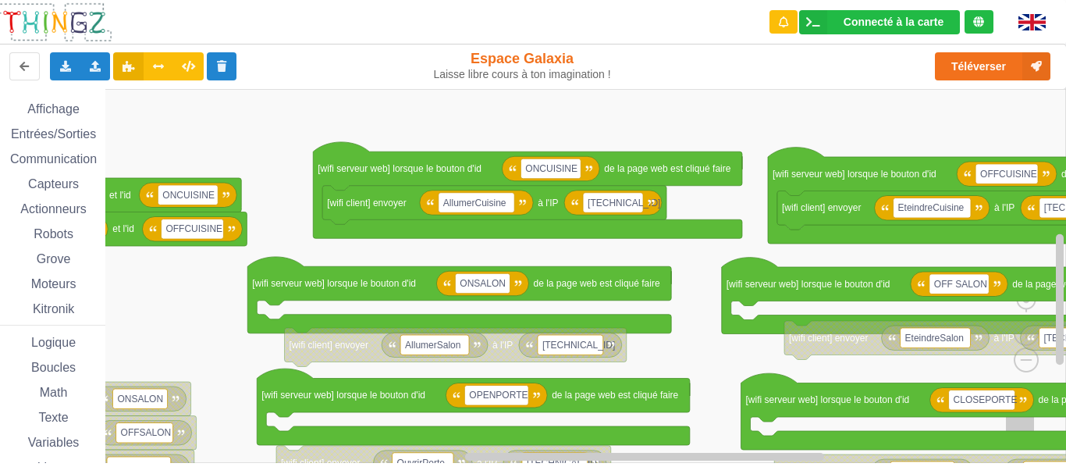
click at [406, 252] on rect "Espace de travail de Blocky" at bounding box center [527, 276] width 1077 height 374
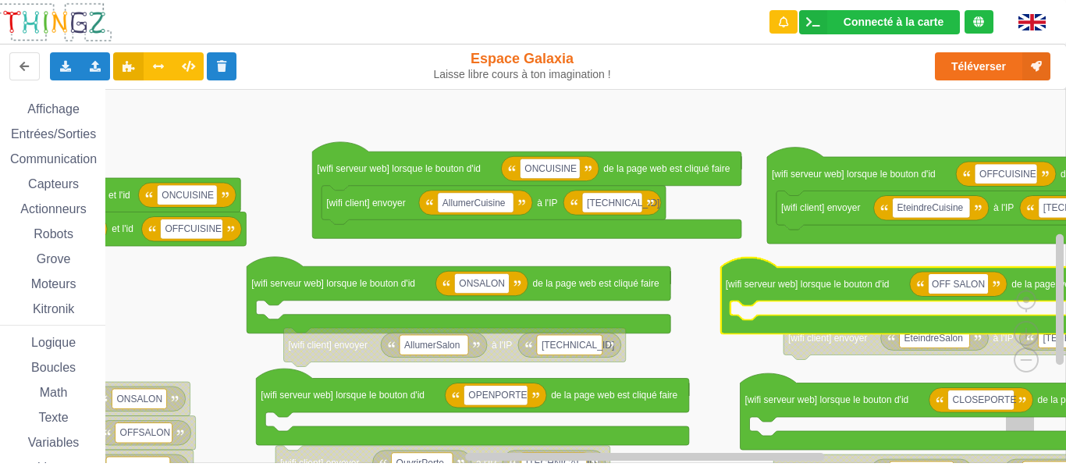
click at [953, 279] on input "OFF SALON" at bounding box center [957, 284] width 59 height 20
type input "OFFSALON"
click at [988, 66] on button "Téléverser" at bounding box center [992, 66] width 115 height 28
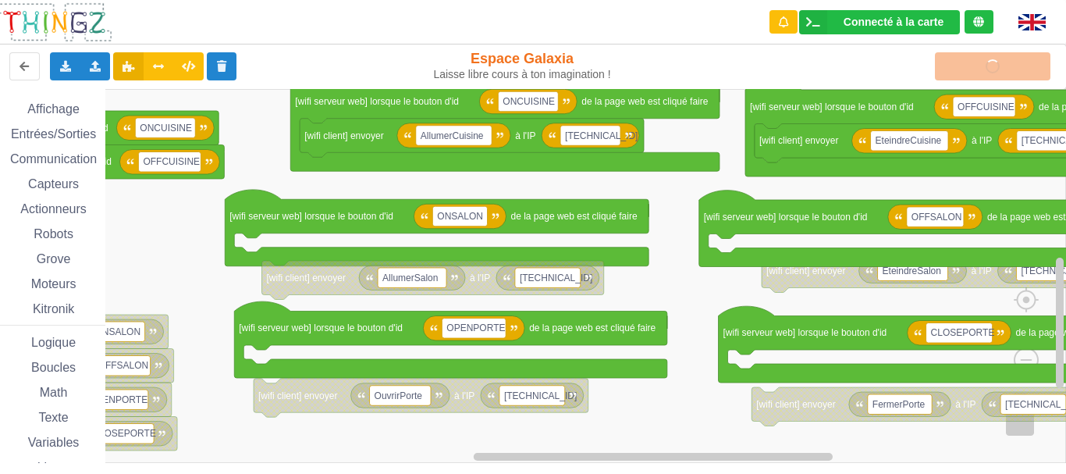
click at [684, 294] on rect "Espace de travail de Blocky" at bounding box center [527, 276] width 1077 height 374
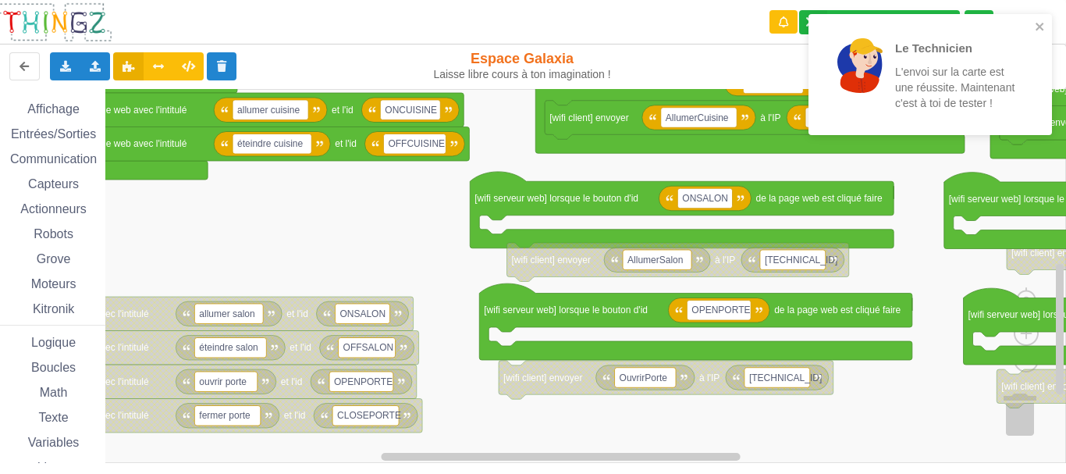
click at [474, 216] on rect "Espace de travail de Blocky" at bounding box center [527, 276] width 1077 height 374
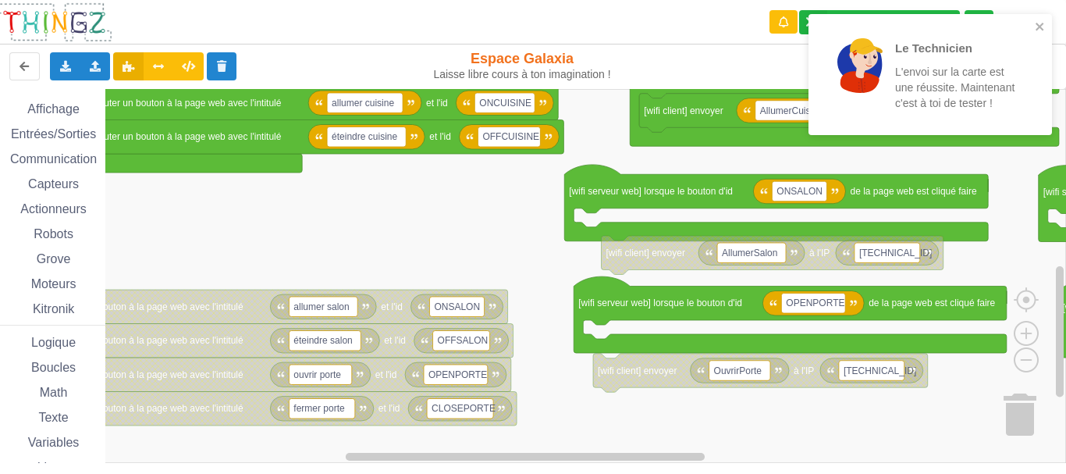
click at [462, 256] on rect "Espace de travail de Blocky" at bounding box center [527, 276] width 1077 height 374
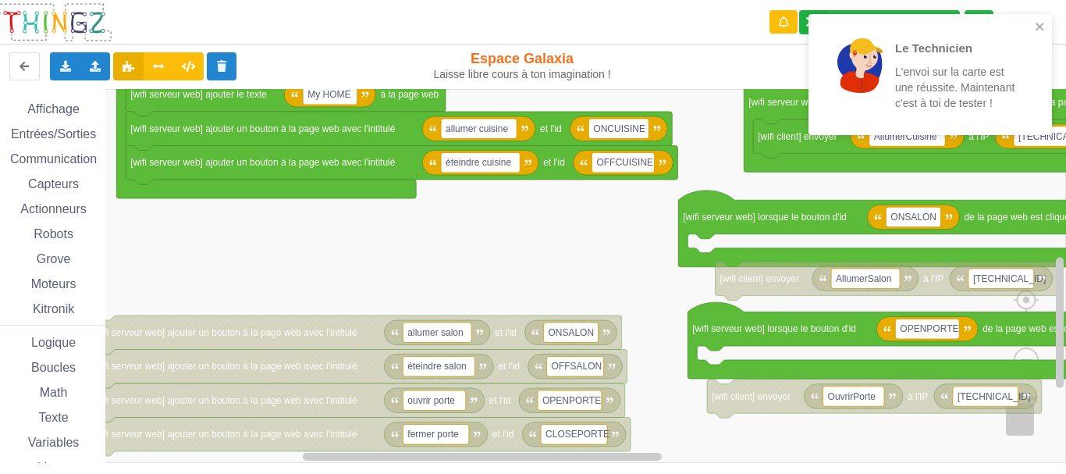
click at [572, 229] on rect "Espace de travail de Blocky" at bounding box center [527, 276] width 1077 height 374
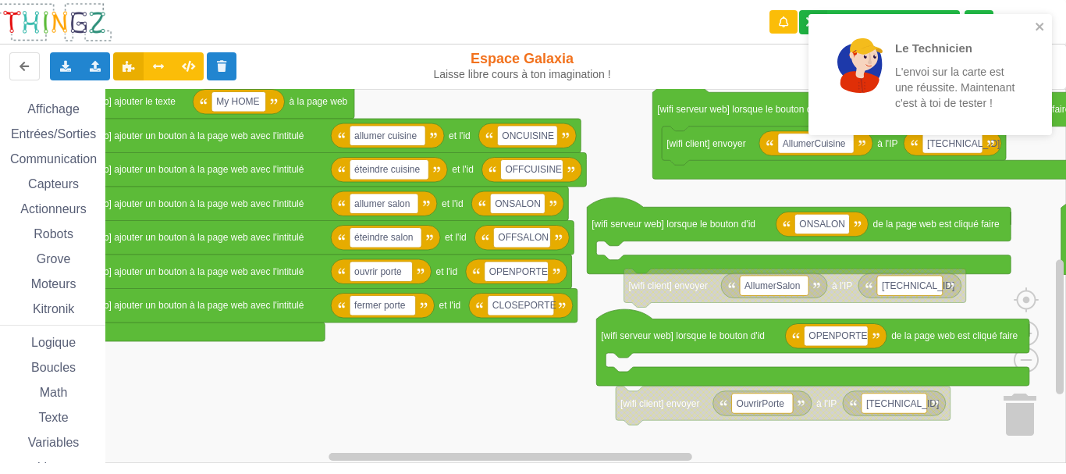
click at [424, 367] on rect "Espace de travail de Blocky" at bounding box center [527, 276] width 1077 height 374
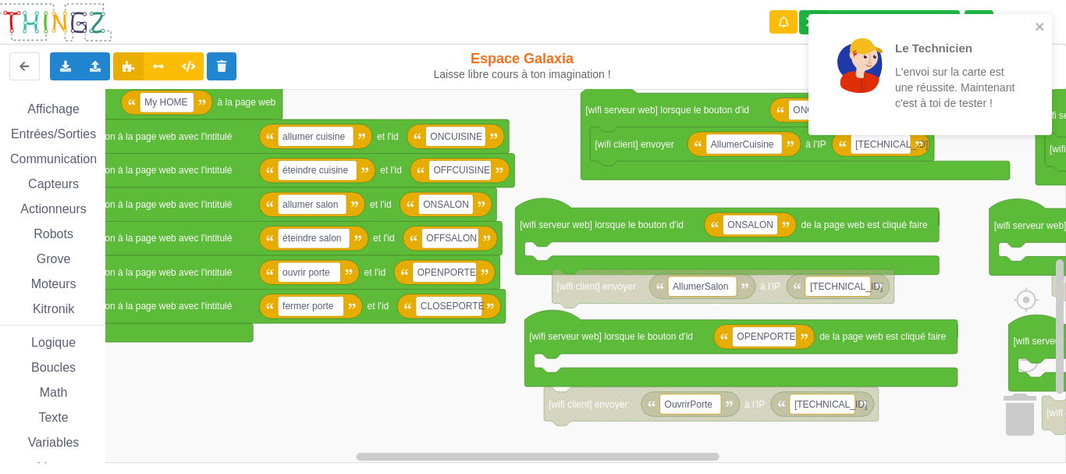
click at [559, 186] on rect "Espace de travail de Blocky" at bounding box center [527, 276] width 1077 height 374
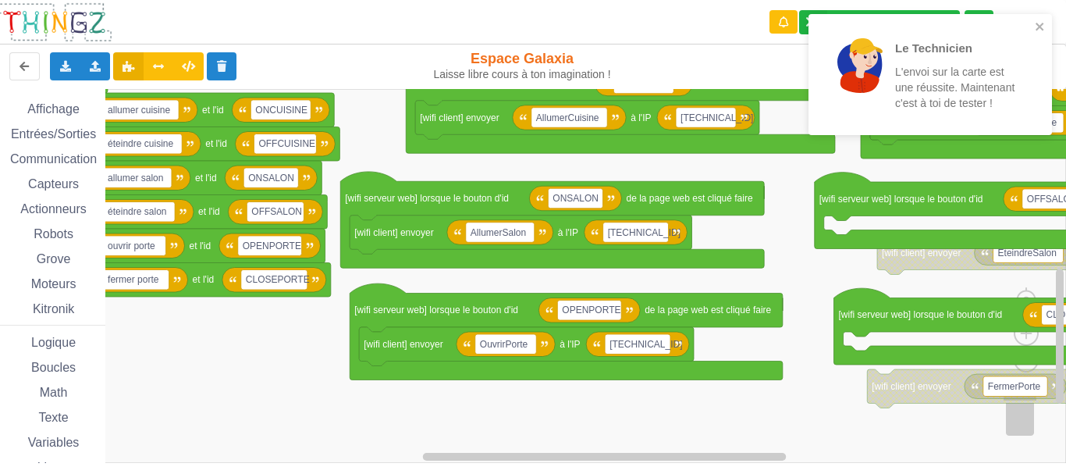
click at [525, 385] on rect "Espace de travail de Blocky" at bounding box center [527, 276] width 1077 height 374
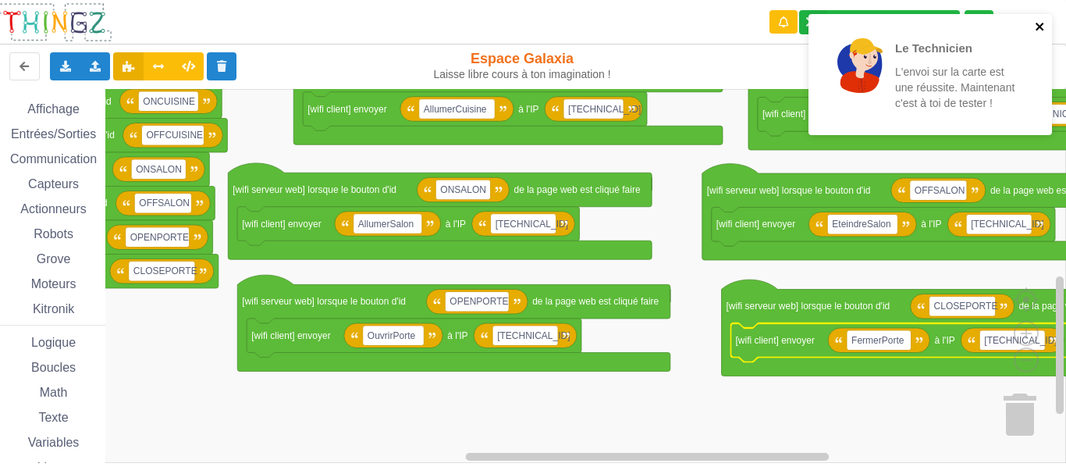
click at [1035, 28] on icon "close" at bounding box center [1040, 26] width 11 height 12
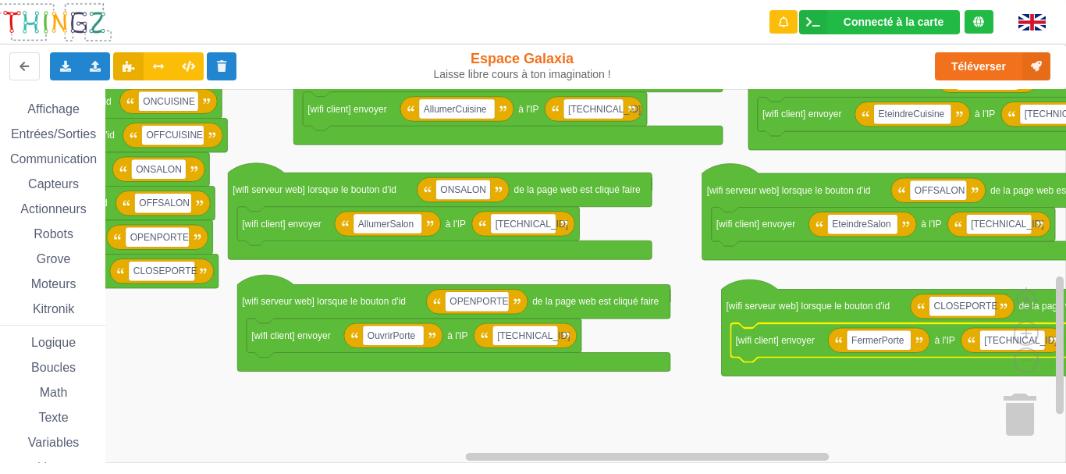
click at [960, 63] on div "Le Technicien L'envoi sur la carte est une réussite. Maintenant c'est à toi de …" at bounding box center [930, 80] width 250 height 138
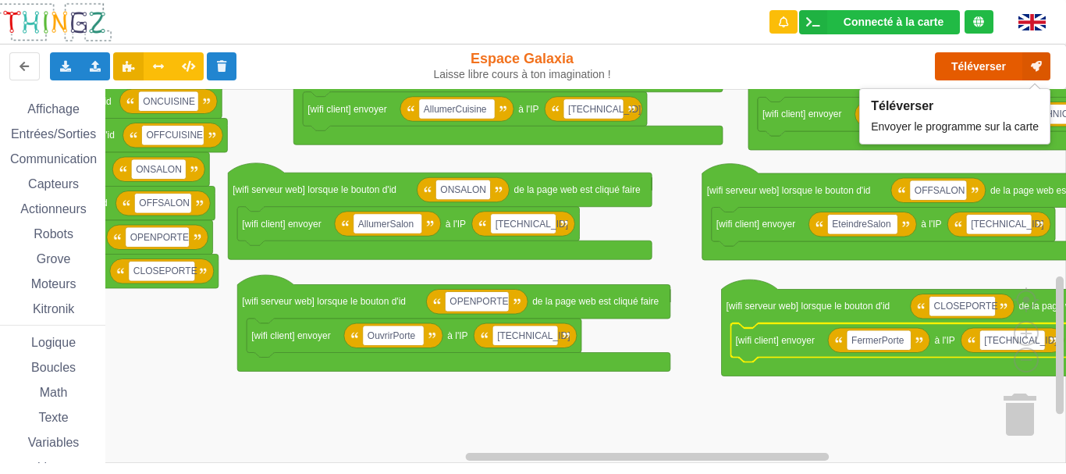
click at [968, 66] on button "Téléverser" at bounding box center [992, 66] width 115 height 28
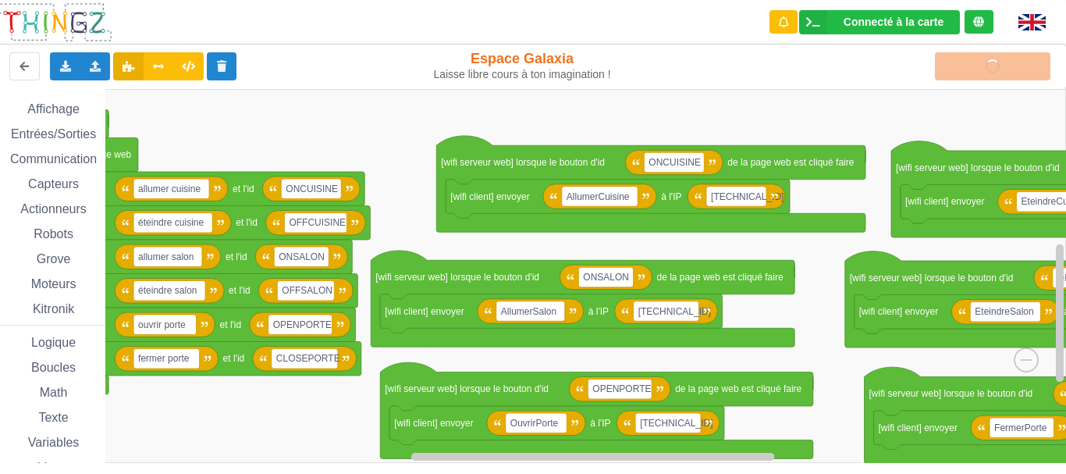
click at [875, 242] on rect "Espace de travail de Blocky" at bounding box center [527, 276] width 1077 height 374
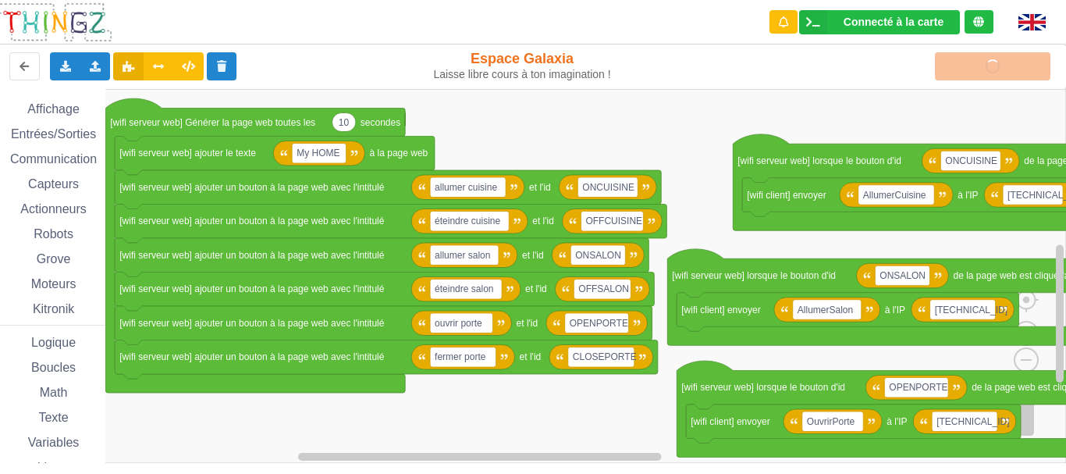
click at [742, 239] on rect "Espace de travail de Blocky" at bounding box center [527, 276] width 1077 height 374
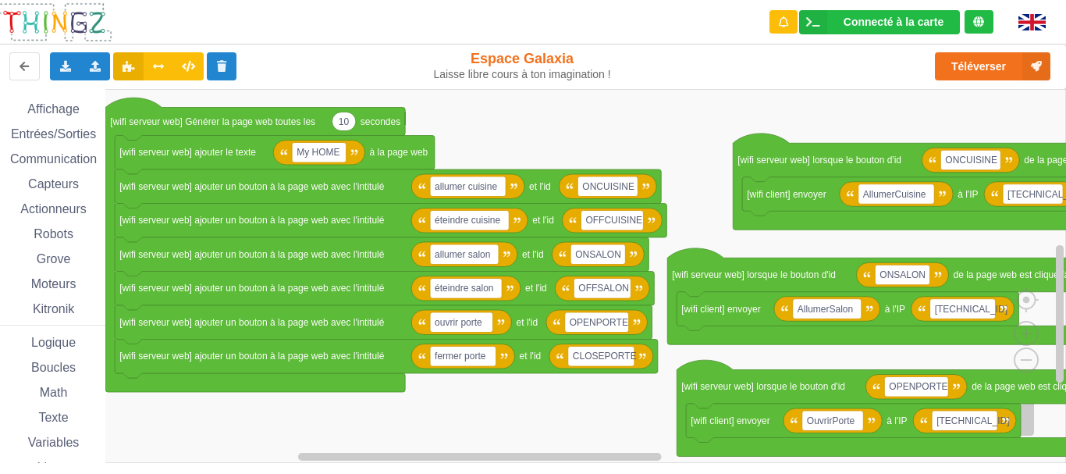
click at [645, 126] on rect "Espace de travail de Blocky" at bounding box center [527, 276] width 1077 height 374
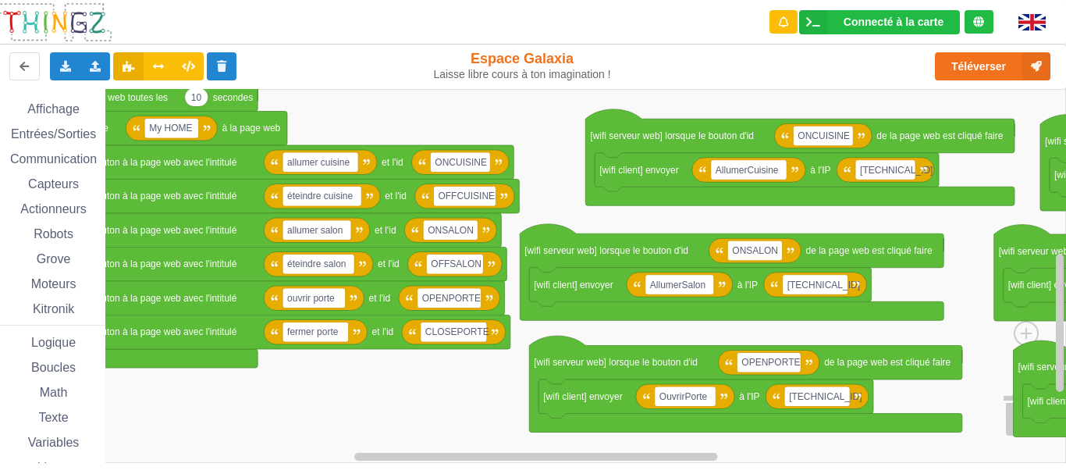
click at [494, 402] on rect "Espace de travail de Blocky" at bounding box center [527, 276] width 1077 height 374
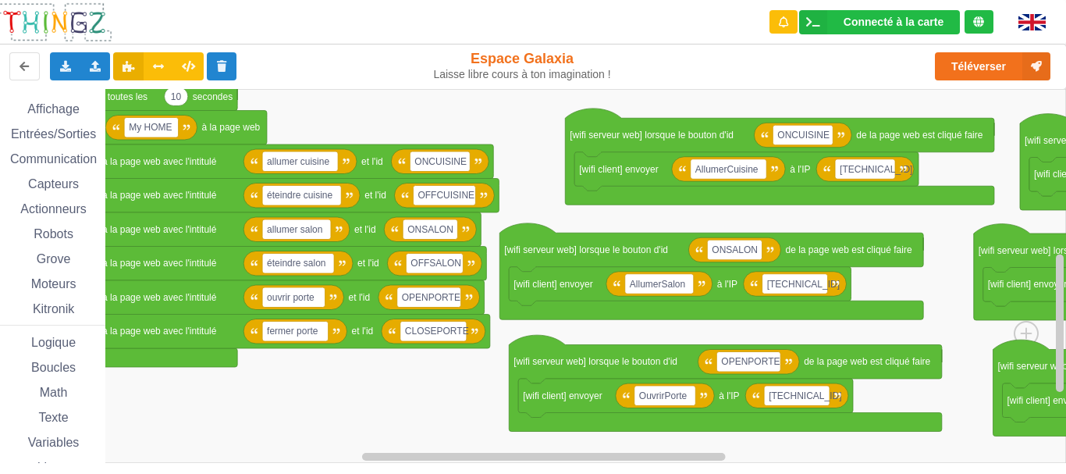
click at [304, 378] on rect "Espace de travail de Blocky" at bounding box center [527, 276] width 1077 height 374
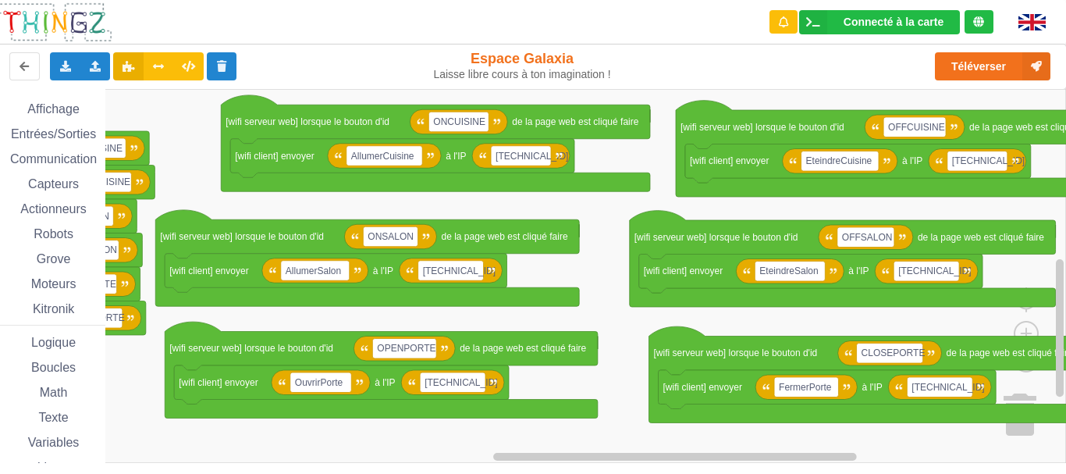
click at [534, 211] on rect "Espace de travail de Blocky" at bounding box center [527, 276] width 1077 height 374
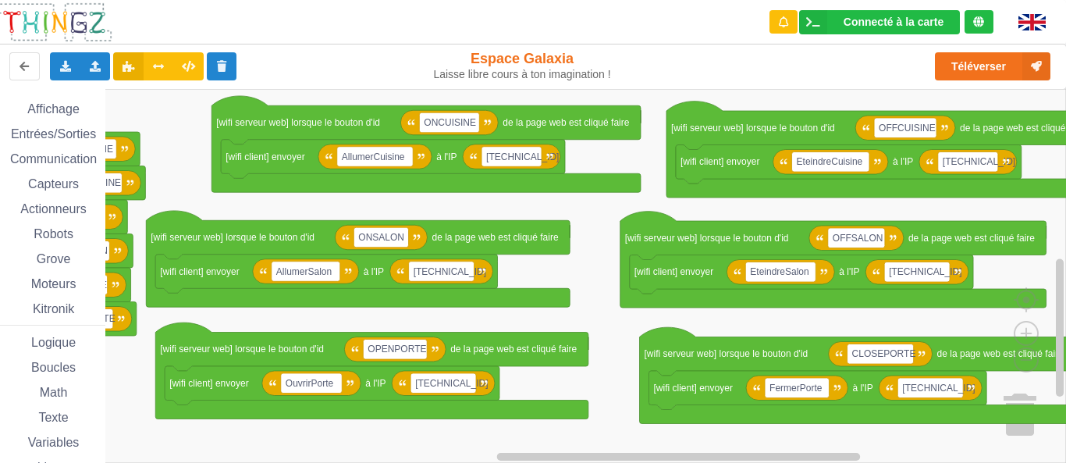
click at [606, 229] on rect "Espace de travail de Blocky" at bounding box center [527, 276] width 1077 height 374
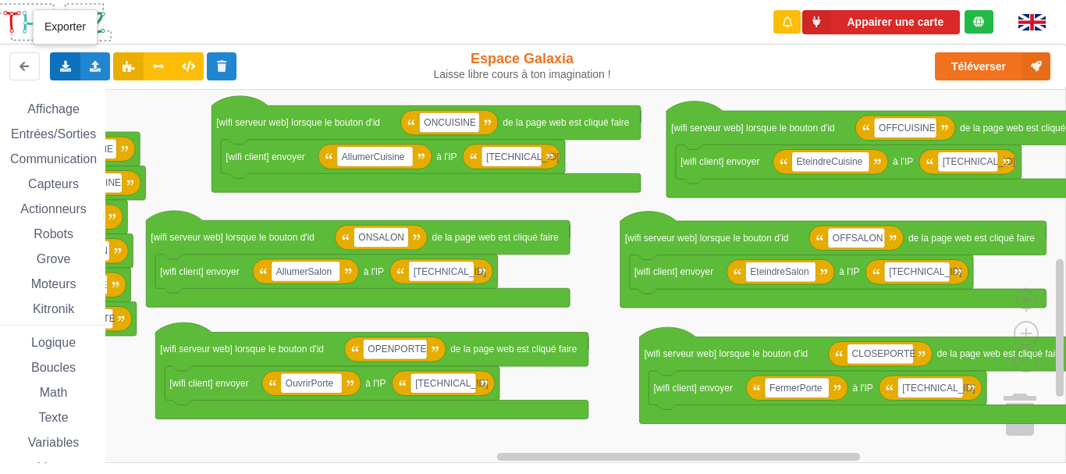
click at [70, 66] on icon at bounding box center [65, 65] width 13 height 9
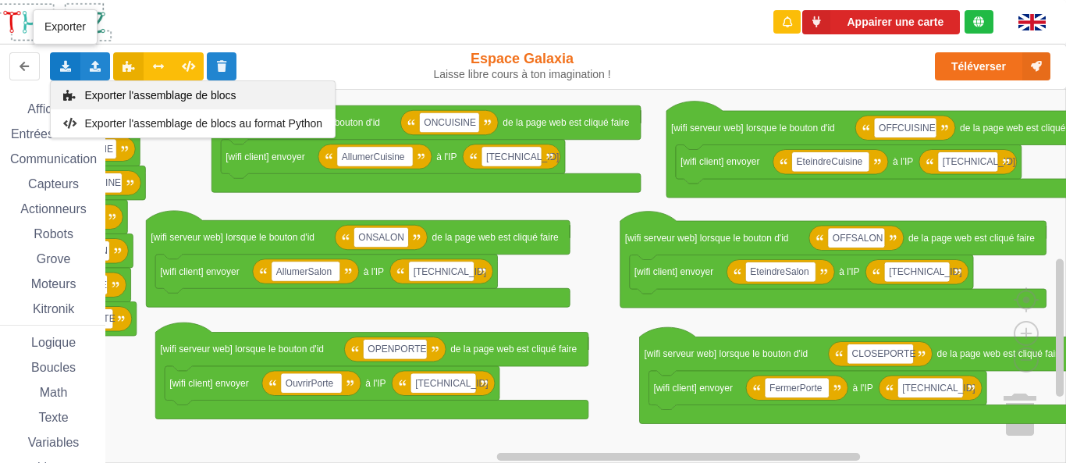
click at [204, 98] on span "Exporter l'assemblage de blocs" at bounding box center [160, 95] width 151 height 12
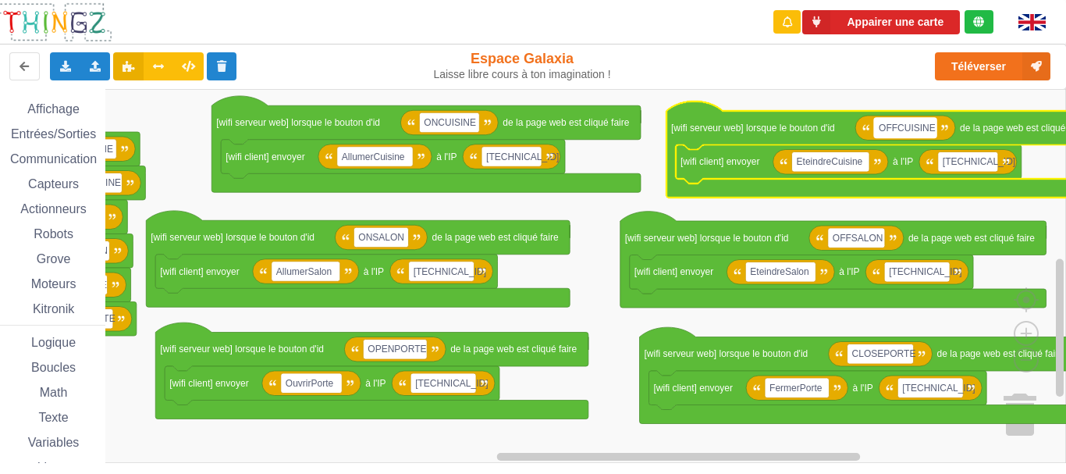
click at [904, 124] on text "OFFCUISINE" at bounding box center [907, 127] width 57 height 11
click at [831, 169] on rect "Espace de travail de Blocky" at bounding box center [830, 161] width 77 height 20
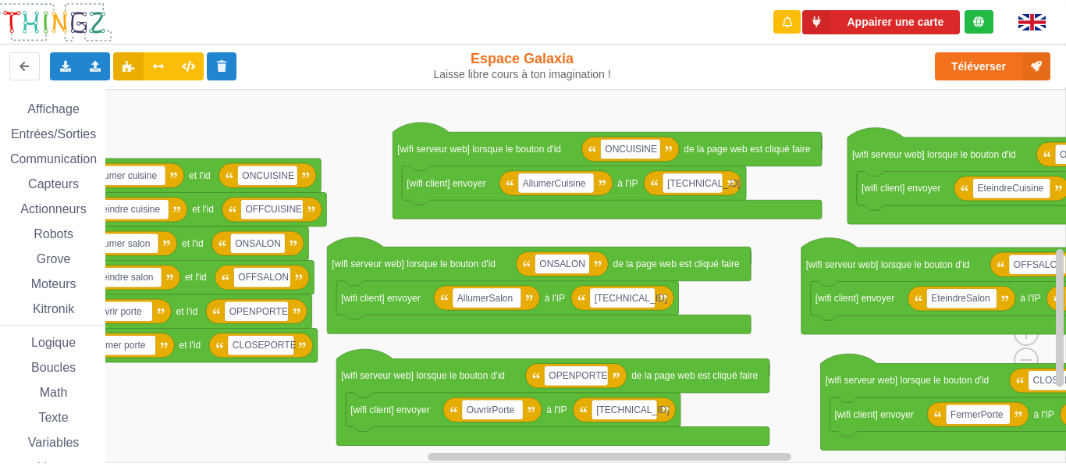
click at [620, 234] on rect "Espace de travail de Blocky" at bounding box center [527, 276] width 1077 height 374
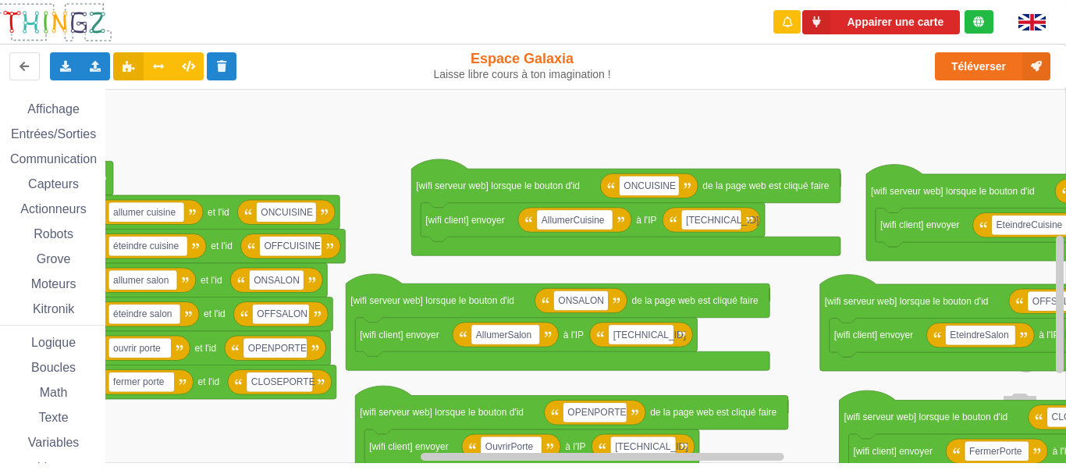
click at [385, 240] on div "Affichage Entrées/Sorties Communication Capteurs Actionneurs Robots Grove Moteu…" at bounding box center [527, 276] width 1077 height 374
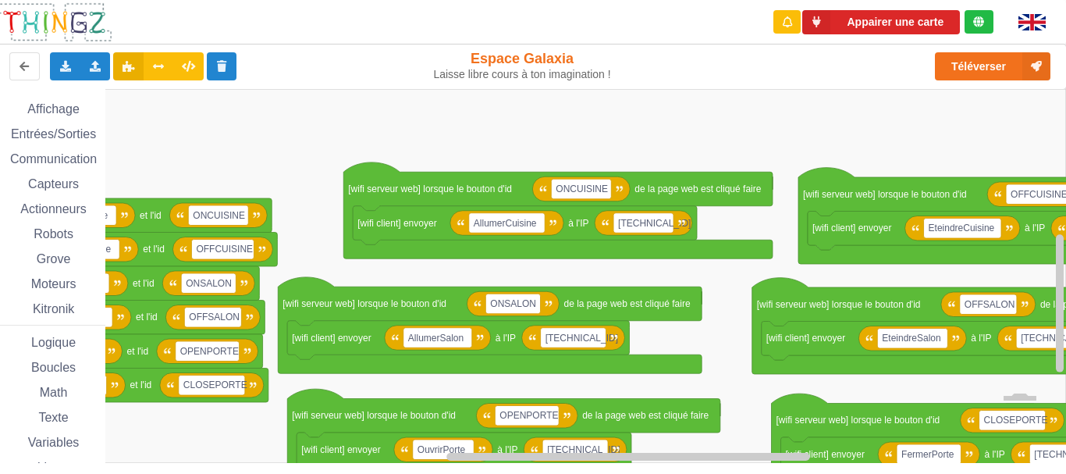
click at [480, 267] on rect "Espace de travail de Blocky" at bounding box center [527, 276] width 1077 height 374
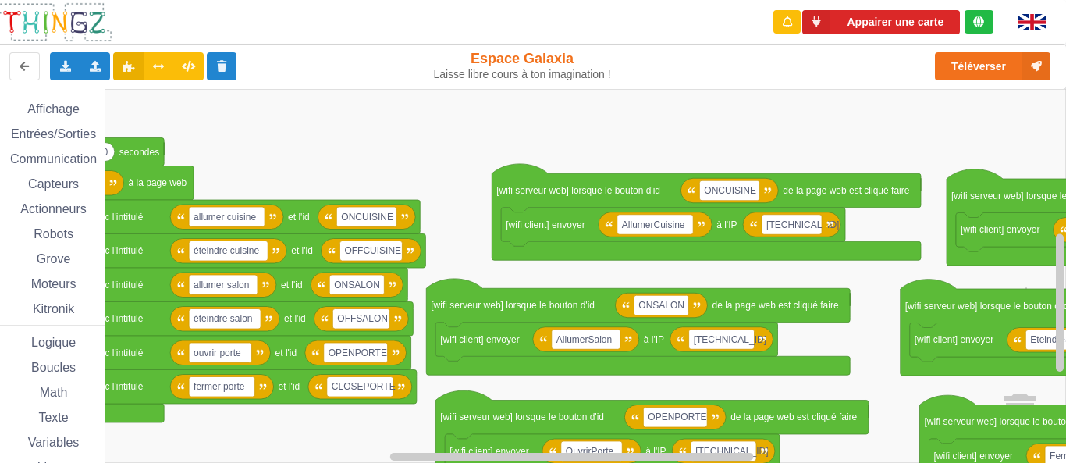
click at [615, 275] on rect "Espace de travail de Blocky" at bounding box center [527, 276] width 1077 height 374
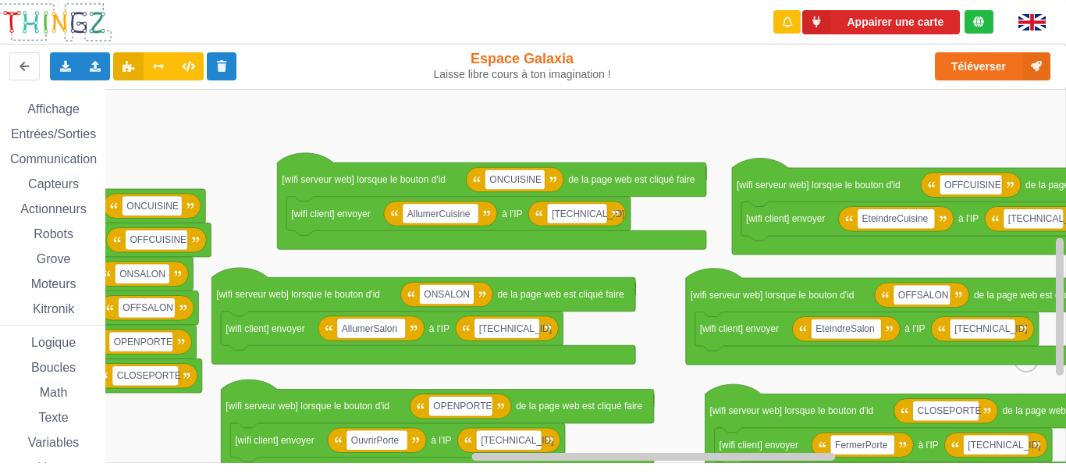
click at [445, 266] on rect "Espace de travail de Blocky" at bounding box center [527, 276] width 1077 height 374
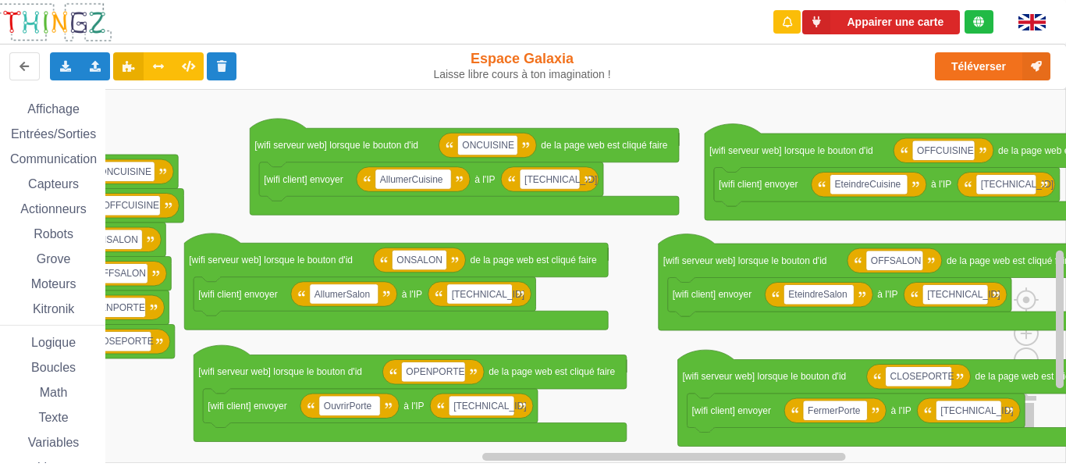
click at [600, 226] on rect "Espace de travail de Blocky" at bounding box center [527, 276] width 1077 height 374
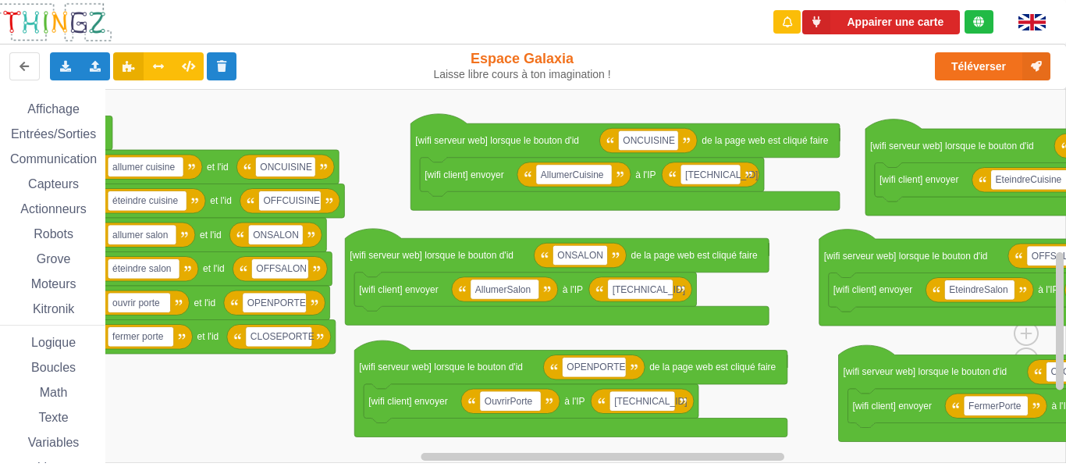
click at [669, 222] on rect "Espace de travail de Blocky" at bounding box center [527, 276] width 1077 height 374
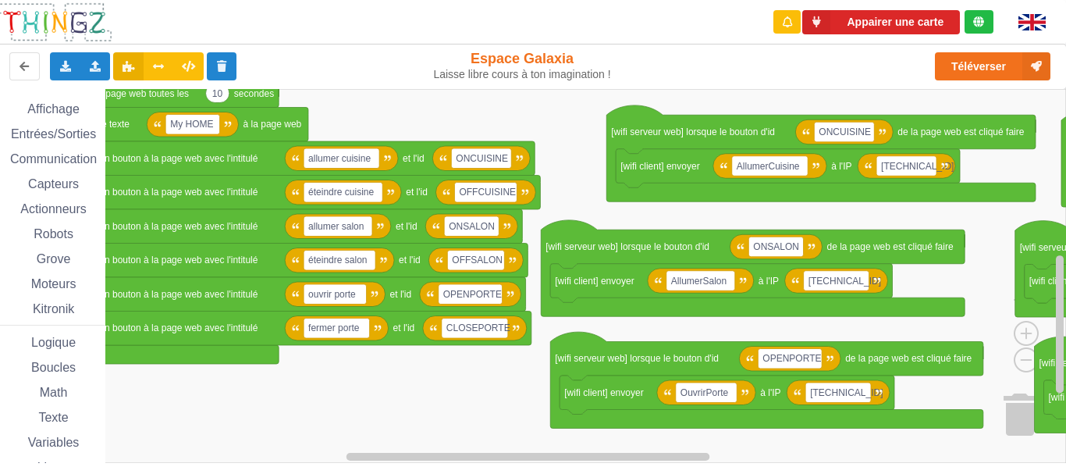
click at [618, 215] on rect "Espace de travail de Blocky" at bounding box center [527, 276] width 1077 height 374
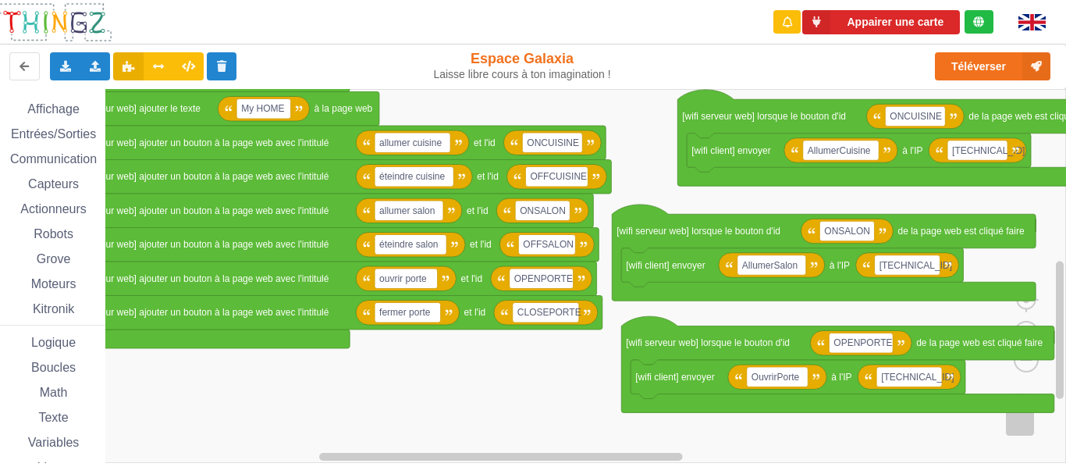
click at [561, 357] on rect "Espace de travail de Blocky" at bounding box center [527, 276] width 1077 height 374
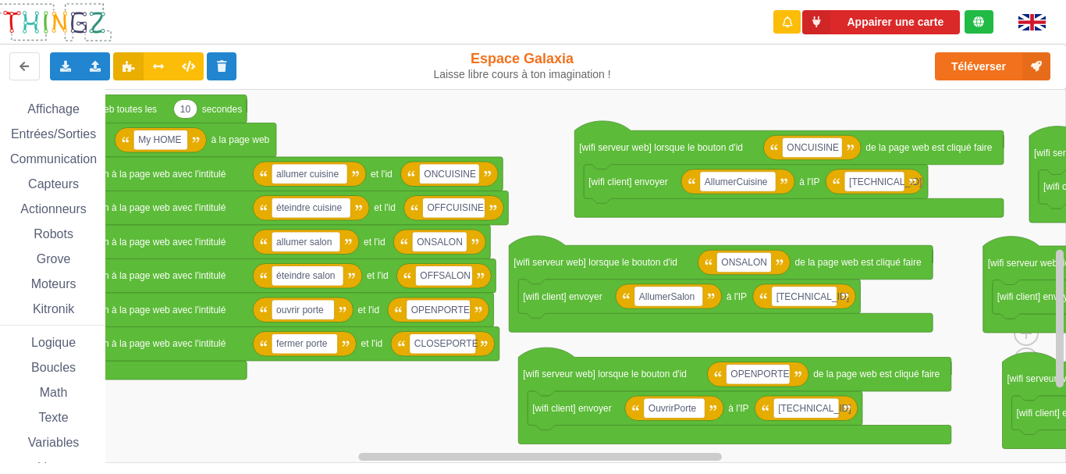
click at [325, 400] on rect "Espace de travail de Blocky" at bounding box center [527, 276] width 1077 height 374
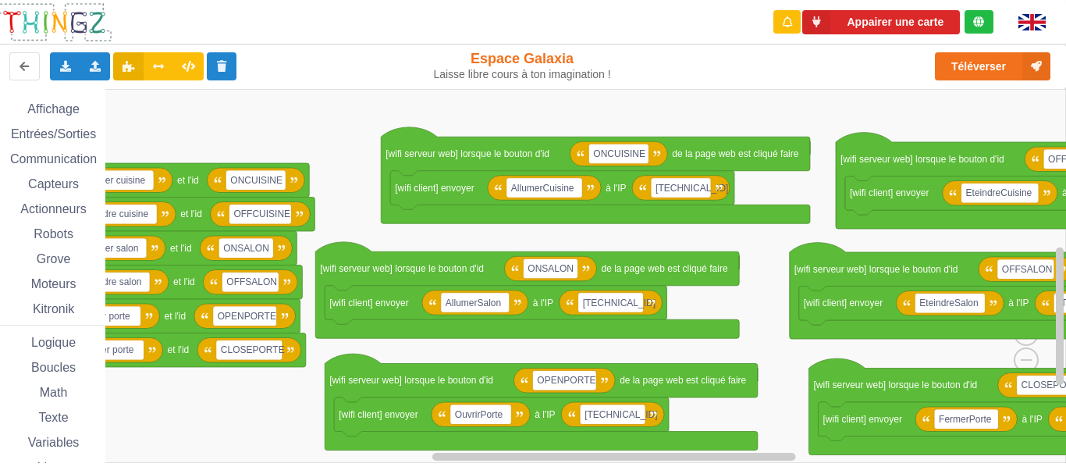
click at [461, 233] on rect "Espace de travail de Blocky" at bounding box center [527, 276] width 1077 height 374
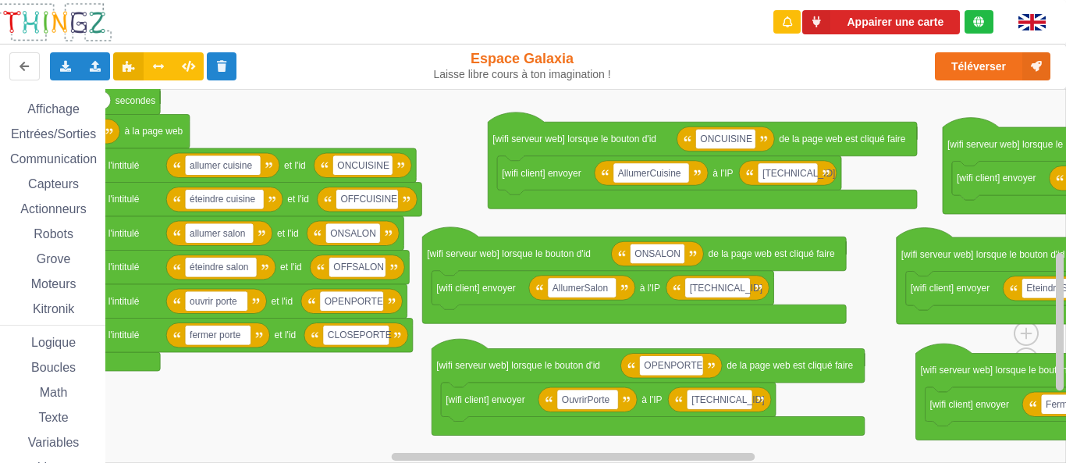
click at [453, 396] on rect "Espace de travail de Blocky" at bounding box center [527, 276] width 1077 height 374
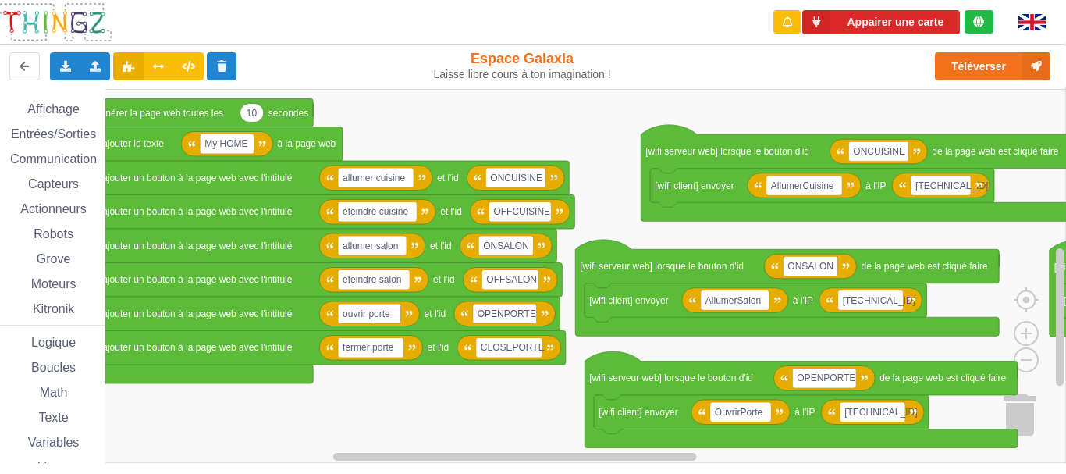
click at [442, 443] on rect "Espace de travail de Blocky" at bounding box center [527, 276] width 1077 height 374
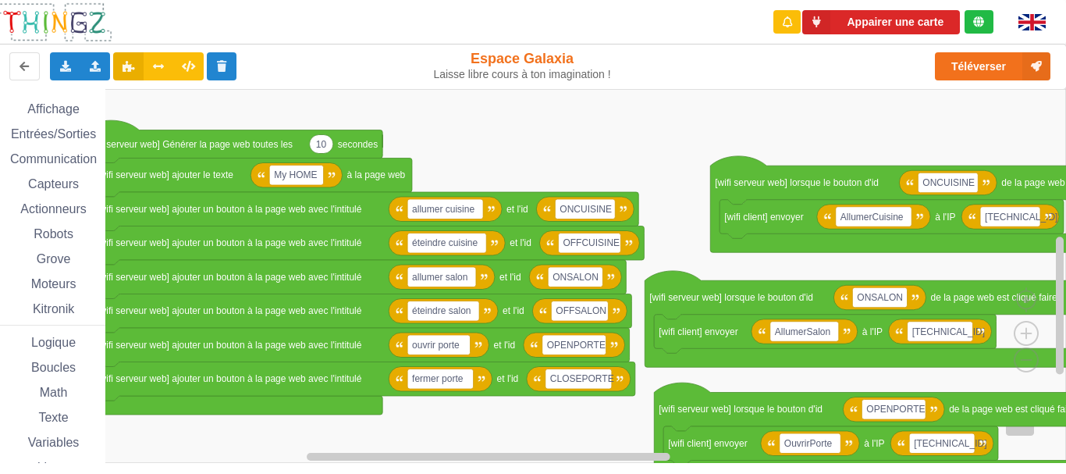
click at [72, 110] on span "Affichage" at bounding box center [53, 108] width 56 height 13
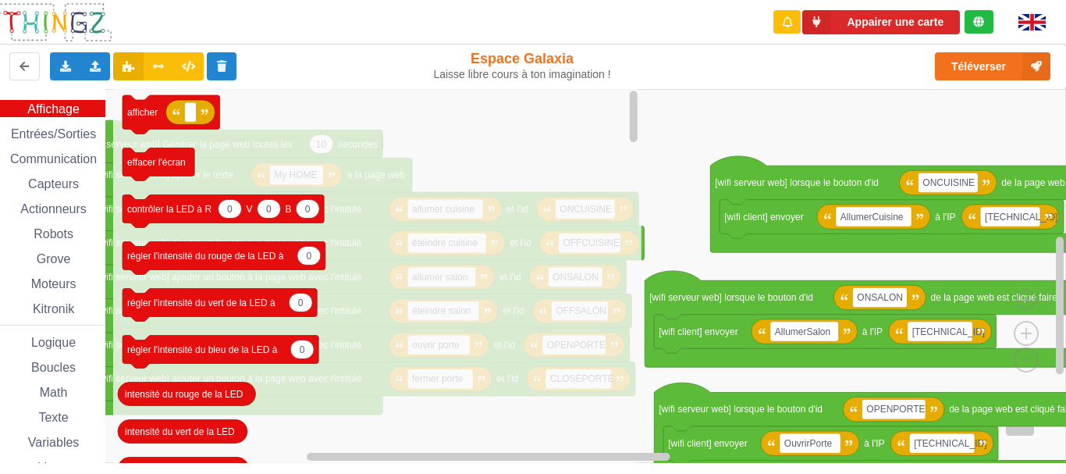
click at [78, 130] on span "Entrées/Sorties" at bounding box center [54, 133] width 90 height 13
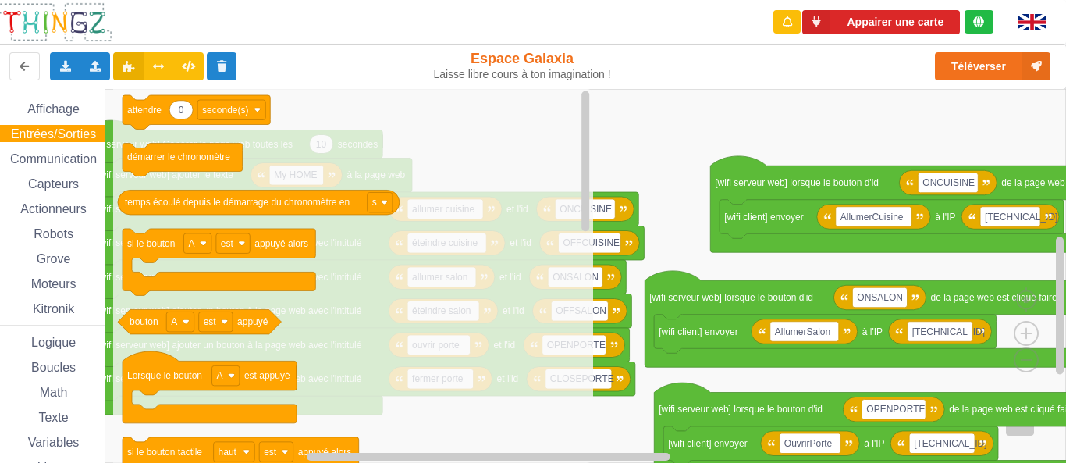
click at [76, 152] on span "Communication" at bounding box center [53, 158] width 91 height 13
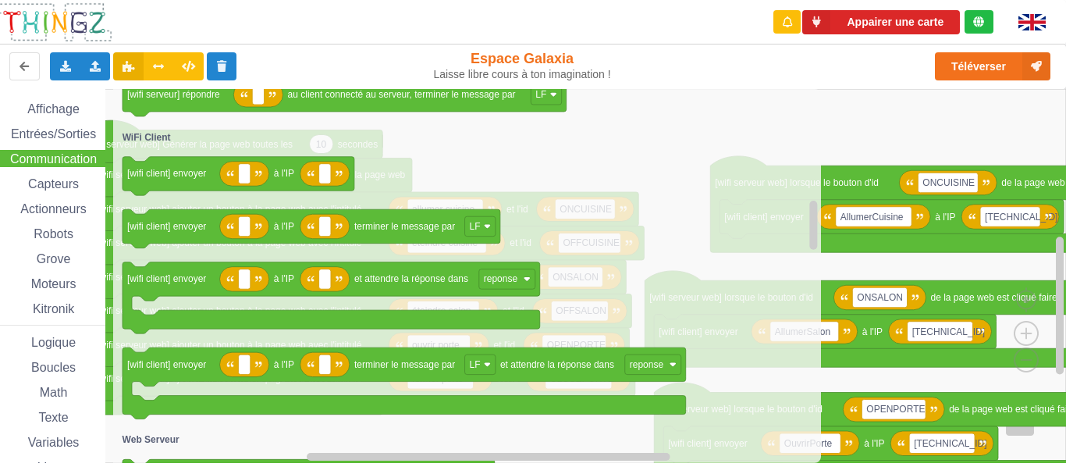
click at [372, 165] on icon "Espace de travail de Blocky" at bounding box center [467, 276] width 708 height 374
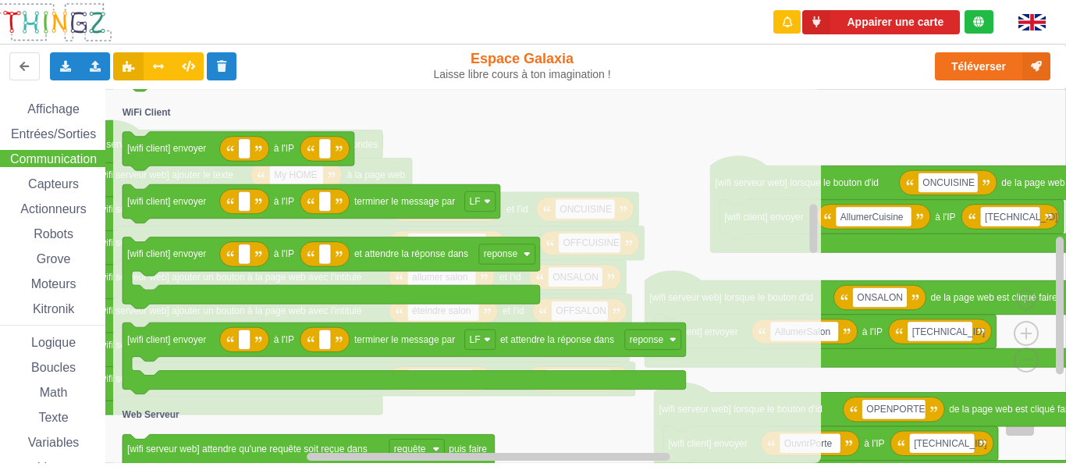
click at [384, 116] on icon "Espace de travail de Blocky" at bounding box center [467, 276] width 708 height 374
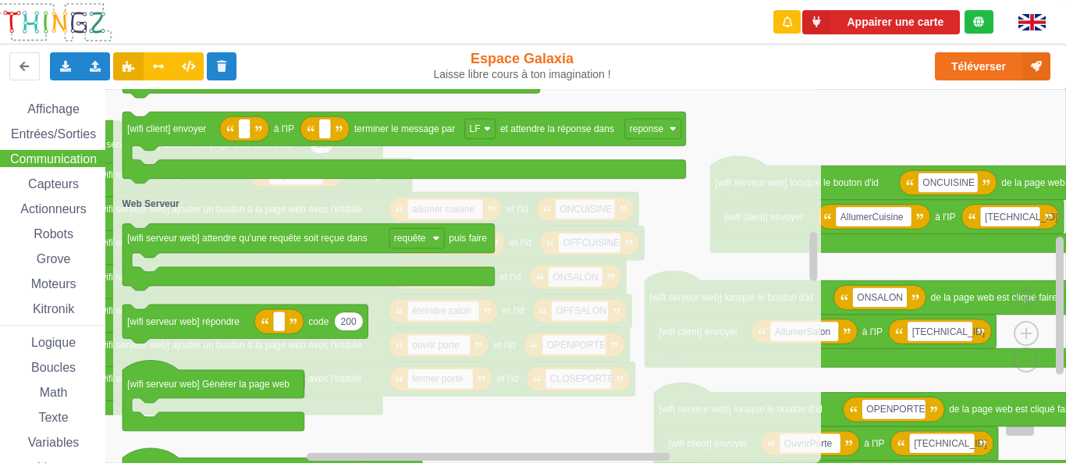
click at [371, 385] on icon "Espace de travail de Blocky" at bounding box center [467, 276] width 708 height 374
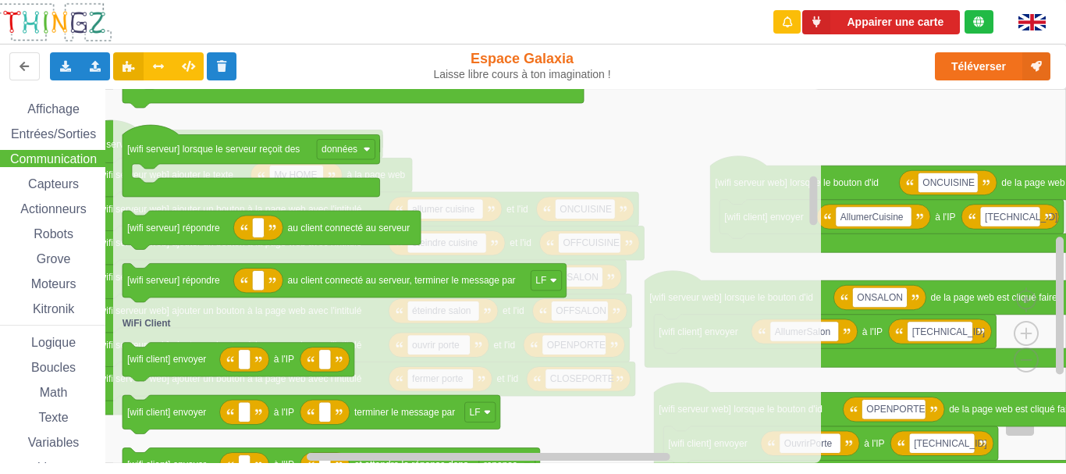
click at [421, 357] on icon "Espace de travail de Blocky" at bounding box center [467, 276] width 708 height 374
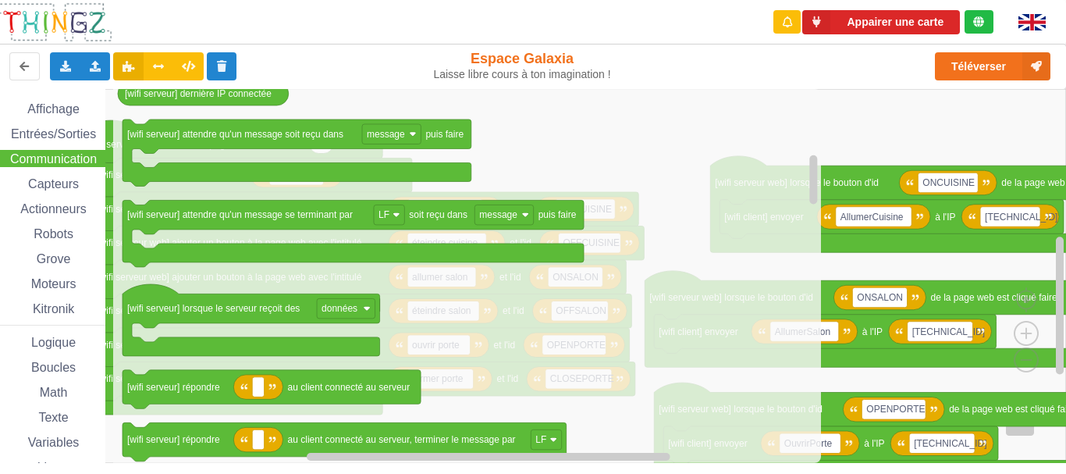
click at [442, 354] on icon "Espace de travail de Blocky" at bounding box center [467, 276] width 708 height 374
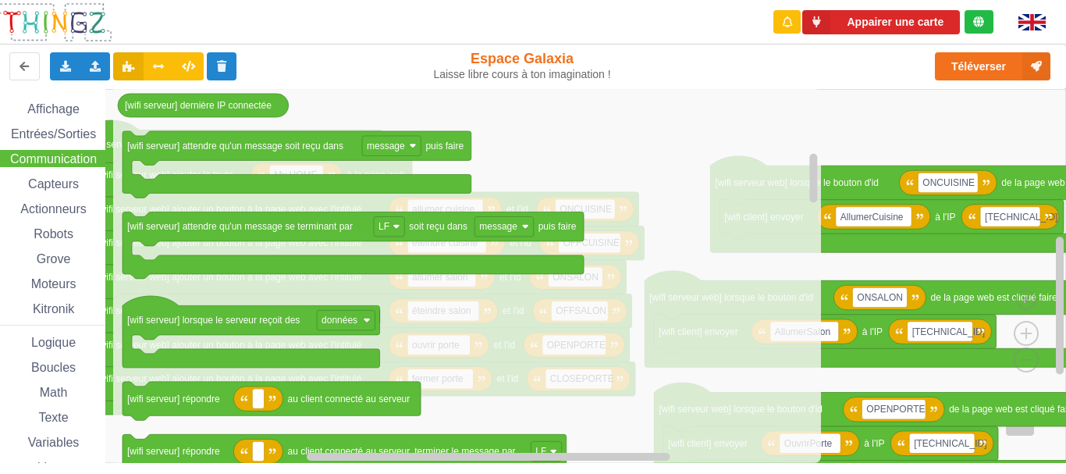
click at [438, 407] on icon "Espace de travail de Blocky" at bounding box center [467, 276] width 708 height 374
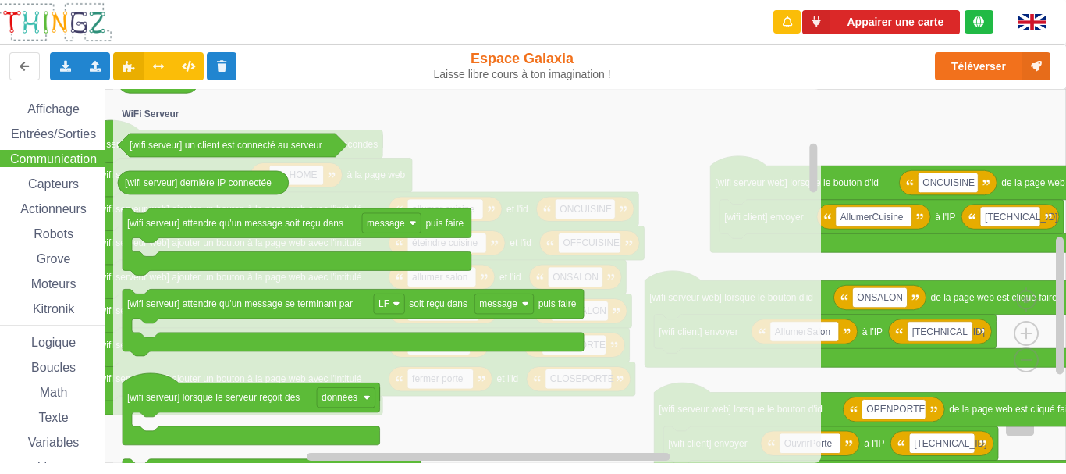
click at [491, 289] on icon "Espace de travail de Blocky" at bounding box center [467, 276] width 708 height 374
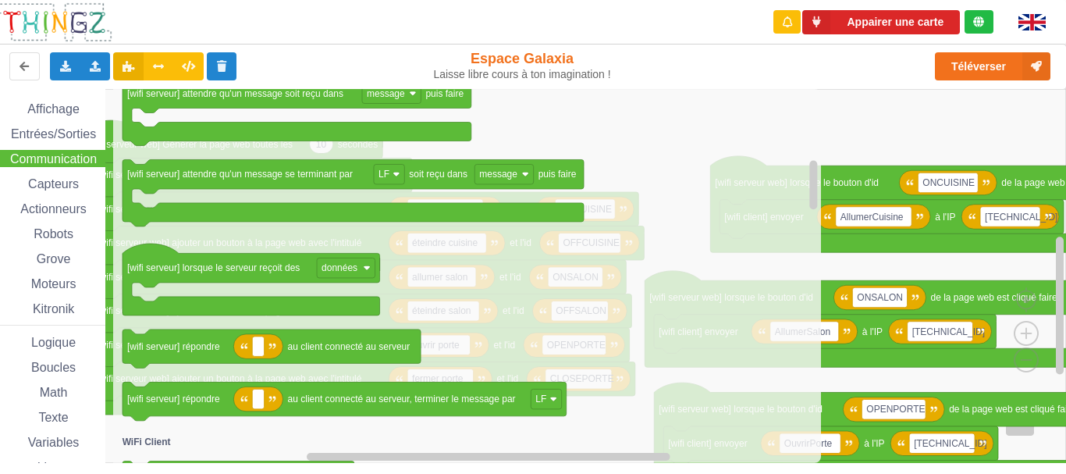
click at [491, 268] on icon "Espace de travail de Blocky" at bounding box center [467, 276] width 708 height 374
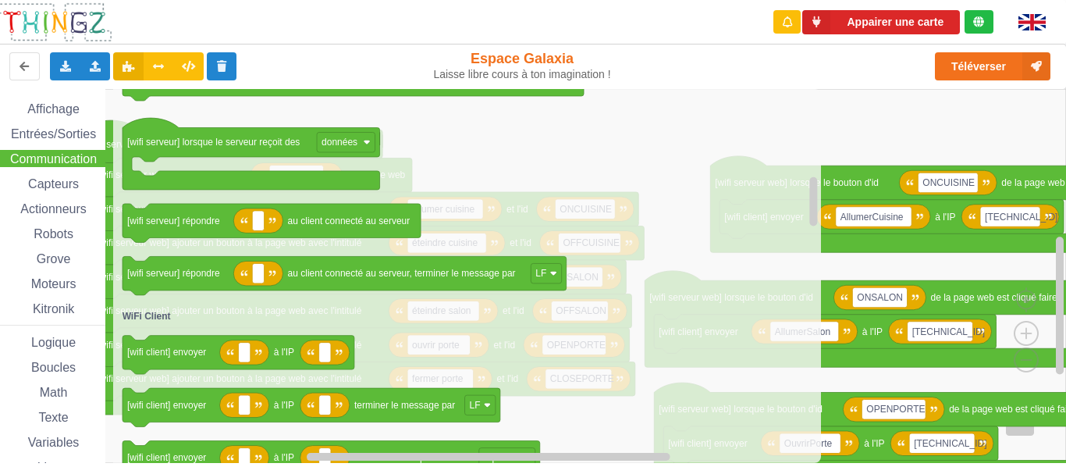
click at [486, 177] on icon "Espace de travail de Blocky" at bounding box center [467, 276] width 708 height 374
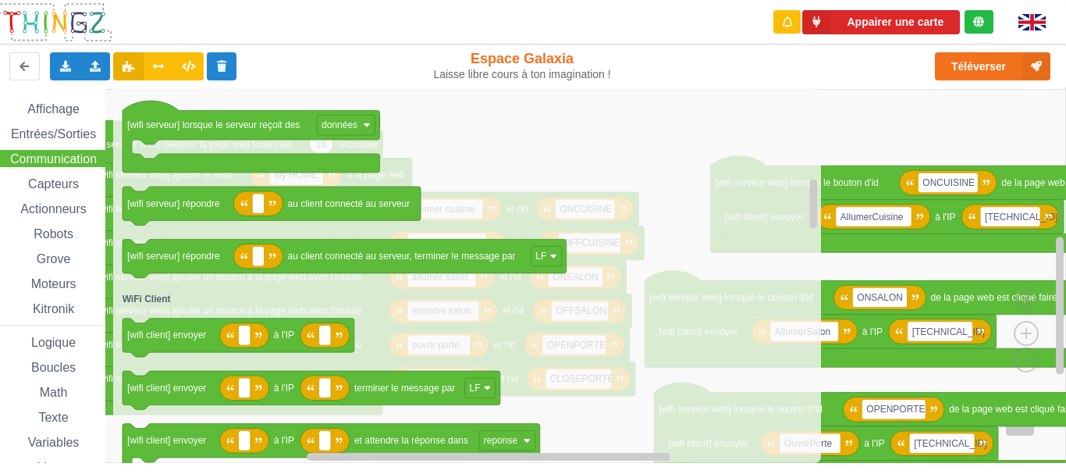
click at [496, 204] on icon "Espace de travail de Blocky" at bounding box center [467, 276] width 708 height 374
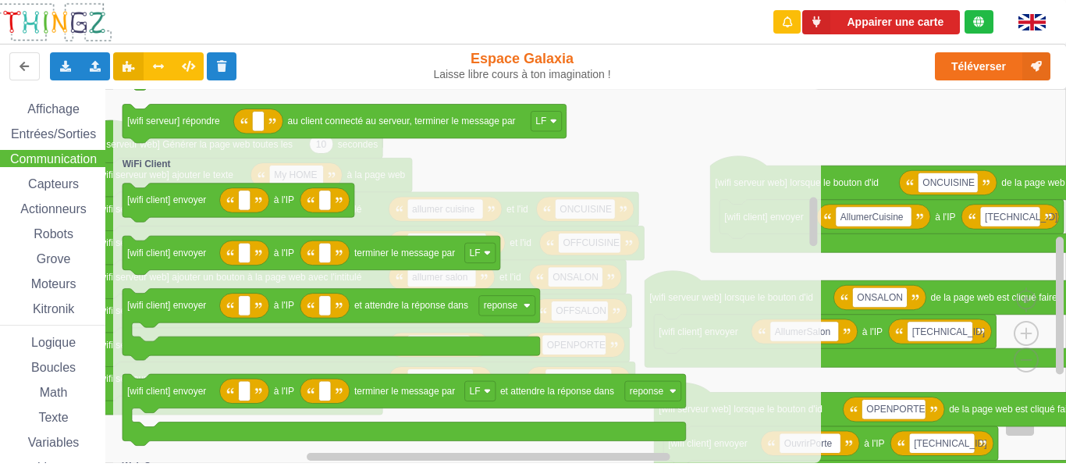
click at [563, 208] on icon "Espace de travail de Blocky" at bounding box center [467, 276] width 708 height 374
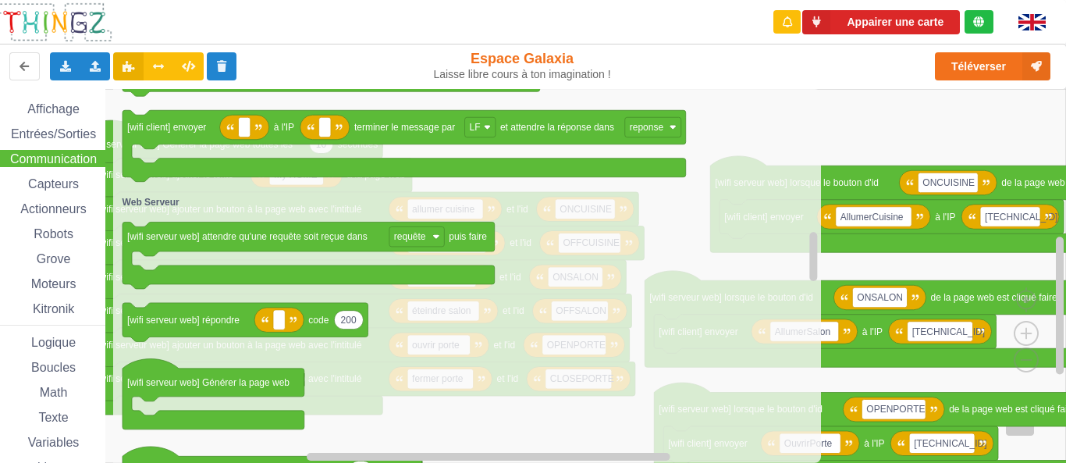
click at [534, 237] on icon "Espace de travail de Blocky" at bounding box center [467, 276] width 708 height 374
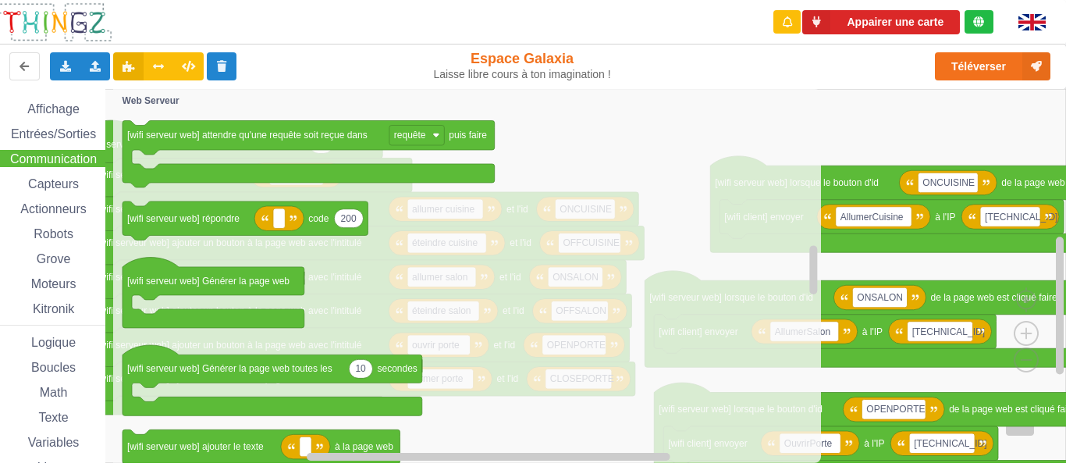
click at [499, 252] on icon "Espace de travail de Blocky" at bounding box center [467, 276] width 708 height 374
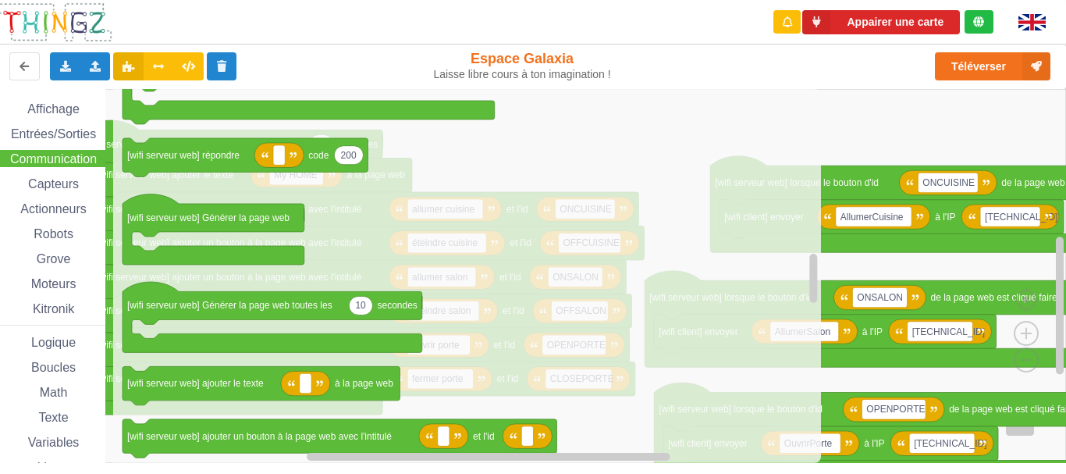
click at [501, 243] on icon "Espace de travail de Blocky" at bounding box center [467, 276] width 708 height 374
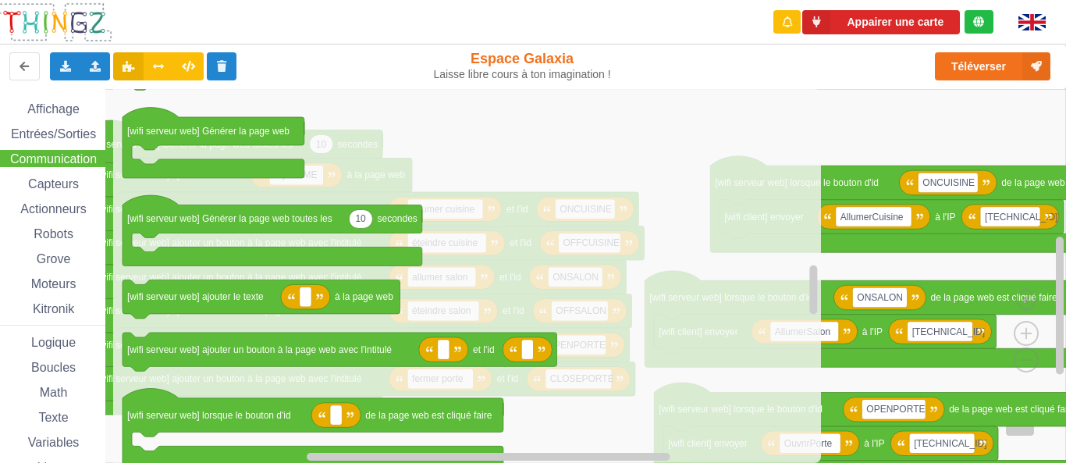
click at [502, 284] on icon "Espace de travail de Blocky" at bounding box center [467, 276] width 708 height 374
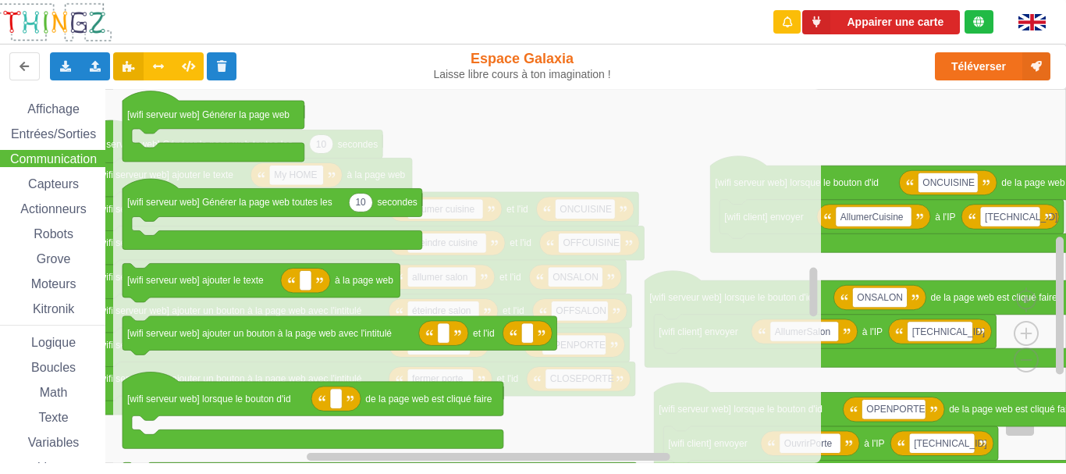
click at [424, 289] on icon "Espace de travail de Blocky" at bounding box center [467, 276] width 708 height 374
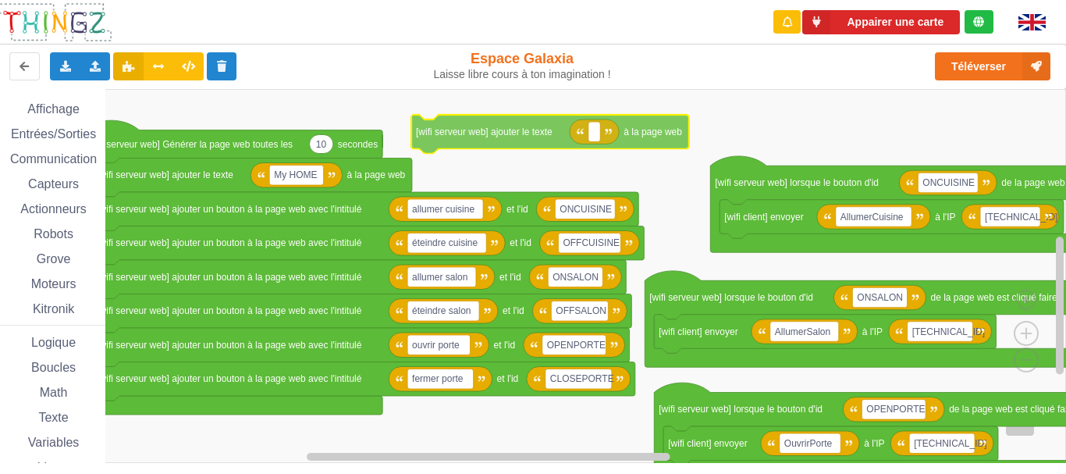
click at [518, 139] on div "Affichage Entrées/Sorties Communication Capteurs Actionneurs Robots Grove Moteu…" at bounding box center [527, 276] width 1077 height 374
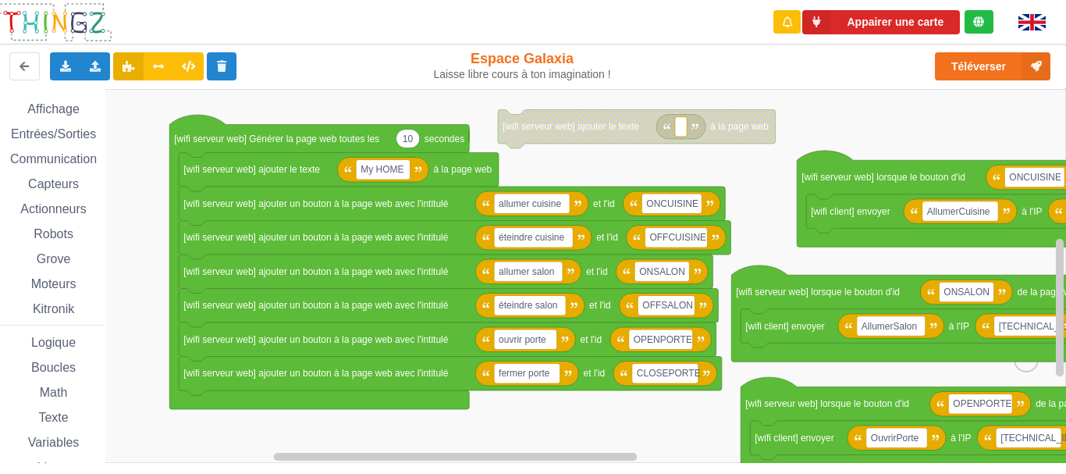
click at [573, 176] on div "Affichage Entrées/Sorties Communication Capteurs Actionneurs Robots Grove Moteu…" at bounding box center [527, 276] width 1077 height 374
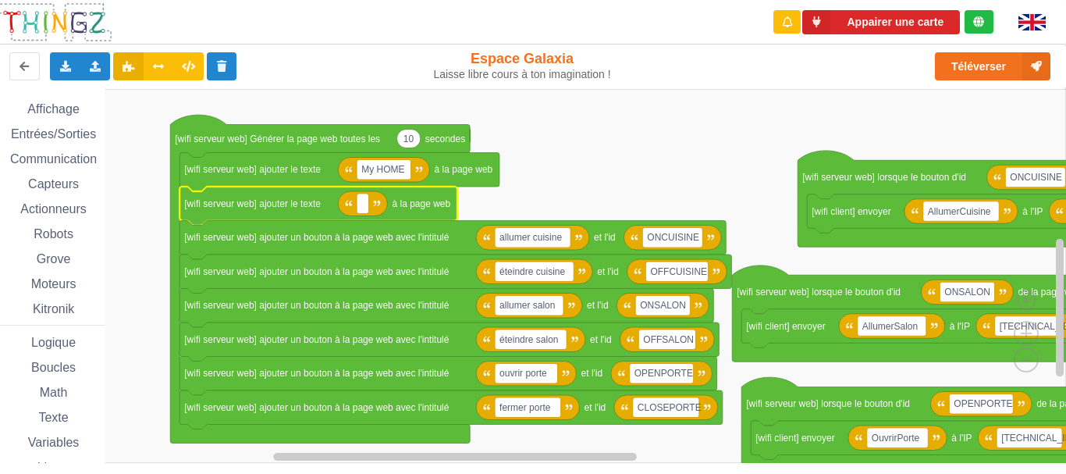
click at [68, 188] on span "Capteurs" at bounding box center [53, 183] width 55 height 13
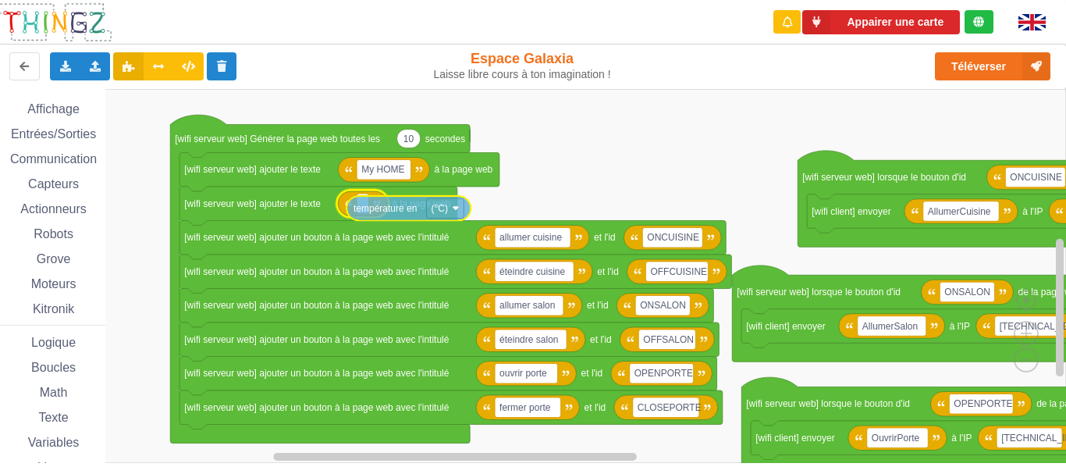
click at [396, 211] on div "Affichage Entrées/Sorties Communication Capteurs Actionneurs Robots Grove Moteu…" at bounding box center [527, 276] width 1077 height 374
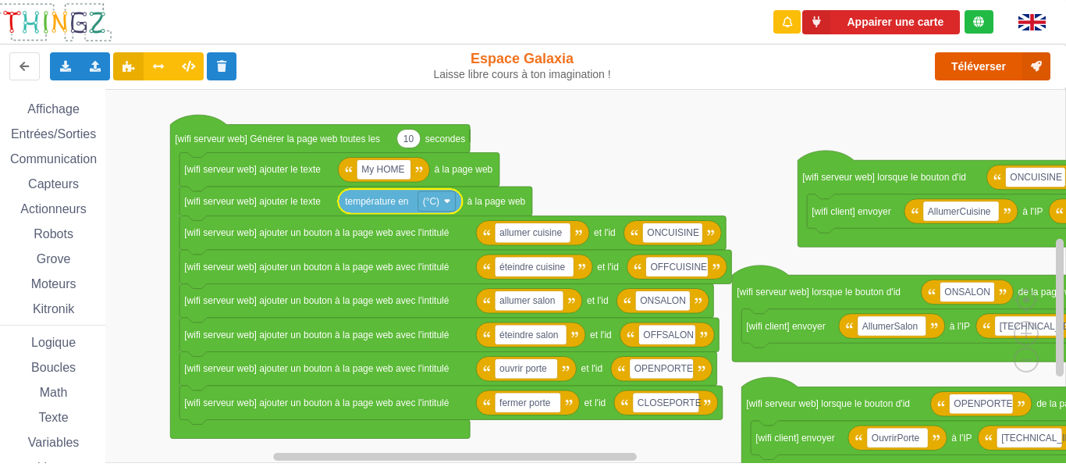
click at [958, 72] on button "Téléverser" at bounding box center [992, 66] width 115 height 28
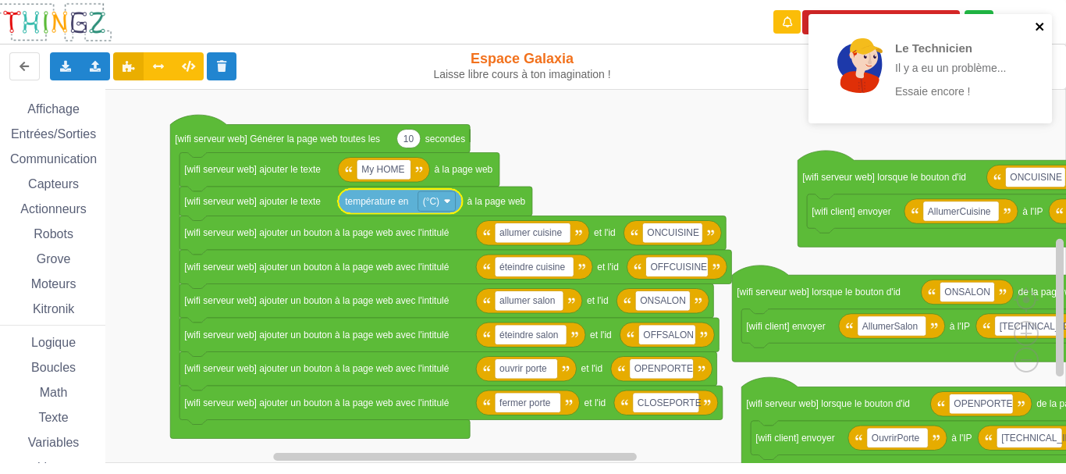
click at [1035, 27] on icon "close" at bounding box center [1040, 26] width 11 height 12
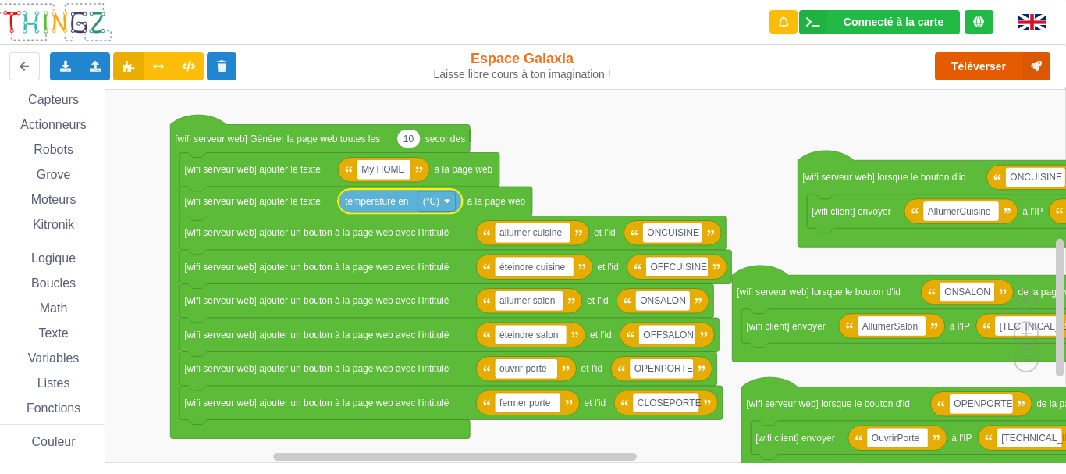
scroll to position [87, 0]
click at [60, 323] on div "Texte" at bounding box center [48, 329] width 113 height 17
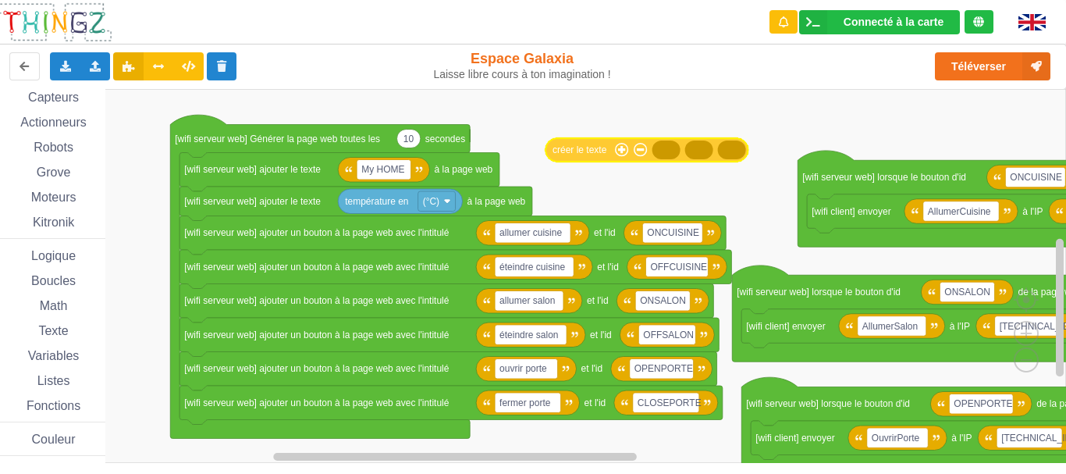
click at [601, 150] on div "Affichage Entrées/Sorties Communication Capteurs Actionneurs Robots Grove Moteu…" at bounding box center [527, 276] width 1077 height 374
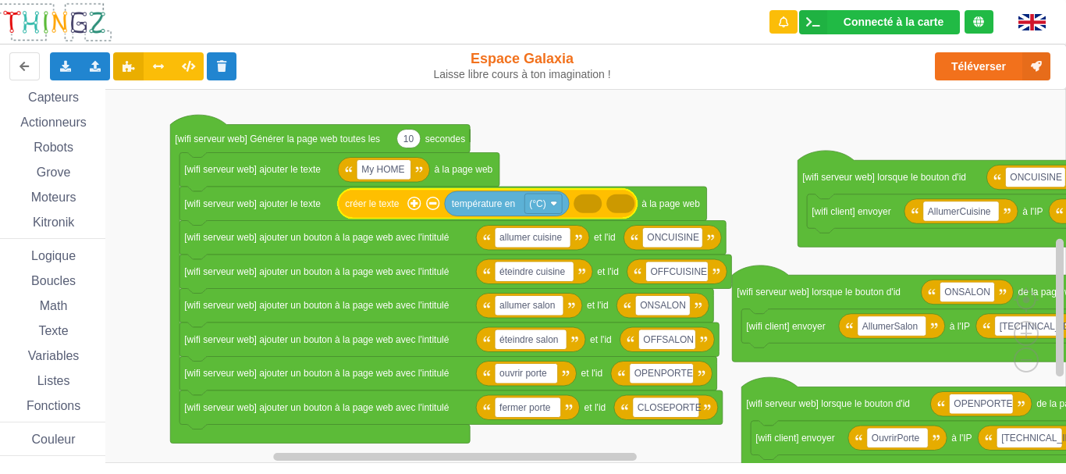
click at [56, 329] on span "Texte" at bounding box center [53, 330] width 34 height 13
click at [564, 144] on div "Affichage Entrées/Sorties Communication Capteurs Actionneurs Robots Grove Moteu…" at bounding box center [527, 276] width 1077 height 374
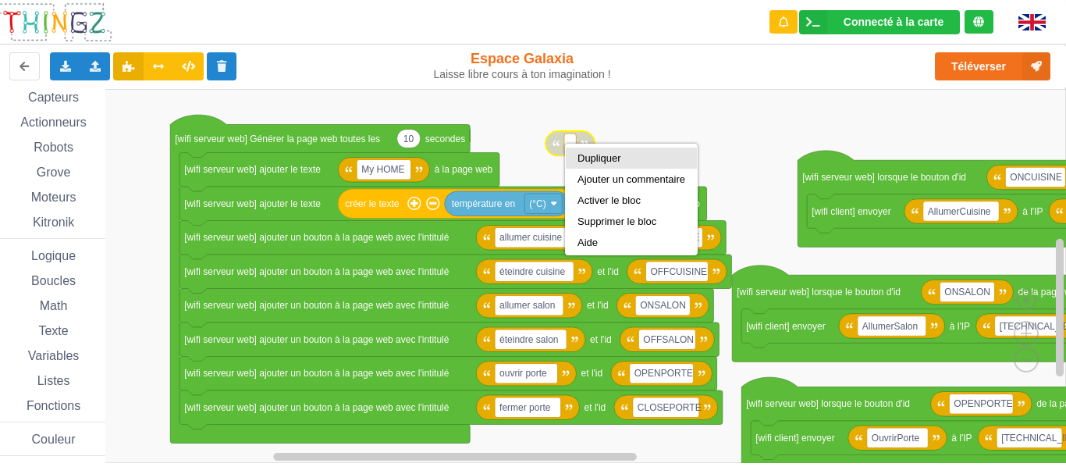
click at [593, 153] on div "Dupliquer" at bounding box center [631, 158] width 108 height 12
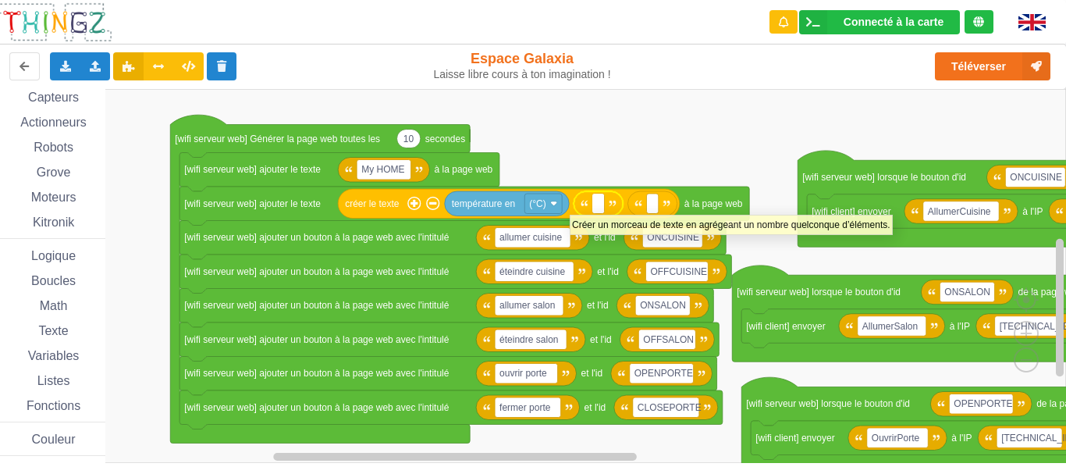
type input "°"
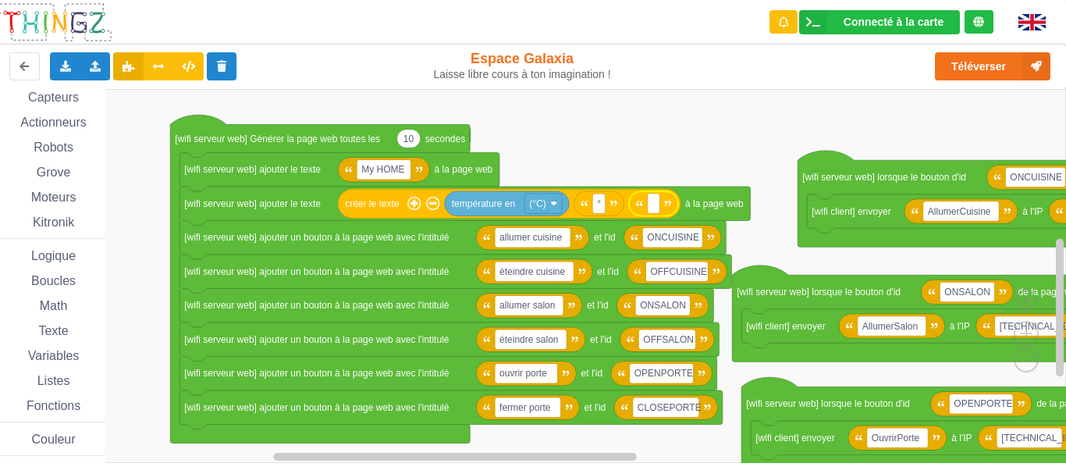
type input "C"
click at [638, 154] on rect "Espace de travail de Blocky" at bounding box center [527, 276] width 1077 height 374
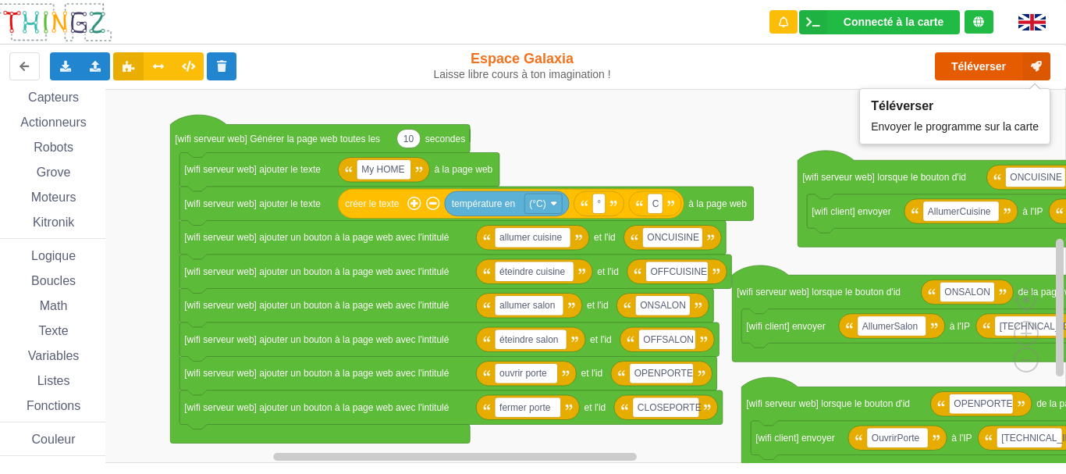
click at [964, 62] on button "Téléverser" at bounding box center [992, 66] width 115 height 28
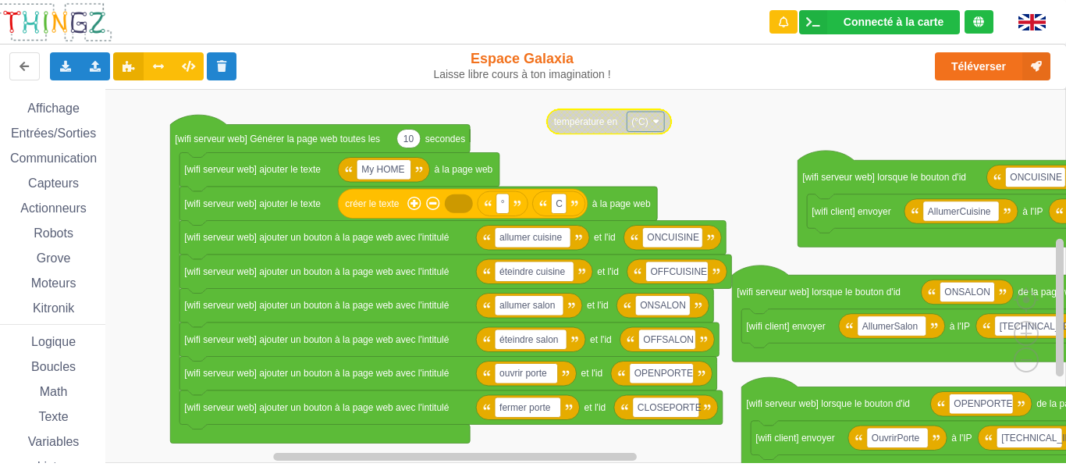
scroll to position [0, 0]
click at [58, 208] on span "Actionneurs" at bounding box center [53, 208] width 71 height 13
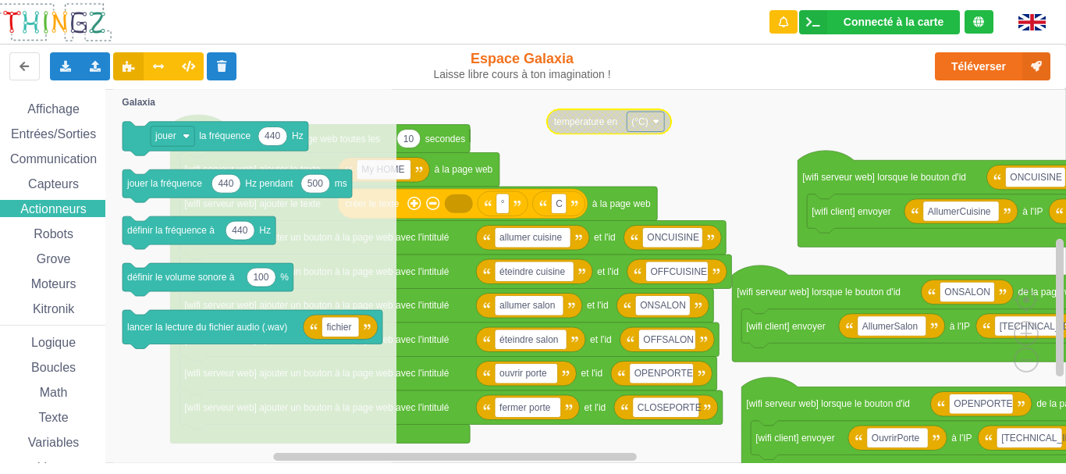
click at [63, 133] on span "Entrées/Sorties" at bounding box center [54, 133] width 90 height 13
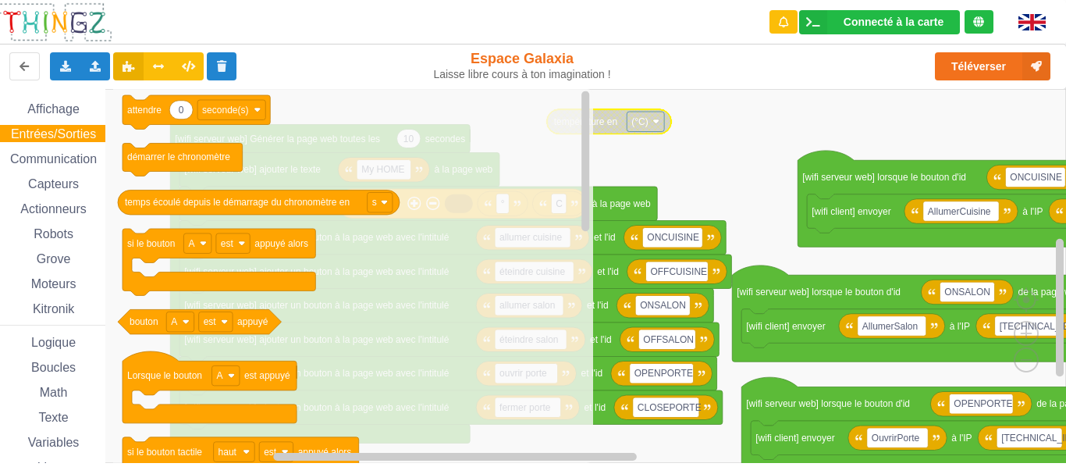
click at [68, 154] on span "Communication" at bounding box center [53, 158] width 91 height 13
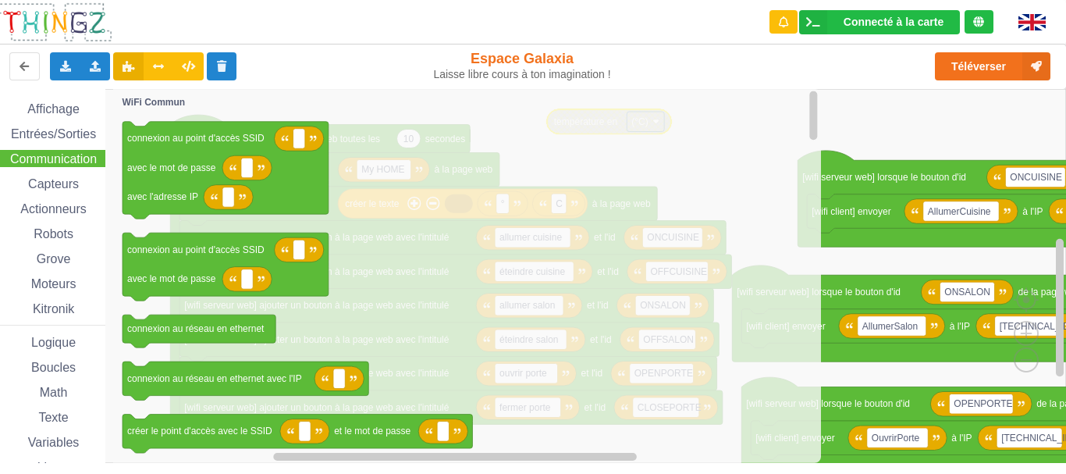
click at [66, 178] on span "Capteurs" at bounding box center [53, 183] width 55 height 13
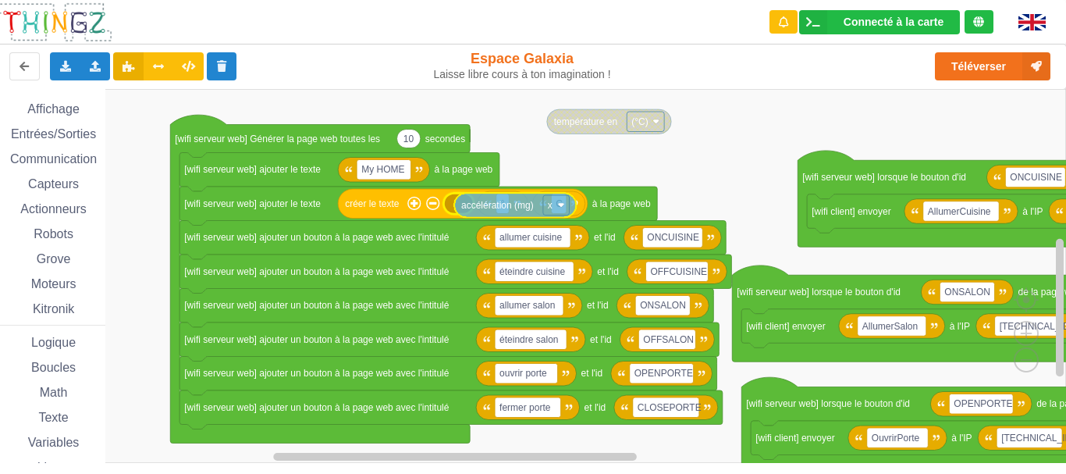
click at [492, 206] on div "Affichage Entrées/Sorties Communication Capteurs Actionneurs Robots Grove Moteu…" at bounding box center [527, 276] width 1077 height 374
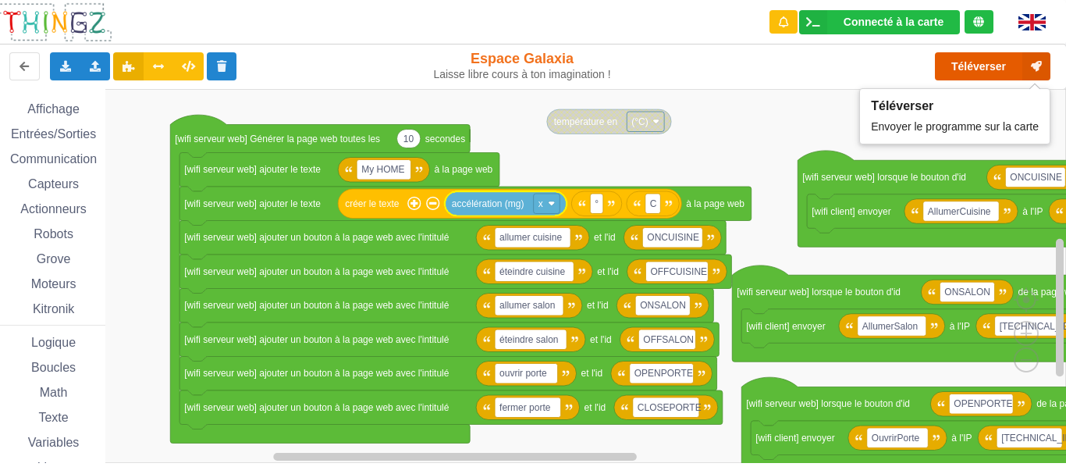
click at [953, 75] on button "Téléverser" at bounding box center [992, 66] width 115 height 28
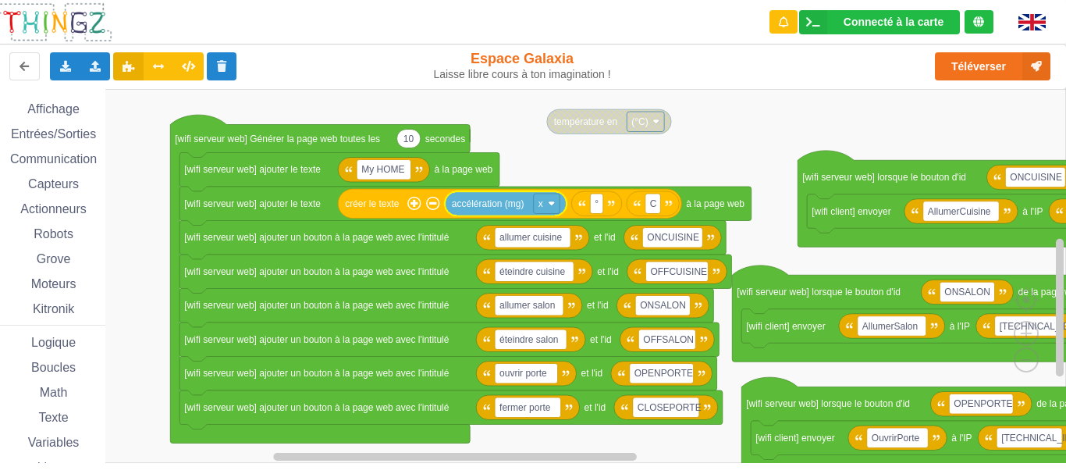
click at [80, 186] on span "Capteurs" at bounding box center [53, 183] width 55 height 13
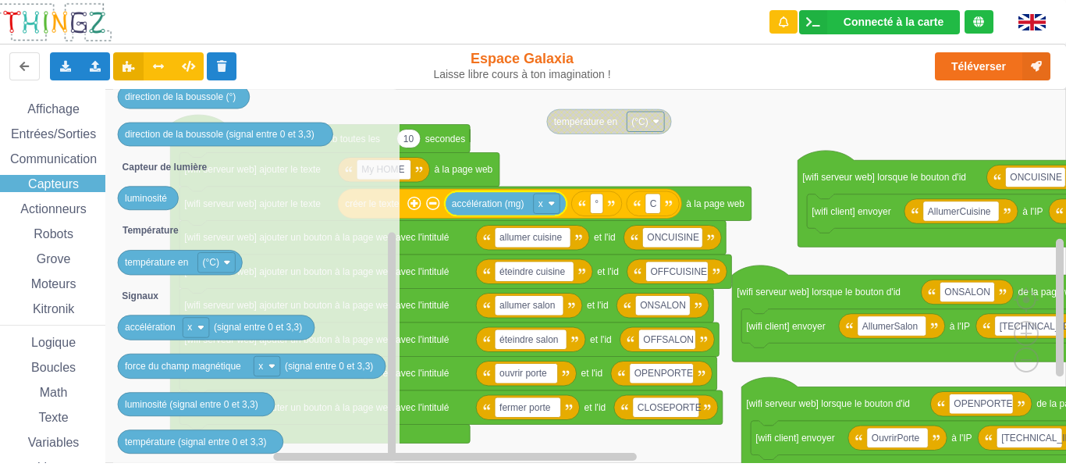
click at [71, 251] on div "Grove" at bounding box center [48, 258] width 113 height 17
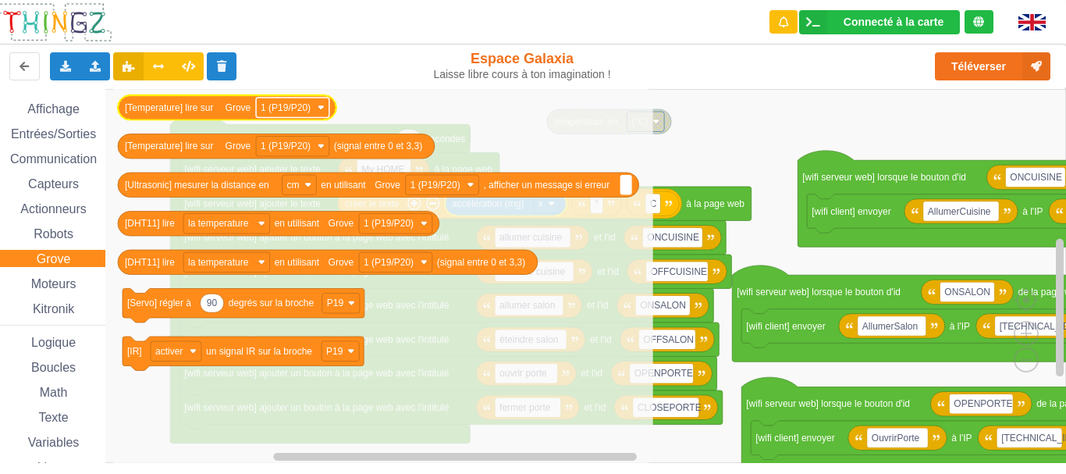
click at [314, 100] on rect "Espace de travail de Blocky" at bounding box center [292, 108] width 73 height 20
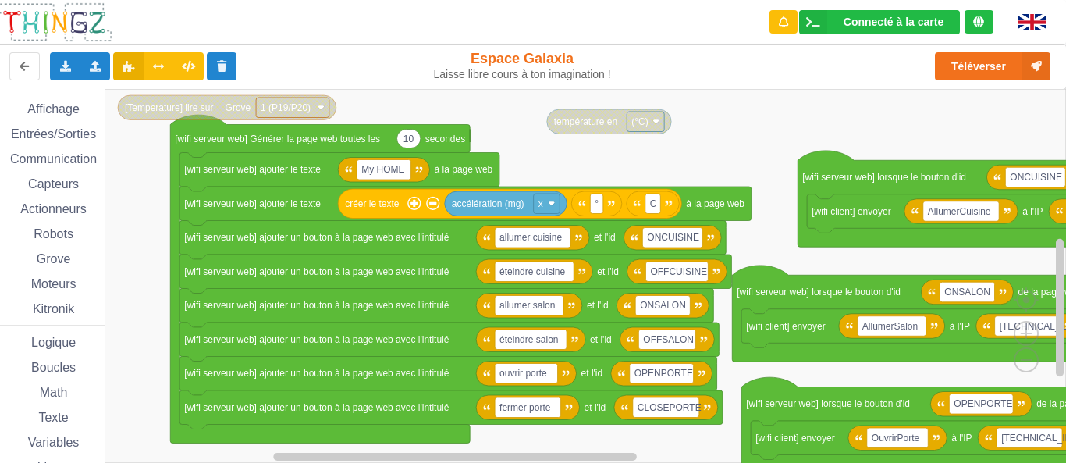
click at [316, 105] on rect "Espace de travail de Blocky" at bounding box center [292, 108] width 73 height 20
click at [67, 279] on span "Moteurs" at bounding box center [54, 283] width 50 height 13
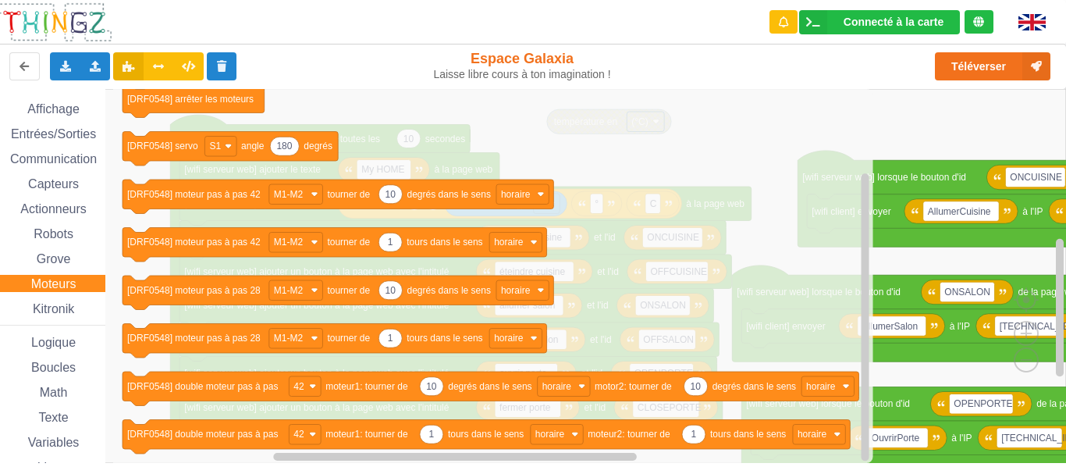
click at [73, 234] on span "Robots" at bounding box center [53, 233] width 44 height 13
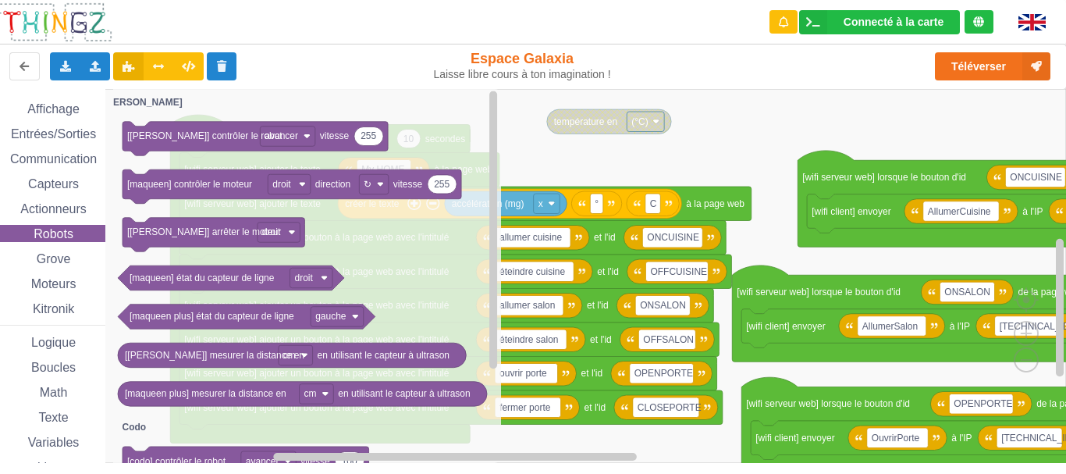
click at [73, 204] on span "Actionneurs" at bounding box center [53, 208] width 71 height 13
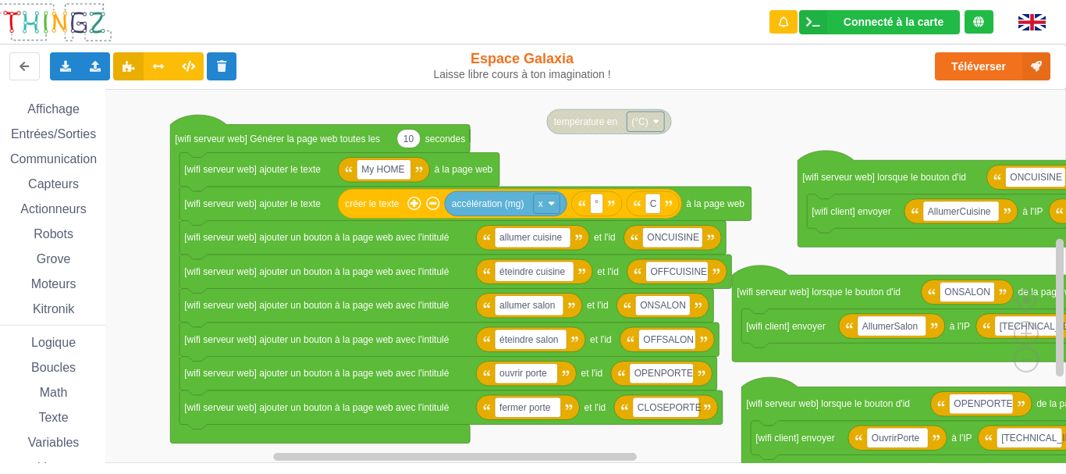
click at [509, 122] on rect "Espace de travail de Blocky" at bounding box center [527, 276] width 1077 height 374
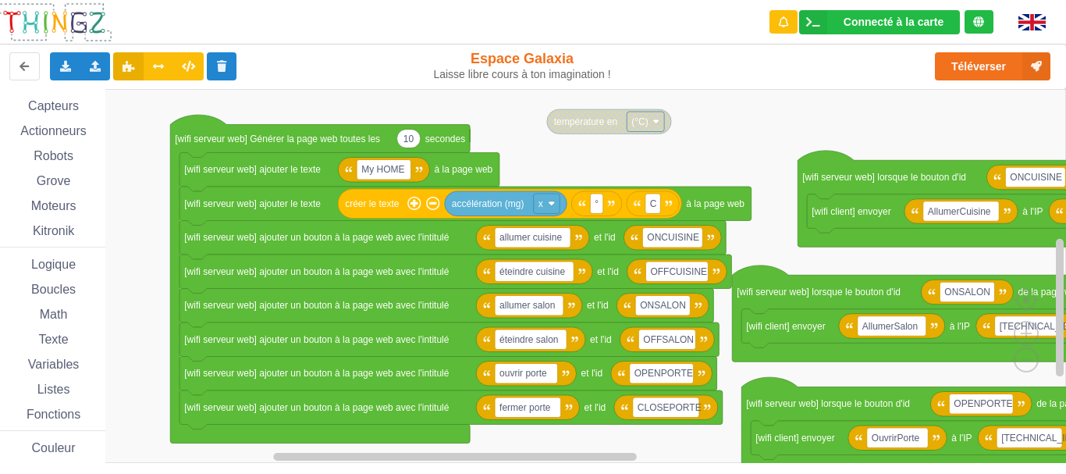
click at [67, 272] on div "Logique" at bounding box center [48, 263] width 113 height 17
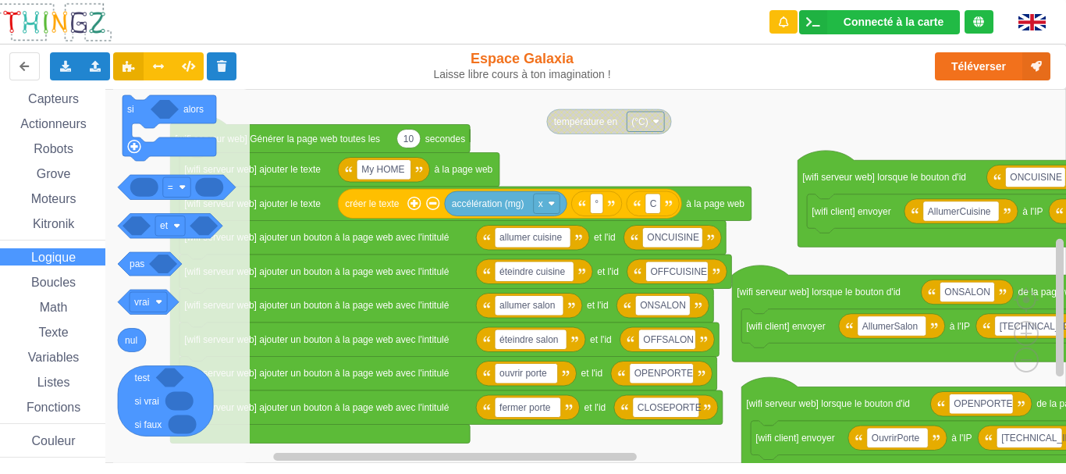
scroll to position [87, 0]
click at [66, 285] on span "Boucles" at bounding box center [53, 280] width 49 height 13
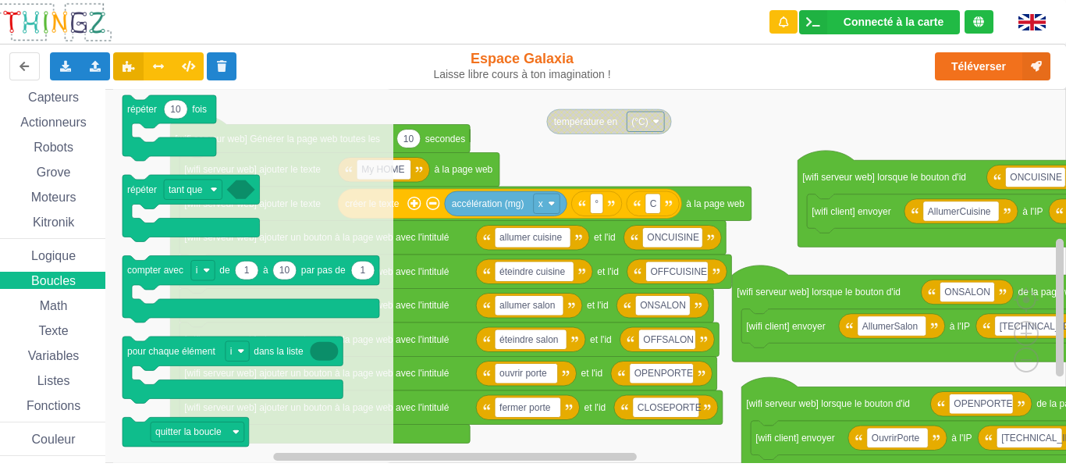
click at [67, 305] on span "Math" at bounding box center [53, 305] width 33 height 13
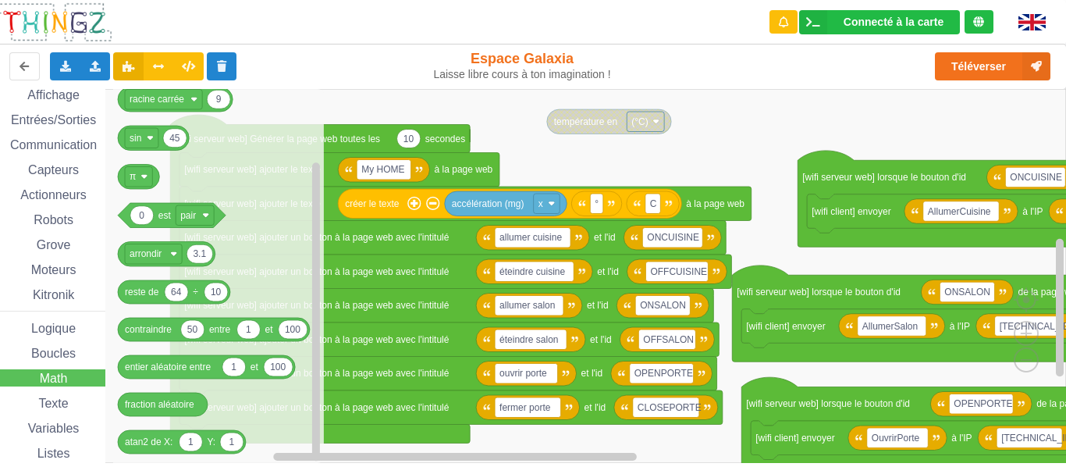
scroll to position [0, 0]
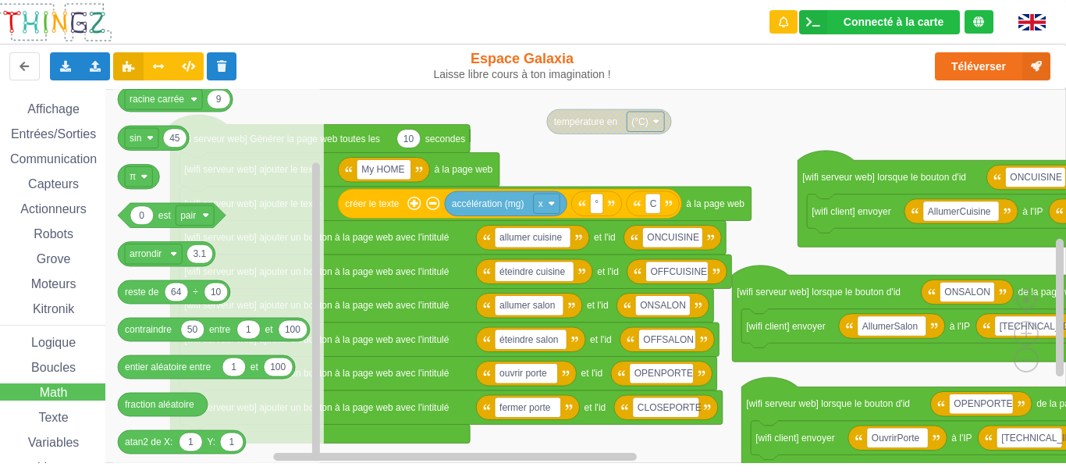
click at [69, 151] on div "Communication" at bounding box center [48, 158] width 113 height 17
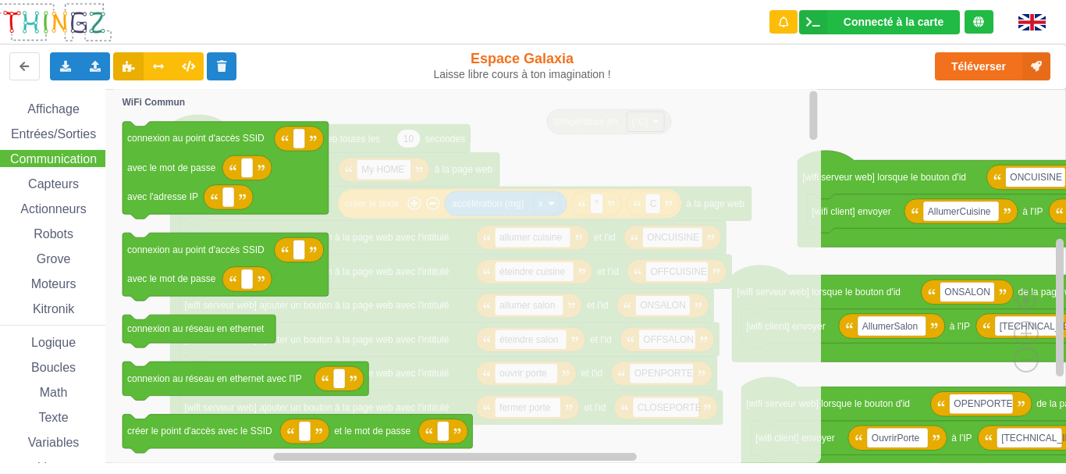
click at [76, 131] on span "Entrées/Sorties" at bounding box center [54, 133] width 90 height 13
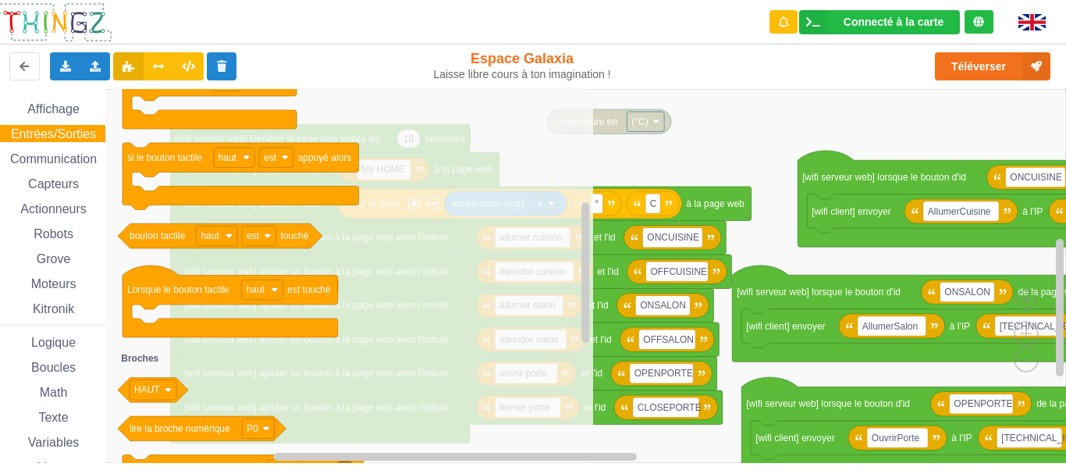
click at [83, 162] on span "Communication" at bounding box center [53, 158] width 91 height 13
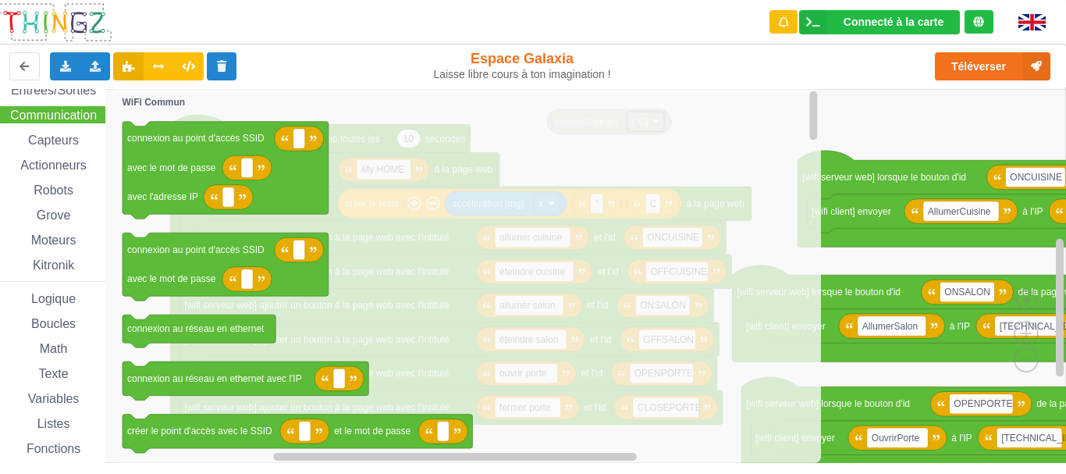
scroll to position [87, 0]
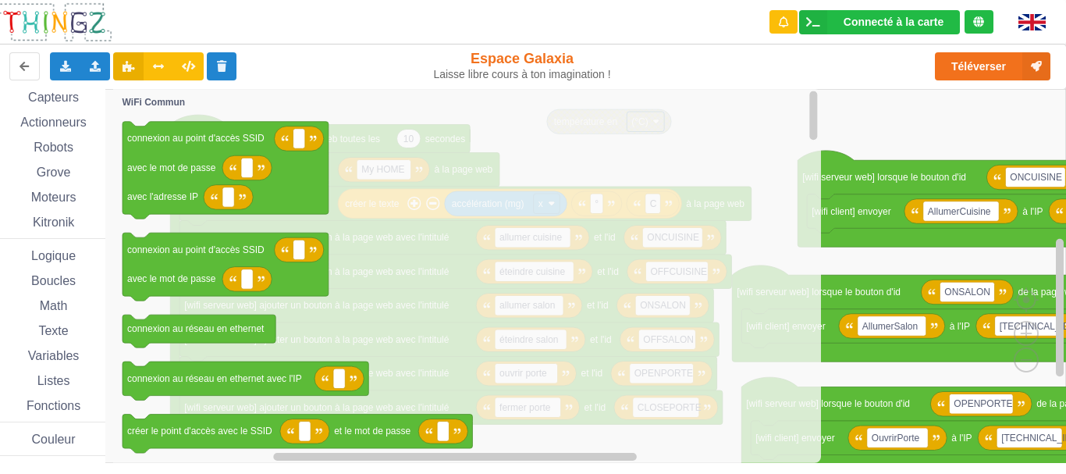
click at [62, 407] on span "Fonctions" at bounding box center [53, 405] width 59 height 13
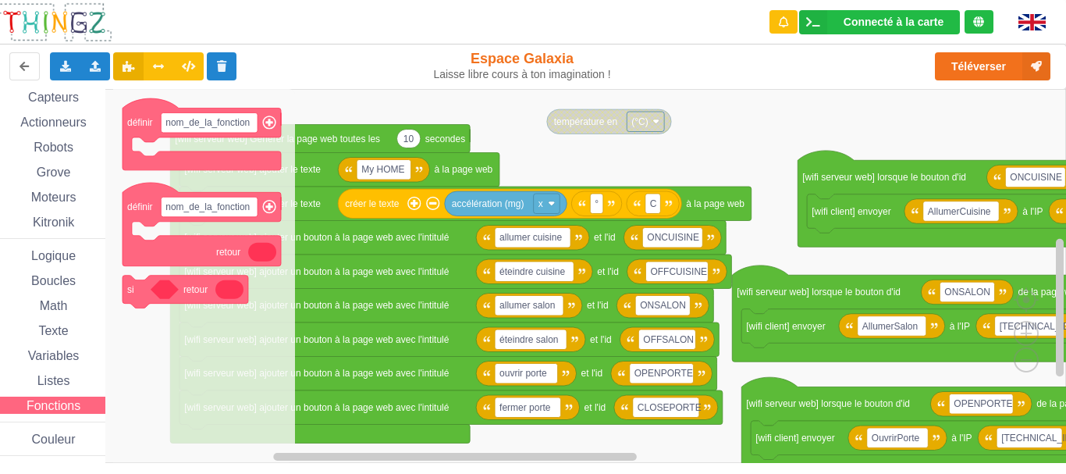
click at [66, 307] on span "Math" at bounding box center [53, 305] width 33 height 13
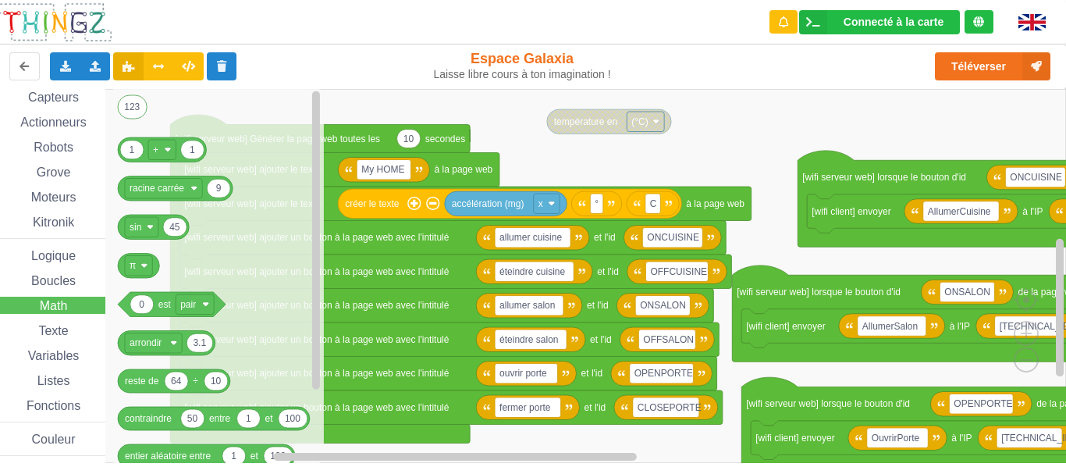
click at [59, 257] on span "Logique" at bounding box center [53, 255] width 49 height 13
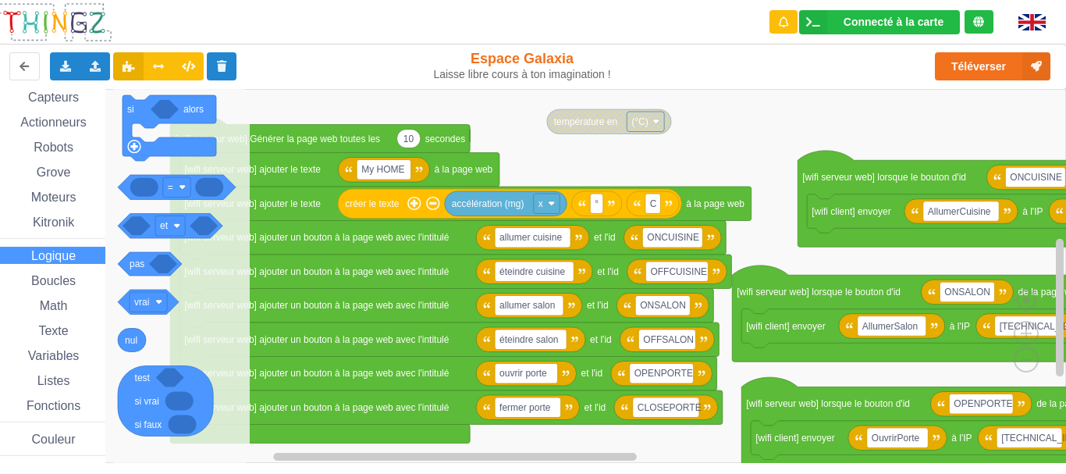
click at [77, 278] on span "Boucles" at bounding box center [53, 280] width 49 height 13
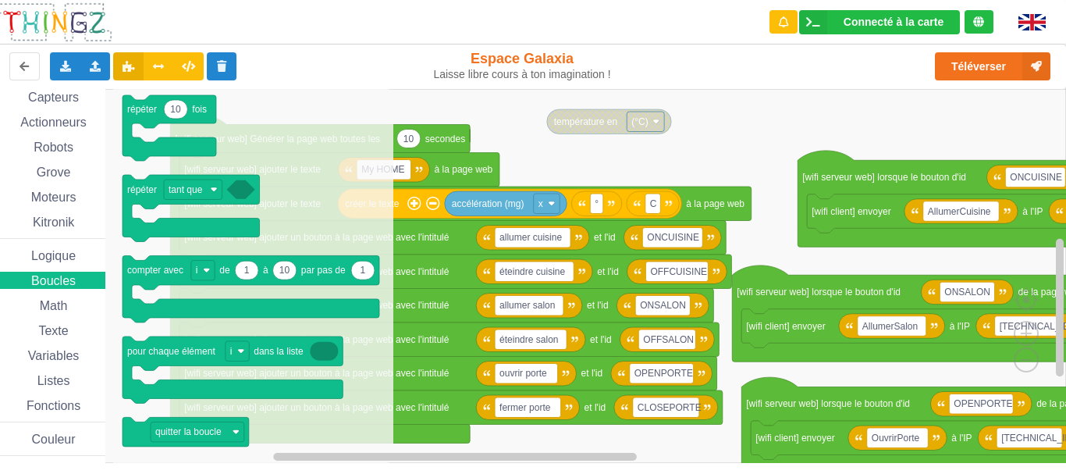
click at [62, 305] on span "Math" at bounding box center [53, 305] width 33 height 13
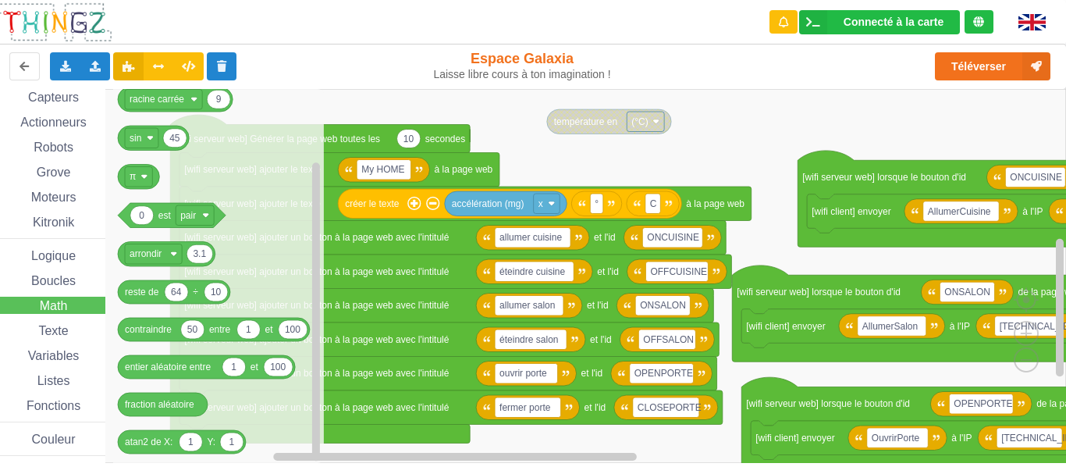
click at [74, 324] on div "Texte" at bounding box center [48, 329] width 113 height 17
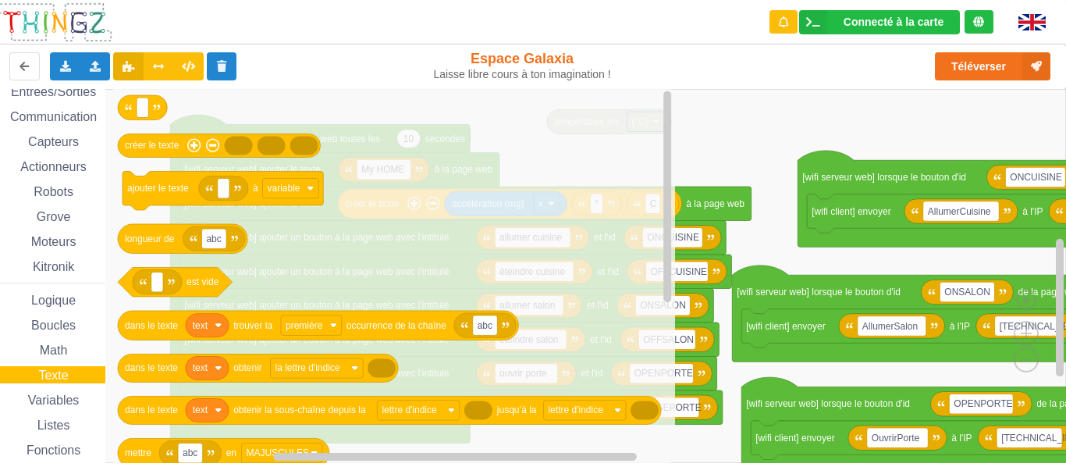
scroll to position [0, 0]
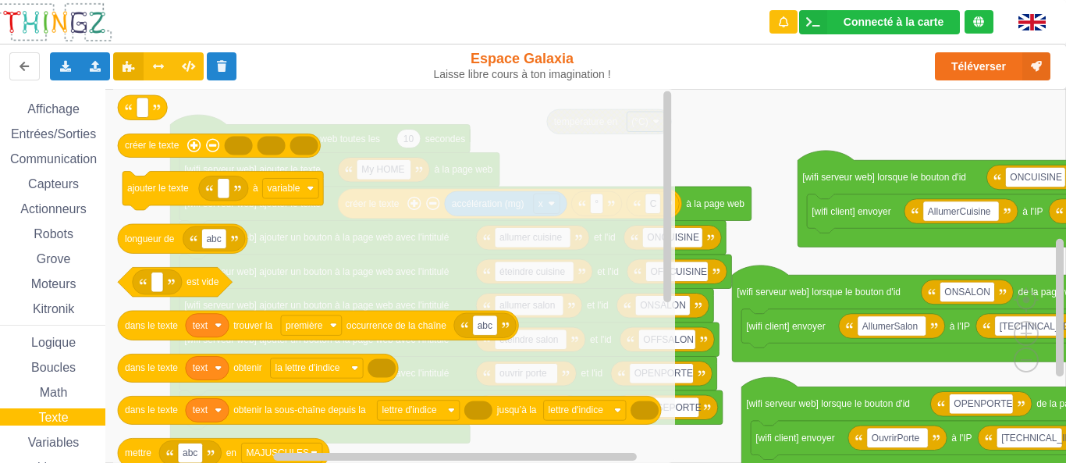
click at [77, 112] on span "Affichage" at bounding box center [53, 108] width 56 height 13
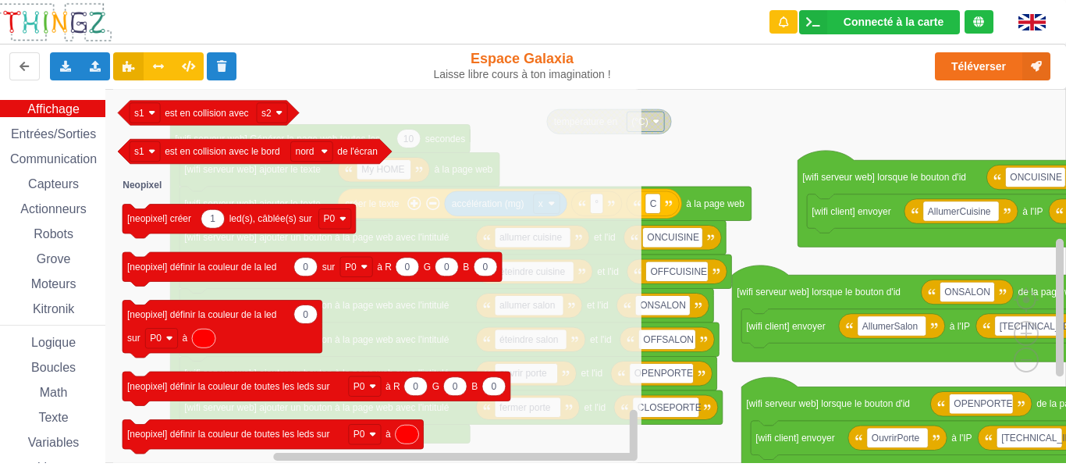
click at [84, 139] on span "Entrées/Sorties" at bounding box center [54, 133] width 90 height 13
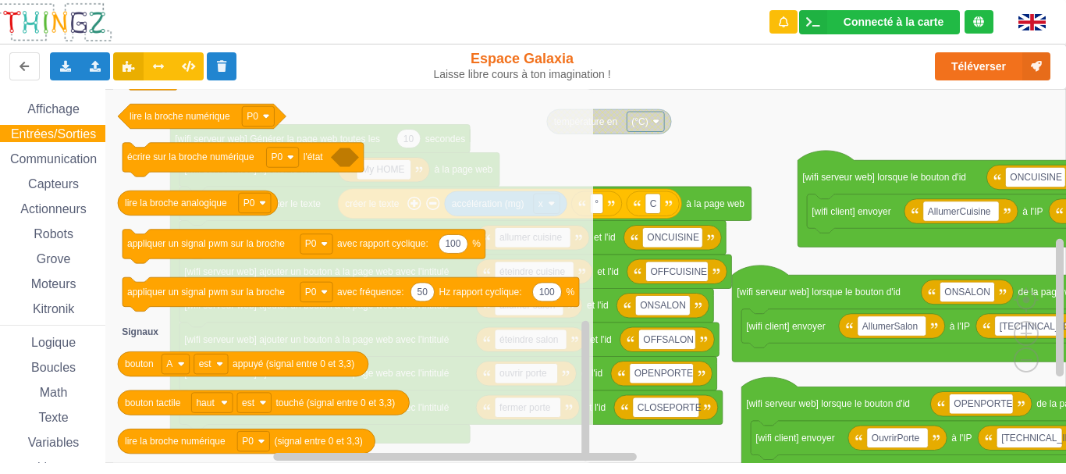
click at [77, 168] on div "Affichage Entrées/Sorties Communication Capteurs Actionneurs Robots Grove Moteu…" at bounding box center [47, 321] width 116 height 442
click at [89, 163] on span "Communication" at bounding box center [53, 158] width 91 height 13
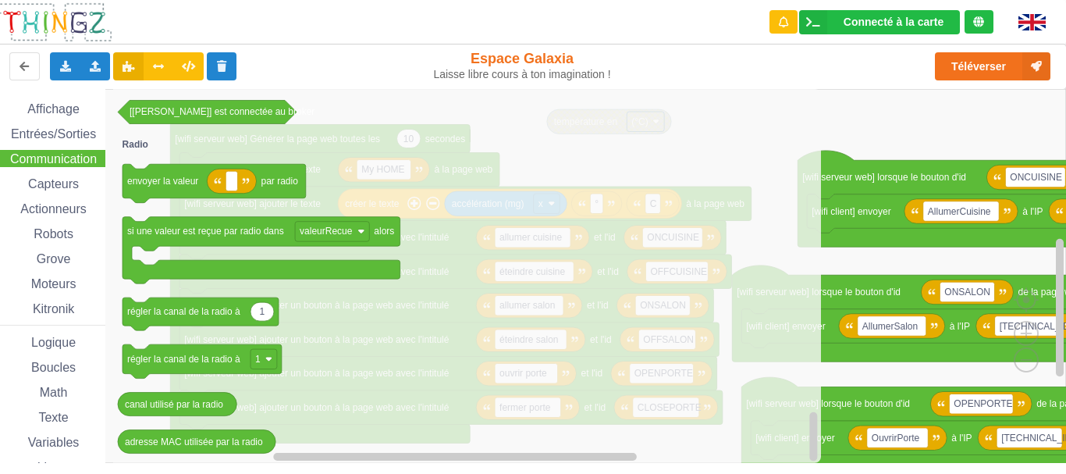
click at [66, 183] on span "Capteurs" at bounding box center [53, 183] width 55 height 13
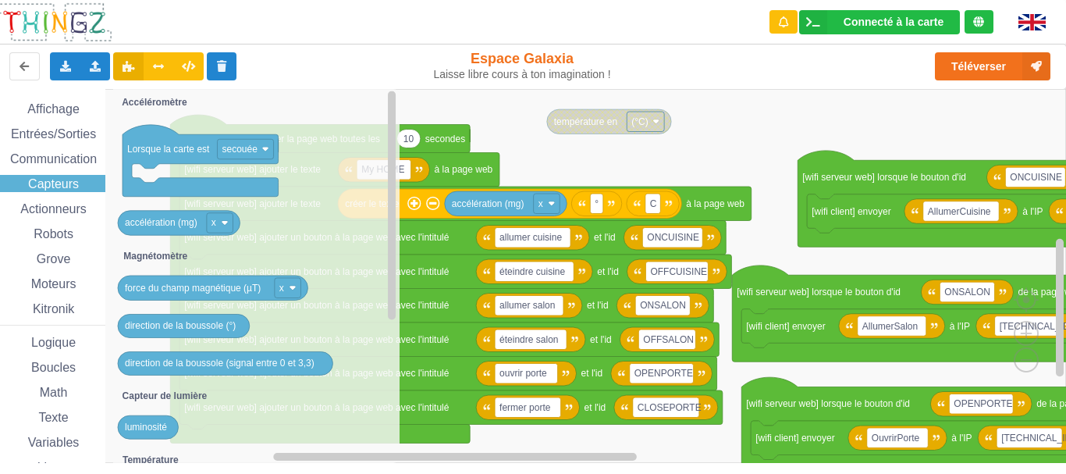
click at [81, 208] on span "Actionneurs" at bounding box center [53, 208] width 71 height 13
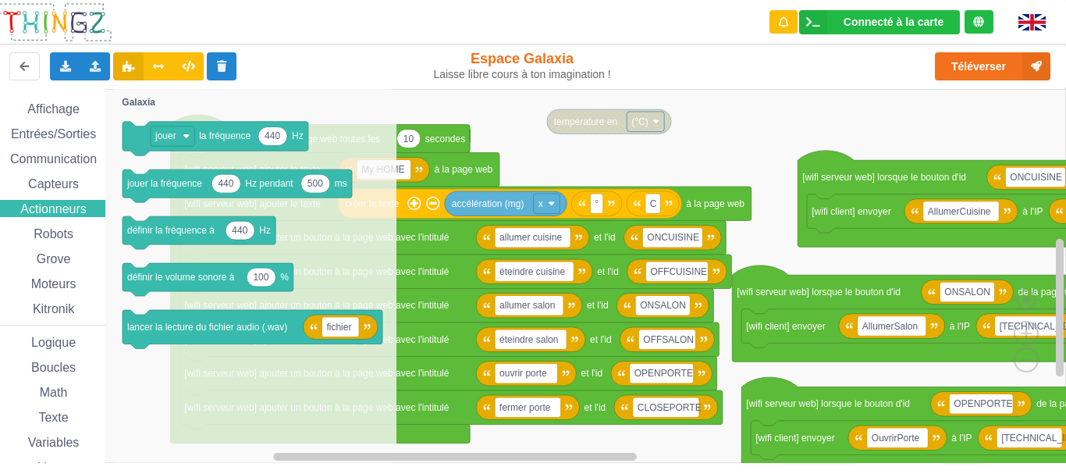
click at [76, 229] on div "Robots" at bounding box center [48, 233] width 113 height 17
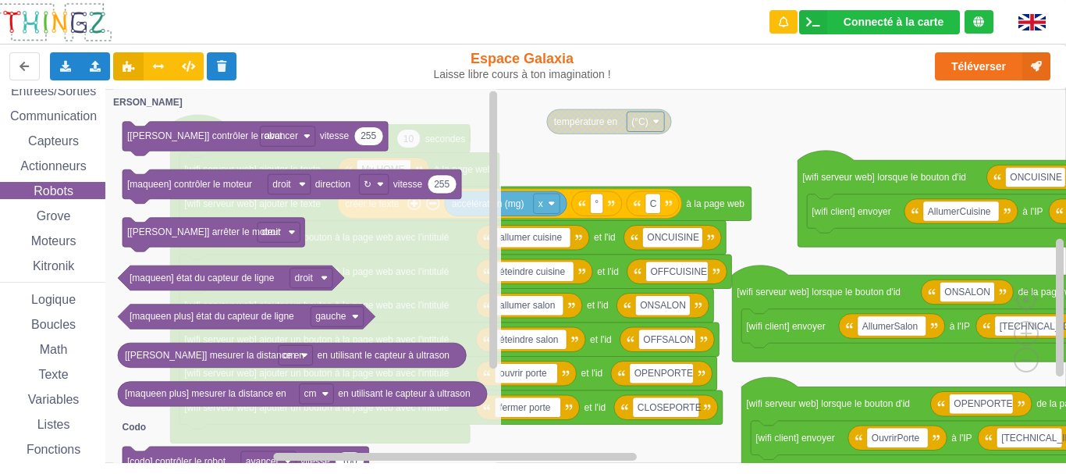
scroll to position [78, 0]
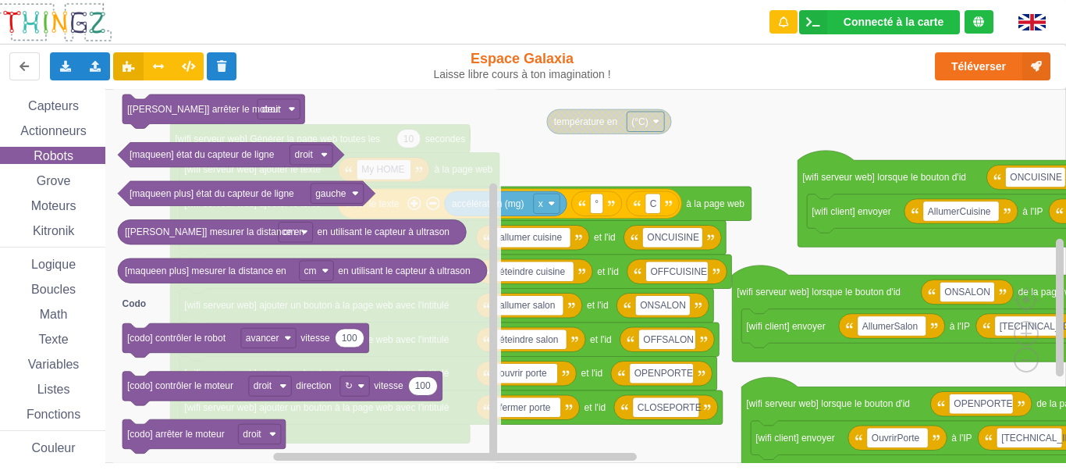
click at [74, 190] on div "Affichage Entrées/Sorties Communication Capteurs Actionneurs Robots Grove Moteu…" at bounding box center [47, 243] width 116 height 442
click at [78, 183] on div "Grove" at bounding box center [48, 180] width 113 height 17
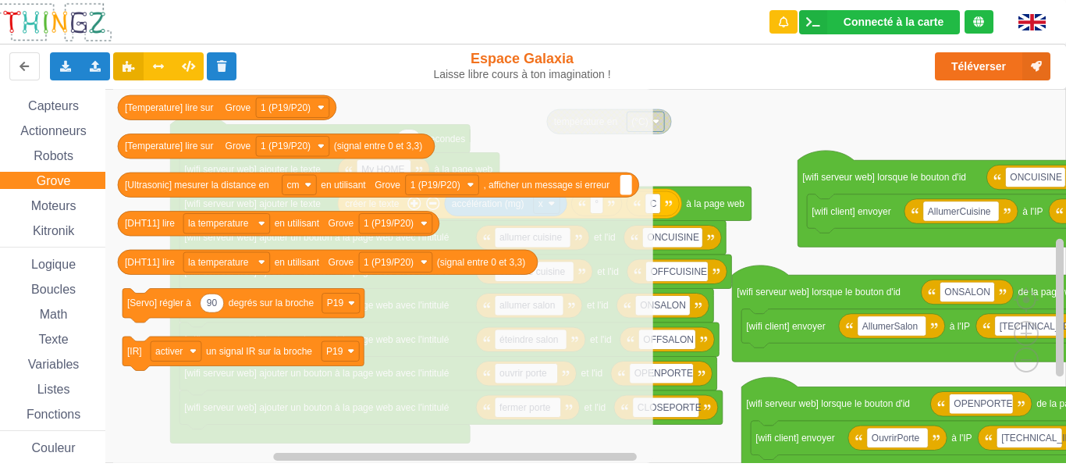
click at [76, 209] on span "Moteurs" at bounding box center [54, 205] width 50 height 13
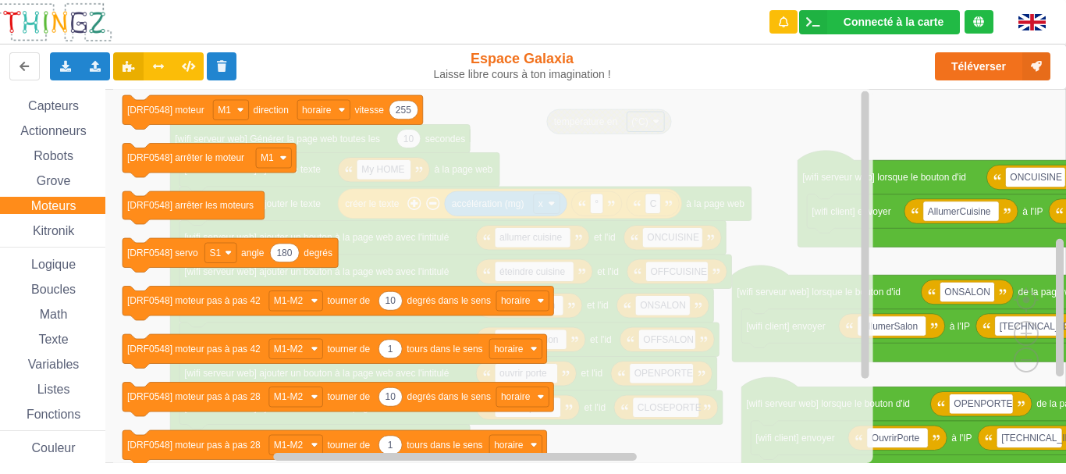
click at [888, 119] on rect "Espace de travail de Blocky" at bounding box center [527, 276] width 1077 height 374
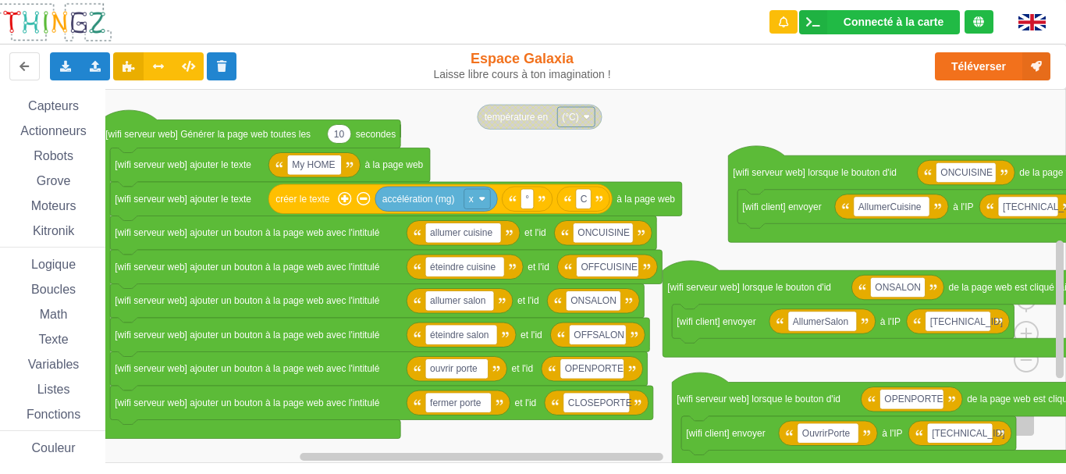
click at [637, 140] on div "Affichage Entrées/Sorties Communication Capteurs Actionneurs Robots Grove Moteu…" at bounding box center [527, 276] width 1077 height 374
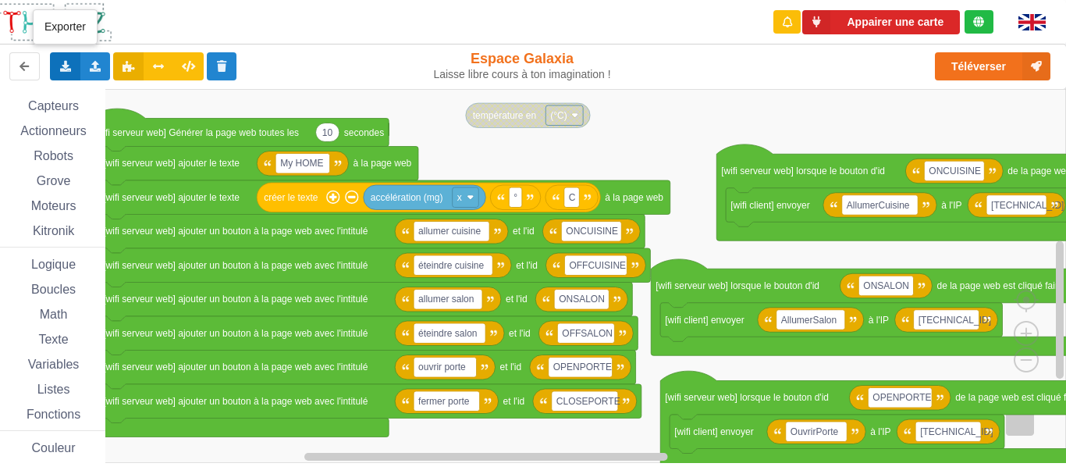
click at [66, 69] on icon at bounding box center [65, 65] width 13 height 9
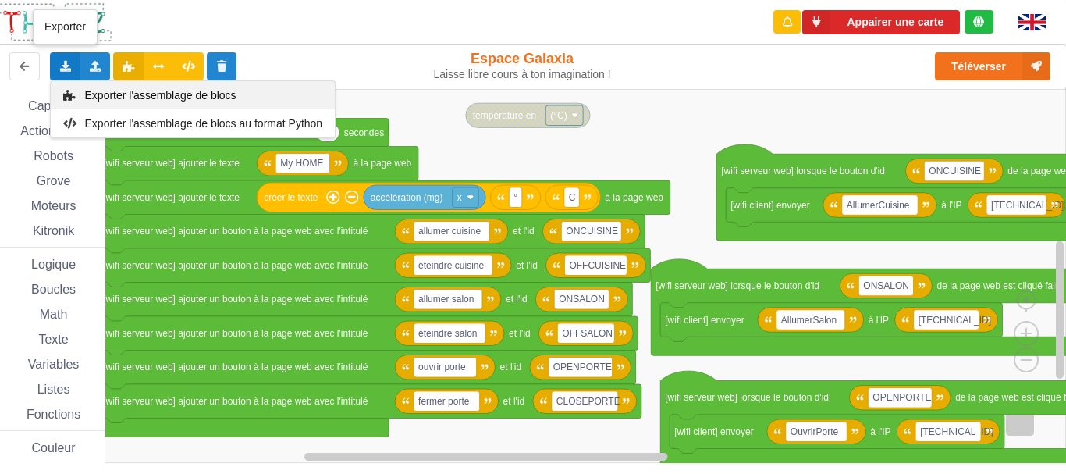
click at [115, 96] on span "Exporter l'assemblage de blocs" at bounding box center [160, 95] width 151 height 12
